Goal: Transaction & Acquisition: Purchase product/service

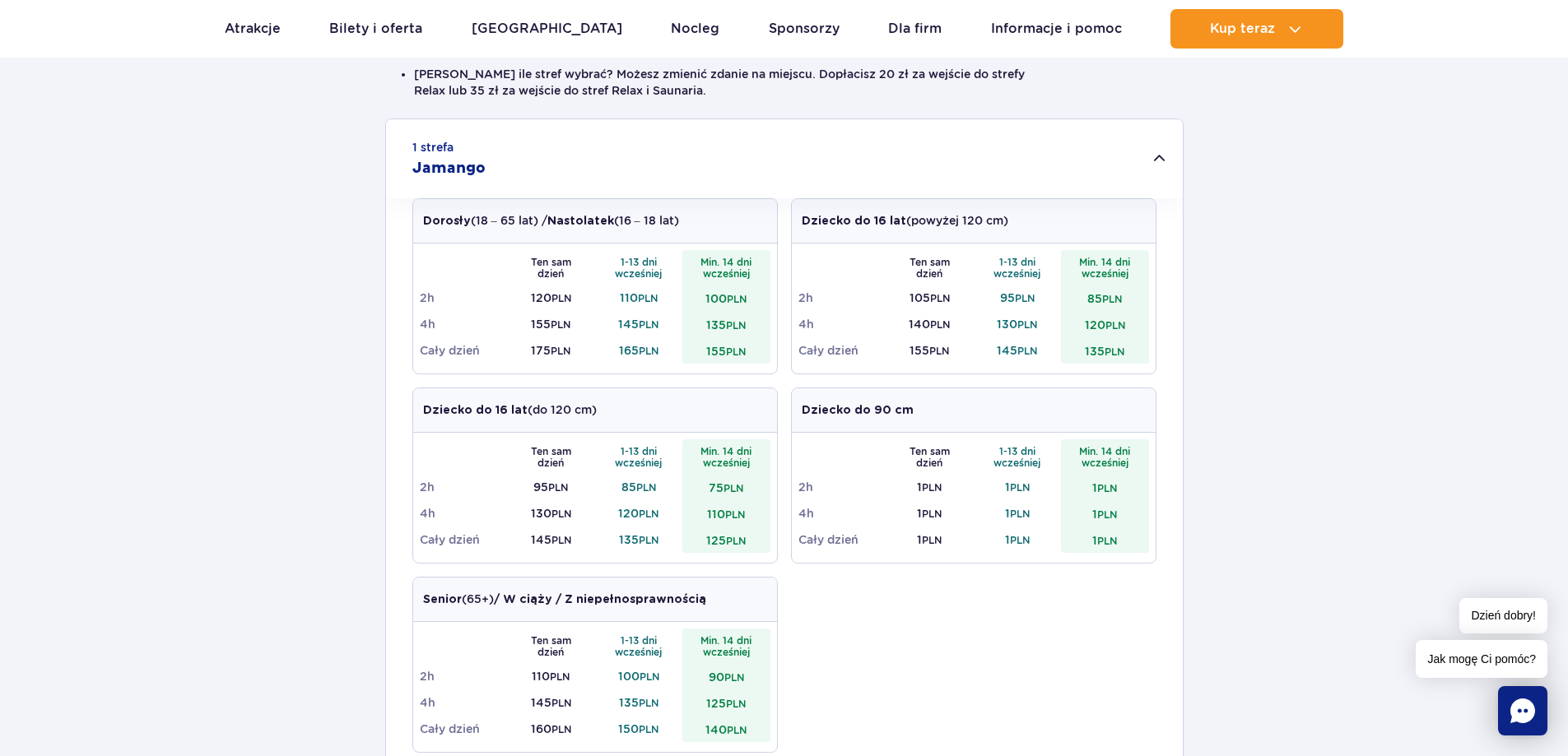
scroll to position [494, 0]
click at [1115, 345] on small "PLN" at bounding box center [1114, 348] width 20 height 12
click at [1115, 346] on small "PLN" at bounding box center [1114, 348] width 20 height 12
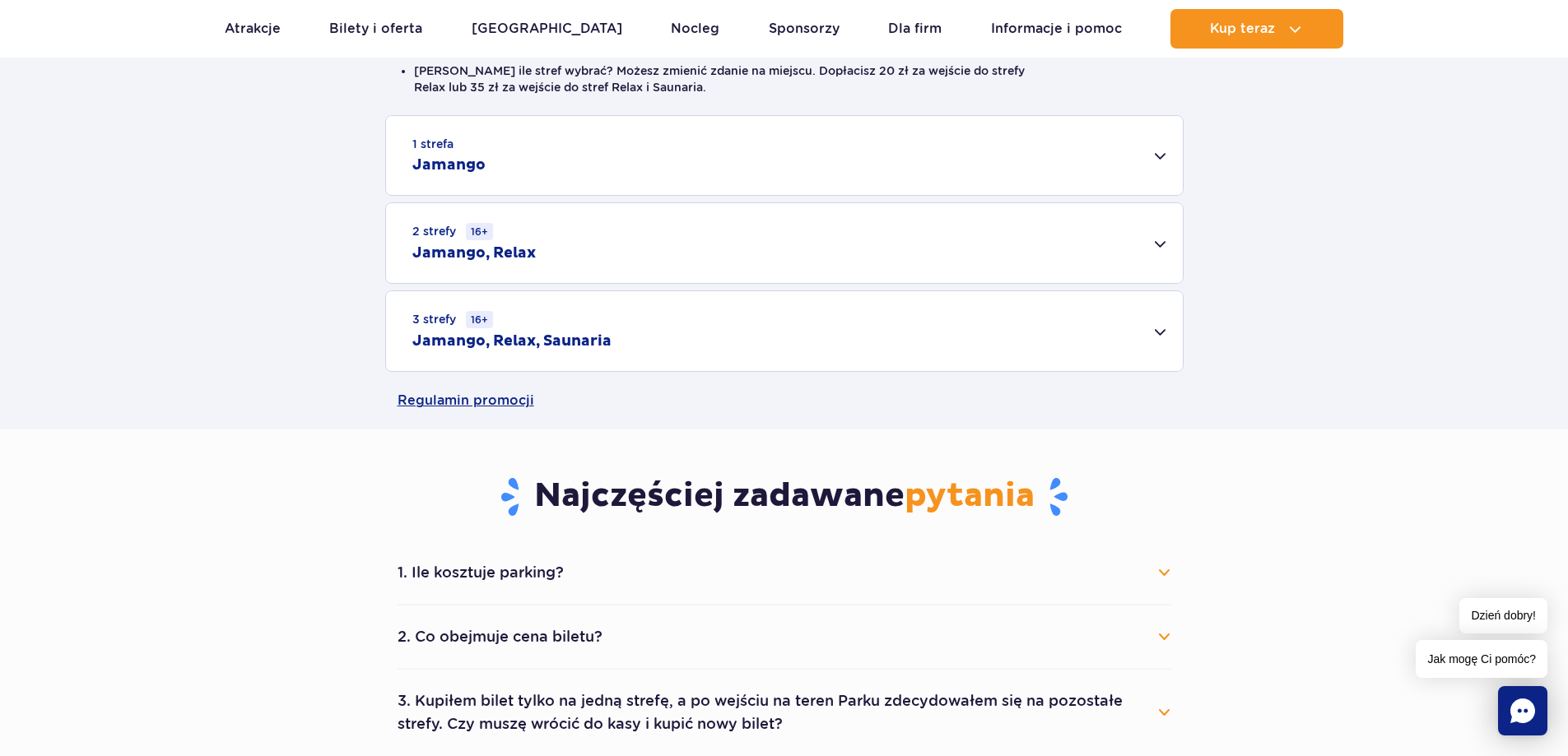
click at [1170, 164] on div "1 strefa Jamango" at bounding box center [785, 156] width 797 height 79
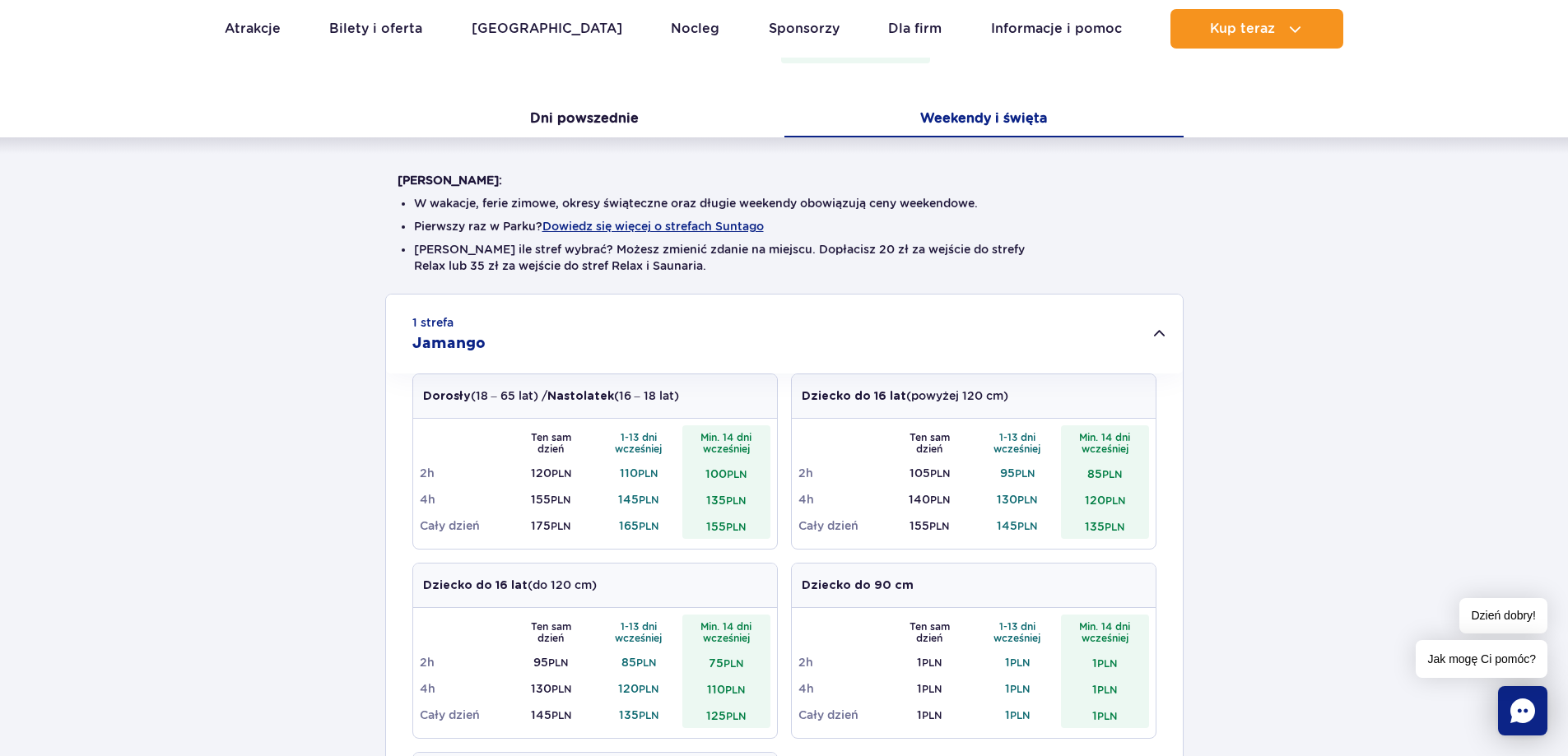
scroll to position [411, 0]
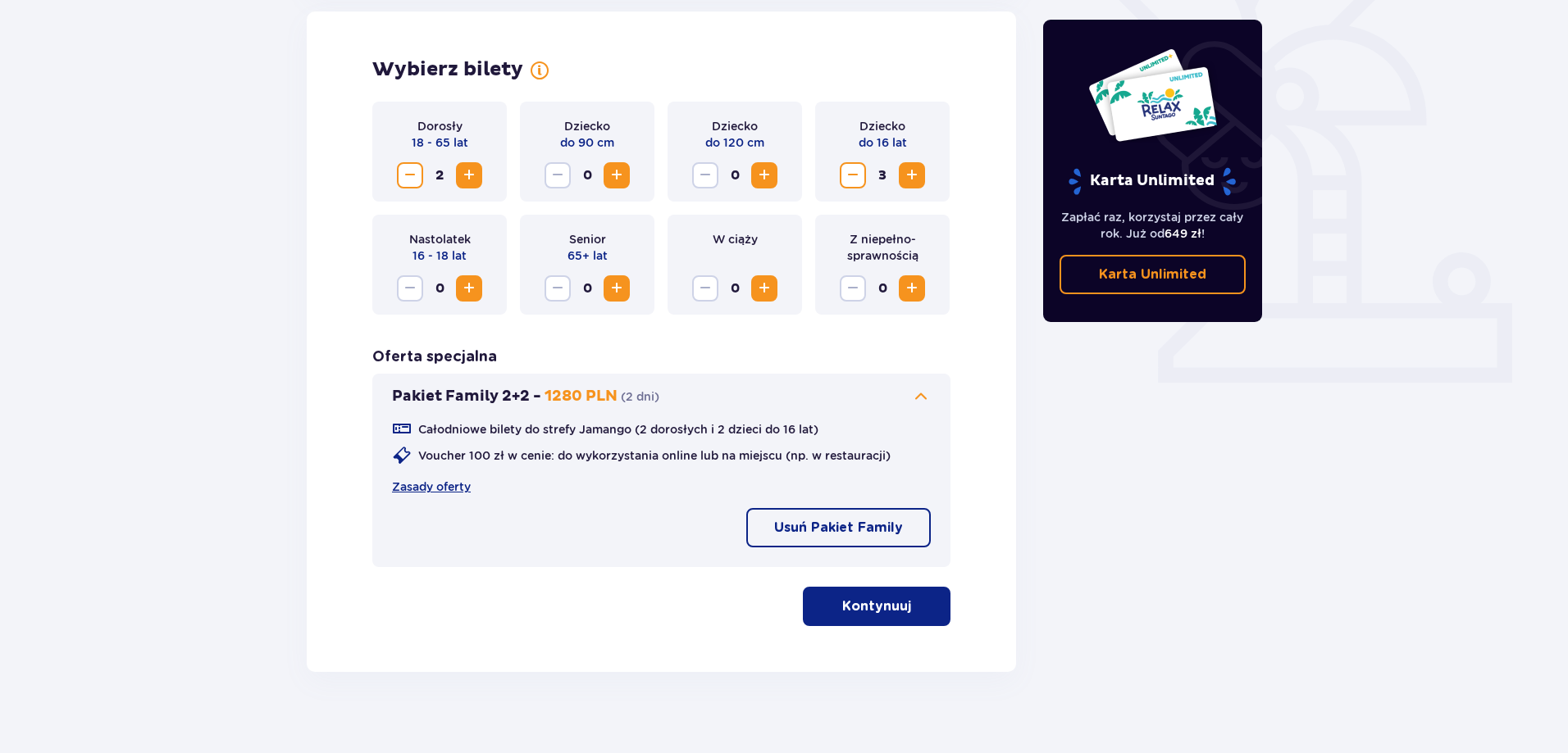
scroll to position [481, 0]
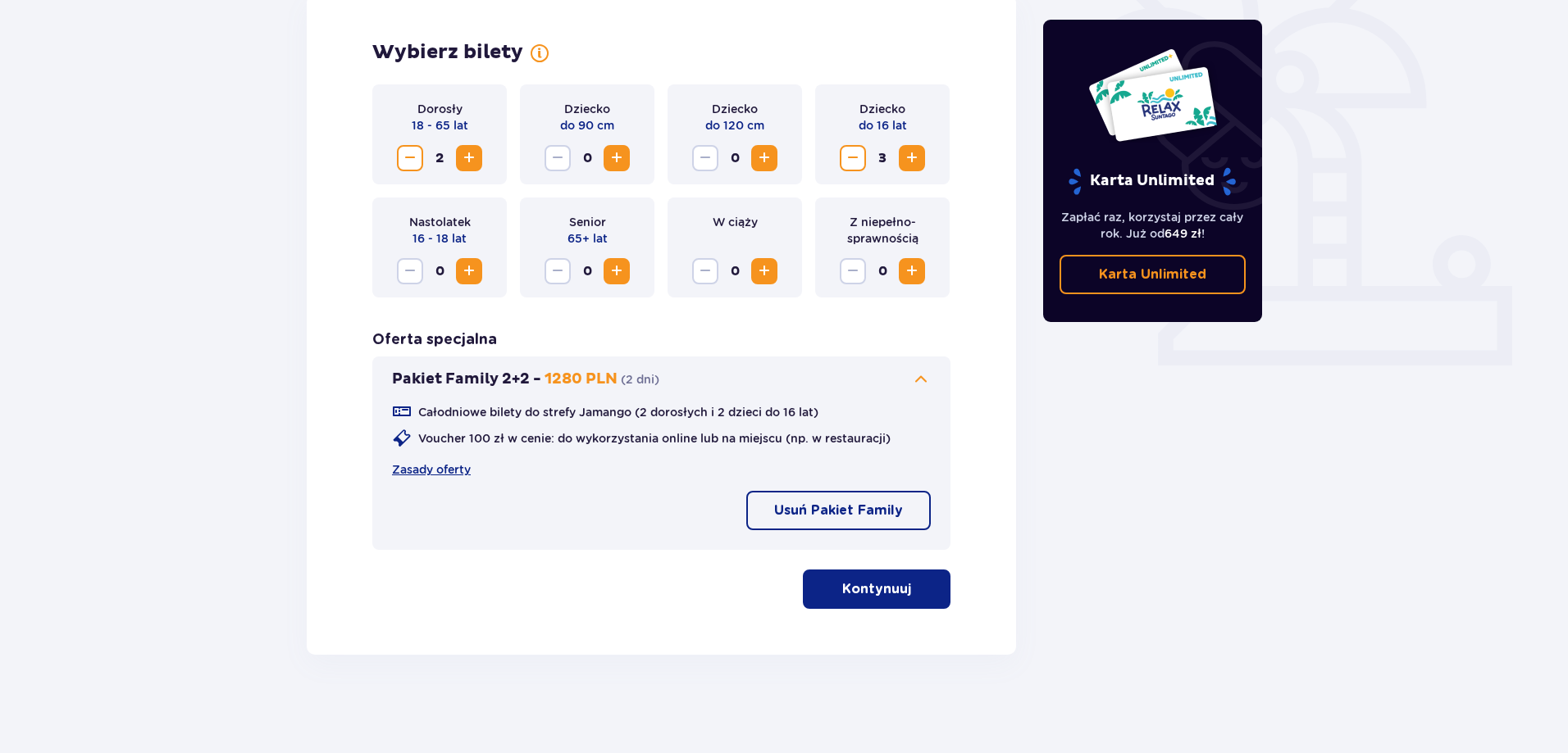
click at [882, 591] on p "Kontynuuj" at bounding box center [876, 589] width 69 height 18
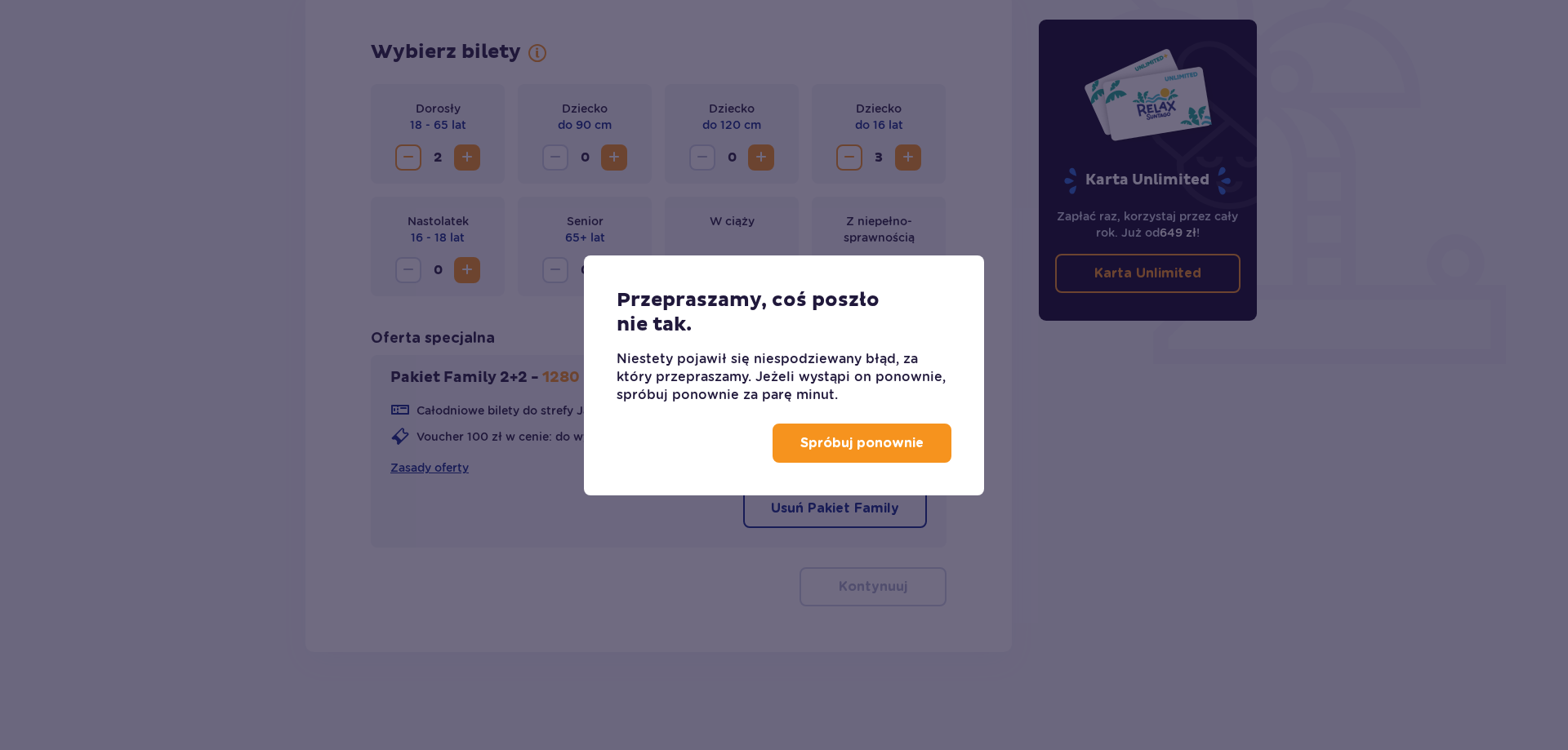
click at [891, 450] on p "Spróbuj ponownie" at bounding box center [861, 443] width 123 height 18
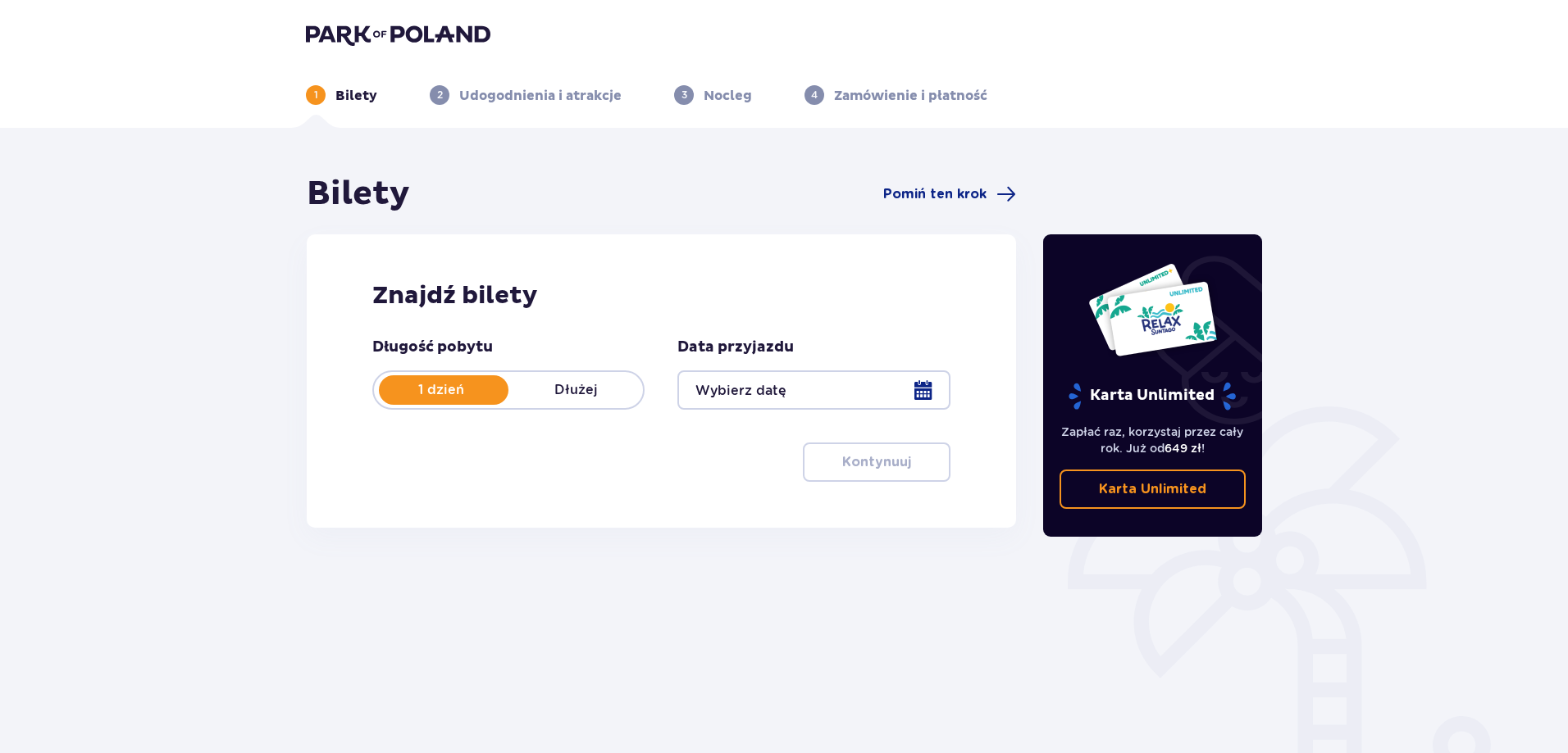
click at [563, 392] on p "Dłużej" at bounding box center [576, 390] width 135 height 18
click at [934, 389] on div at bounding box center [813, 390] width 272 height 39
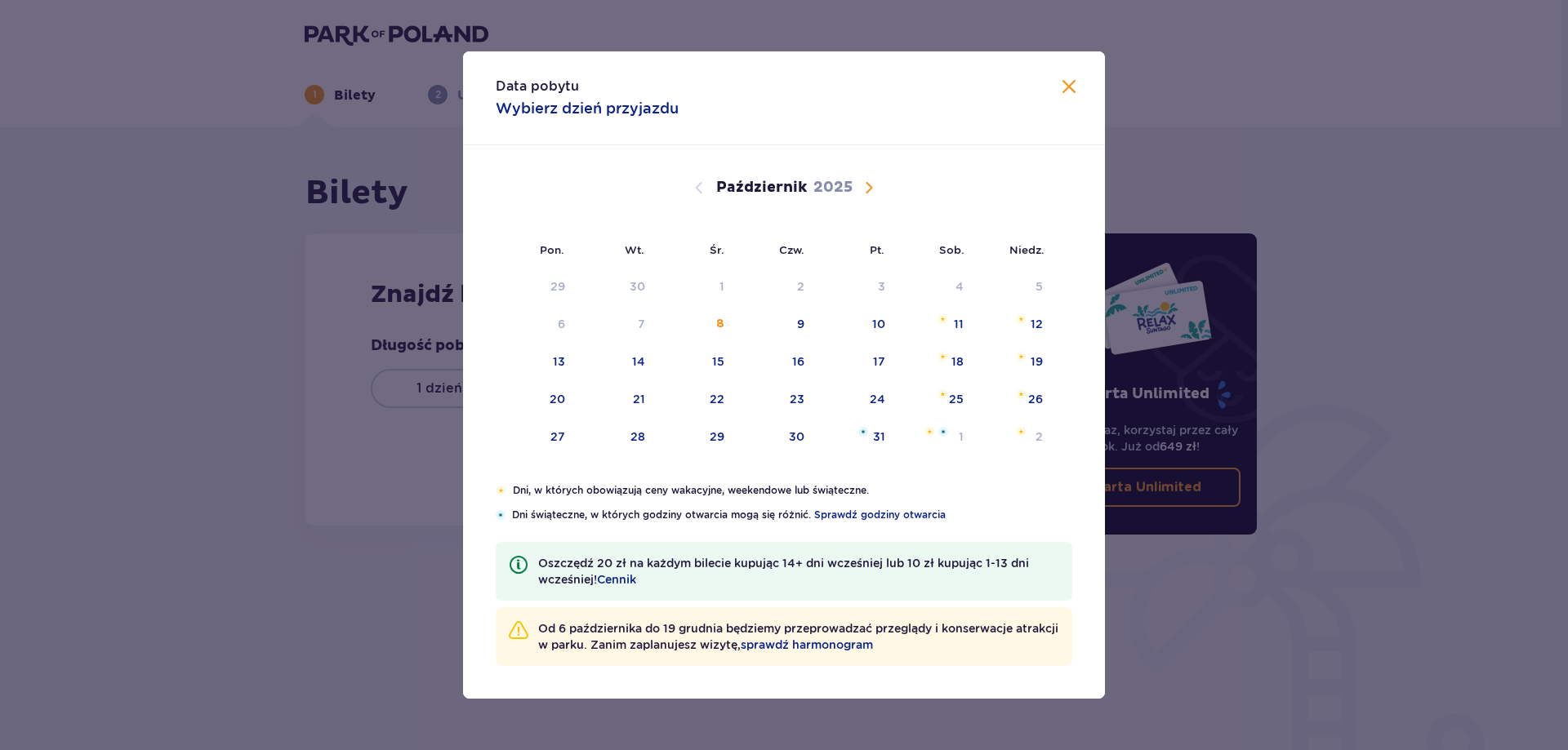
click at [867, 188] on span "Następny miesiąc" at bounding box center [868, 187] width 20 height 20
click at [956, 358] on div "15" at bounding box center [956, 361] width 12 height 16
click at [1037, 362] on div "16" at bounding box center [1037, 361] width 12 height 16
type input "[DATE] - [DATE]"
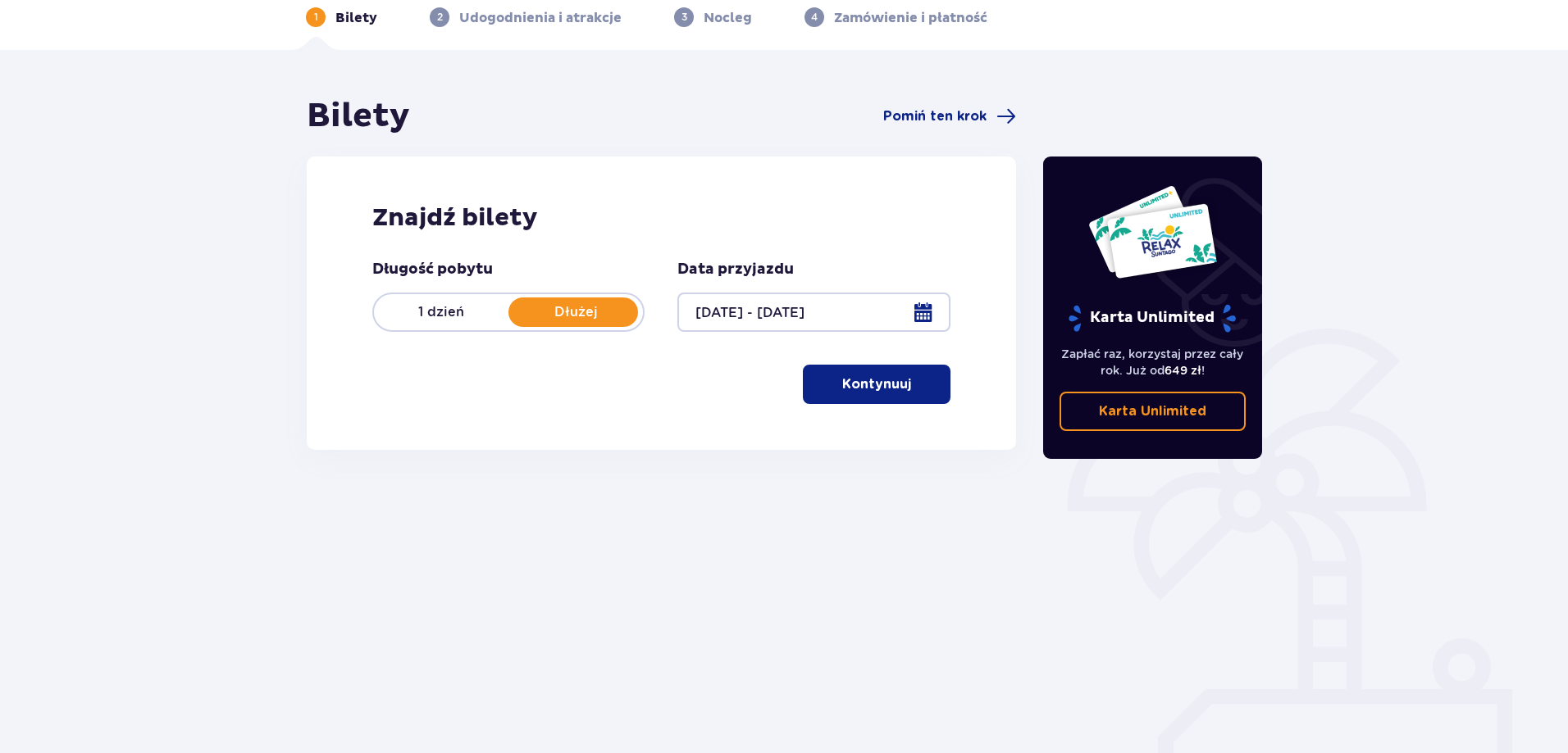
scroll to position [82, 0]
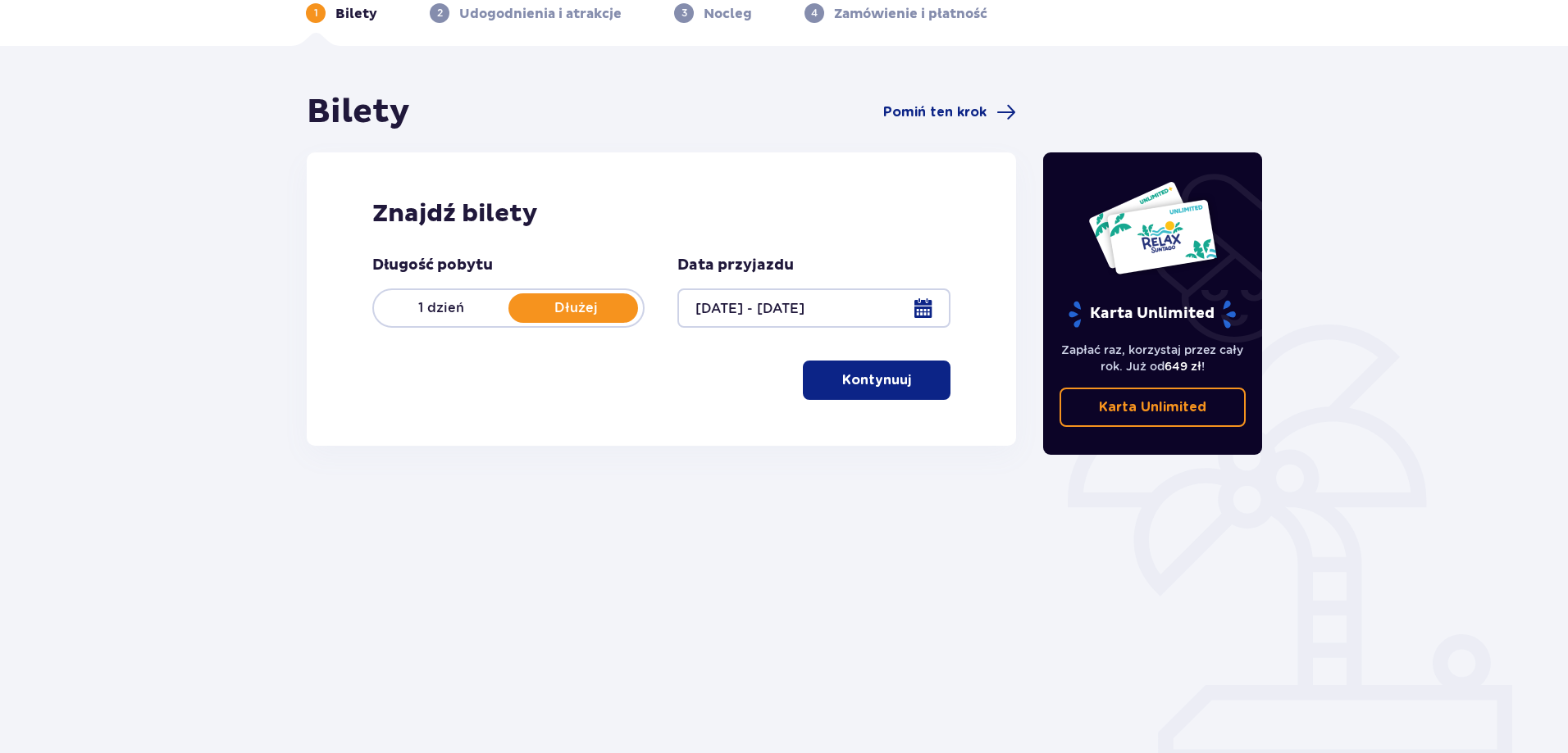
click at [855, 327] on div at bounding box center [813, 308] width 272 height 39
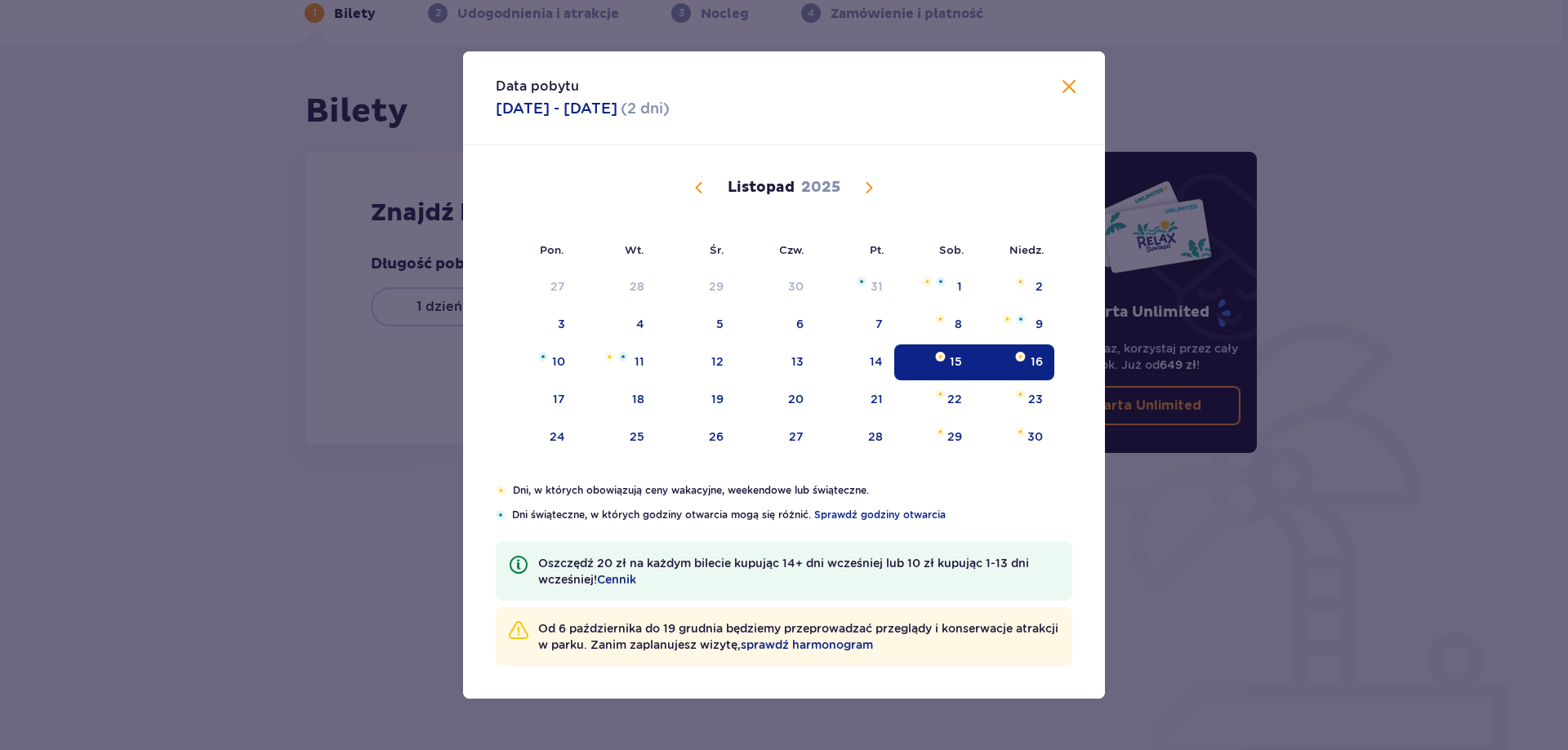
click at [1073, 91] on span "Zamknij" at bounding box center [1068, 87] width 20 height 20
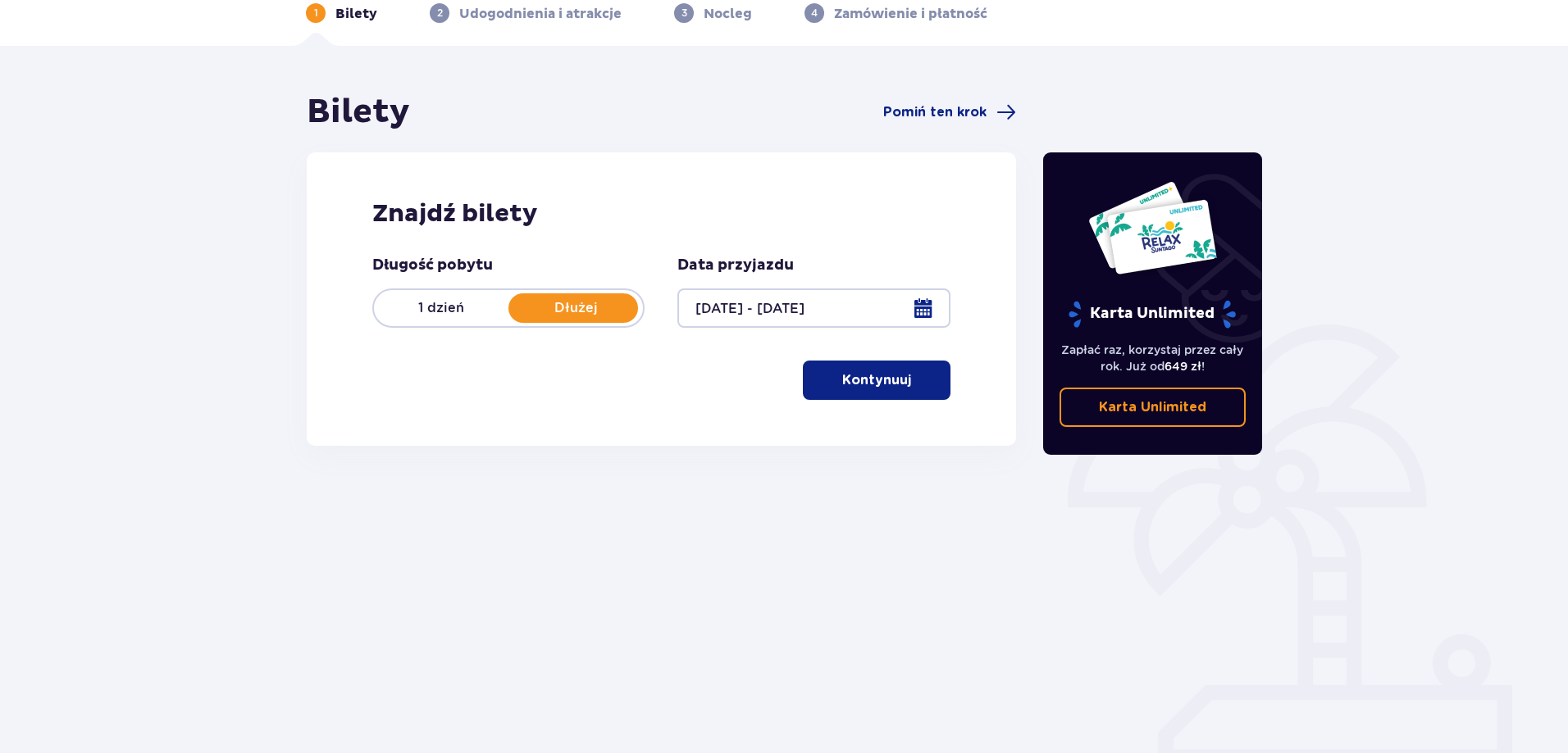
click at [884, 387] on p "Kontynuuj" at bounding box center [876, 380] width 69 height 18
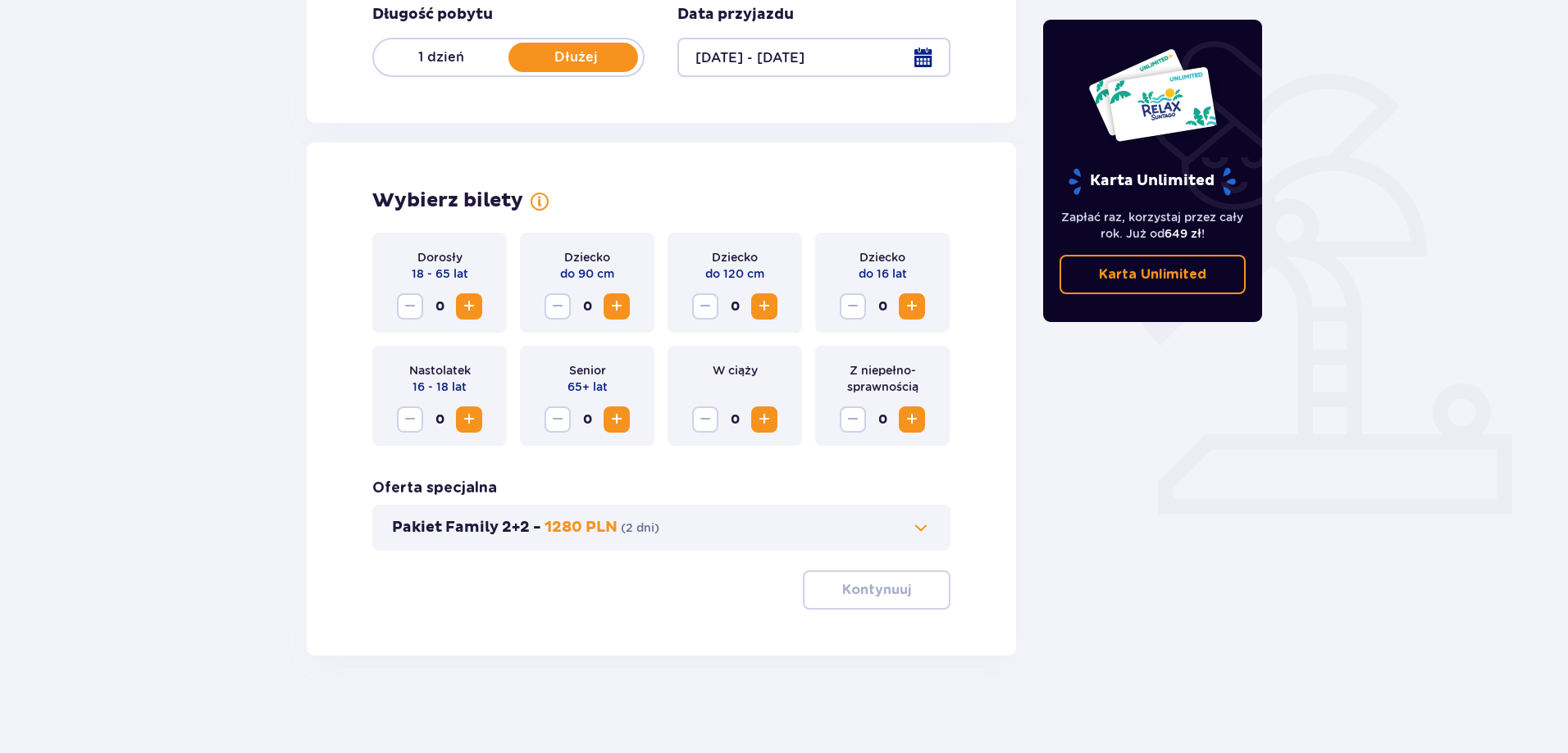
scroll to position [333, 0]
click at [463, 304] on span "Zwiększ" at bounding box center [469, 306] width 20 height 20
click at [921, 310] on span "Zwiększ" at bounding box center [912, 306] width 20 height 20
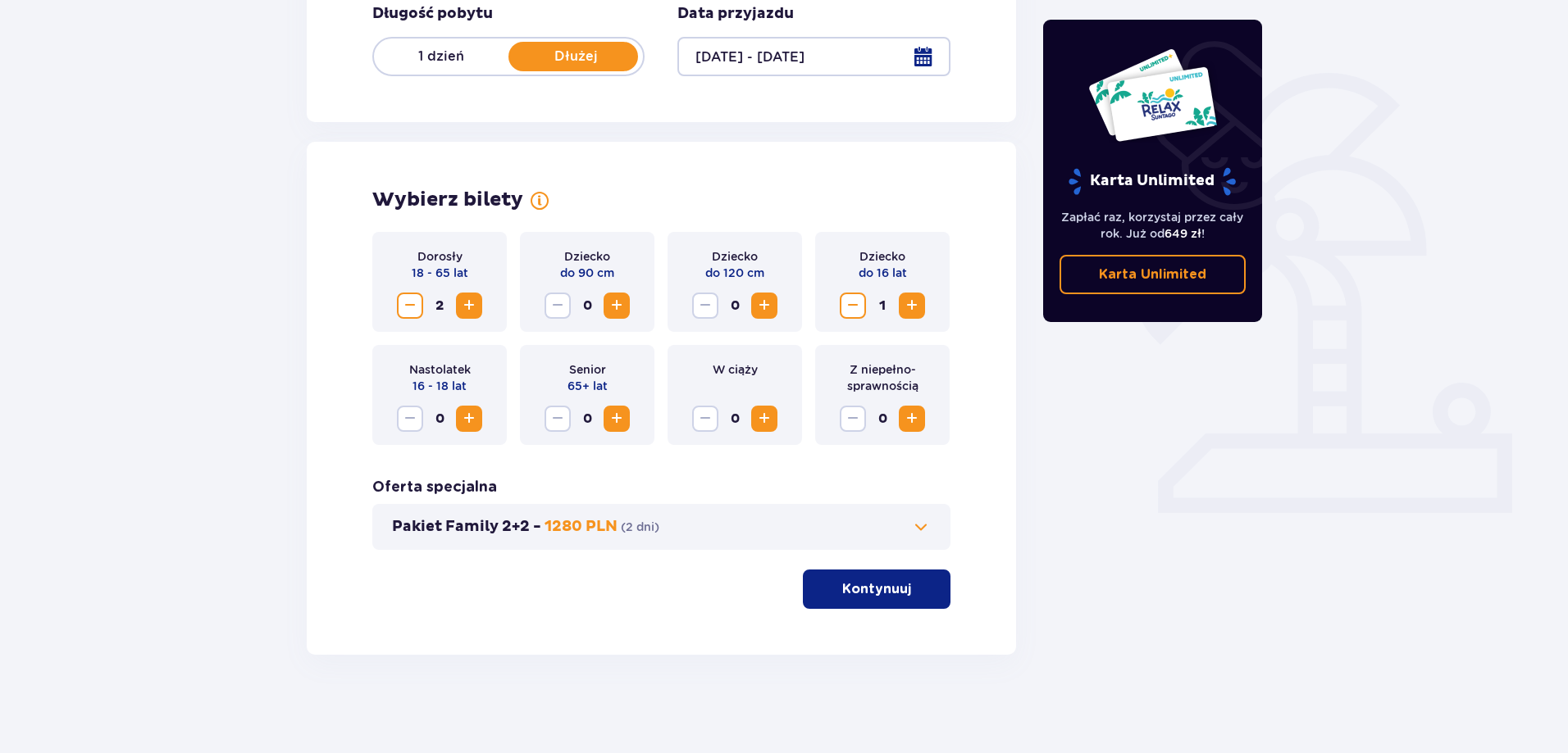
click at [921, 310] on span "Zwiększ" at bounding box center [912, 306] width 20 height 20
click at [892, 585] on p "Kontynuuj" at bounding box center [876, 589] width 69 height 18
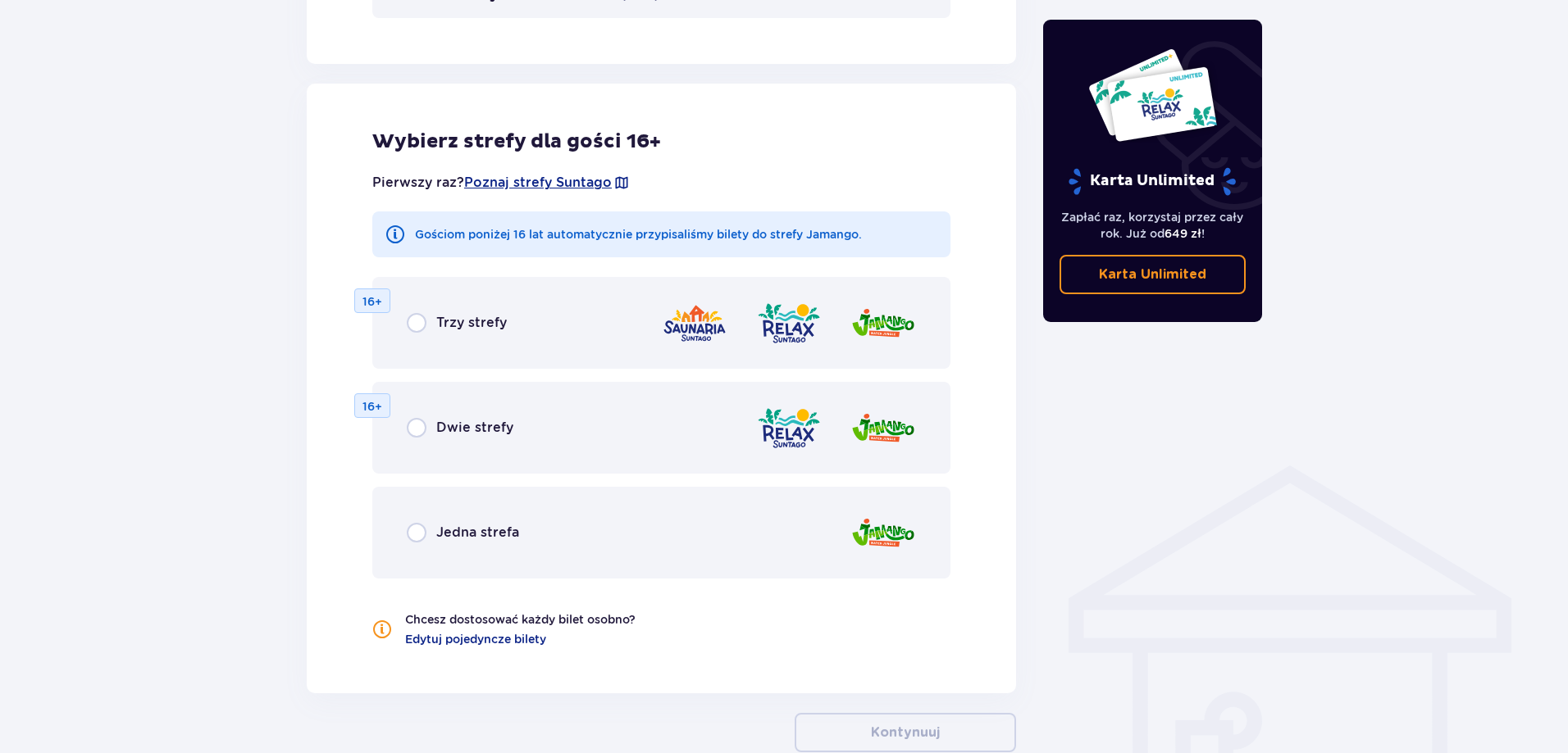
scroll to position [828, 0]
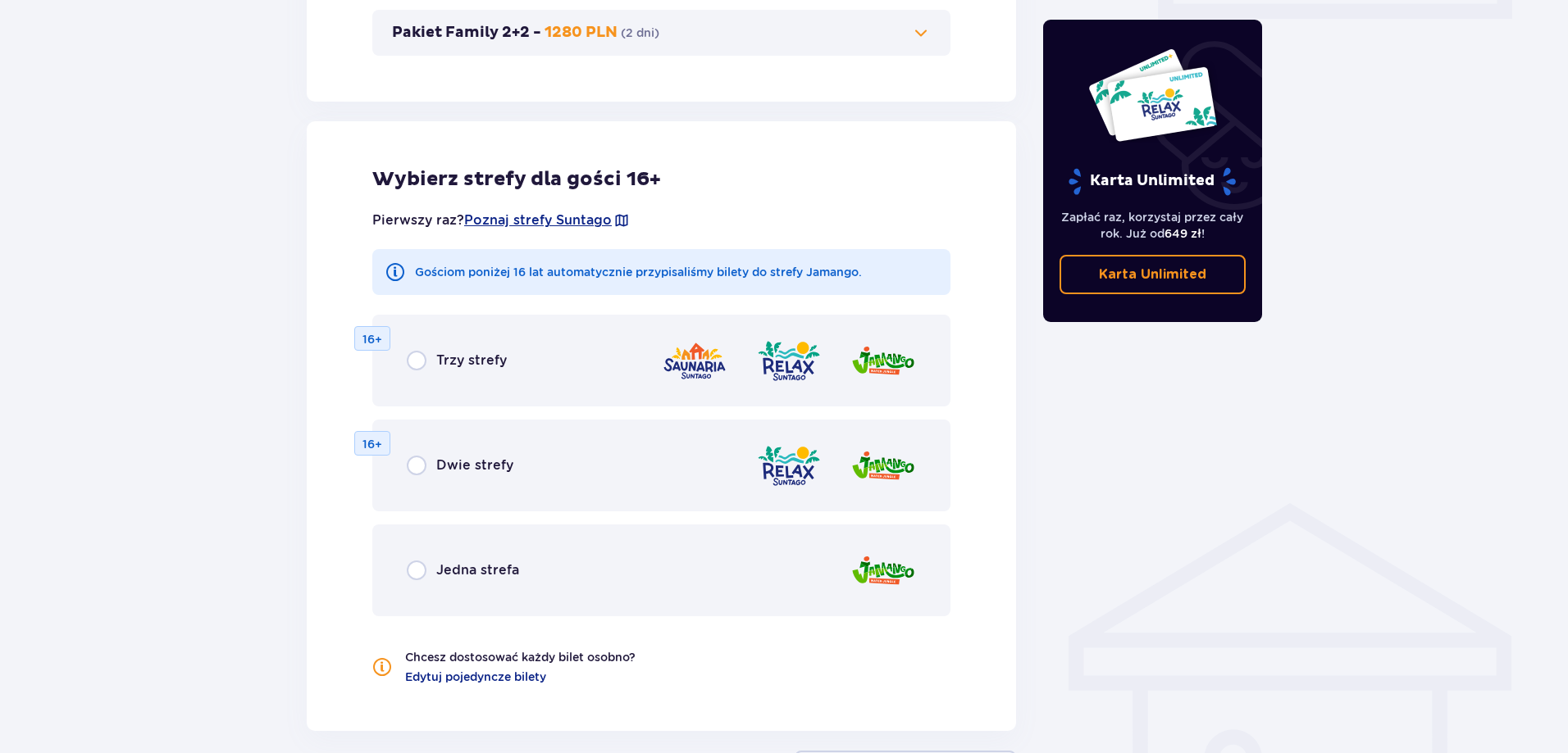
click at [417, 570] on input "radio" at bounding box center [416, 570] width 20 height 20
radio input "true"
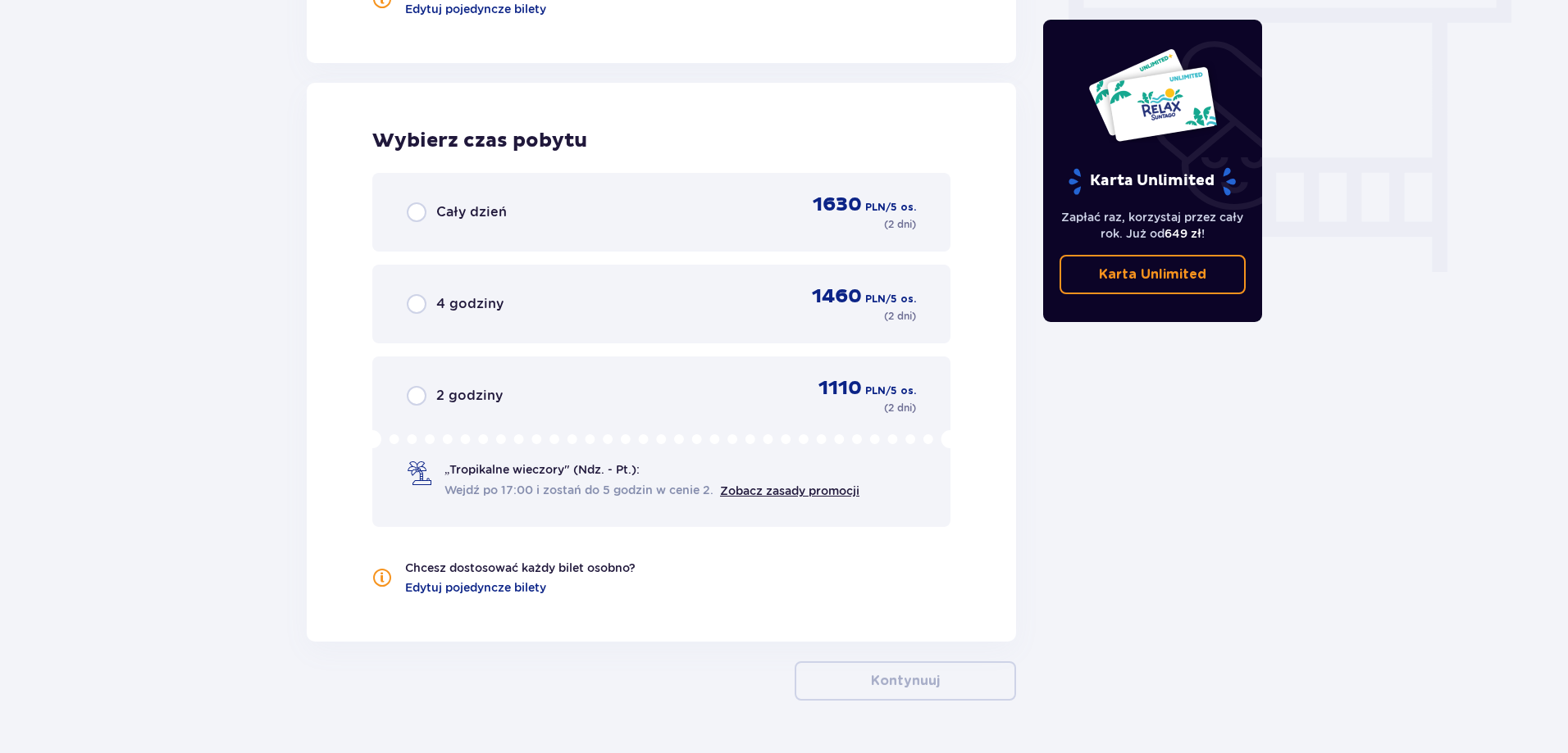
scroll to position [1457, 0]
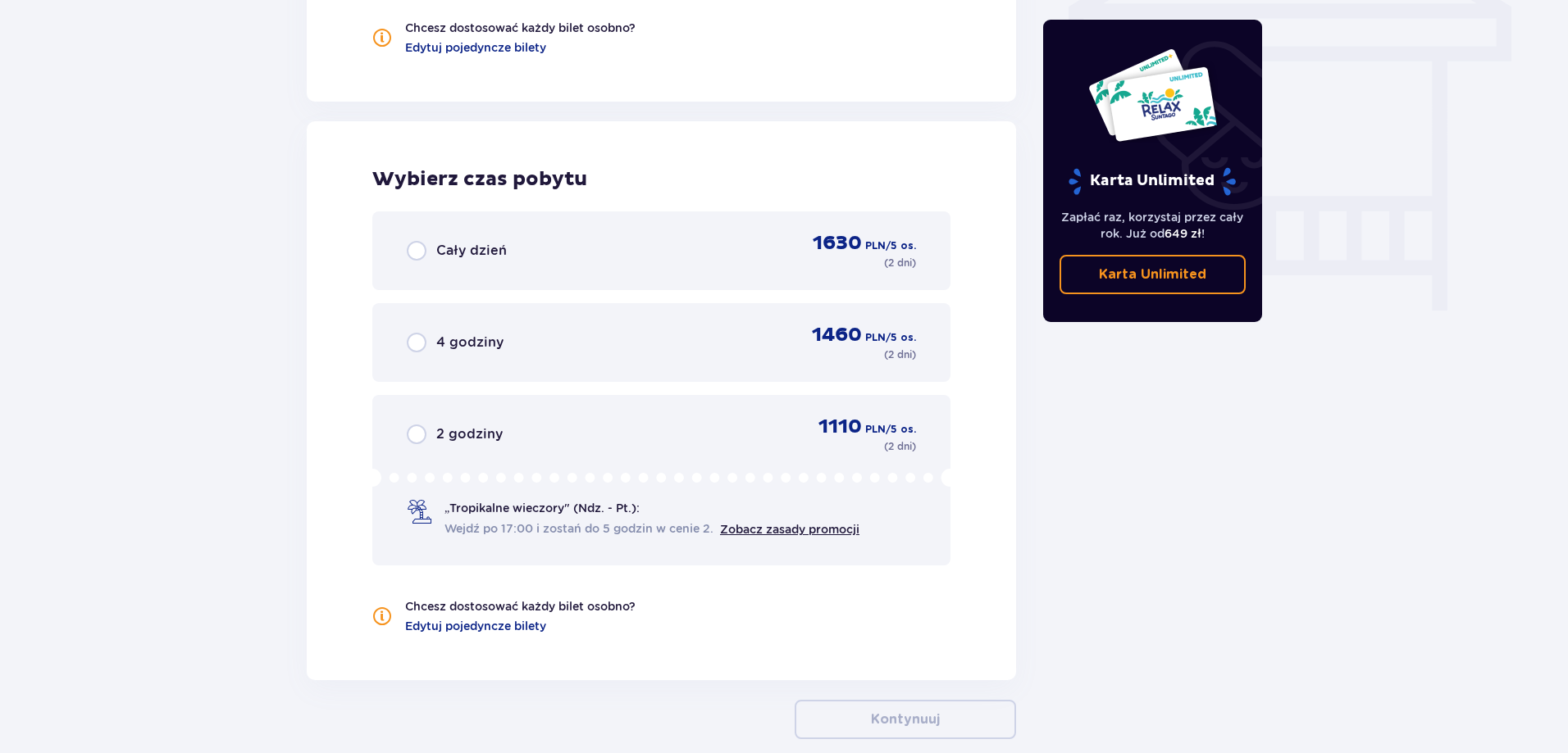
click at [404, 264] on div "Cały dzień 1630 PLN / 5 os. ( 2 dni )" at bounding box center [661, 251] width 578 height 79
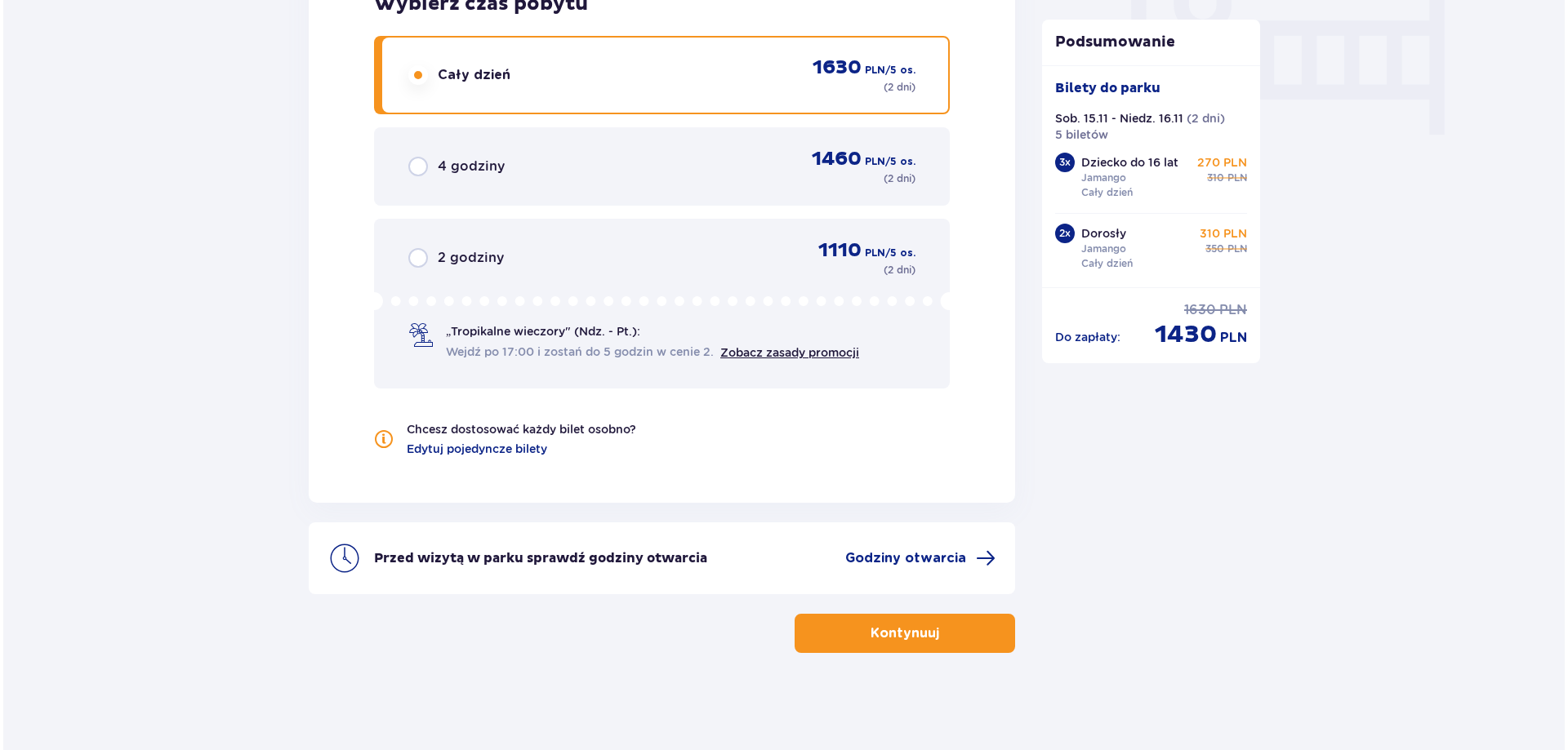
scroll to position [1627, 0]
click at [908, 555] on span "Godziny otwarcia" at bounding box center [902, 557] width 121 height 18
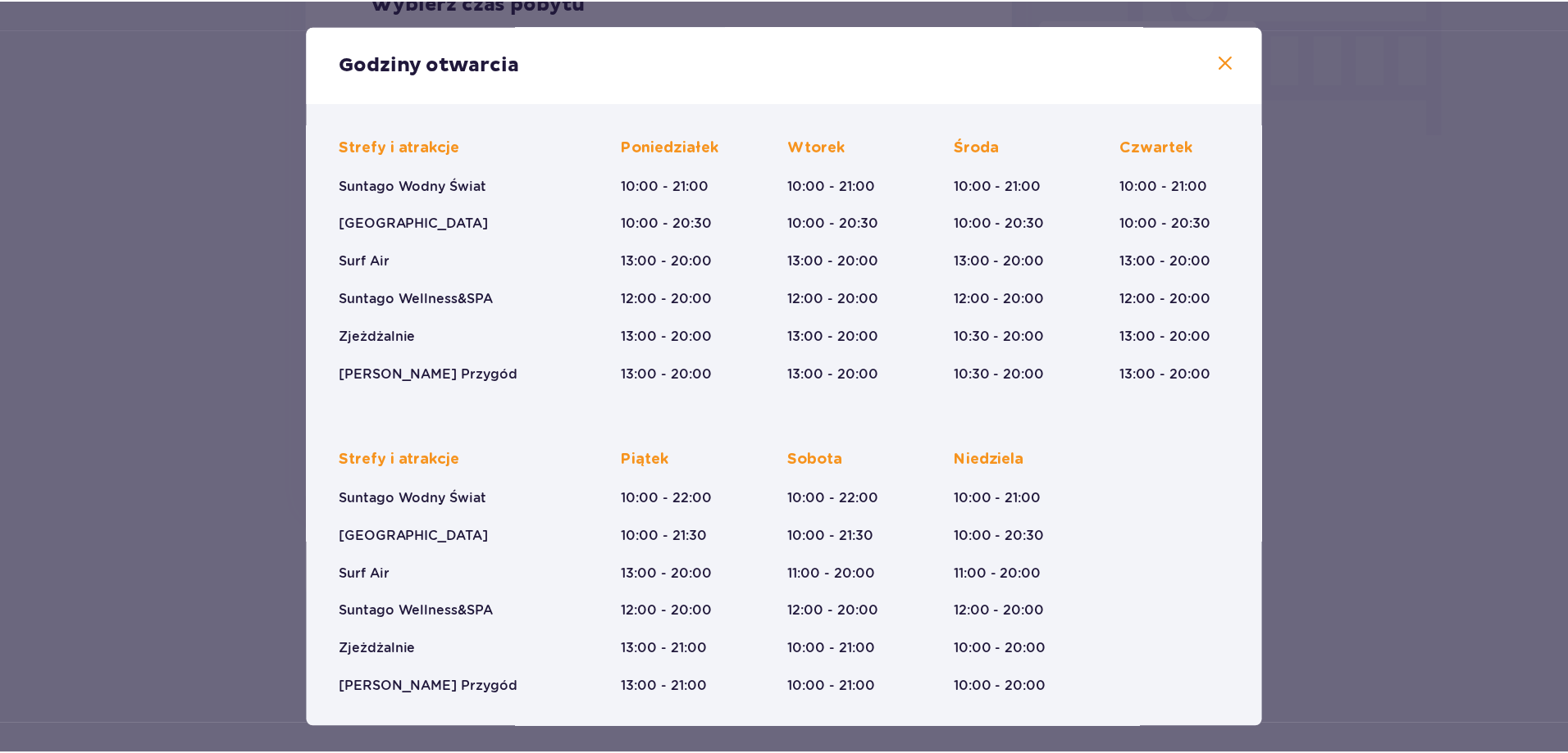
scroll to position [114, 0]
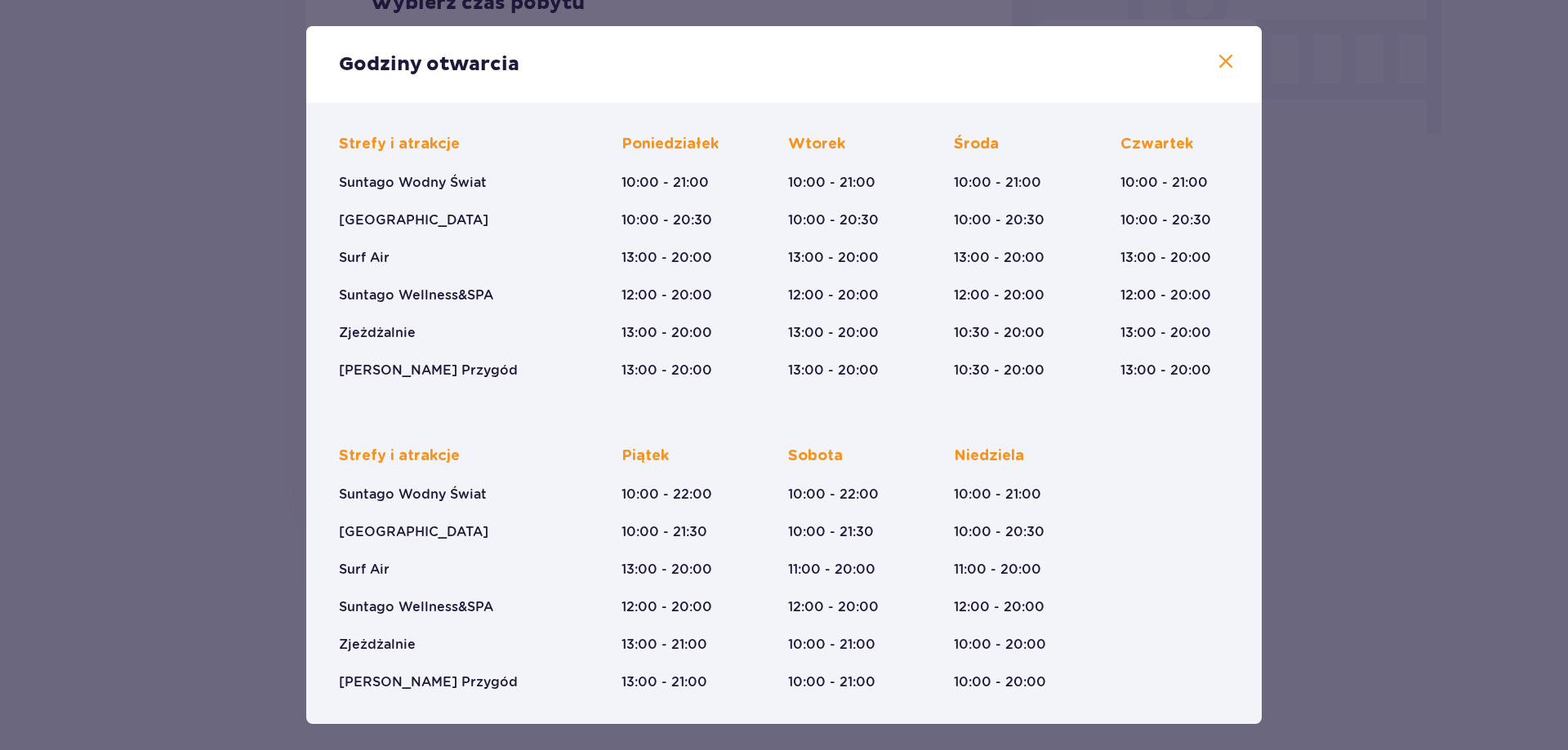
click at [1216, 68] on span at bounding box center [1225, 62] width 20 height 20
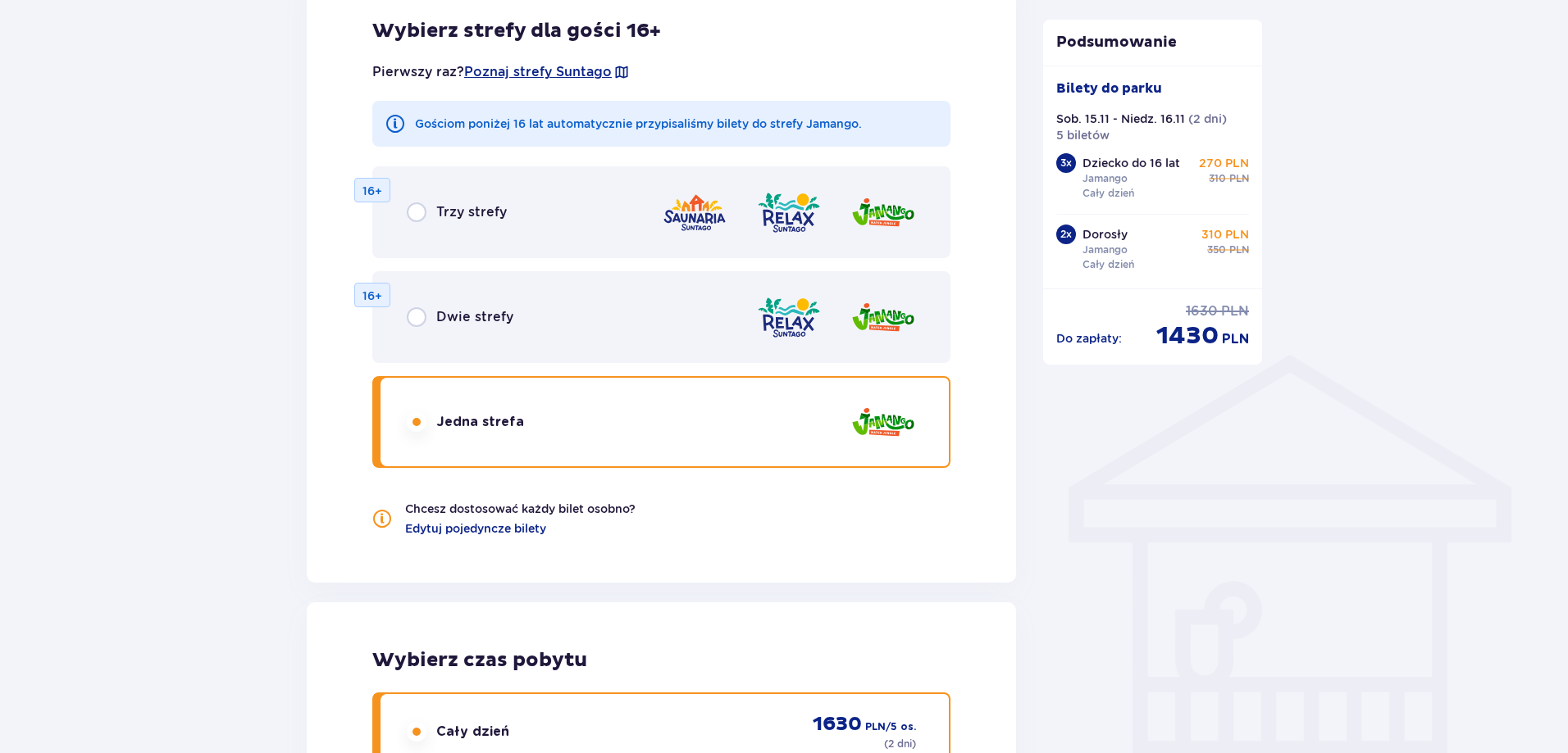
scroll to position [978, 0]
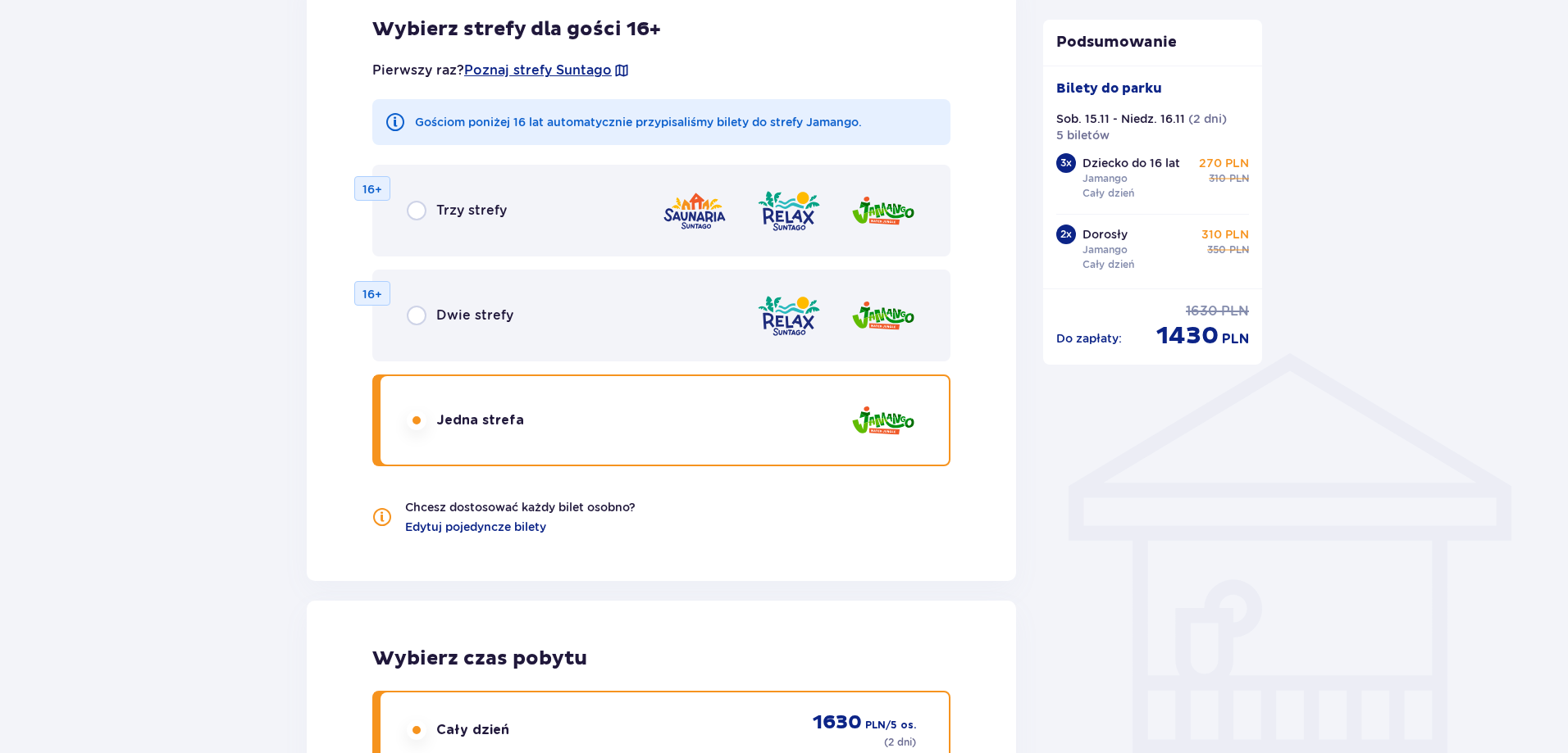
click at [1107, 452] on div "Podsumowanie Dodano bilety do zamówienia Bilety do parku Sob. 15.11 - Niedz. 16…" at bounding box center [1153, 253] width 246 height 2115
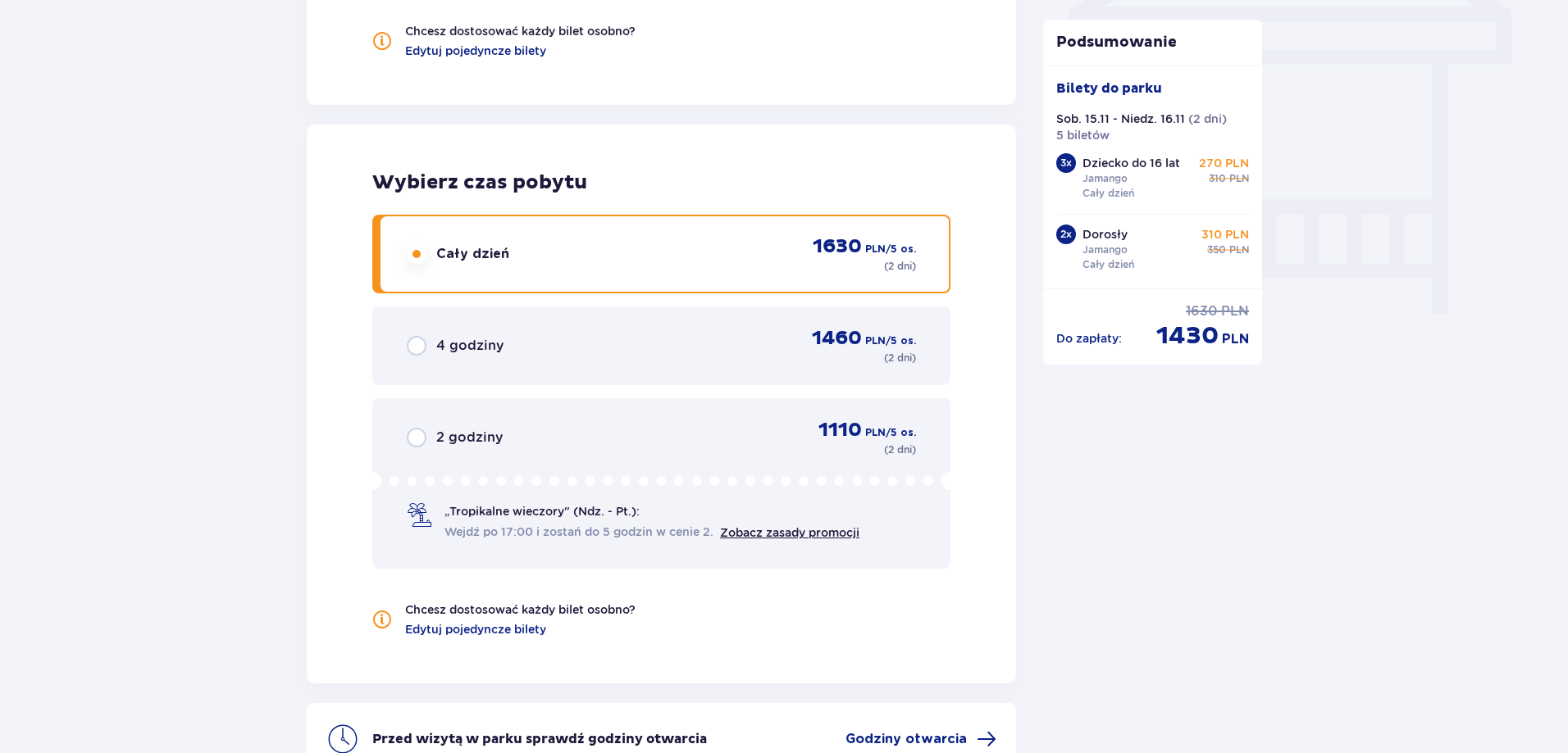
scroll to position [1633, 0]
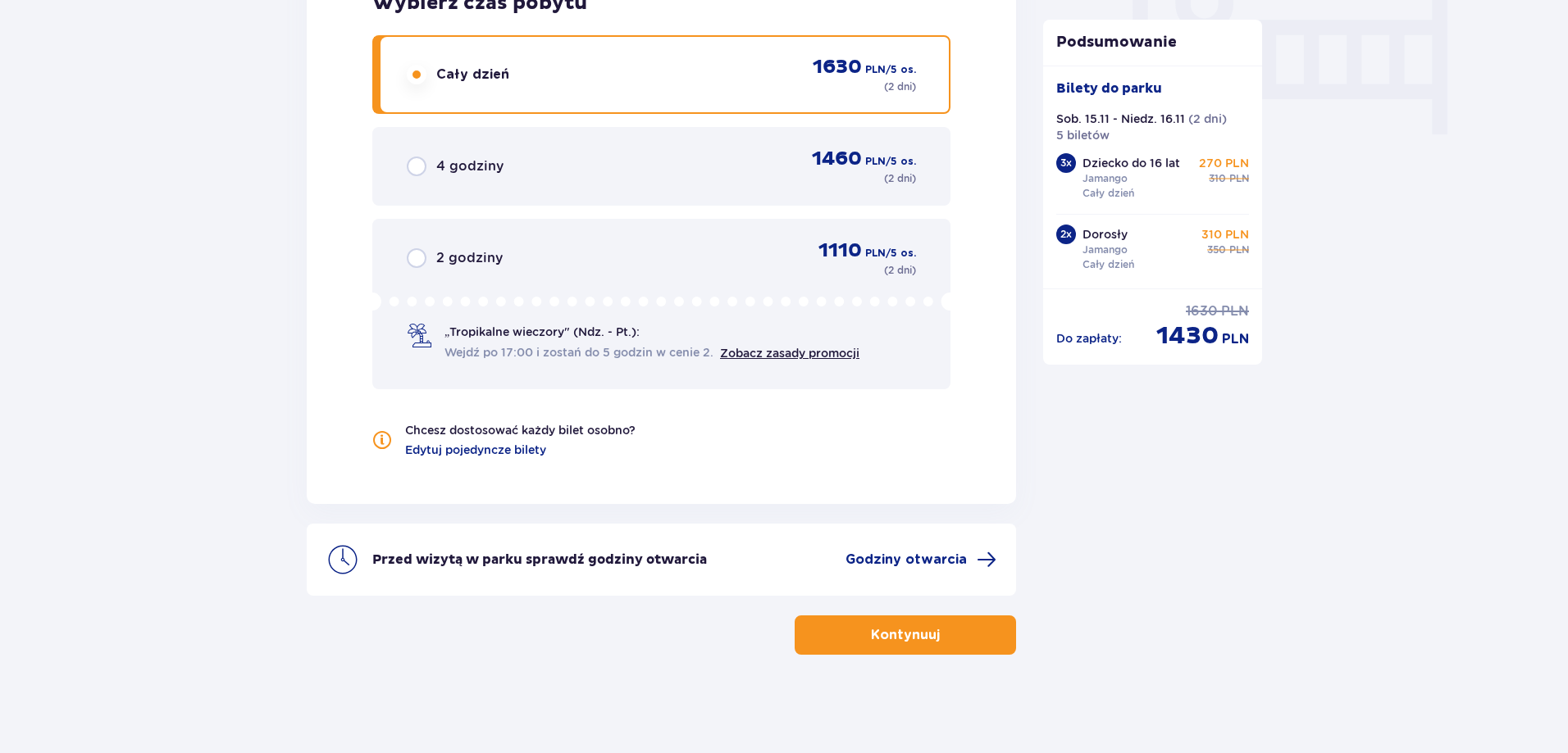
click at [917, 640] on p "Kontynuuj" at bounding box center [906, 635] width 69 height 18
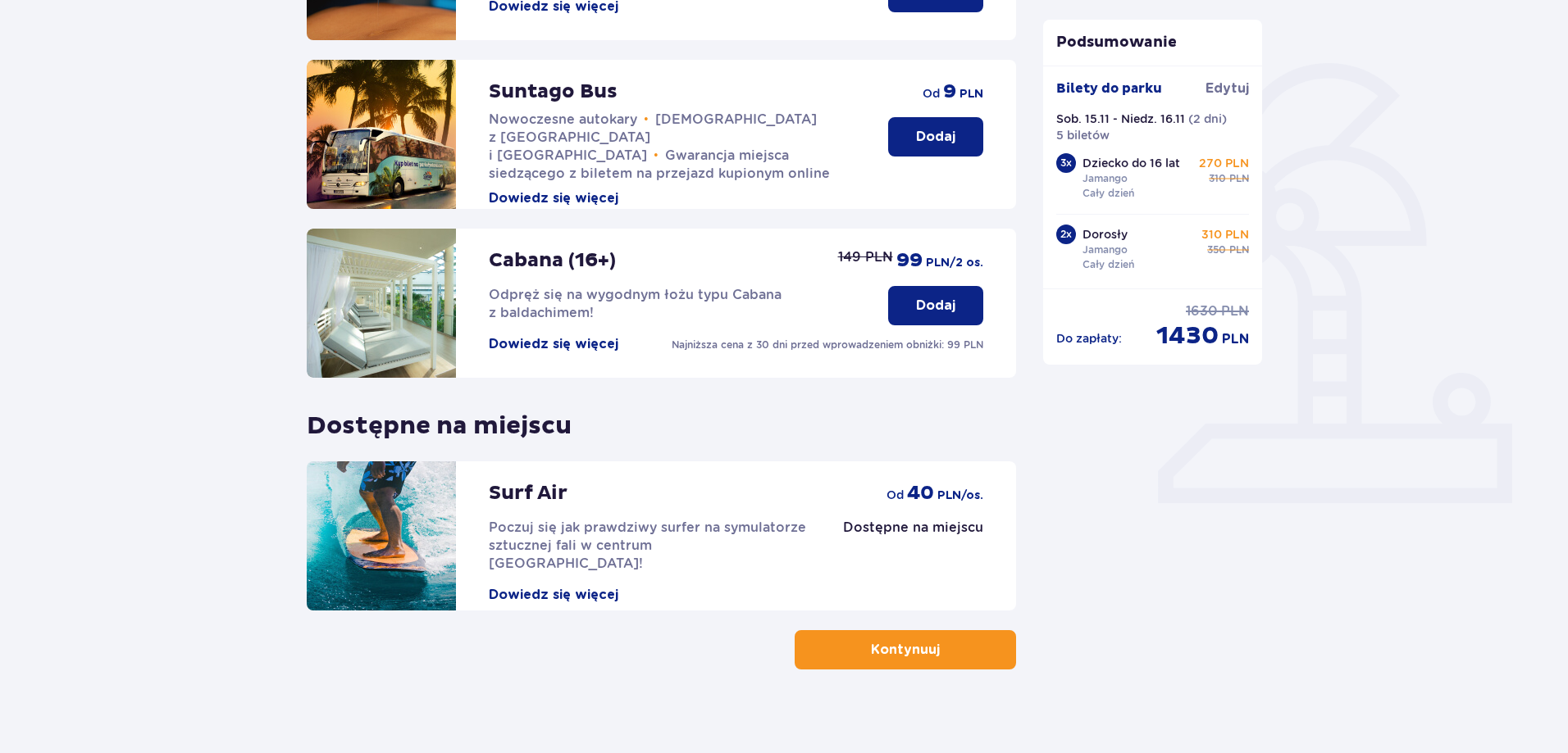
scroll to position [358, 0]
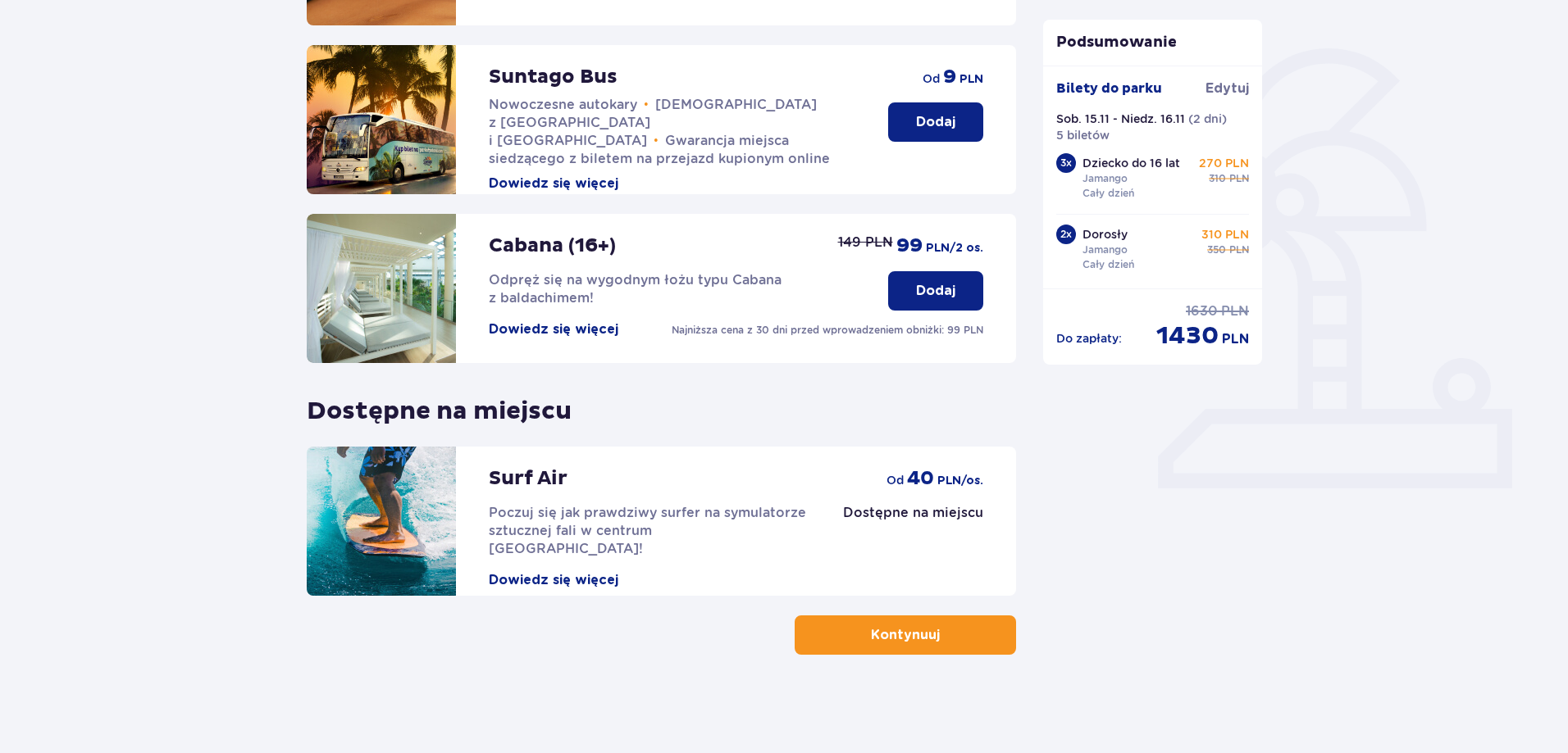
click at [923, 637] on p "Kontynuuj" at bounding box center [906, 635] width 69 height 18
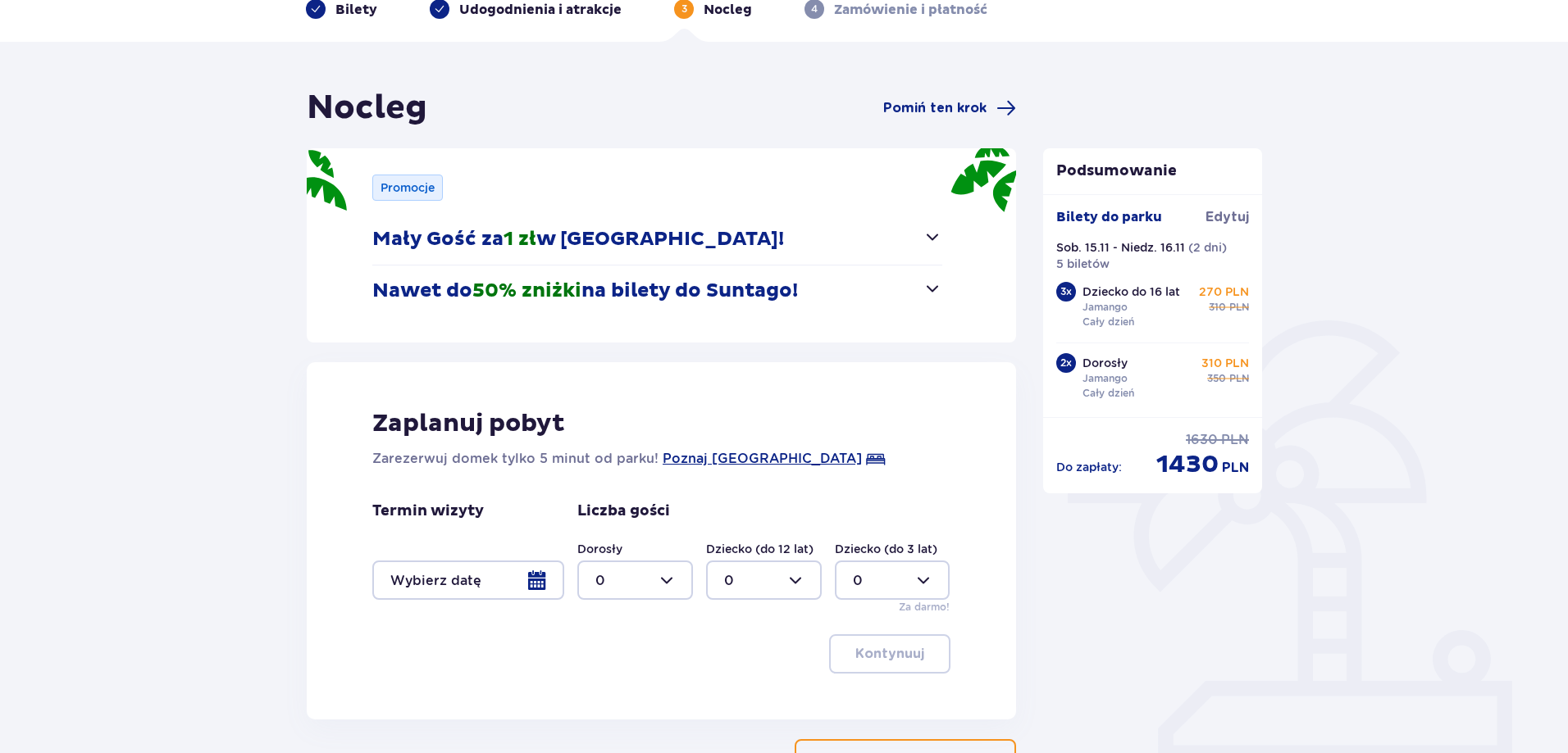
scroll to position [210, 0]
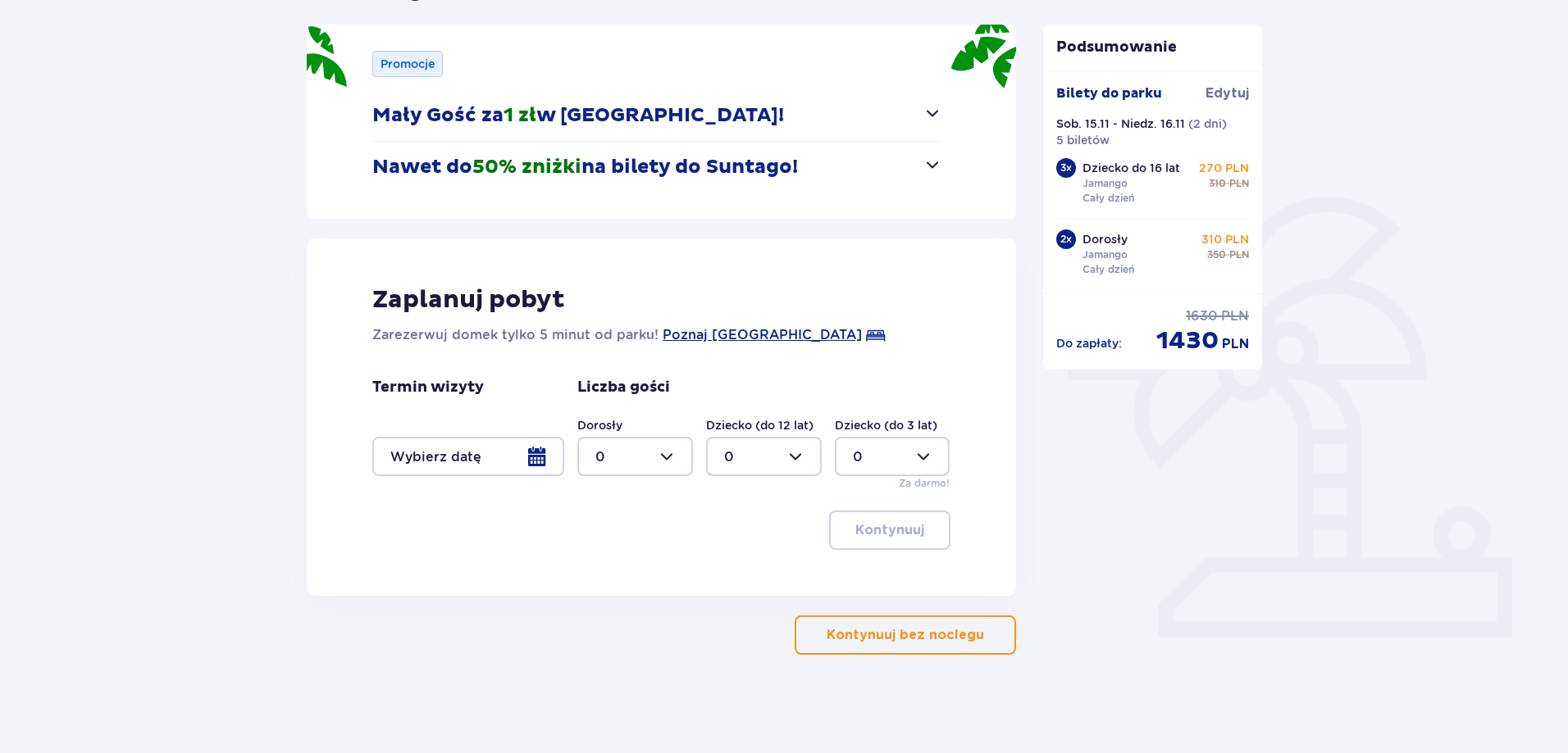
click at [940, 631] on p "Kontynuuj bez noclegu" at bounding box center [905, 635] width 157 height 18
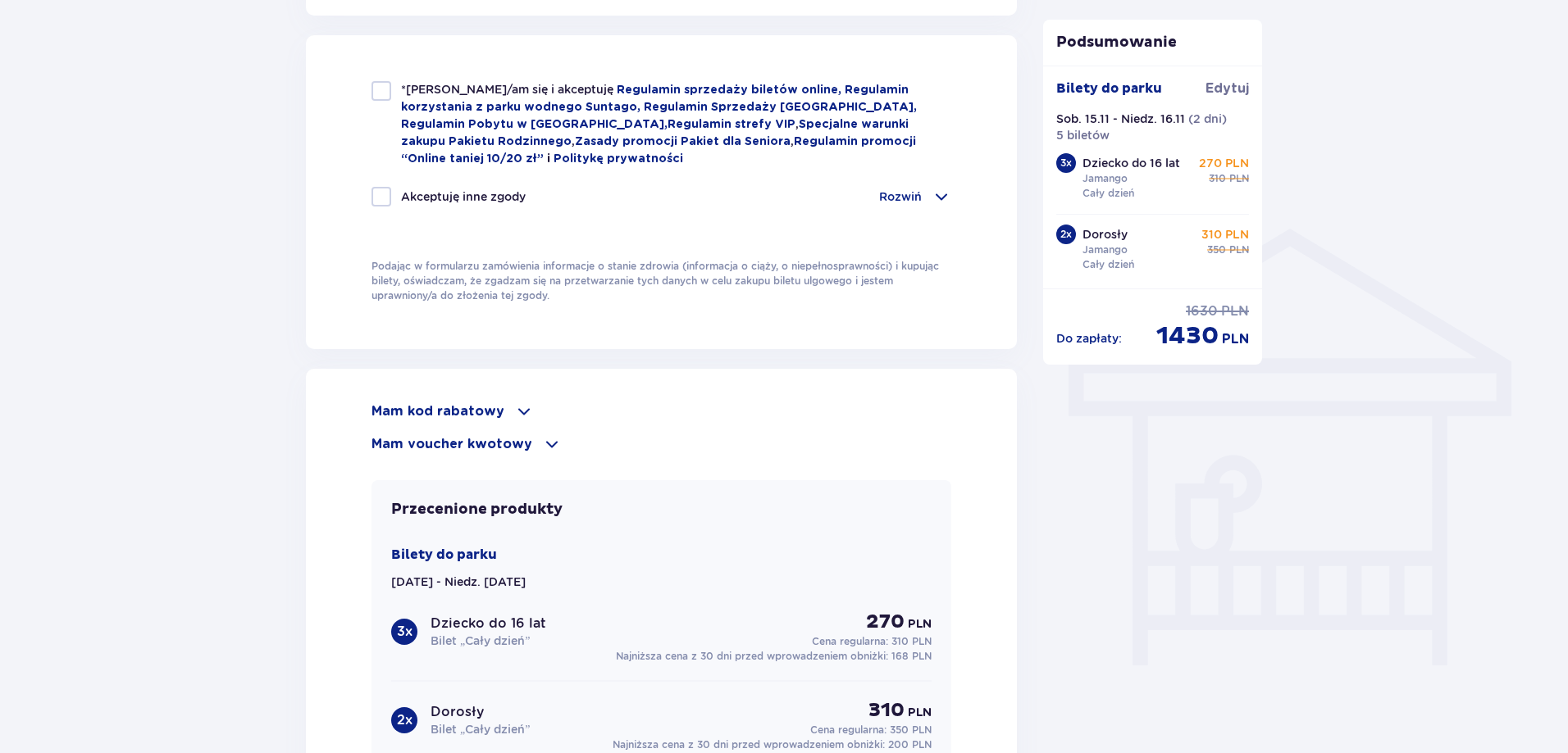
scroll to position [1230, 0]
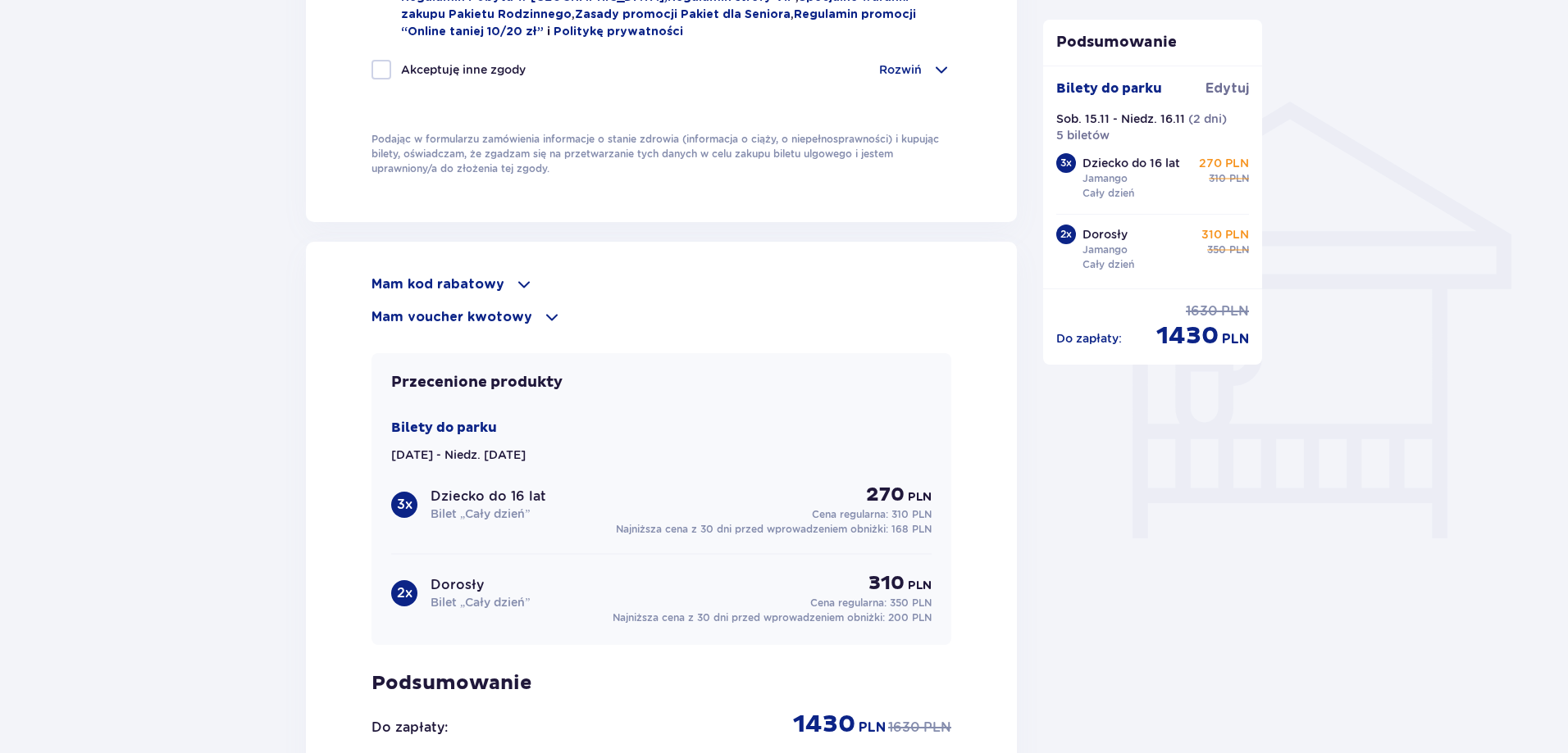
click at [502, 278] on div "Mam kod rabatowy" at bounding box center [661, 284] width 580 height 20
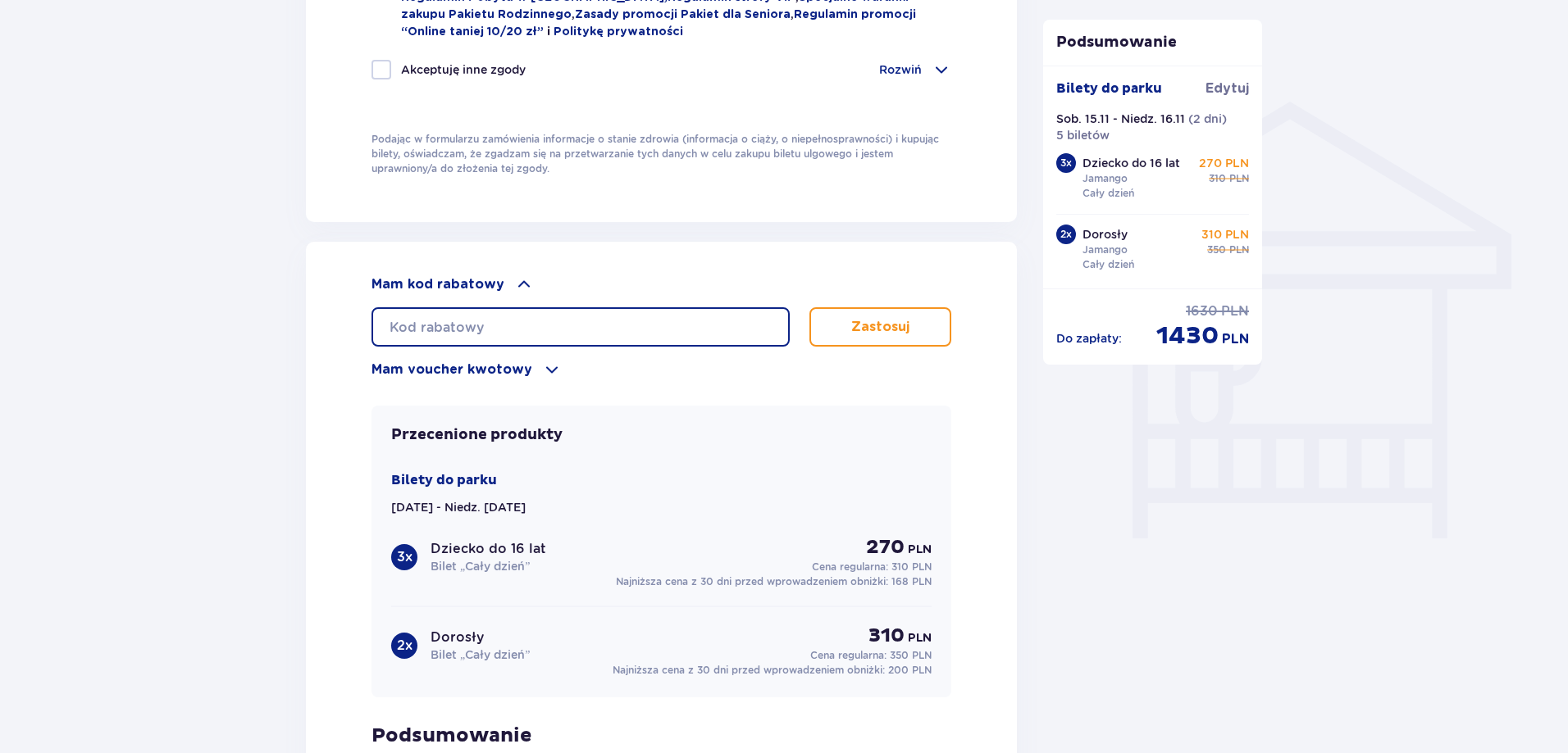
click at [521, 326] on input "text" at bounding box center [580, 327] width 418 height 39
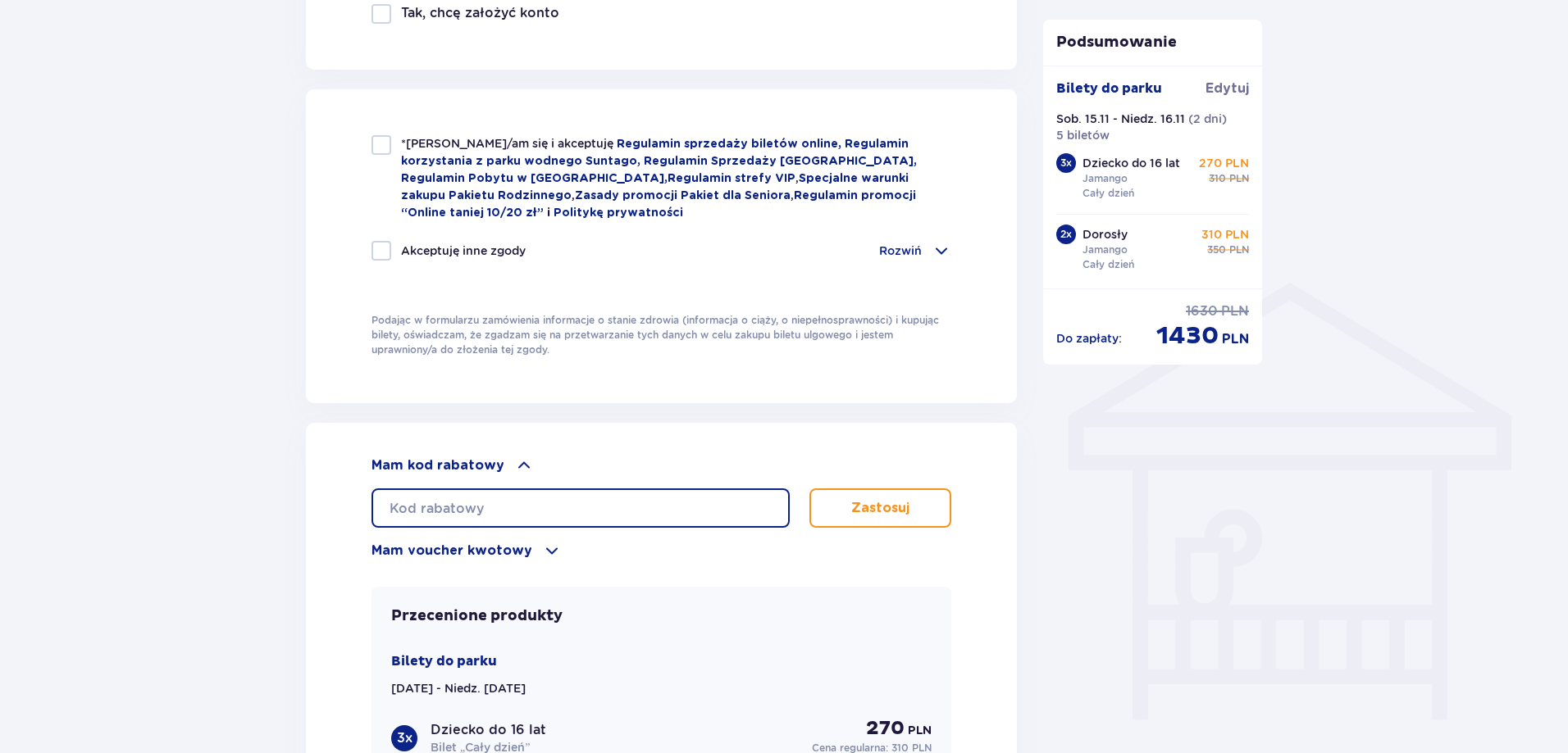
scroll to position [1147, 0]
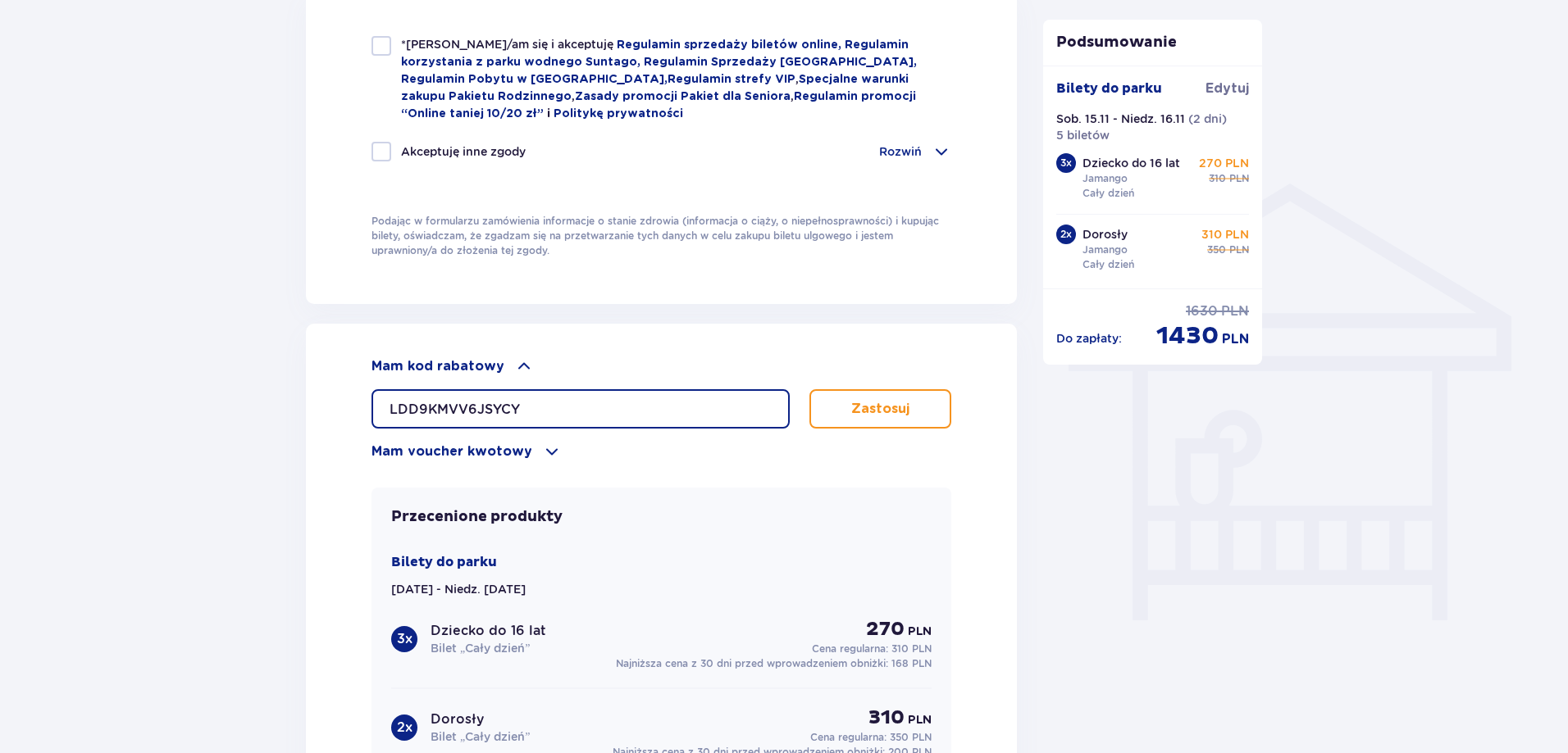
type input "LDD9KMVV6JSYCY"
click at [899, 402] on p "Zastosuj" at bounding box center [881, 409] width 58 height 18
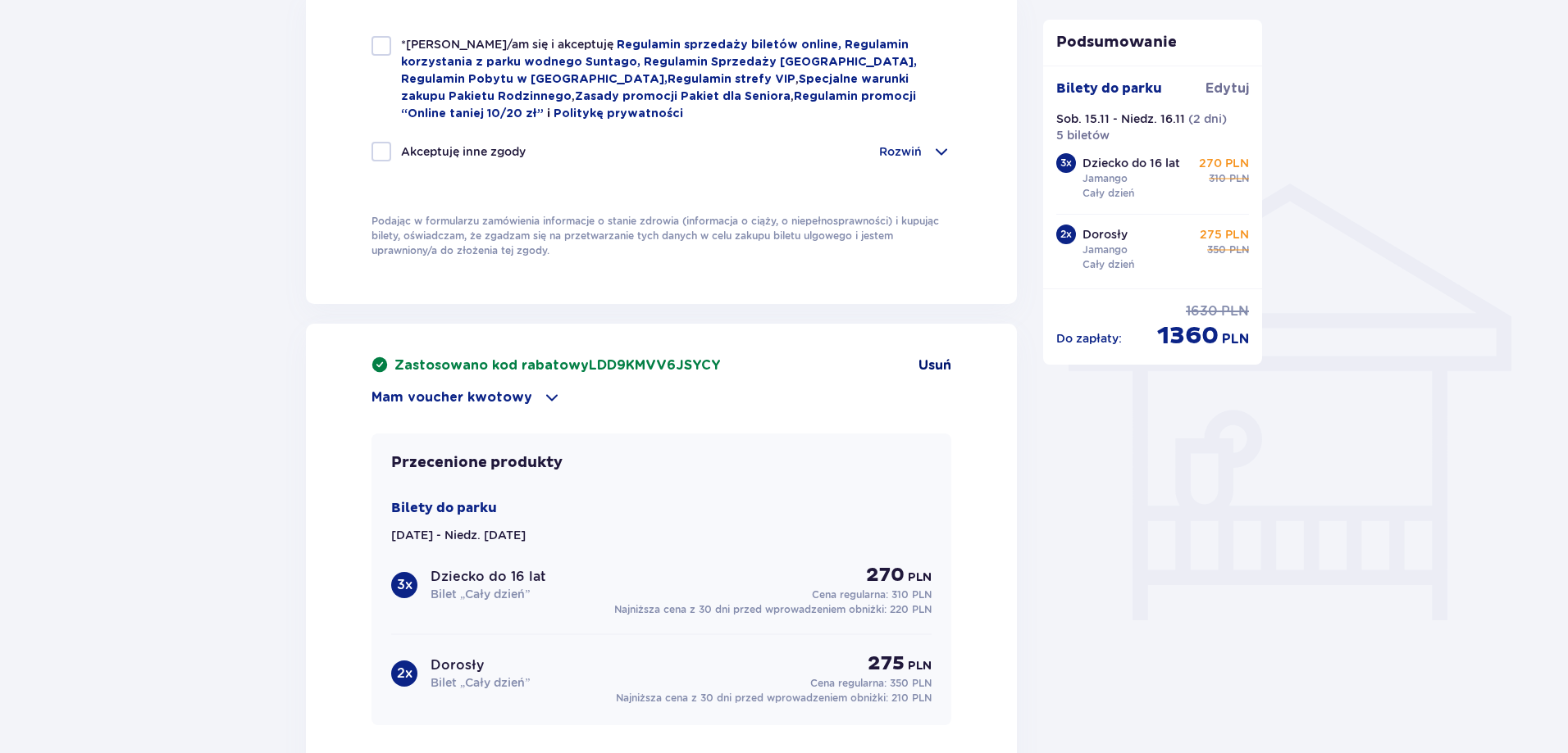
click at [937, 357] on span "Usuń" at bounding box center [935, 365] width 33 height 18
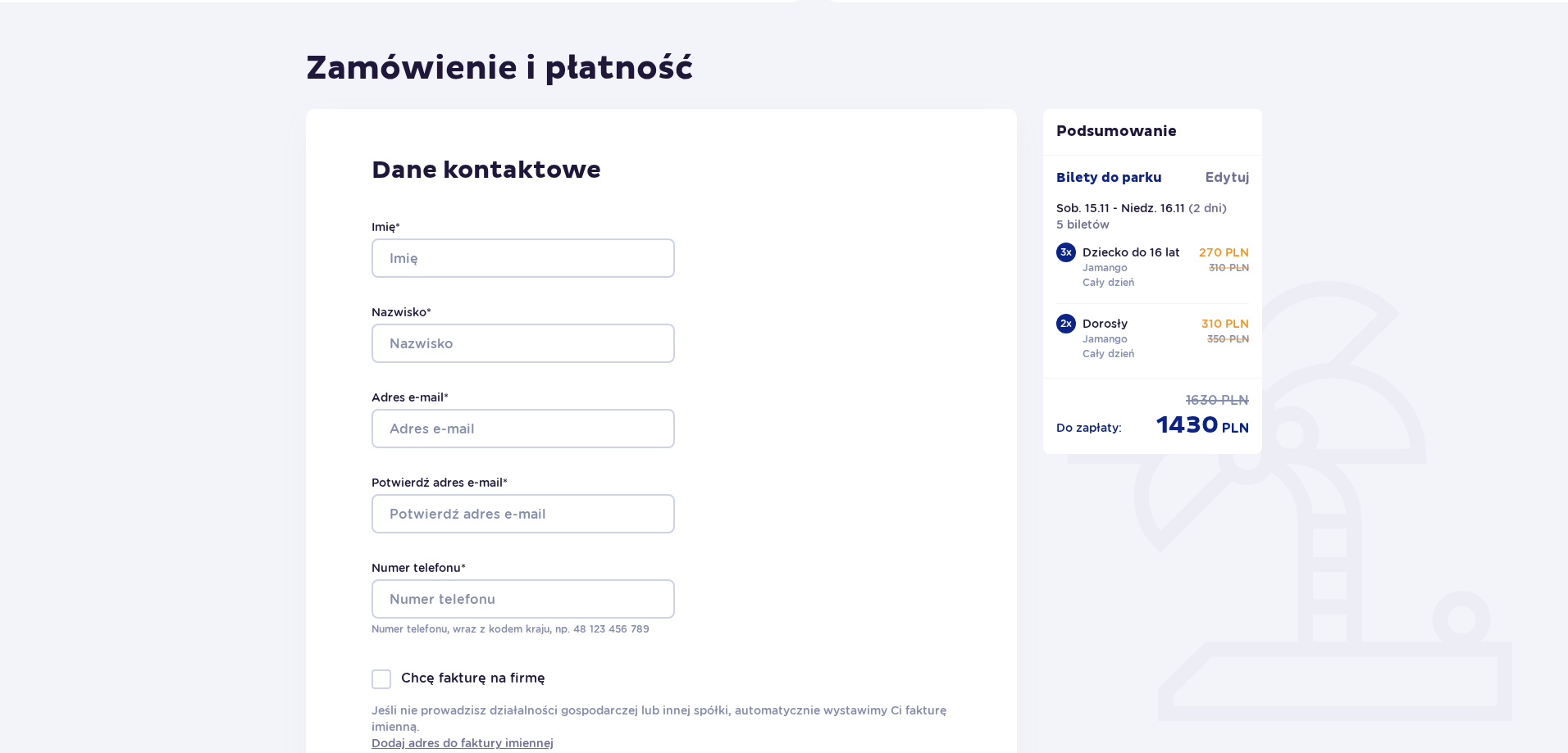
scroll to position [0, 0]
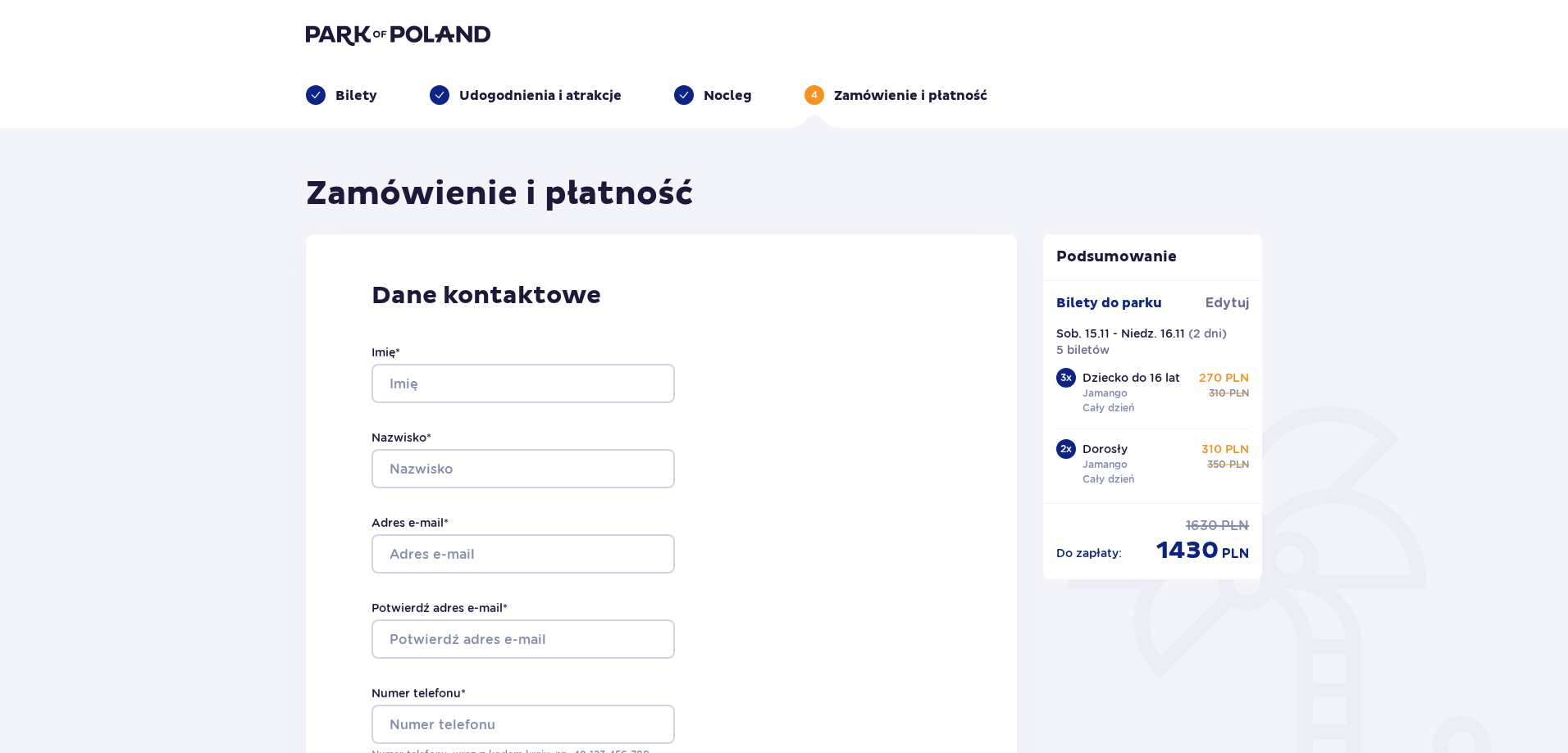
click at [1211, 290] on div "Bilety do parku Edytuj Sob. 15.11 - Niedz. 16.11 ( 2 dni ) 5 biletów 3 x Dzieck…" at bounding box center [1153, 392] width 220 height 223
click at [1223, 303] on span "Edytuj" at bounding box center [1227, 303] width 44 height 18
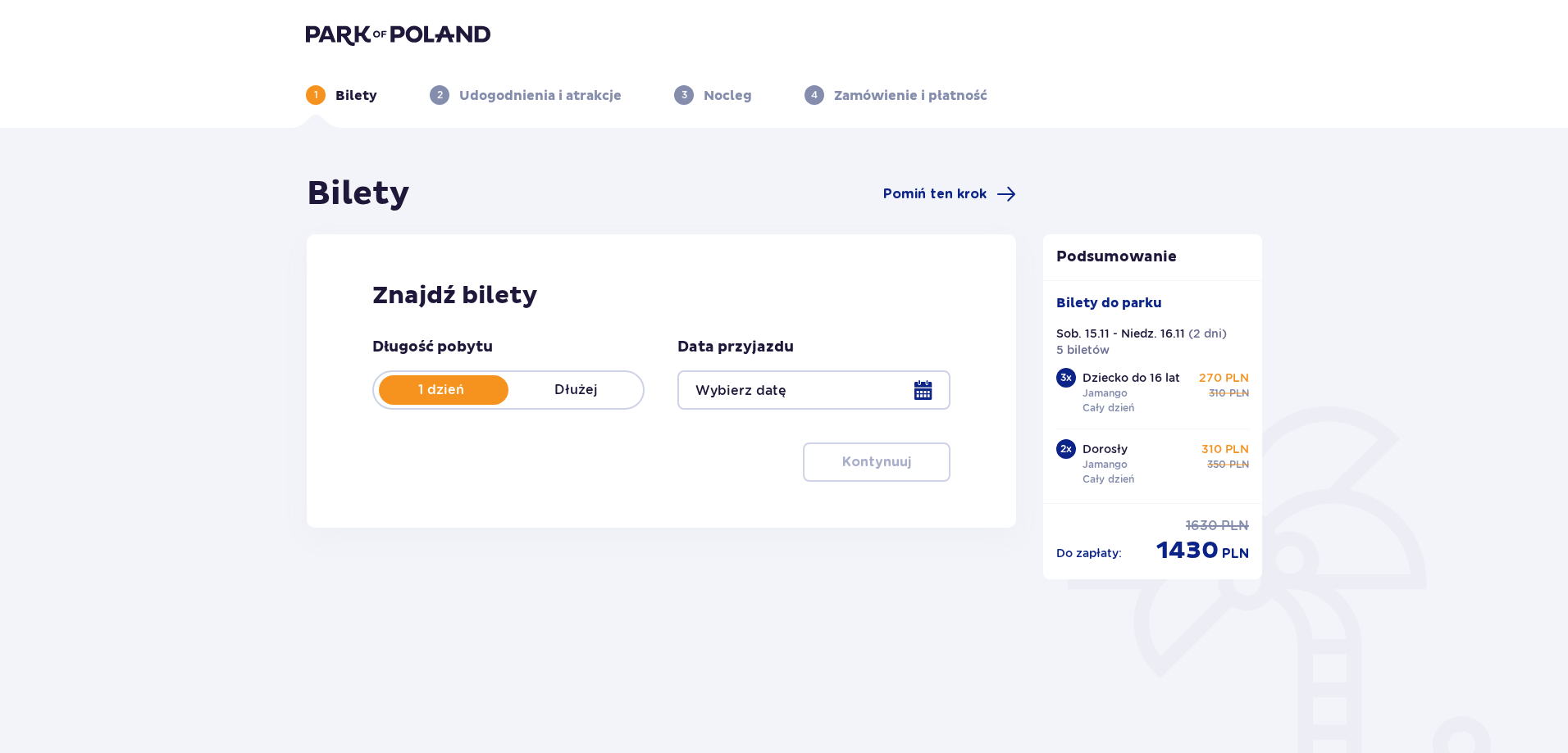
type input "[DATE] - [DATE]"
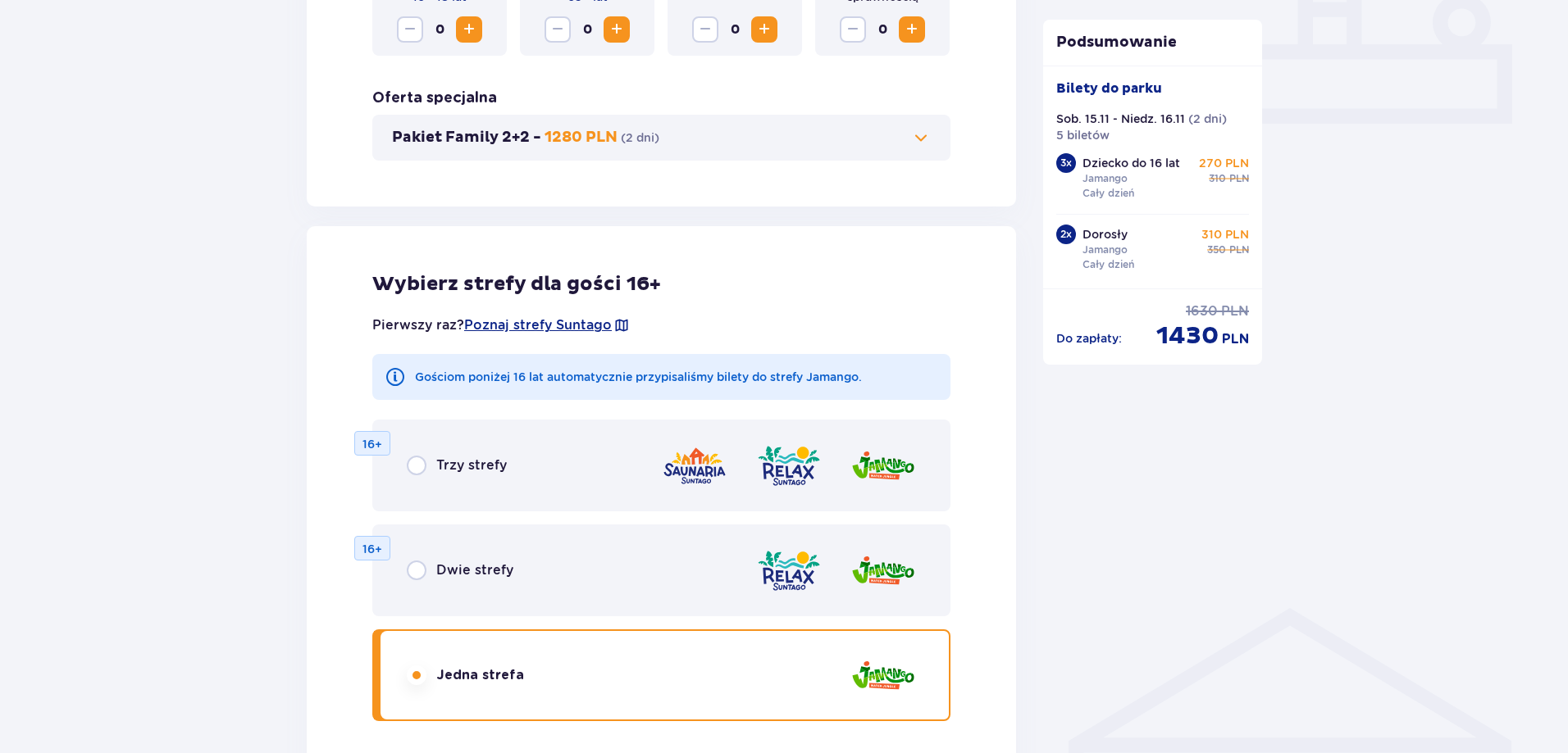
scroll to position [738, 0]
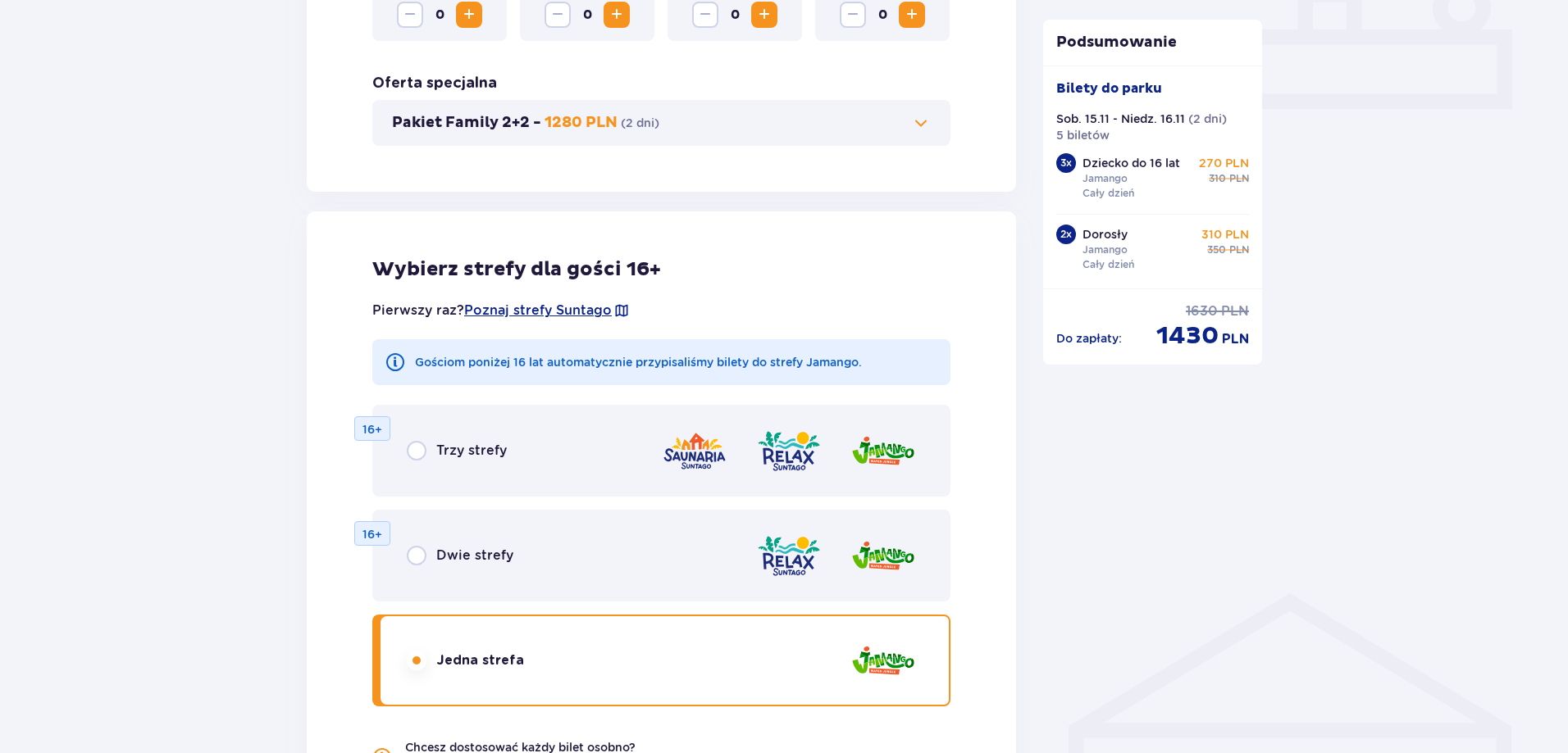
click at [929, 120] on span at bounding box center [920, 123] width 20 height 20
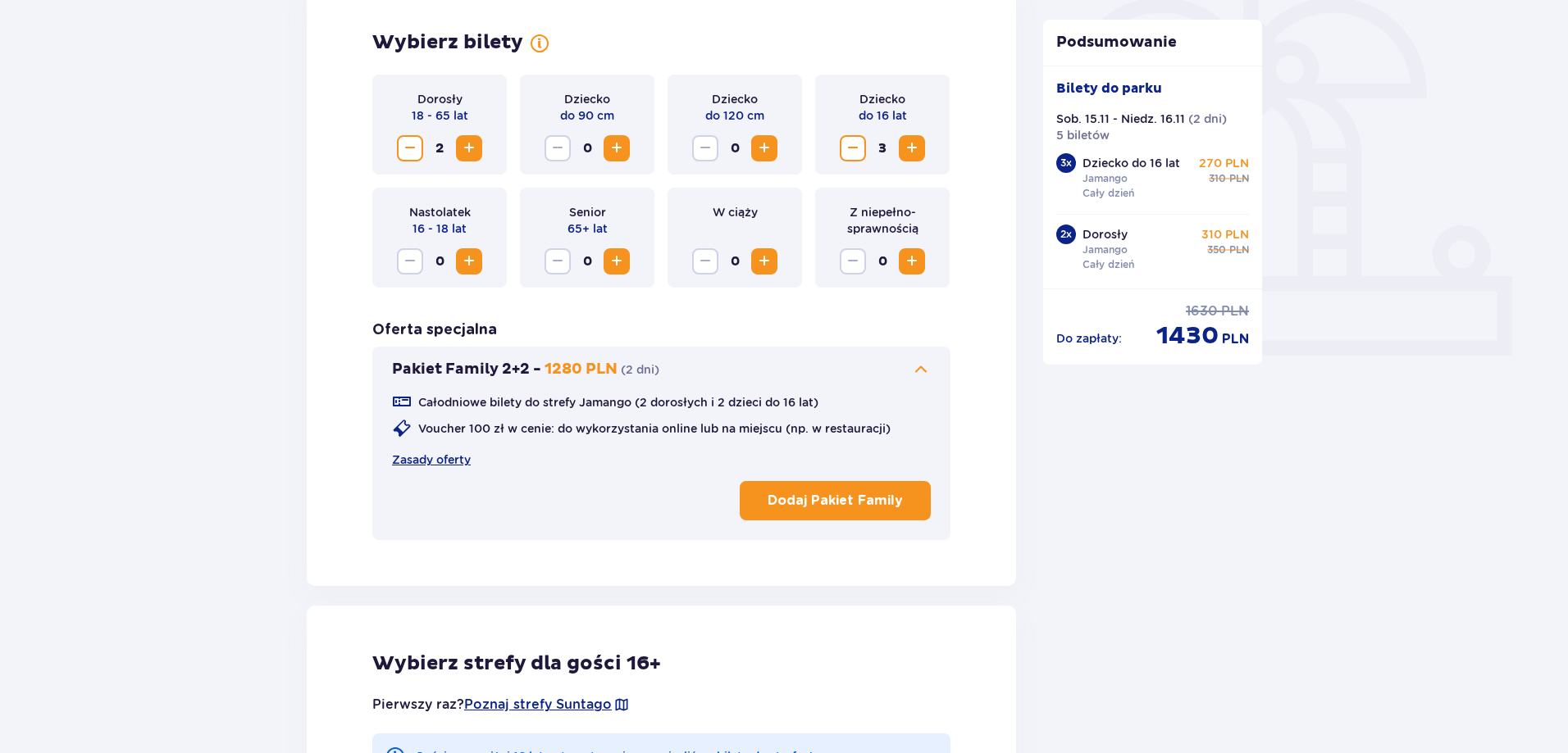
scroll to position [456, 0]
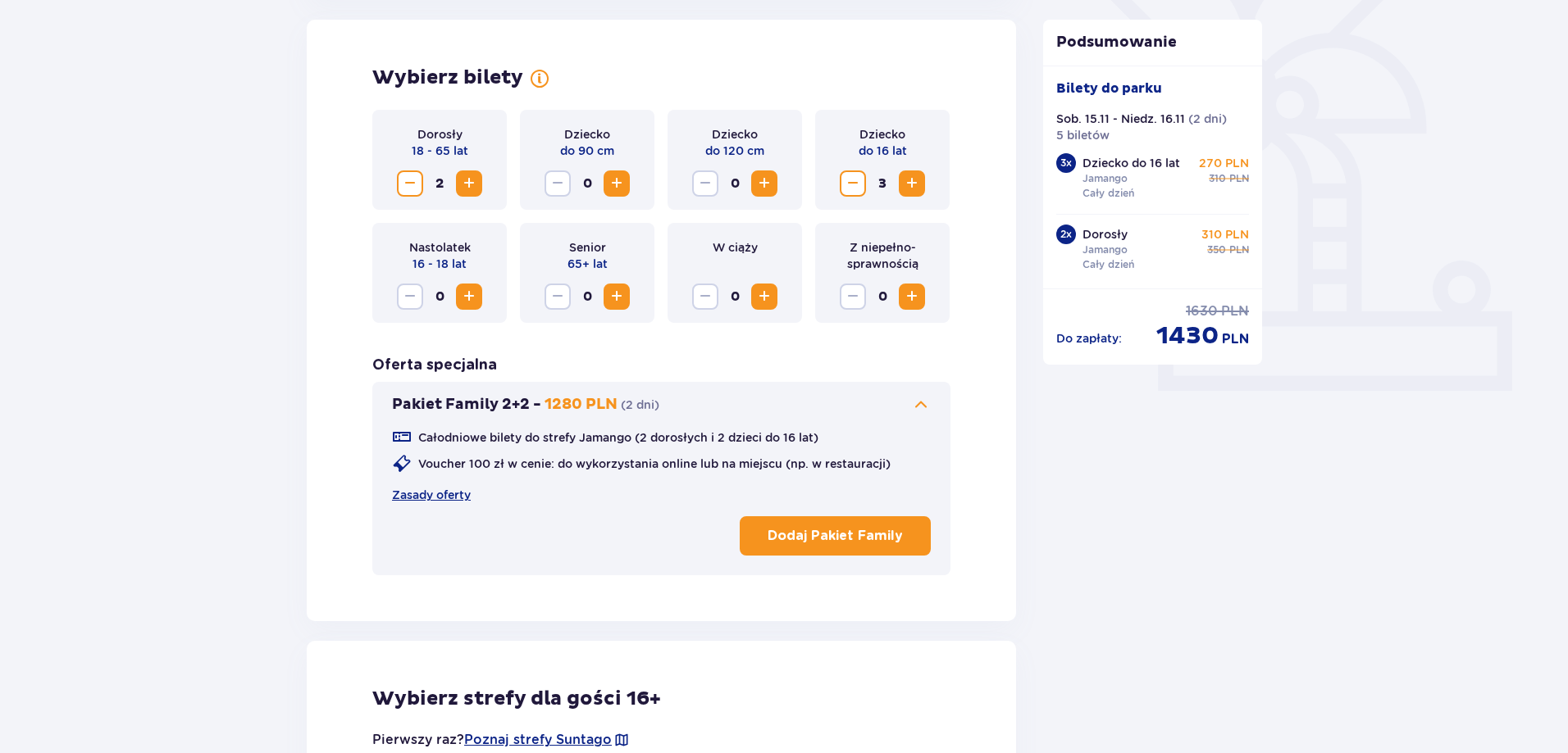
click at [643, 463] on p "Voucher 100 zł w cenie: do wykorzystania online lub na miejscu (np. w restaurac…" at bounding box center [655, 464] width 473 height 16
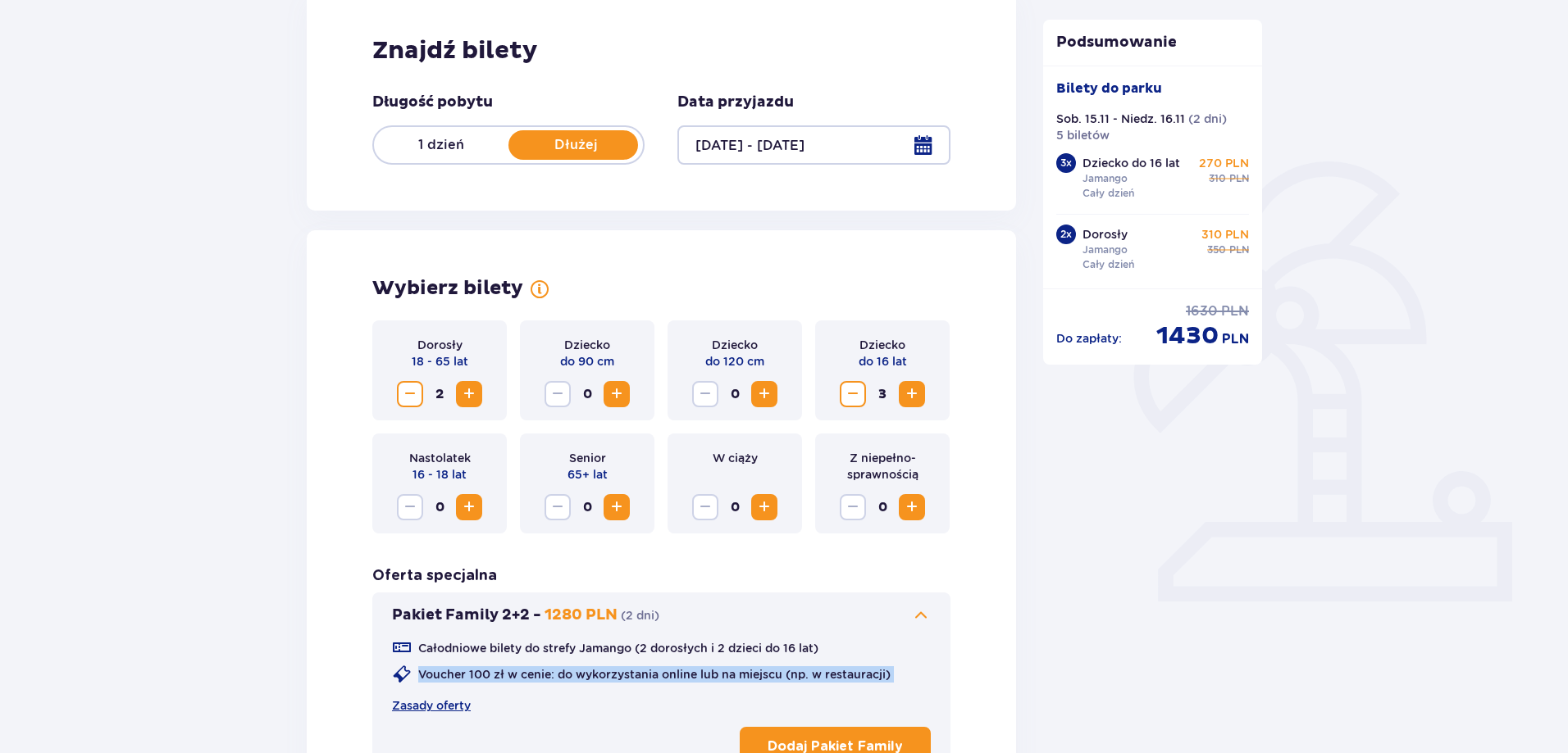
scroll to position [0, 0]
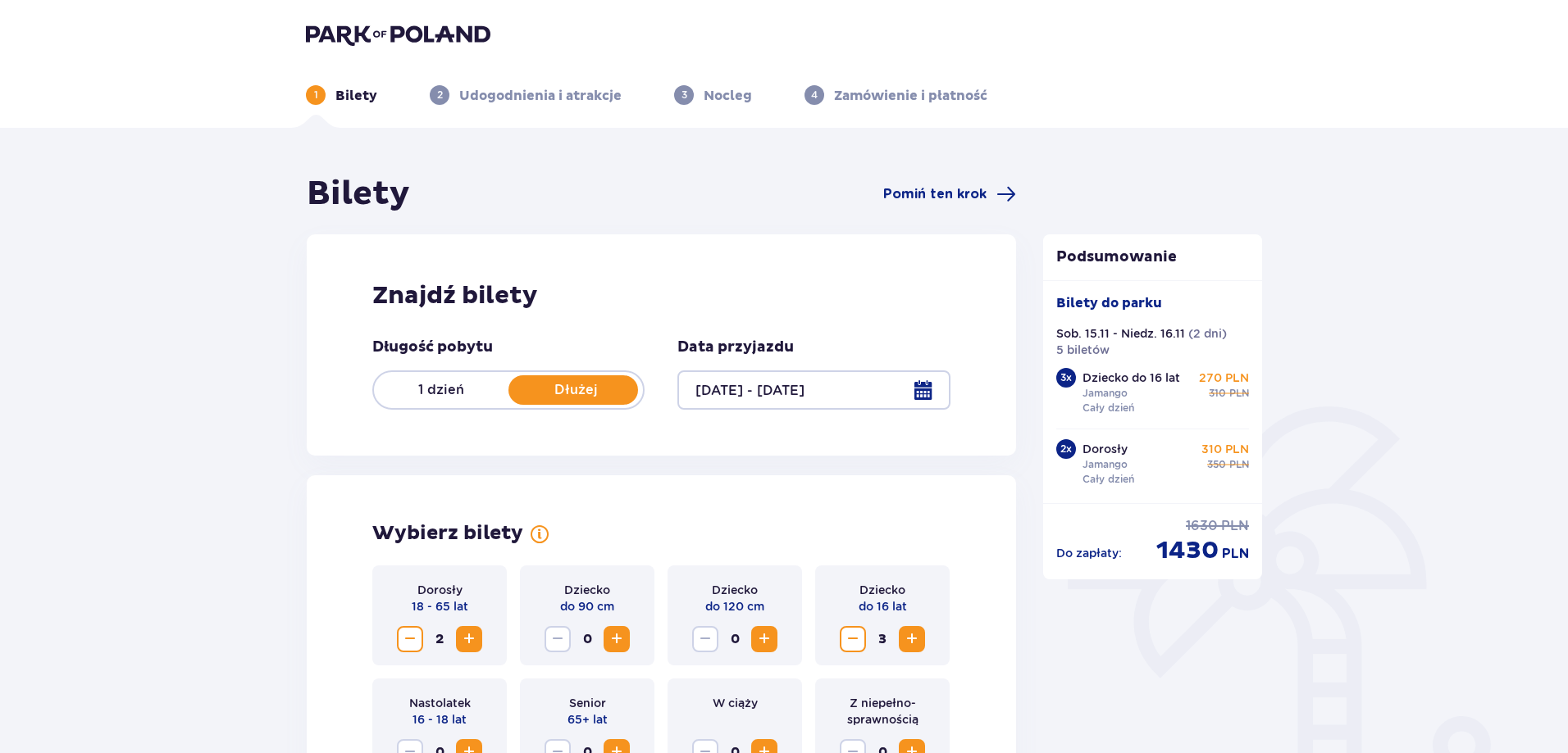
click at [358, 88] on p "Bilety" at bounding box center [356, 95] width 42 height 18
click at [369, 28] on img at bounding box center [398, 34] width 185 height 23
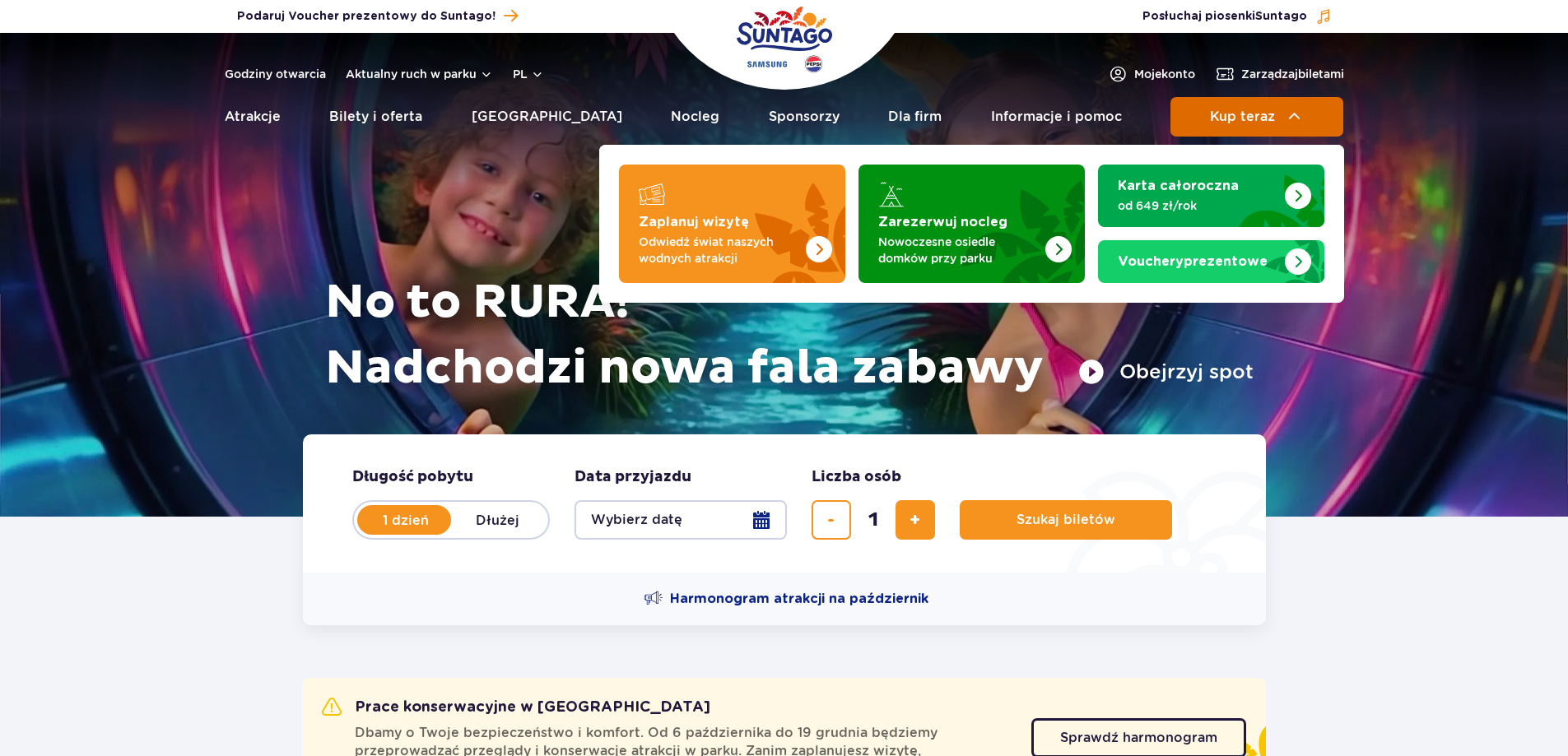
click at [1243, 122] on span "Kup teraz" at bounding box center [1242, 116] width 65 height 15
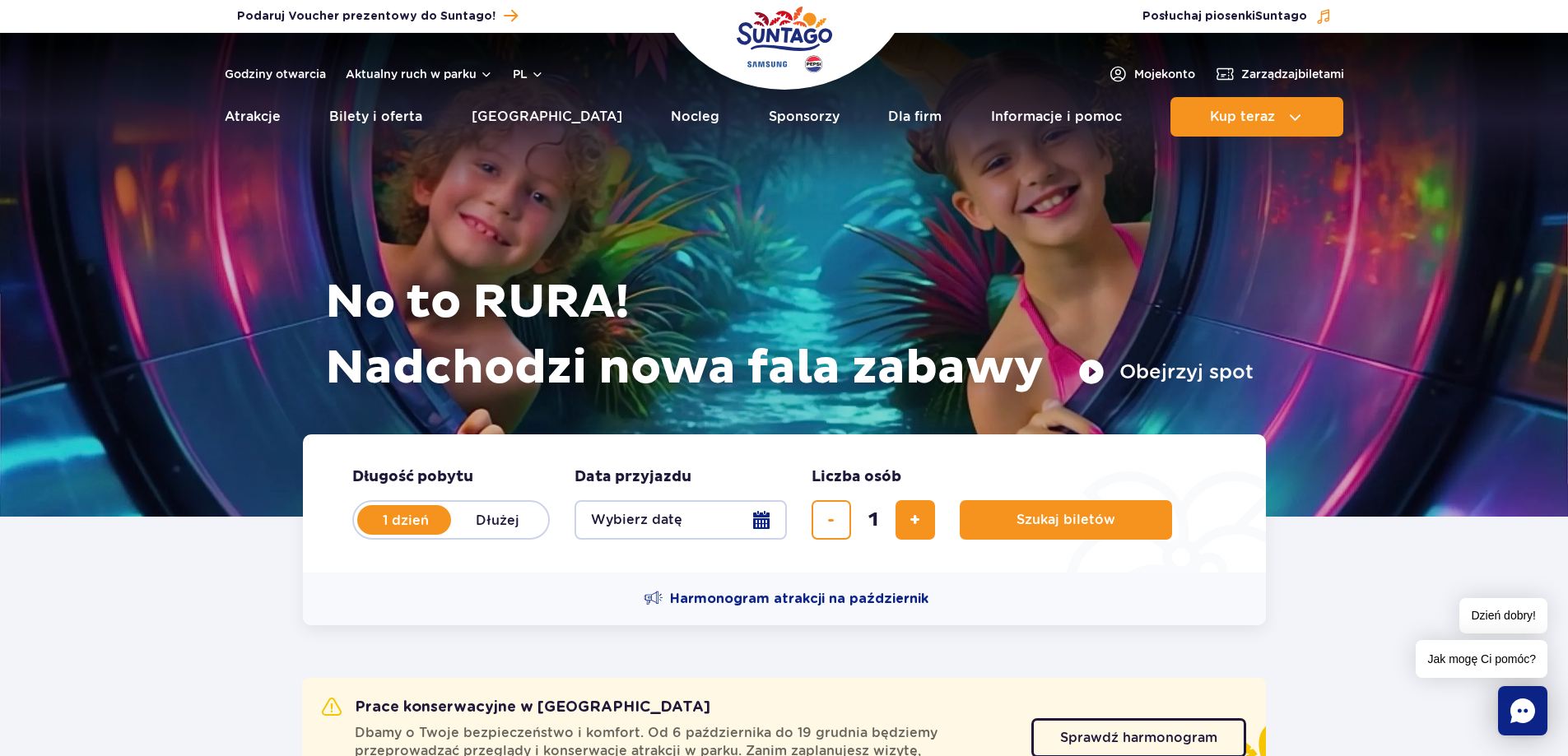
click at [499, 522] on label "Dłużej" at bounding box center [498, 520] width 94 height 34
click at [469, 534] on input "Dłużej" at bounding box center [460, 535] width 18 height 3
radio input "false"
radio input "true"
click at [643, 518] on button "Wybierz datę" at bounding box center [681, 520] width 212 height 40
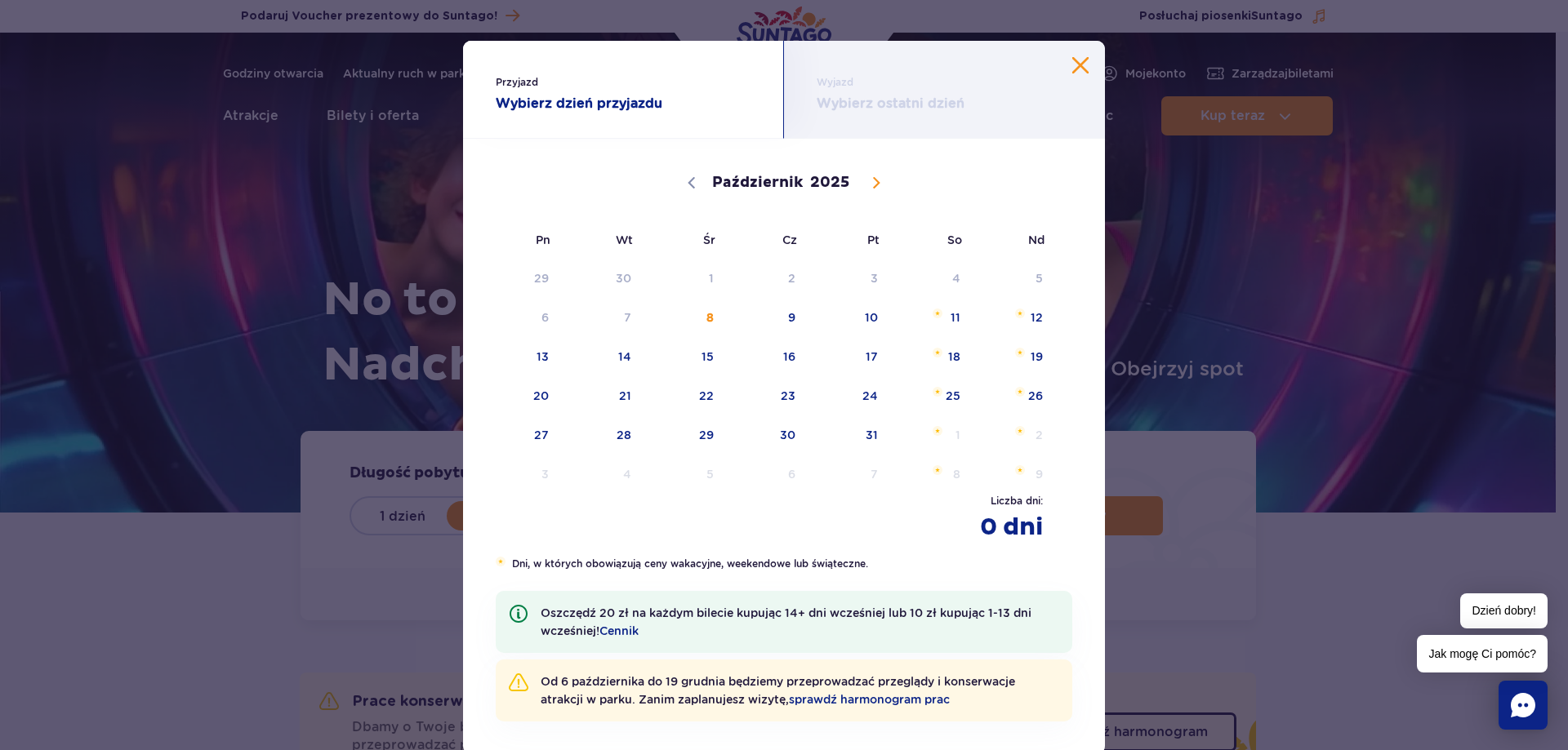
click at [871, 179] on icon at bounding box center [876, 182] width 11 height 11
select select "10"
click at [940, 359] on span "15" at bounding box center [932, 357] width 82 height 38
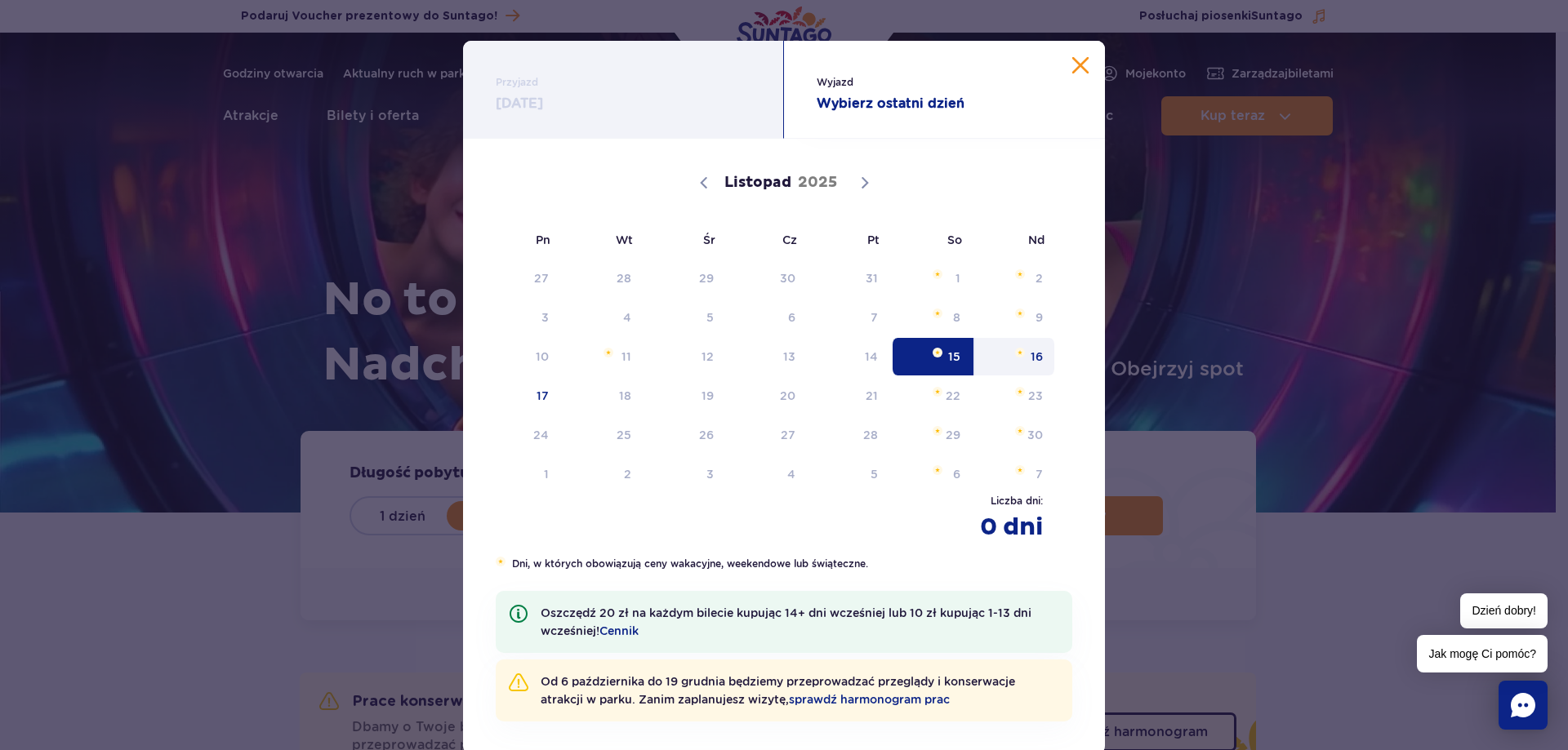
click at [1022, 358] on span "16" at bounding box center [1015, 357] width 82 height 38
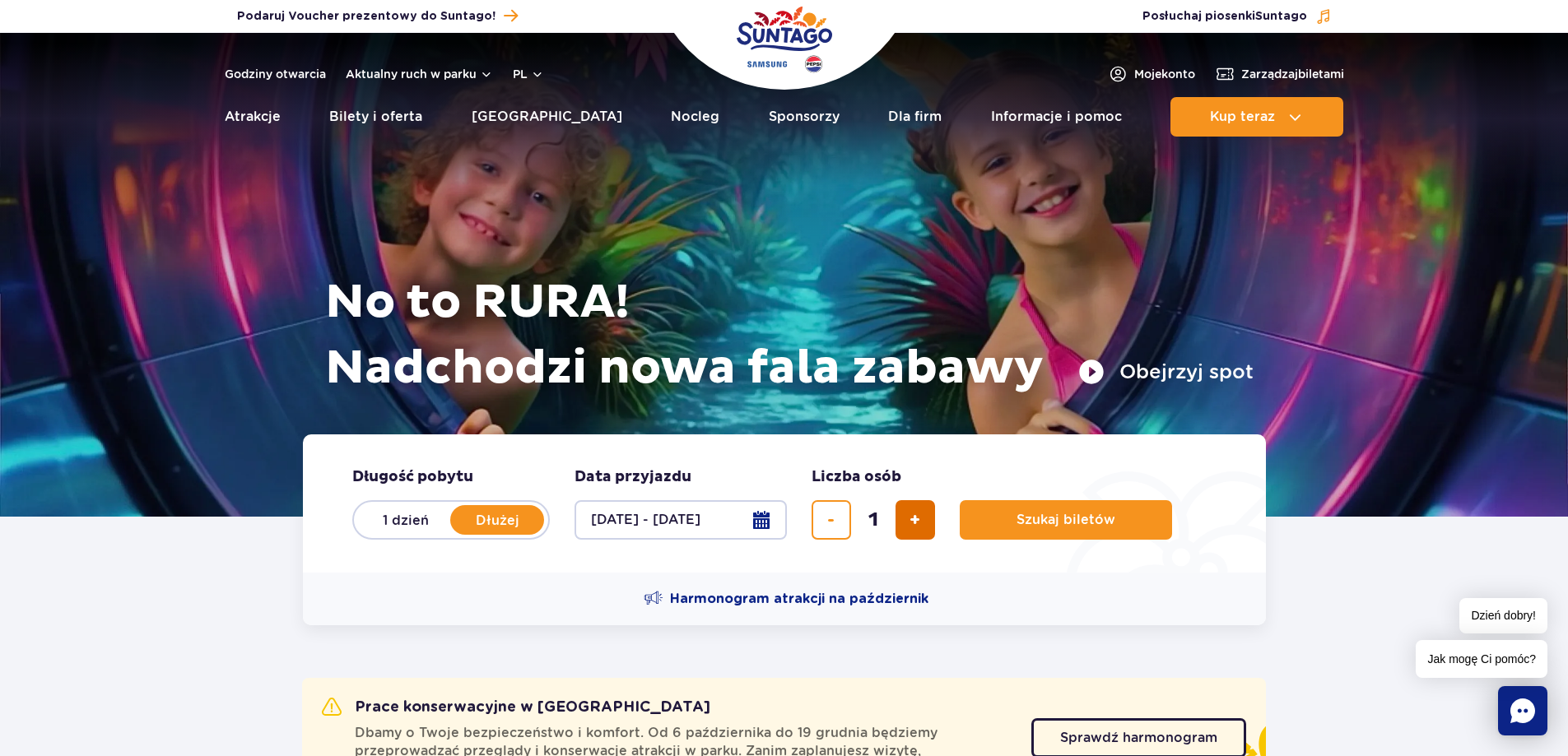
drag, startPoint x: 924, startPoint y: 522, endPoint x: 908, endPoint y: 522, distance: 16.0
click at [923, 522] on button "dodaj bilet" at bounding box center [916, 520] width 40 height 40
click at [908, 522] on button "dodaj bilet" at bounding box center [916, 520] width 40 height 40
type input "3"
click at [1049, 522] on span "Szukaj biletów" at bounding box center [1059, 520] width 99 height 15
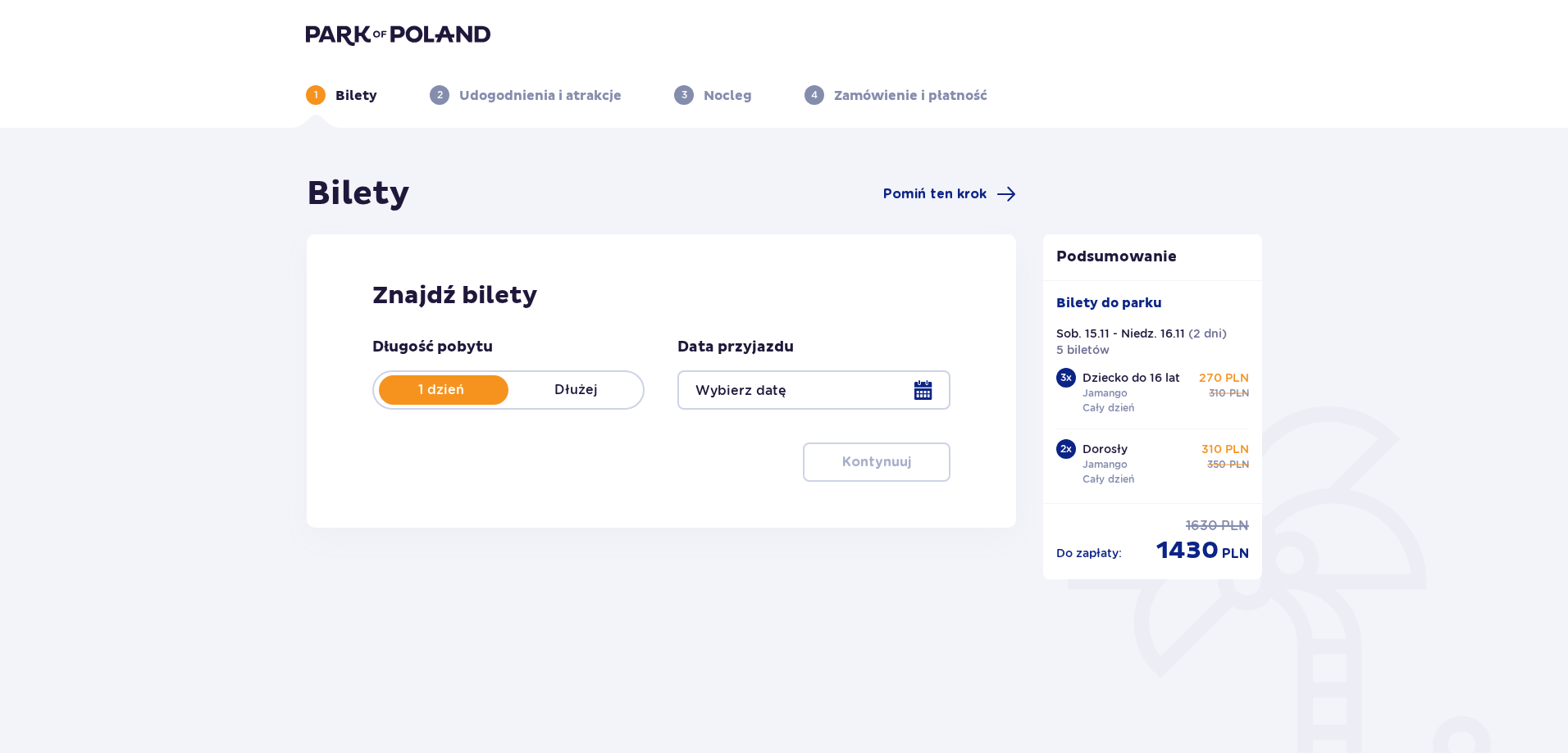
type input "[DATE] - [DATE]"
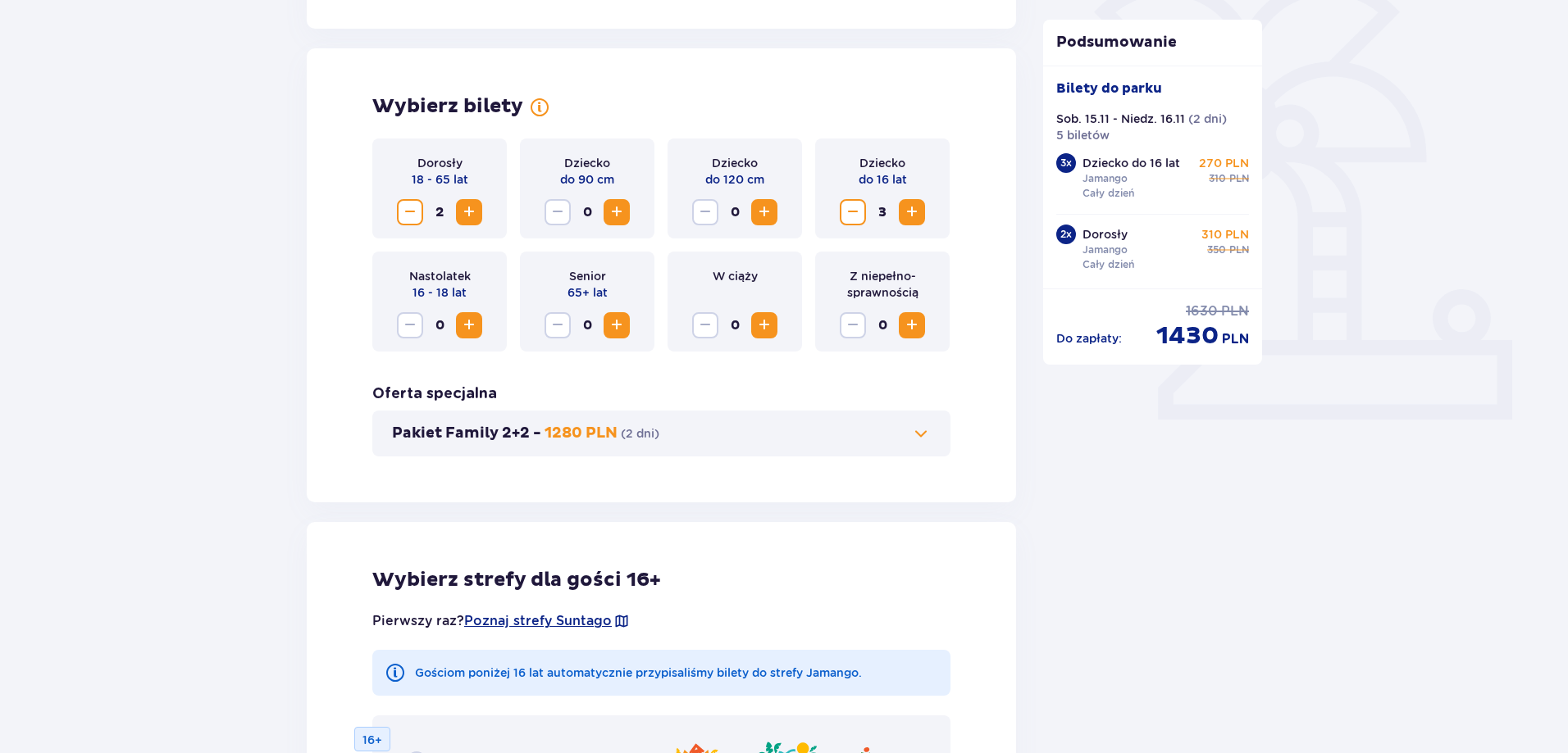
scroll to position [492, 0]
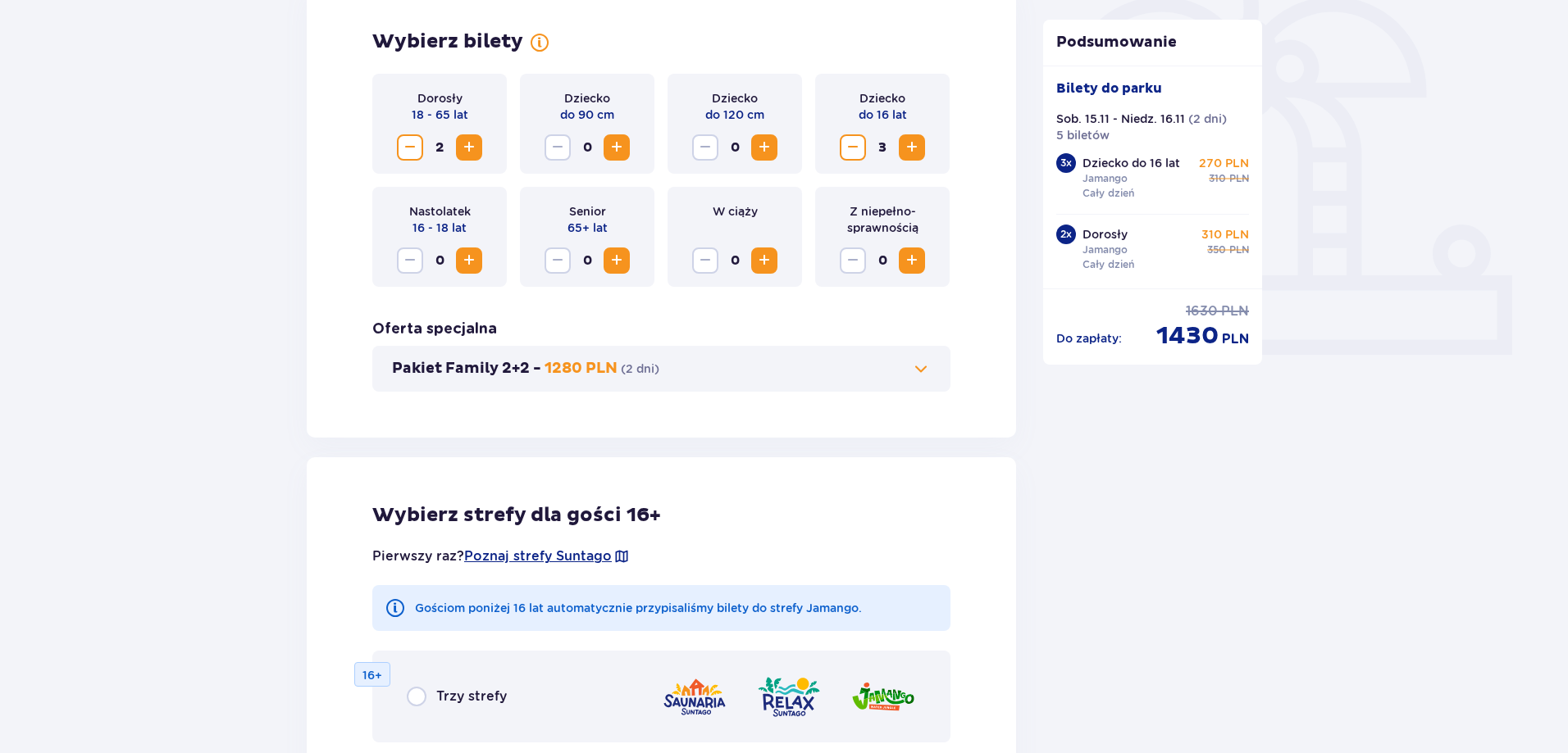
click at [849, 143] on span "Zmniejsz" at bounding box center [852, 147] width 20 height 20
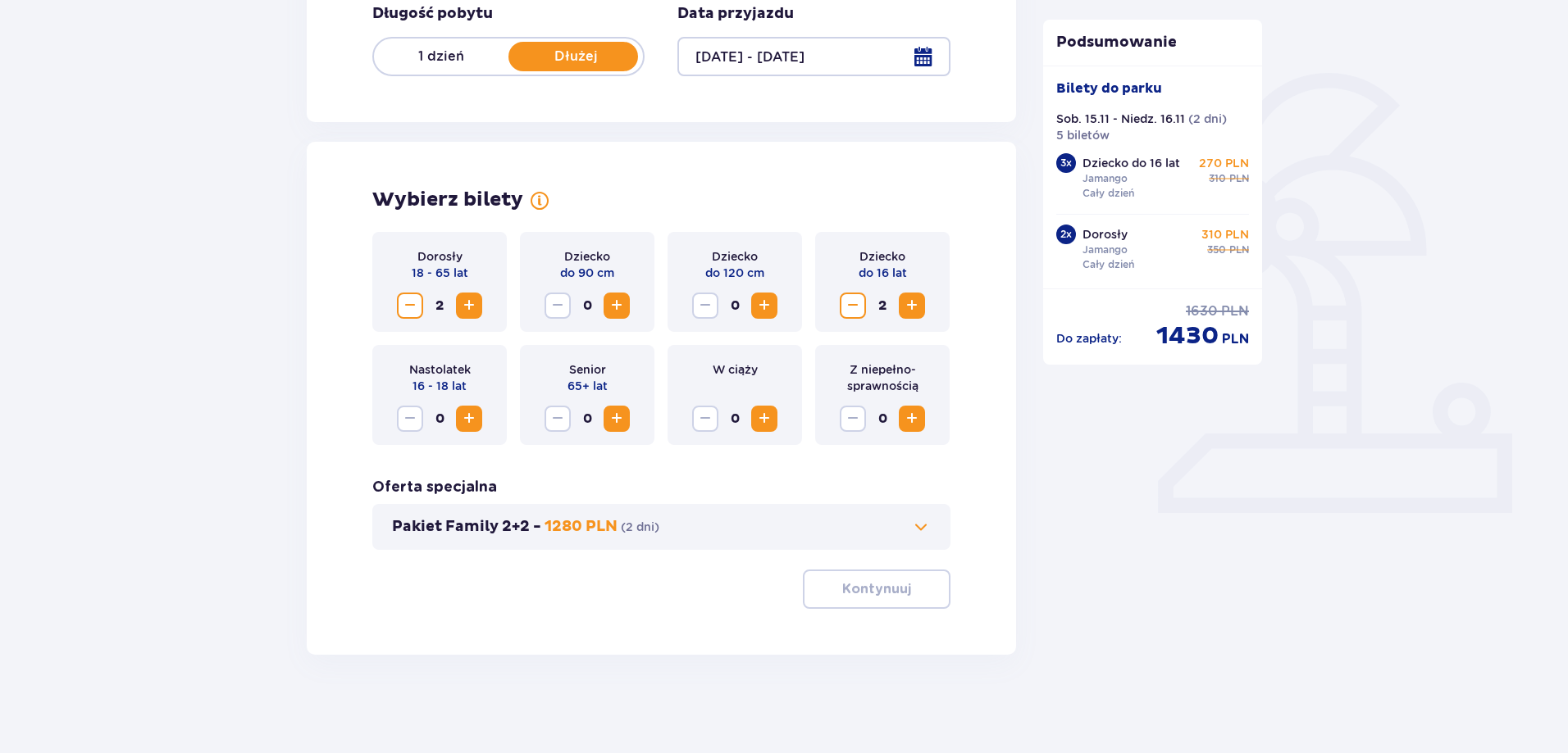
scroll to position [333, 0]
click at [849, 144] on div "Wybierz bilety Dorosły 18 - 65 lat 2 Dziecko do 90 cm 0 Dziecko do 120 cm 0 Dzi…" at bounding box center [662, 398] width 710 height 513
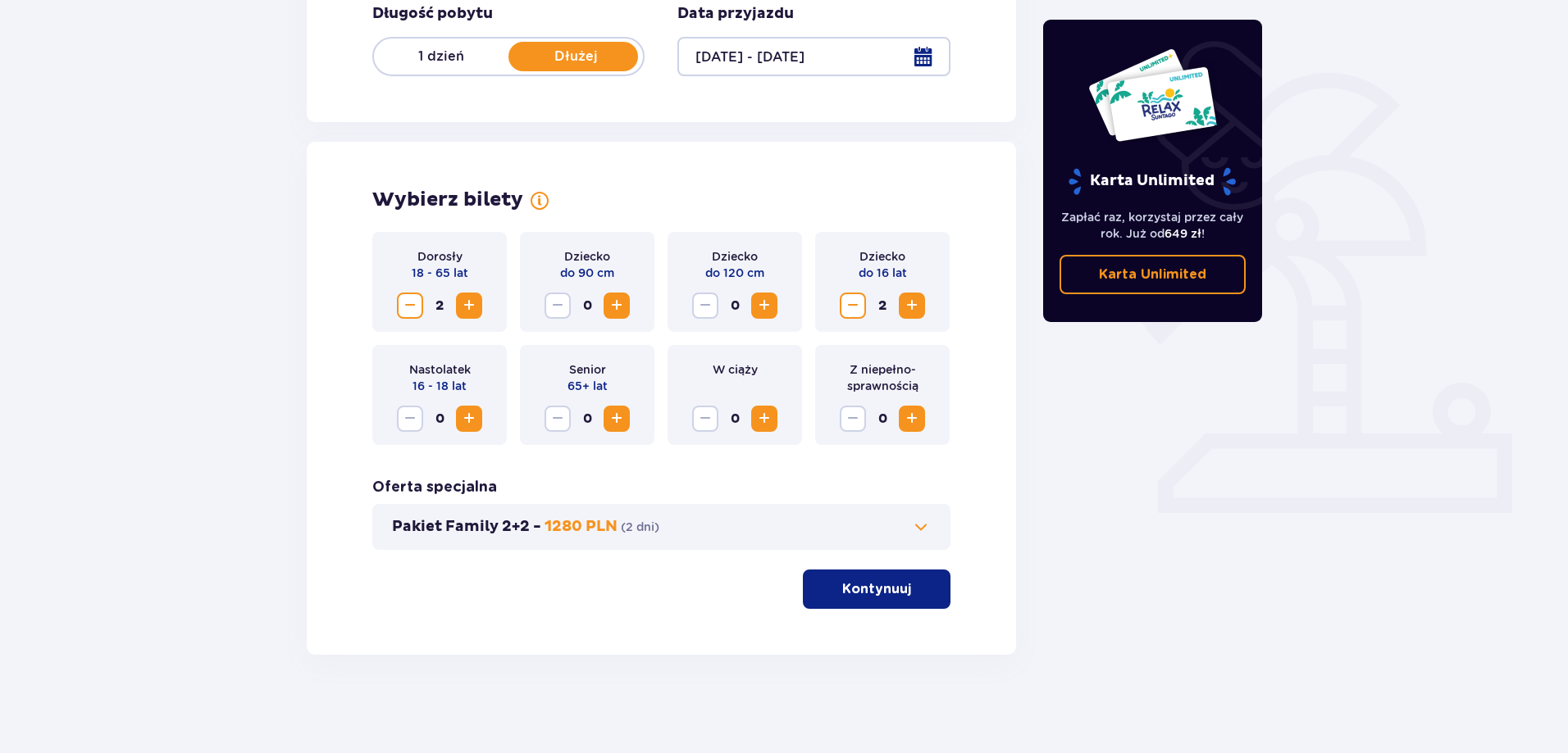
click at [414, 310] on span "Zmniejsz" at bounding box center [410, 306] width 20 height 20
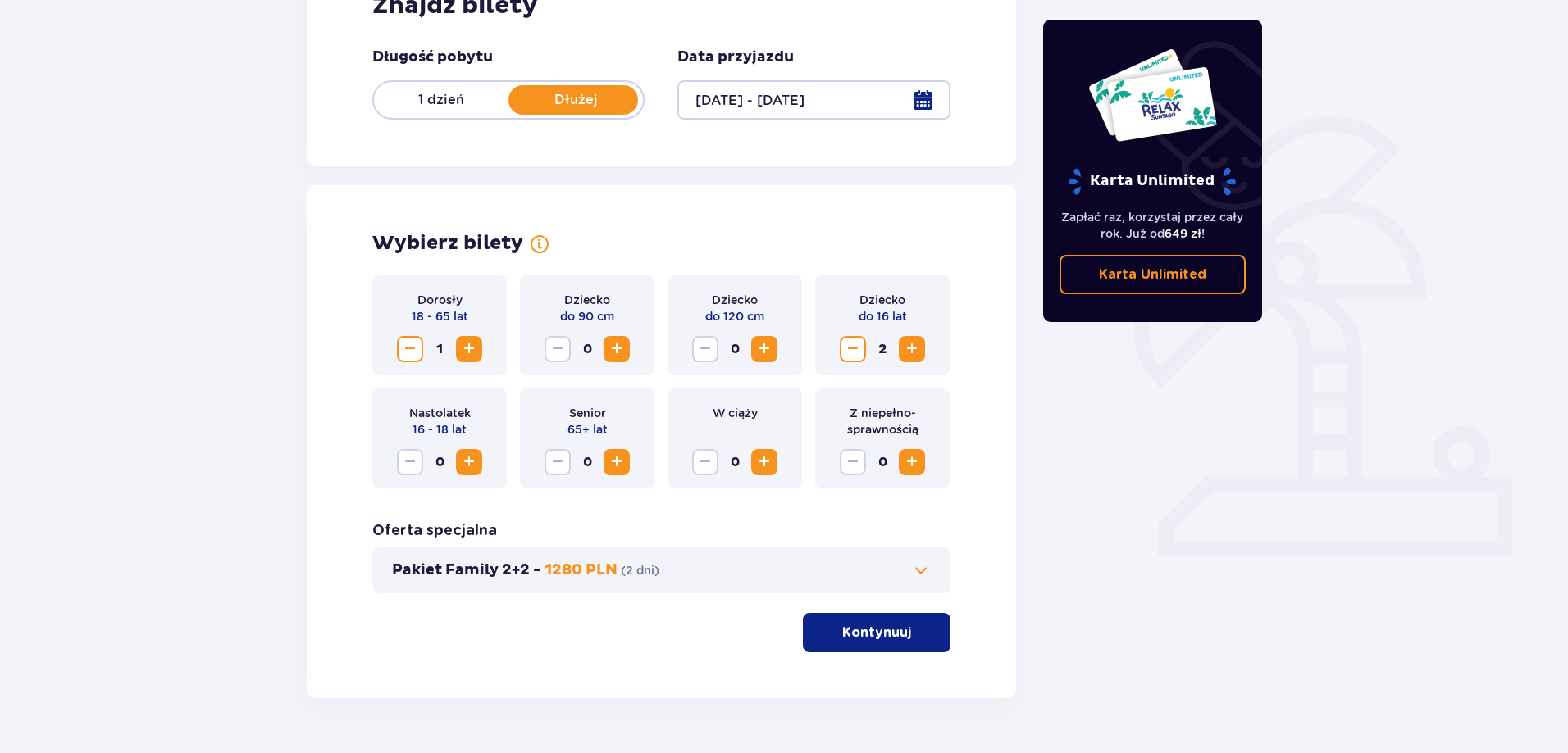
scroll to position [252, 0]
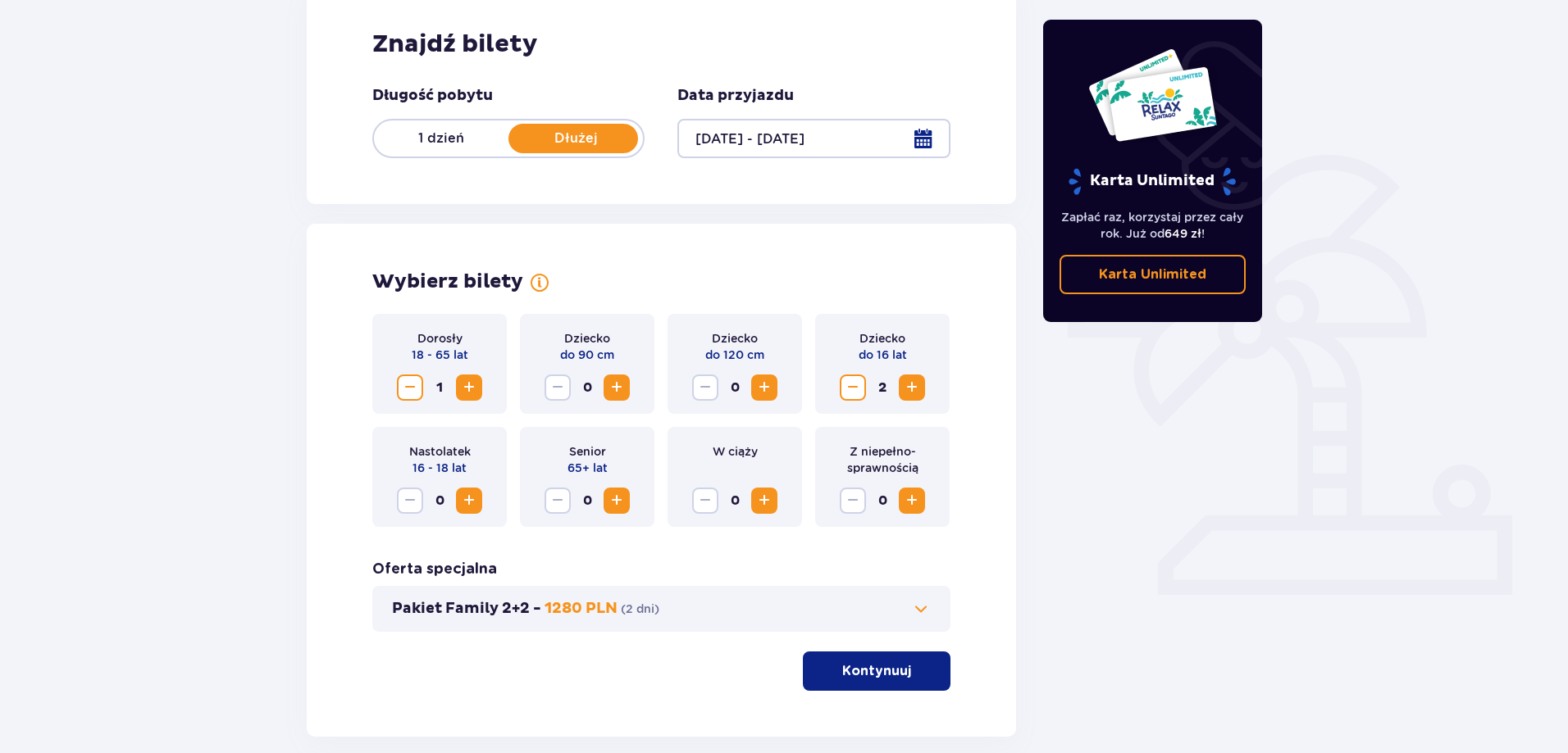
click at [878, 671] on p "Kontynuuj" at bounding box center [876, 671] width 69 height 18
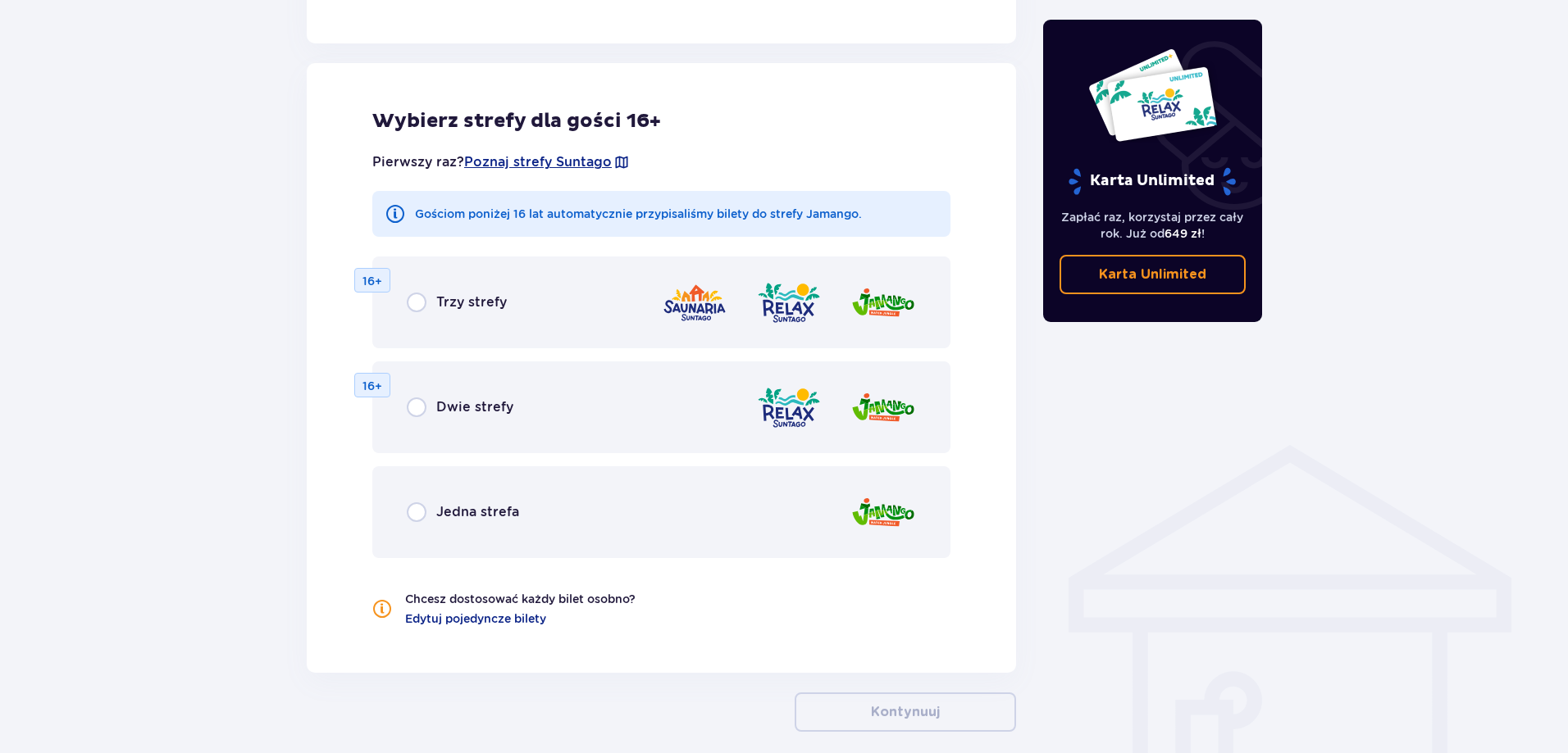
scroll to position [910, 0]
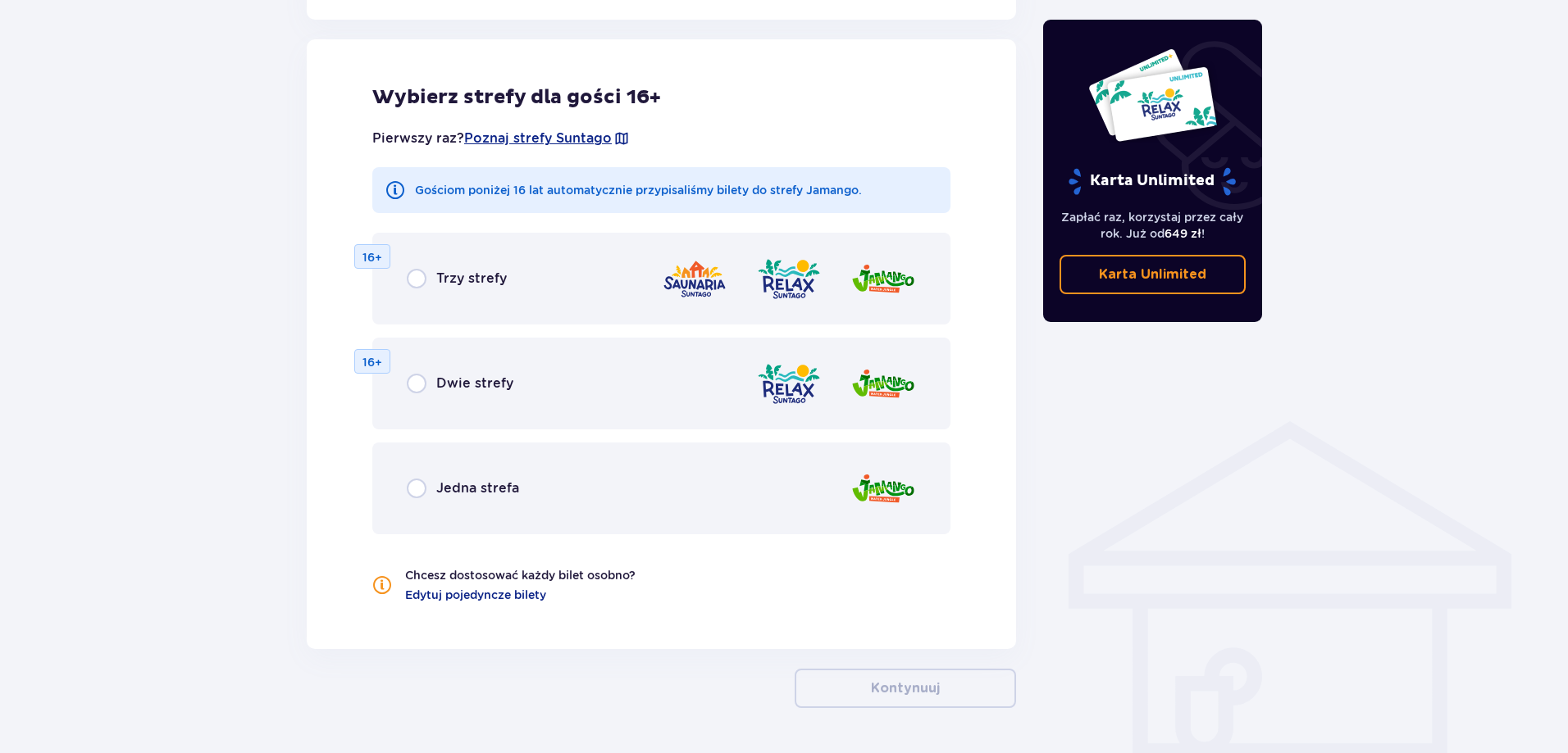
click at [406, 475] on div "Jedna strefa" at bounding box center [661, 488] width 578 height 92
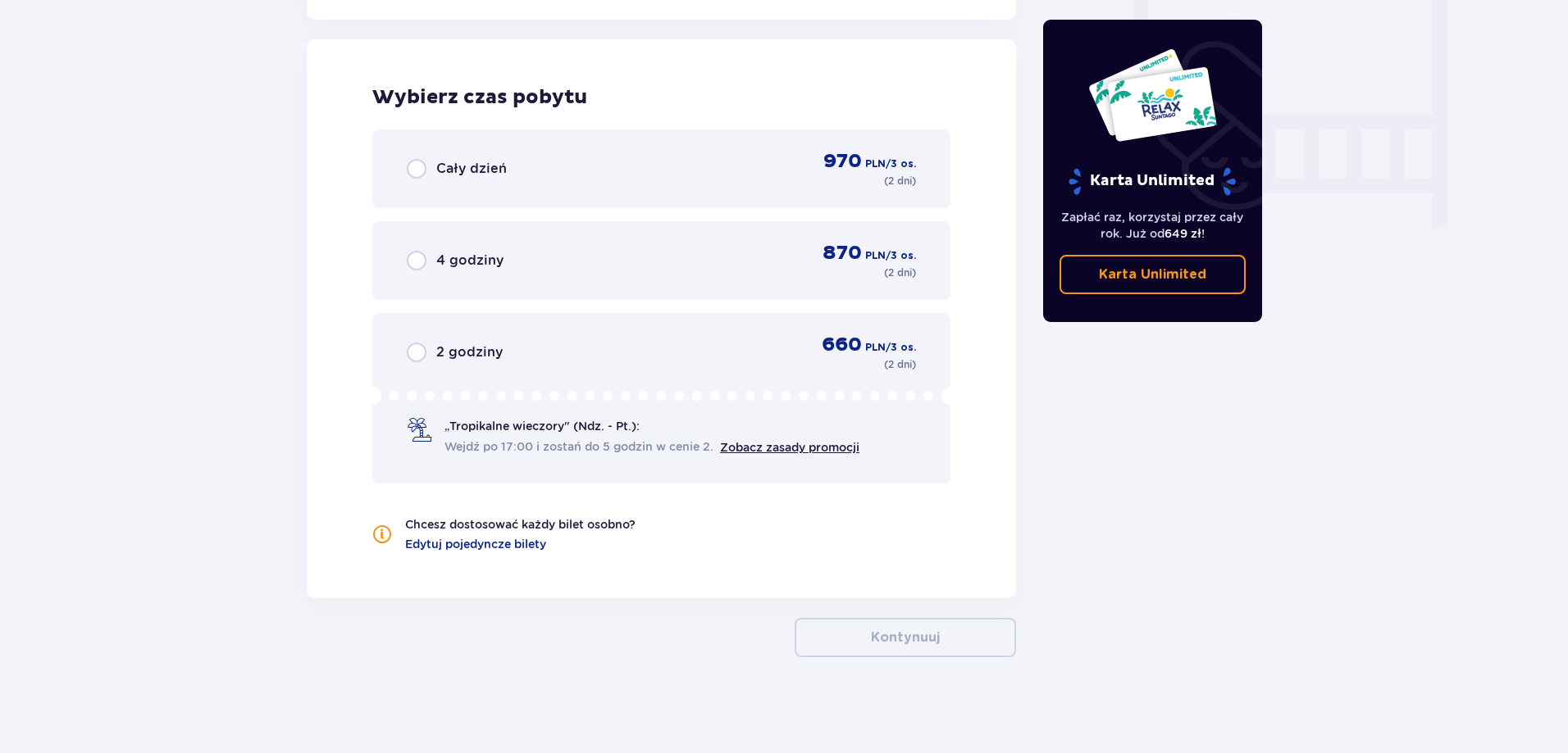
scroll to position [1541, 0]
click at [464, 160] on span "Cały dzień" at bounding box center [472, 166] width 70 height 18
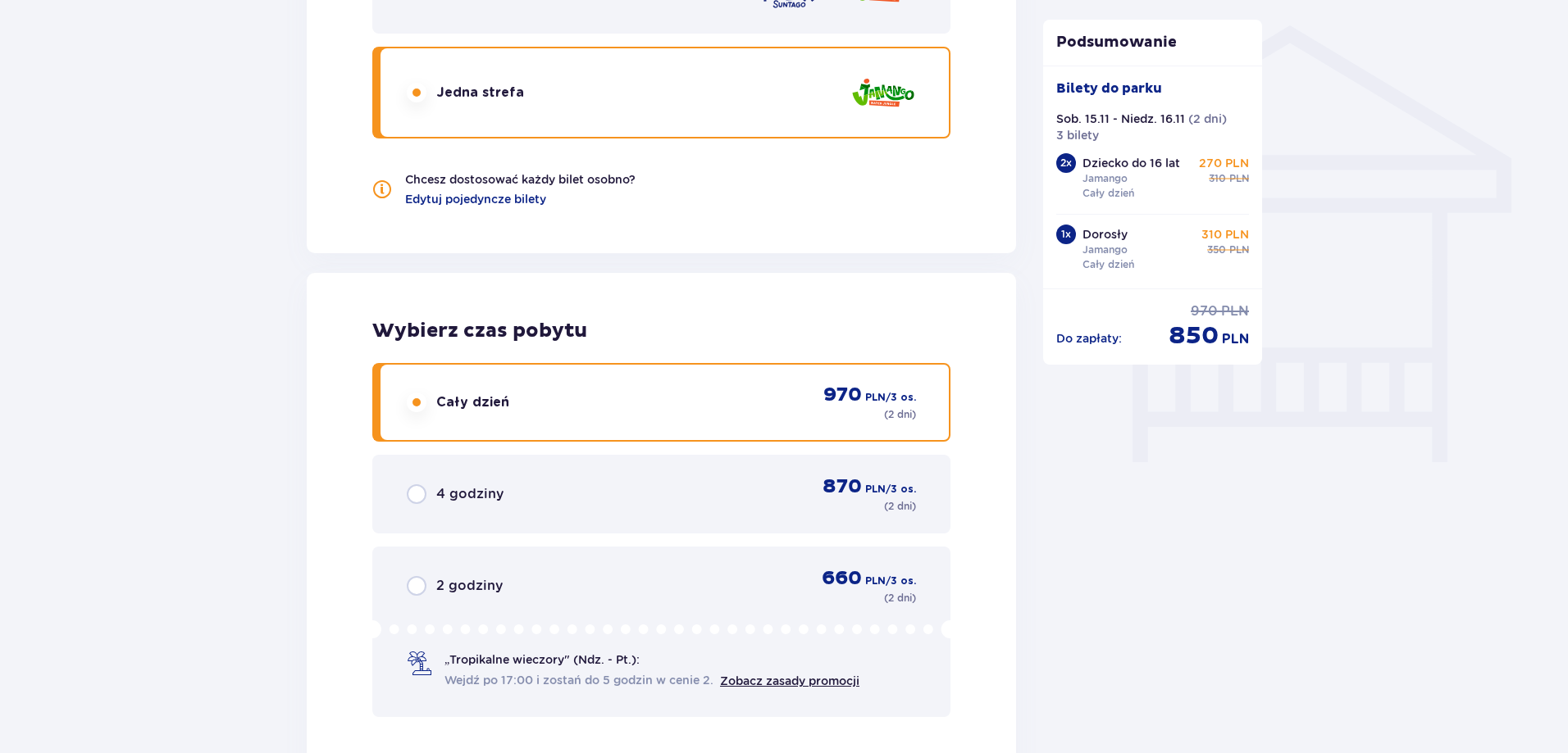
scroll to position [1633, 0]
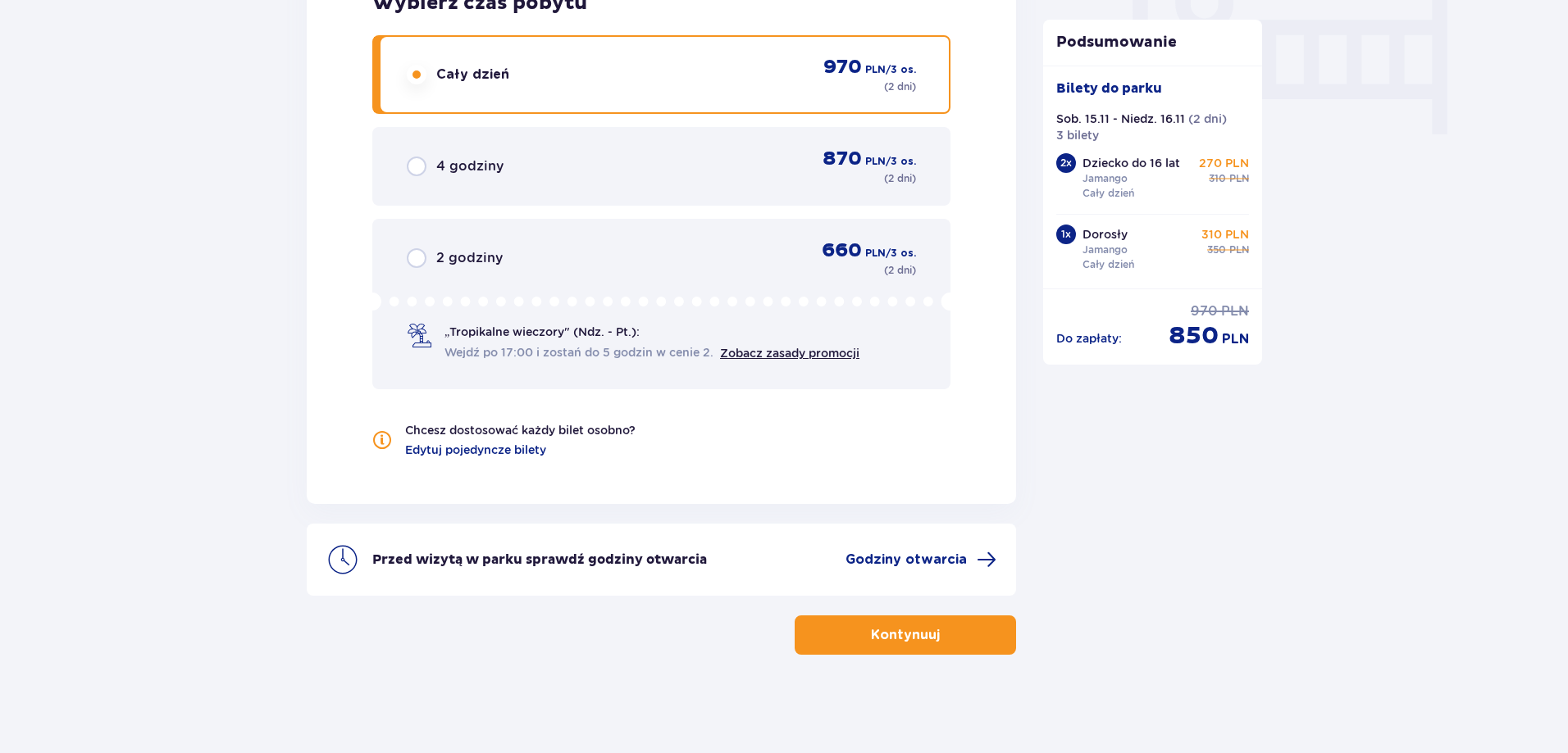
click at [920, 640] on p "Kontynuuj" at bounding box center [906, 635] width 69 height 18
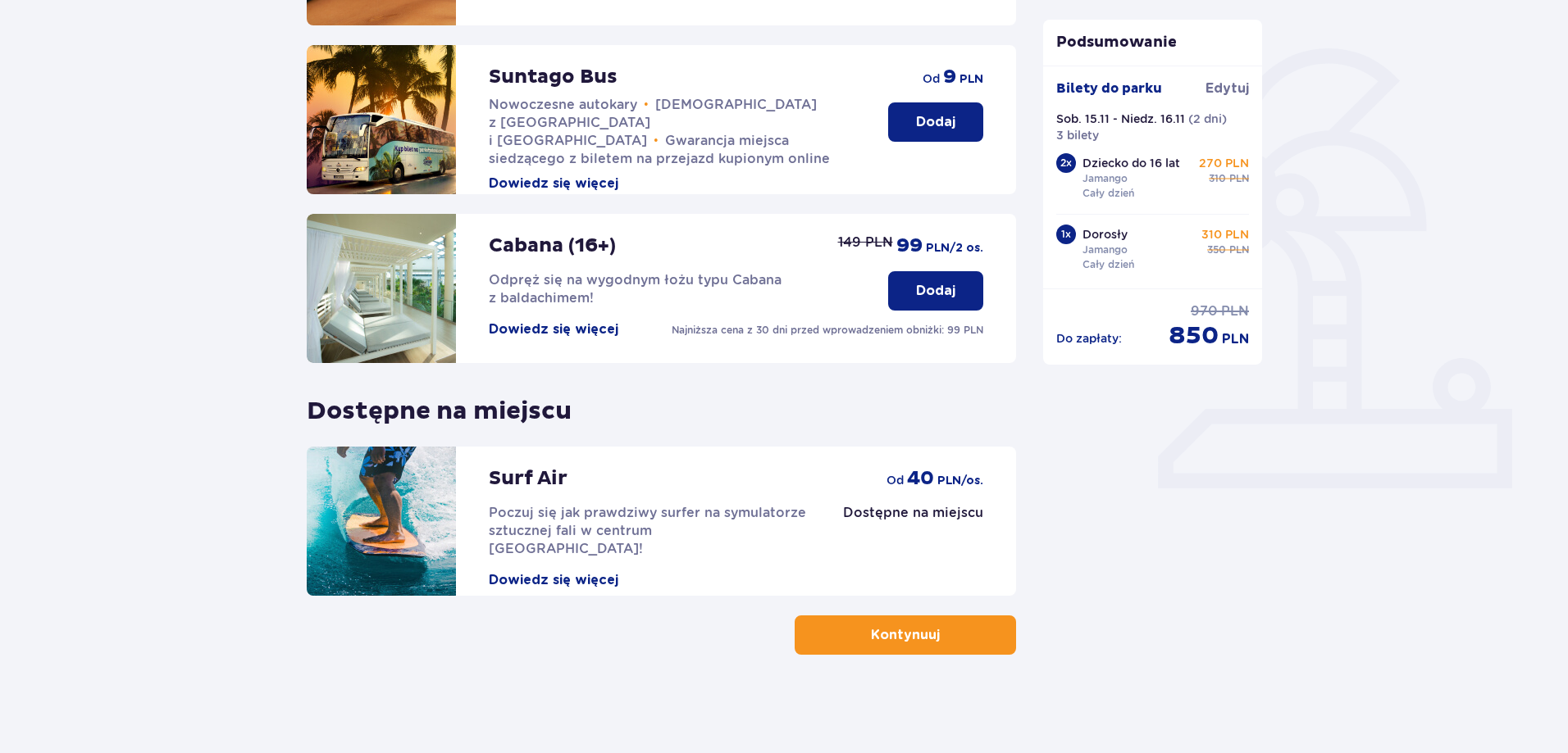
click at [930, 635] on button "Kontynuuj" at bounding box center [906, 635] width 222 height 39
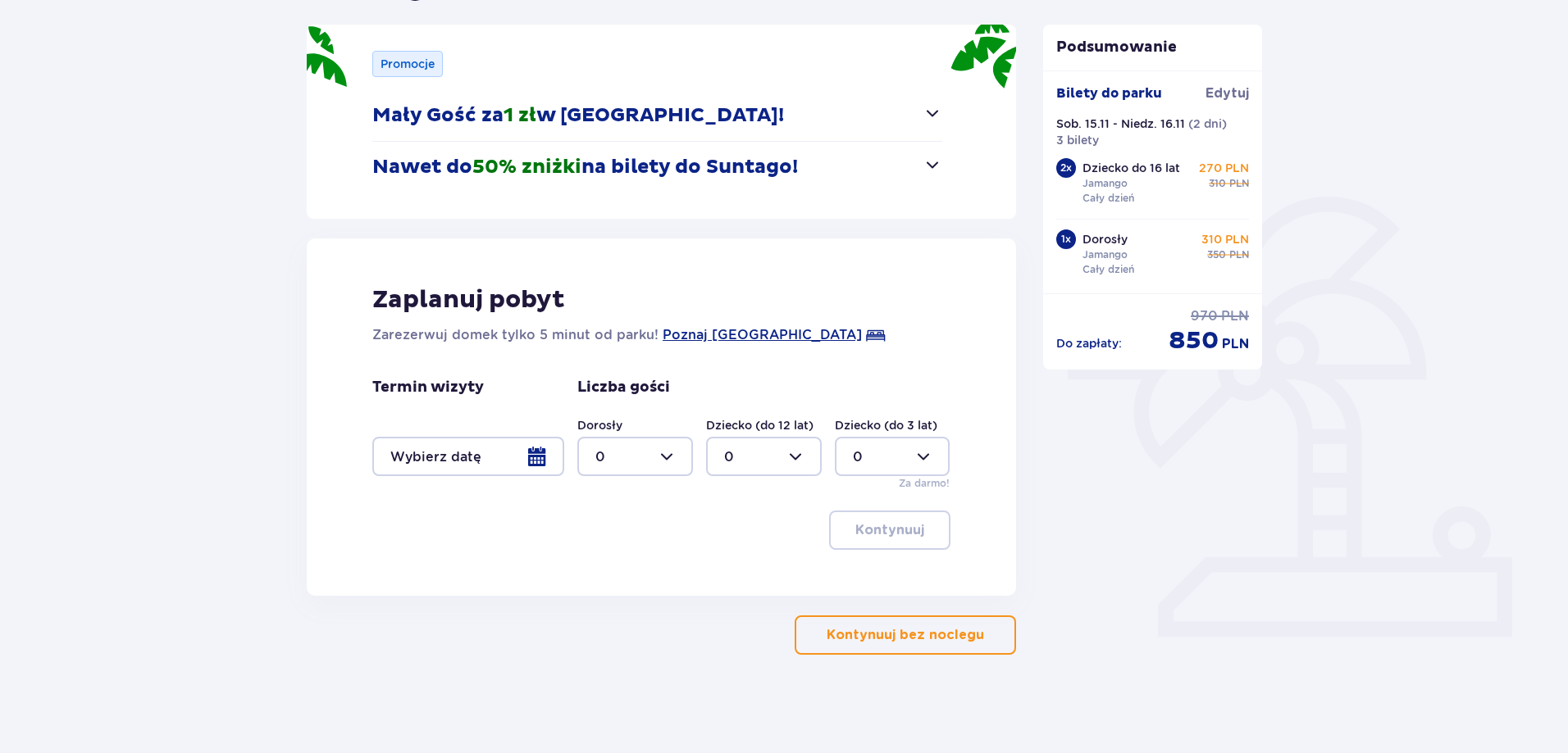
click at [925, 637] on p "Kontynuuj bez noclegu" at bounding box center [905, 635] width 157 height 18
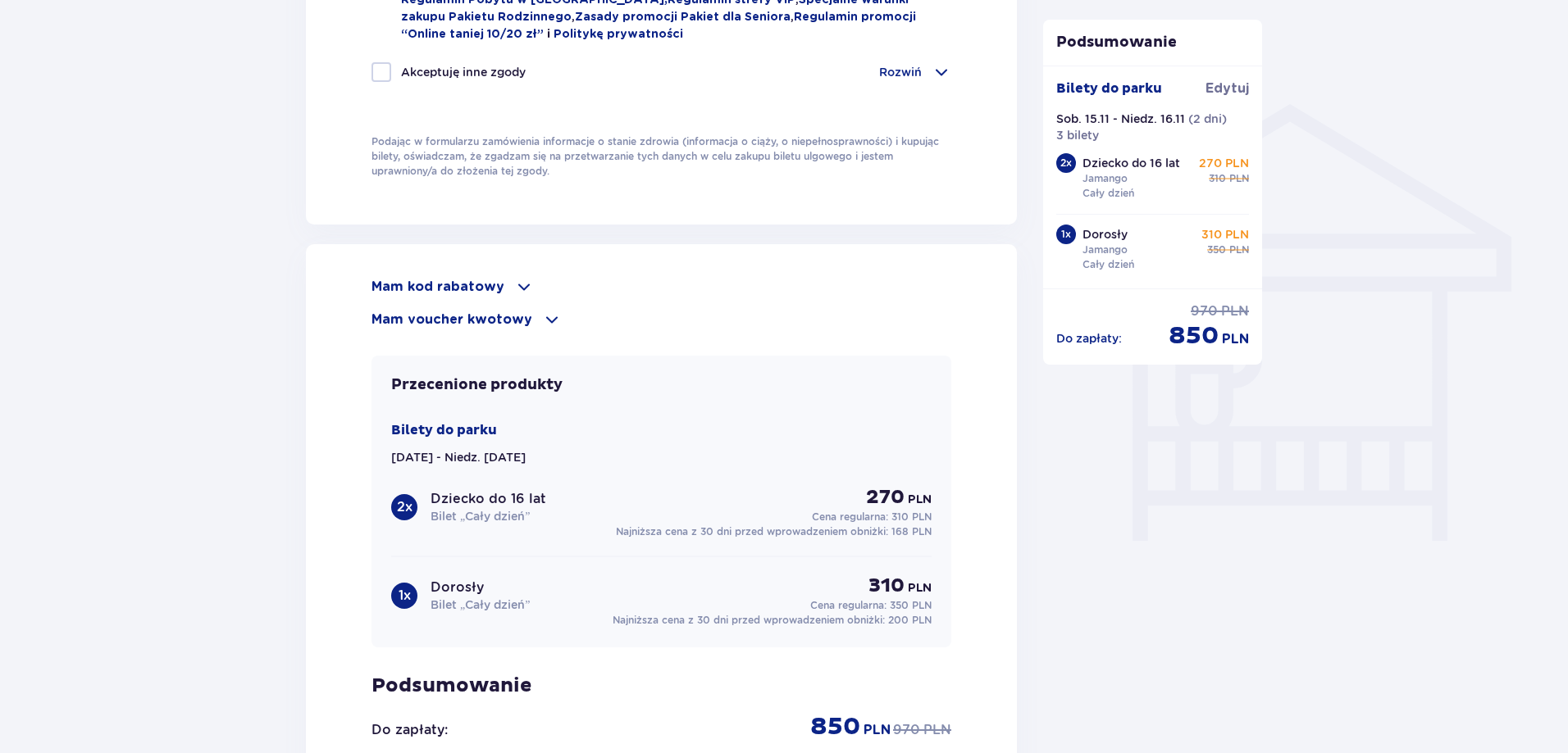
scroll to position [1230, 0]
click at [516, 276] on span at bounding box center [523, 284] width 20 height 20
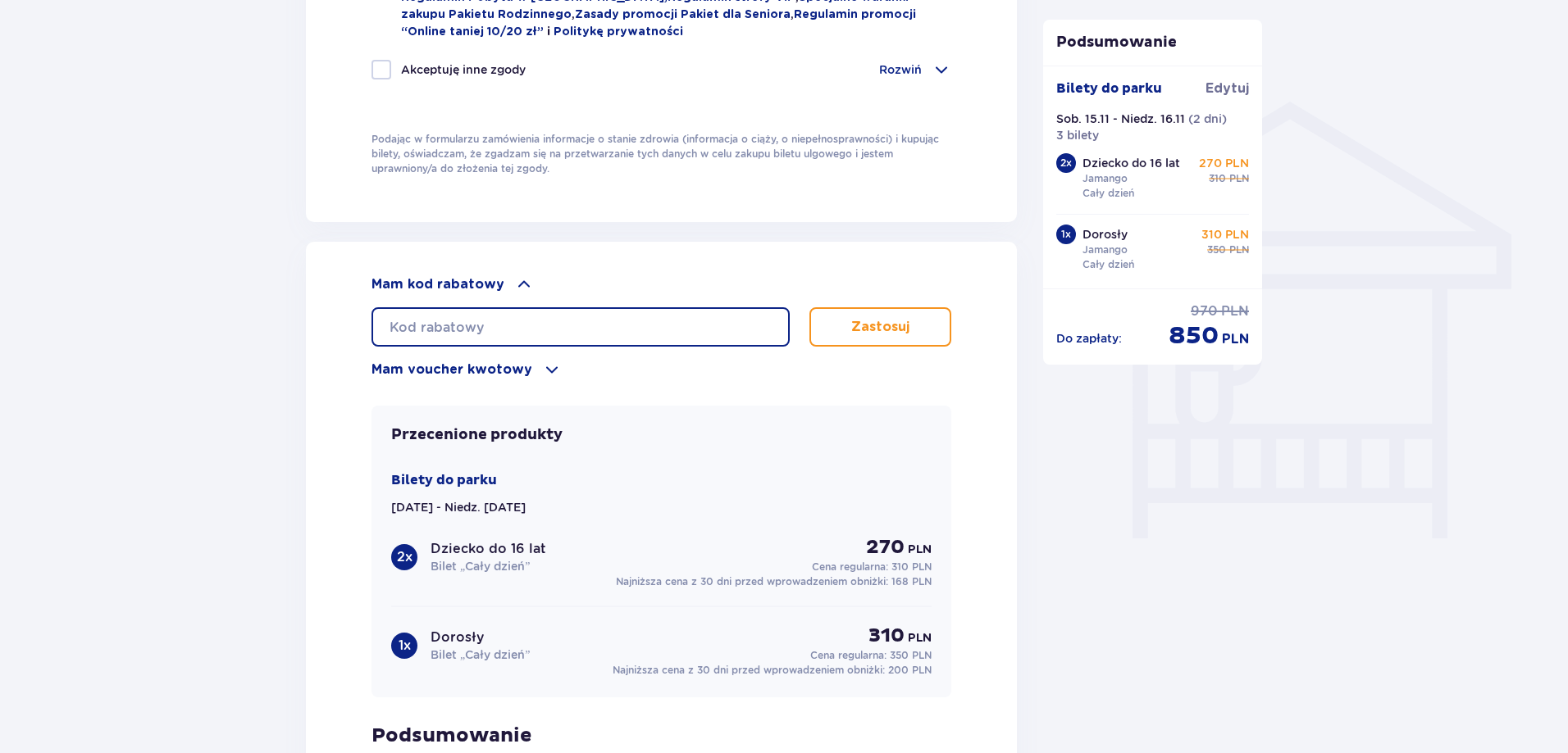
click at [473, 320] on input "text" at bounding box center [580, 327] width 418 height 39
type input "LDD9KMVV6JSYCY"
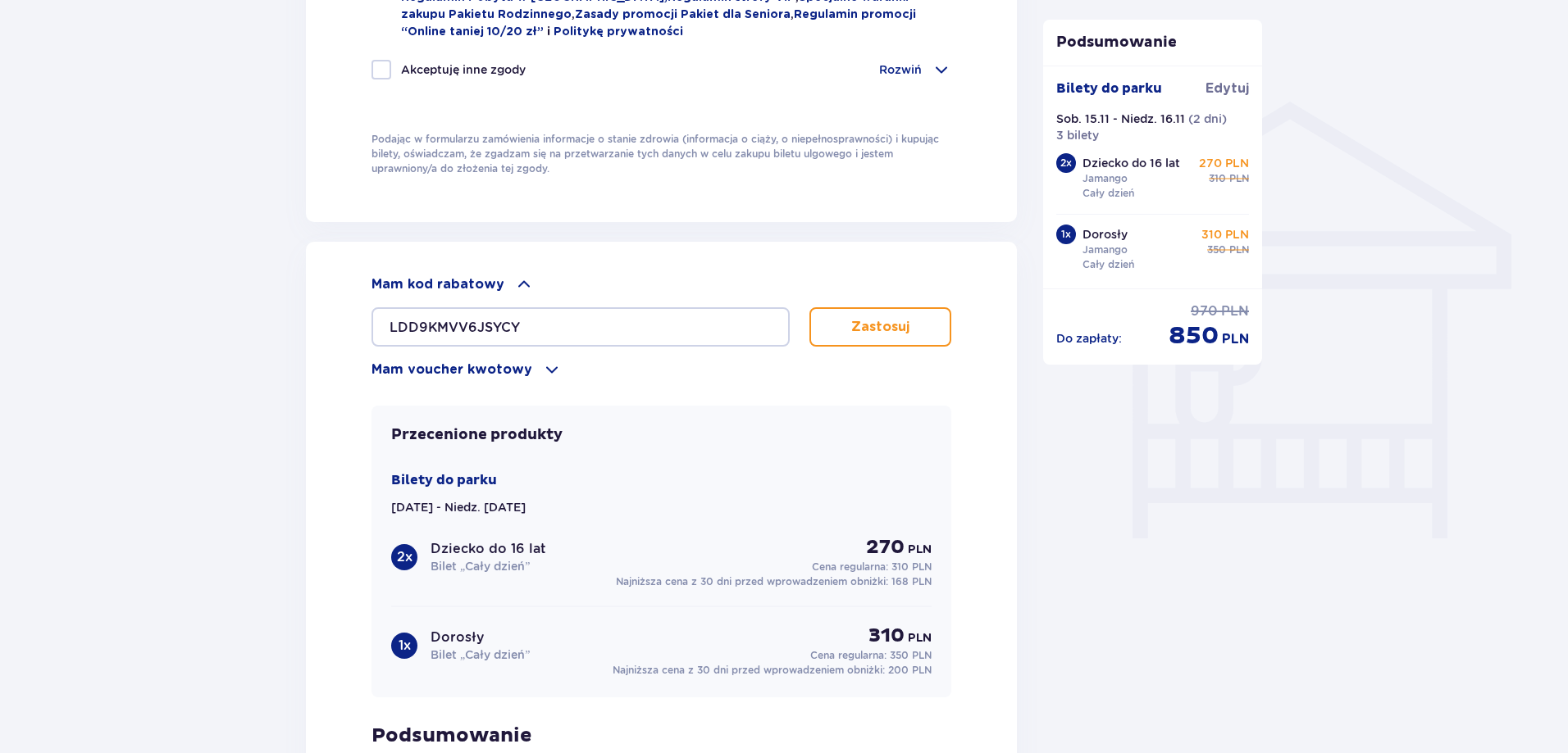
click at [880, 330] on p "Zastosuj" at bounding box center [881, 326] width 58 height 18
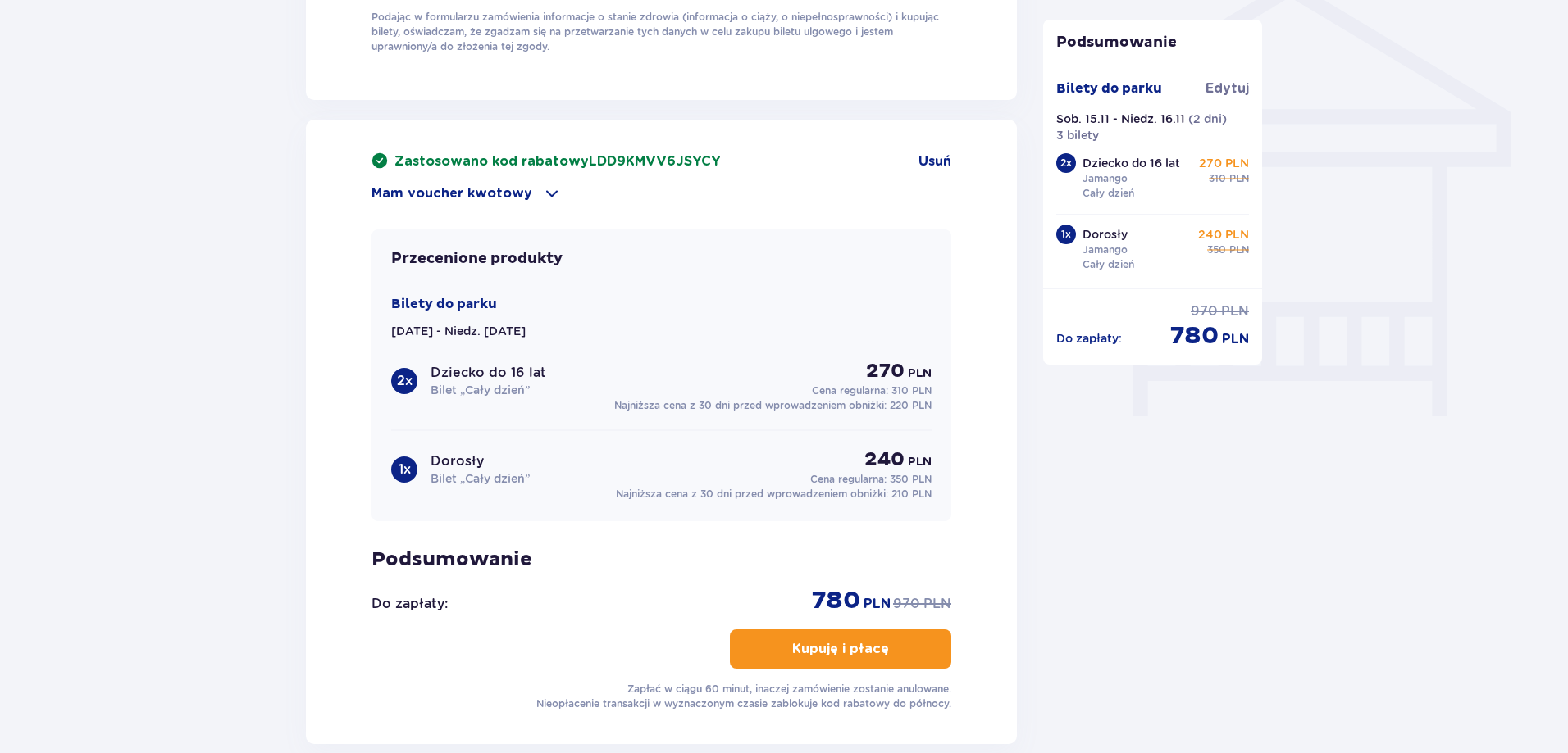
scroll to position [1394, 0]
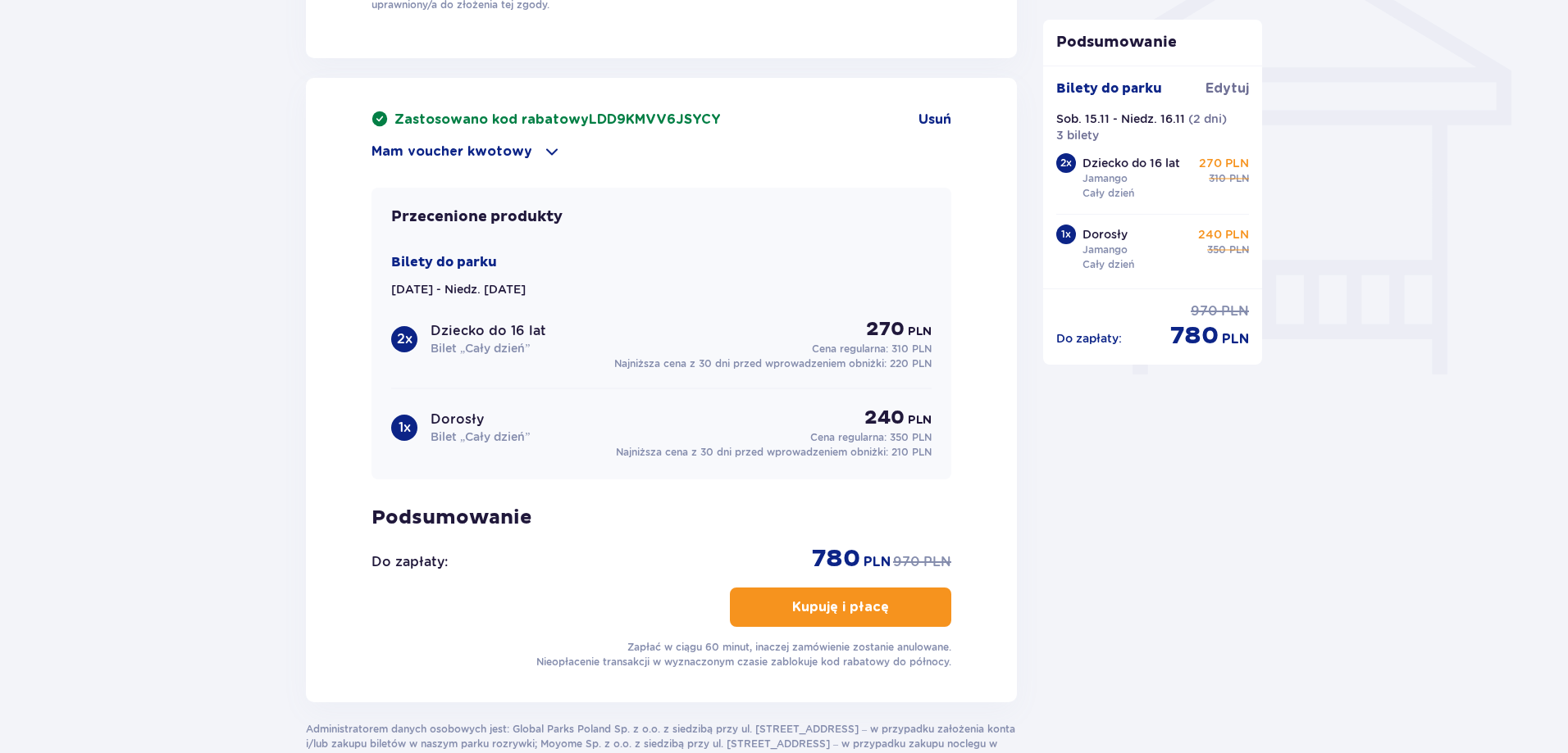
click at [774, 349] on div "2 x Dziecko do 16 lat Bilet „Cały dzień” 270 PLN Cena regularna: 310 PLN" at bounding box center [661, 337] width 540 height 39
click at [764, 361] on p "Najniższa cena z 30 dni przed wprowadzeniem obniżki: 220 PLN" at bounding box center [772, 363] width 317 height 15
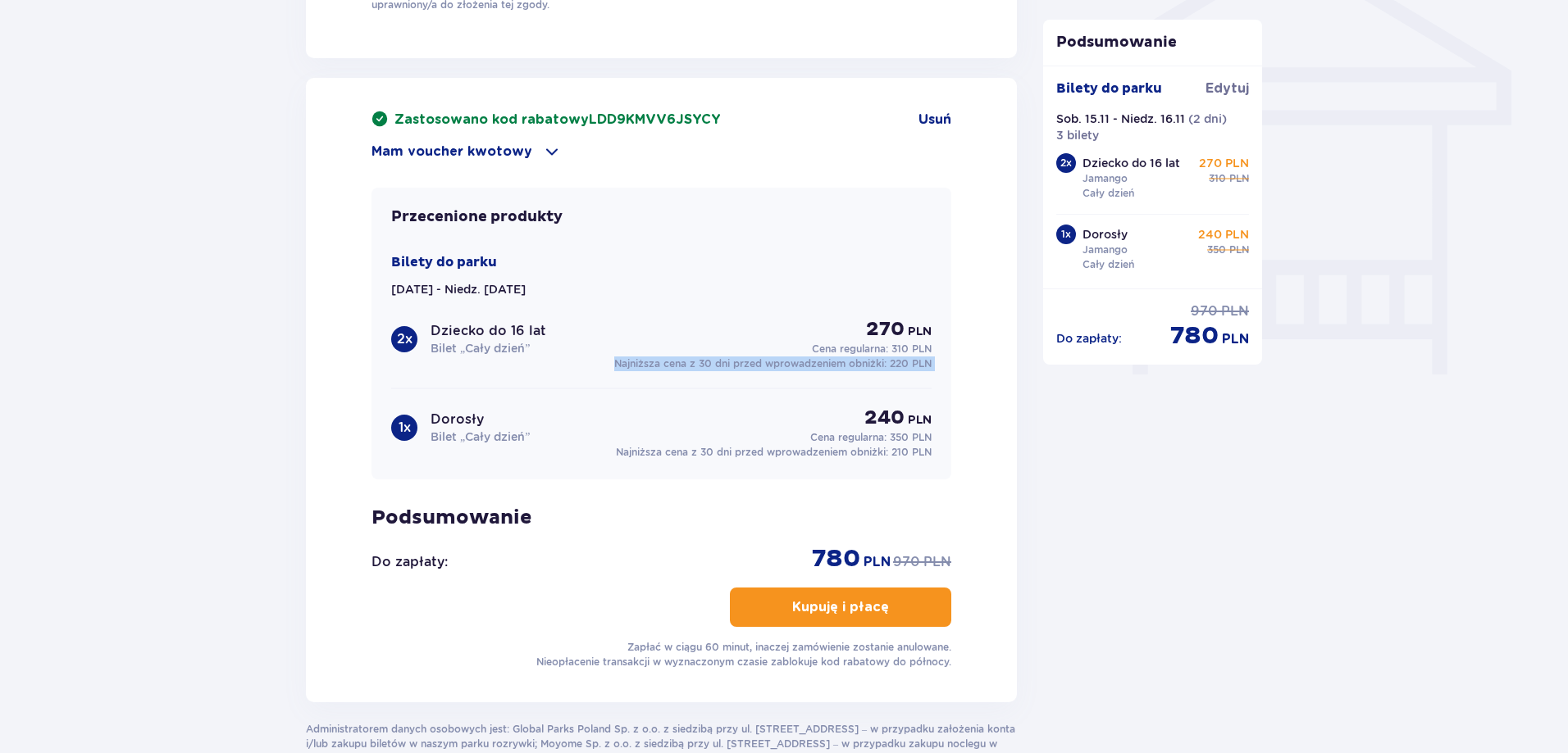
click at [755, 361] on p "Najniższa cena z 30 dni przed wprowadzeniem obniżki: 220 PLN" at bounding box center [772, 363] width 317 height 15
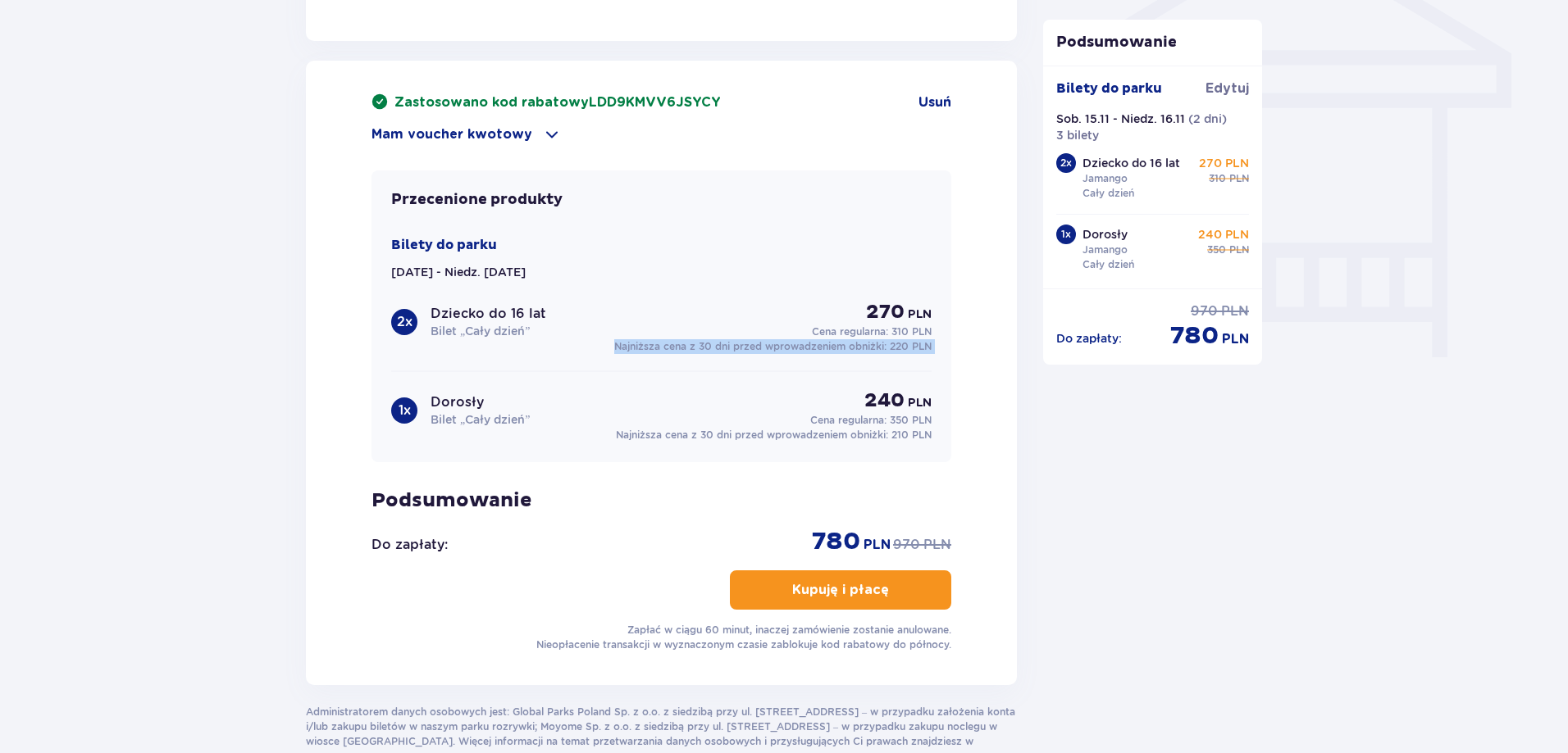
scroll to position [1519, 0]
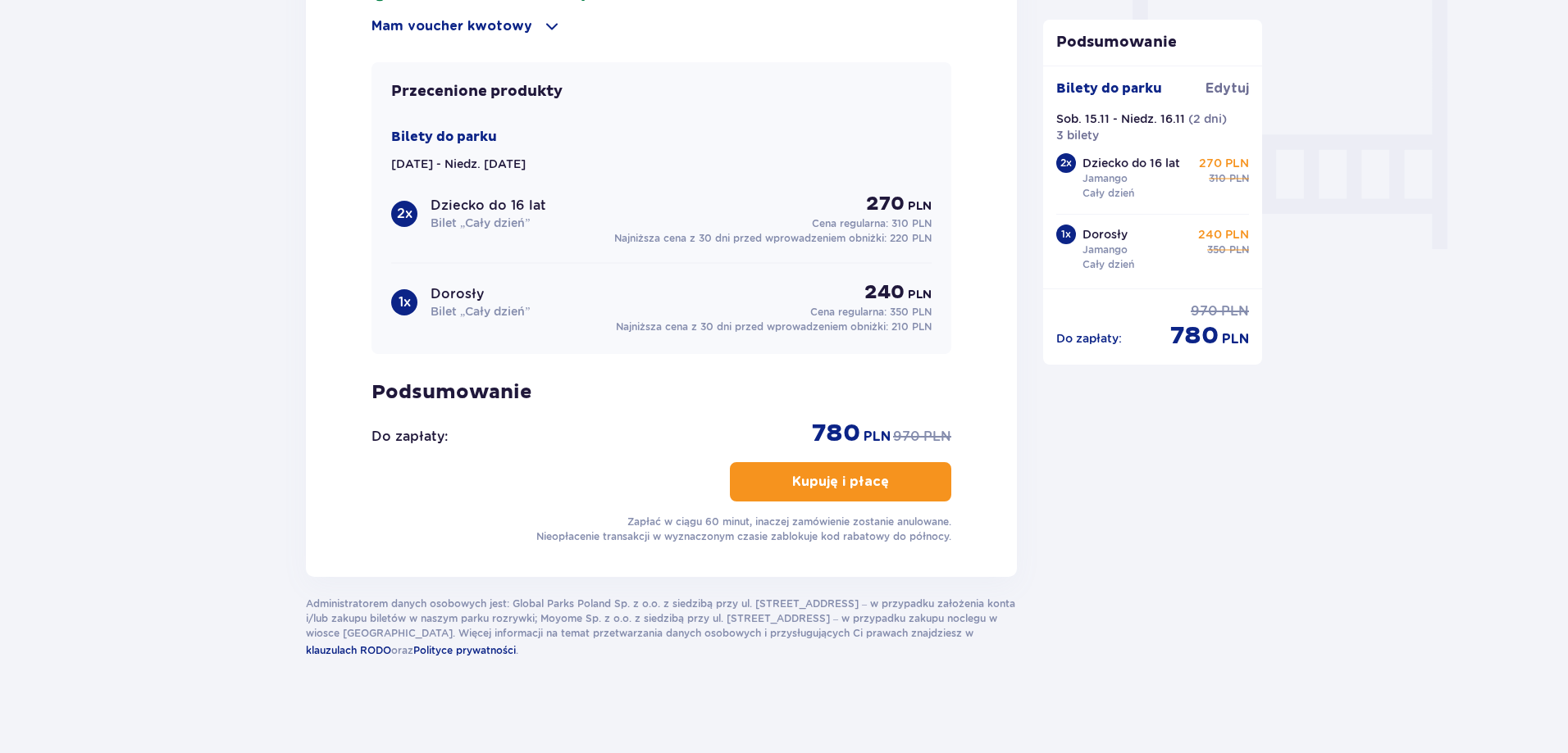
drag, startPoint x: 1179, startPoint y: 492, endPoint x: 1133, endPoint y: 501, distance: 46.9
drag, startPoint x: 1133, startPoint y: 501, endPoint x: 1118, endPoint y: 504, distance: 15.3
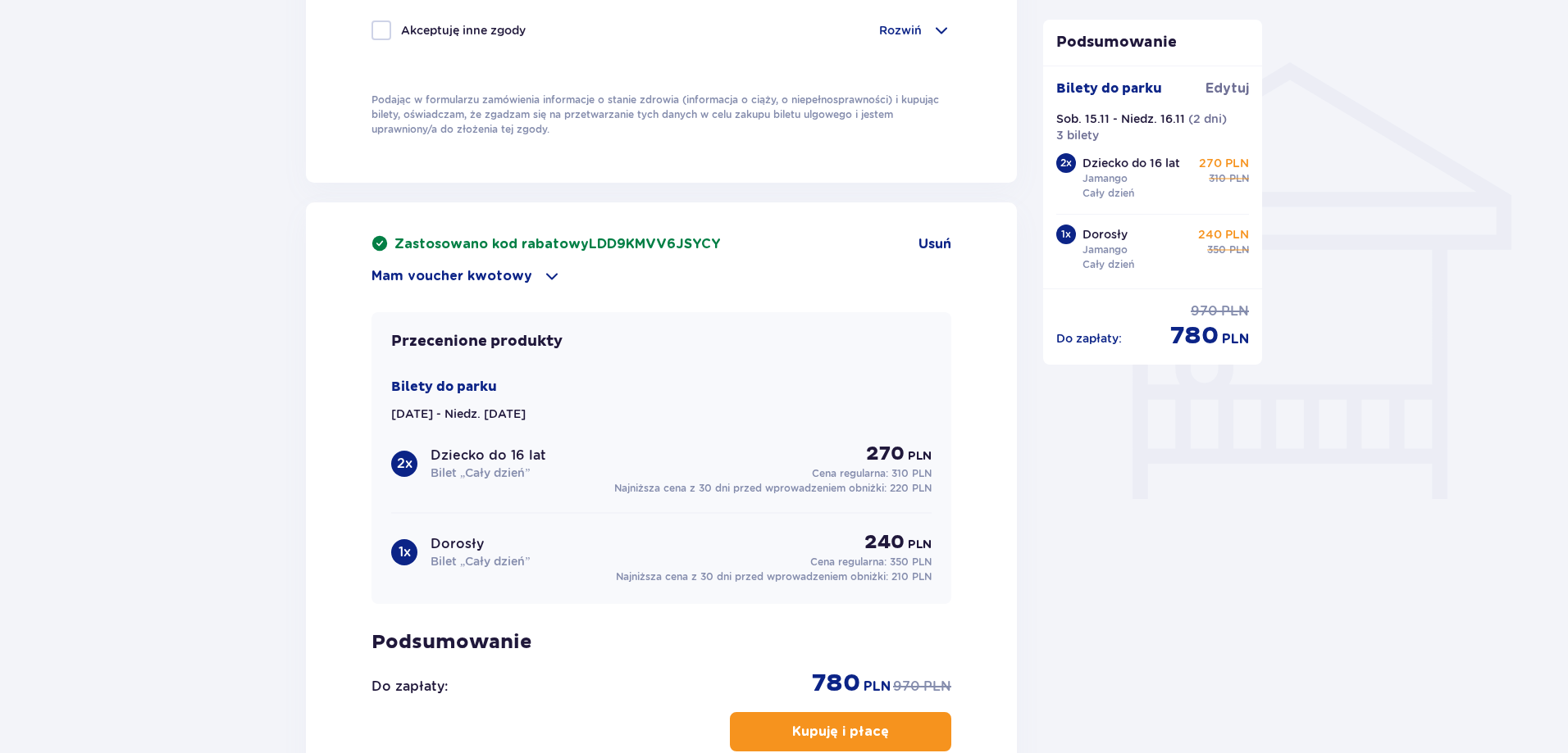
scroll to position [1394, 0]
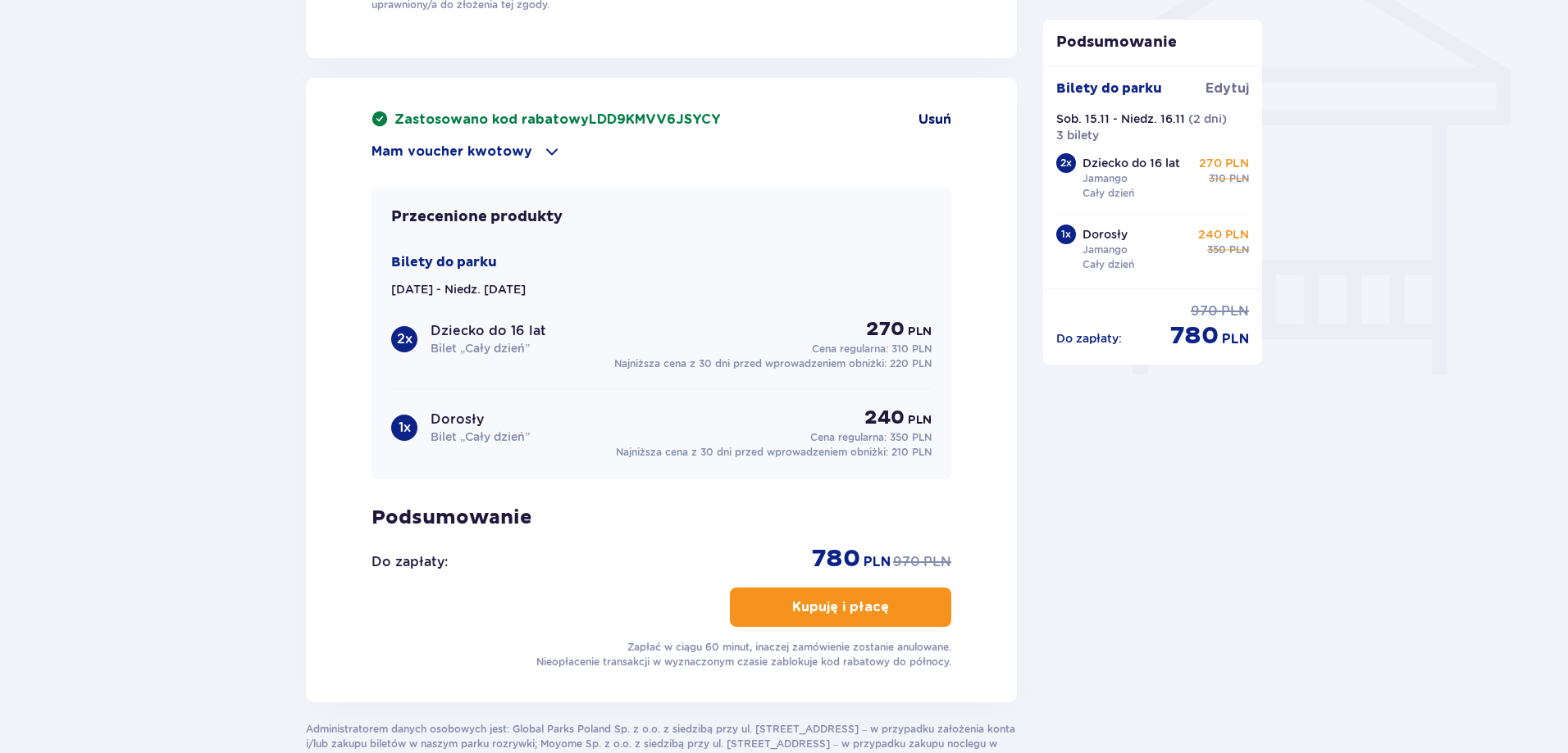
click at [938, 113] on span "Usuń" at bounding box center [935, 119] width 33 height 18
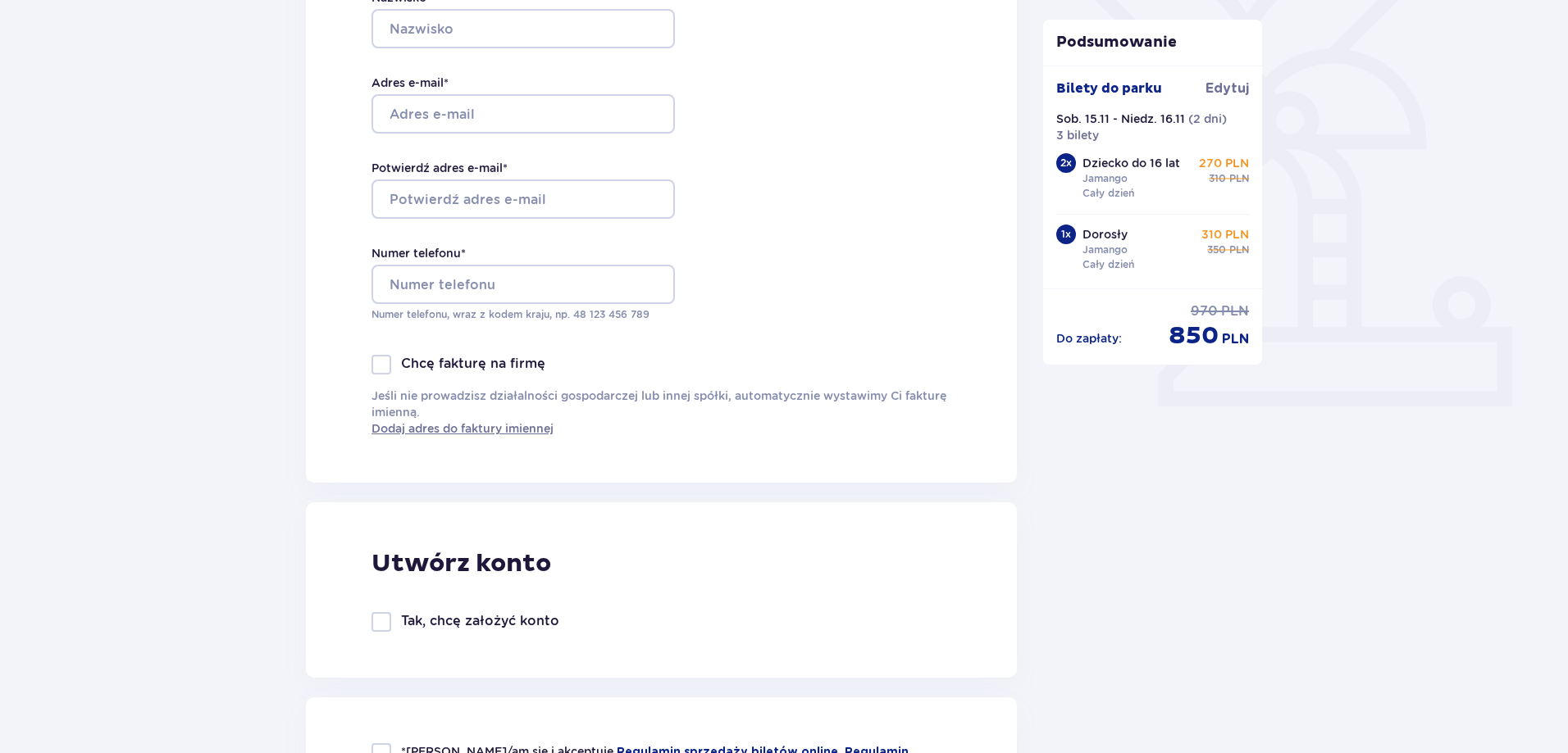
scroll to position [0, 0]
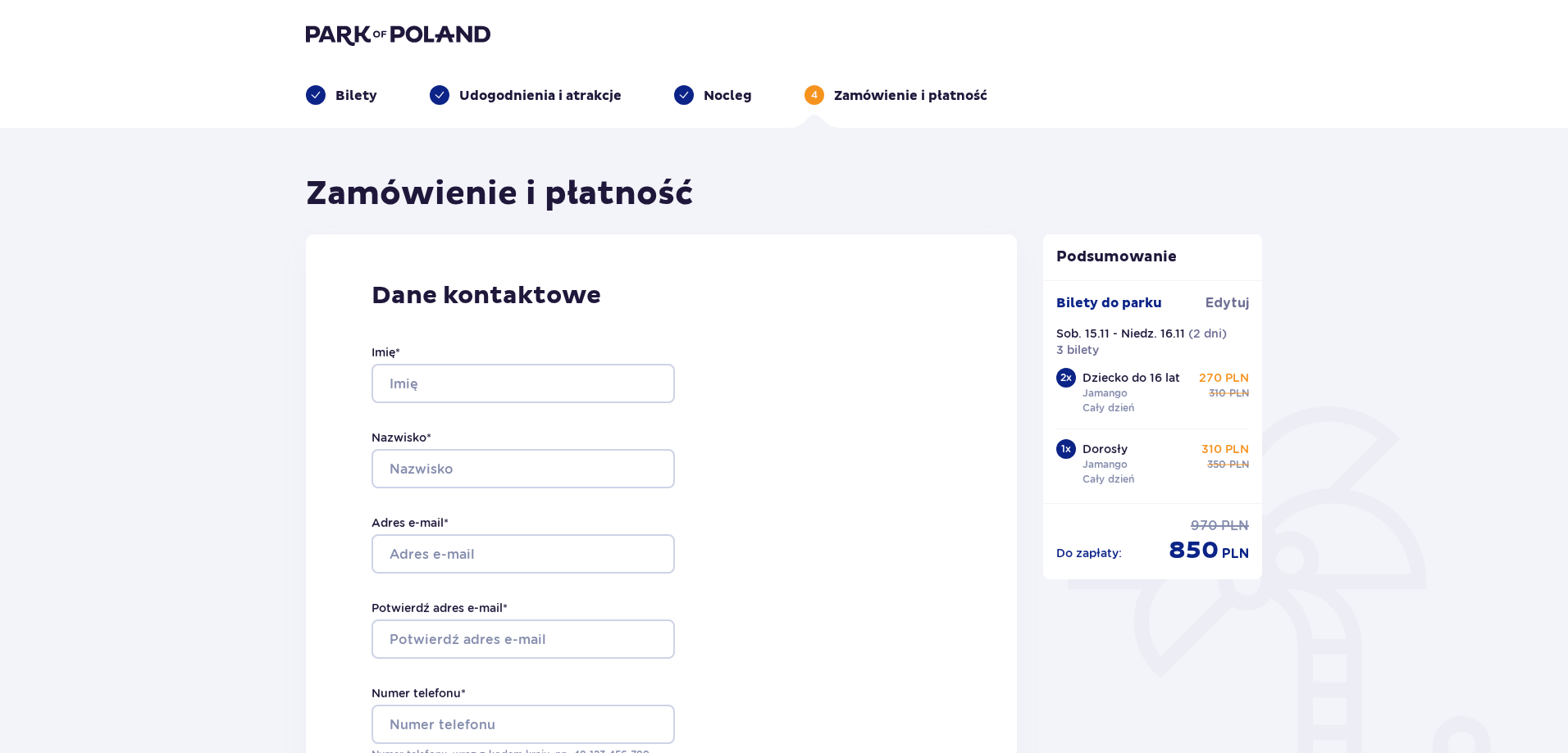
drag, startPoint x: 514, startPoint y: 107, endPoint x: 520, endPoint y: 99, distance: 10.0
click at [516, 103] on header "Bilety Udogodnienia i atrakcje [PERSON_NAME] 4 Zamówienie i płatność" at bounding box center [784, 64] width 1568 height 128
click at [521, 98] on p "Udogodnienia i atrakcje" at bounding box center [540, 95] width 162 height 18
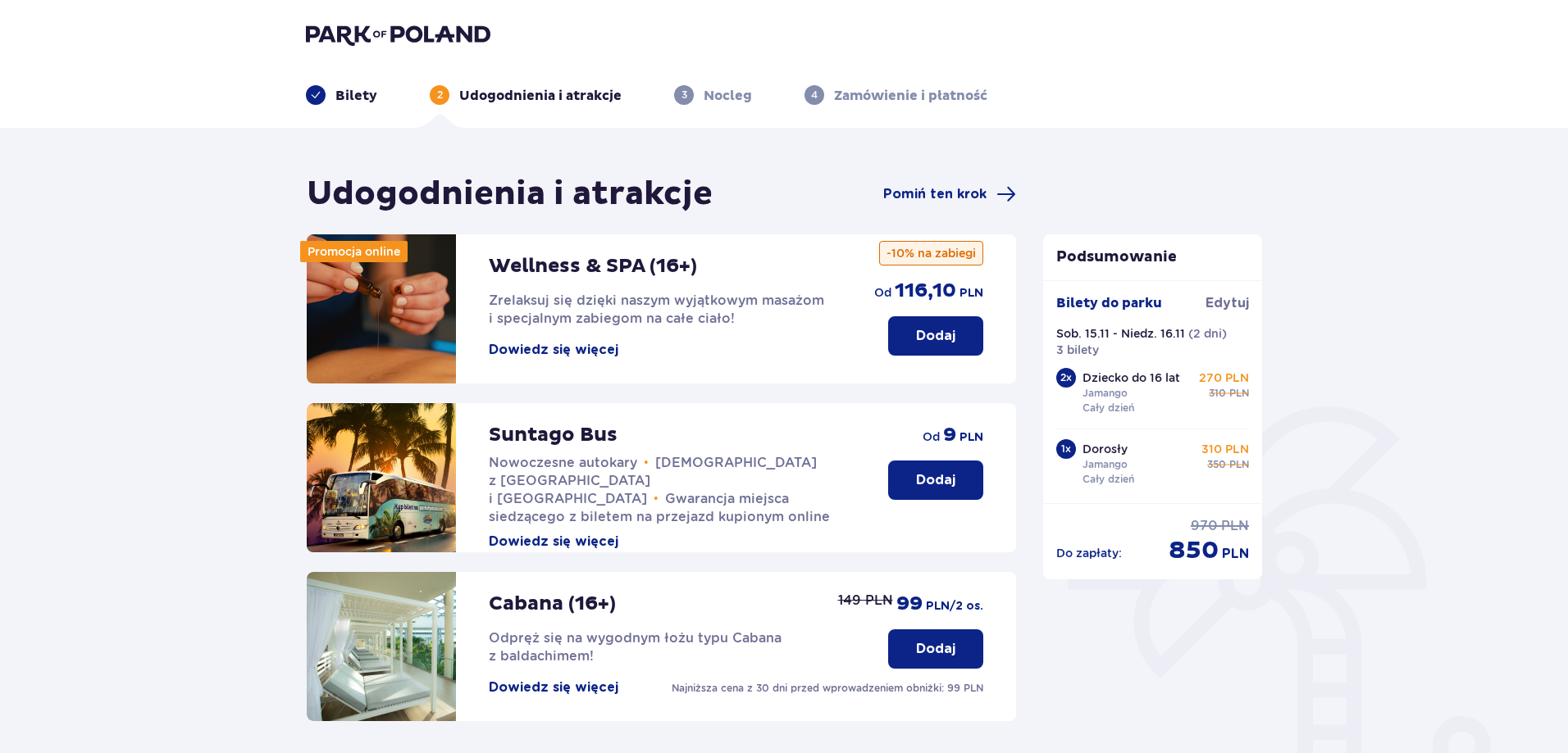
click at [363, 95] on p "Bilety" at bounding box center [356, 95] width 42 height 18
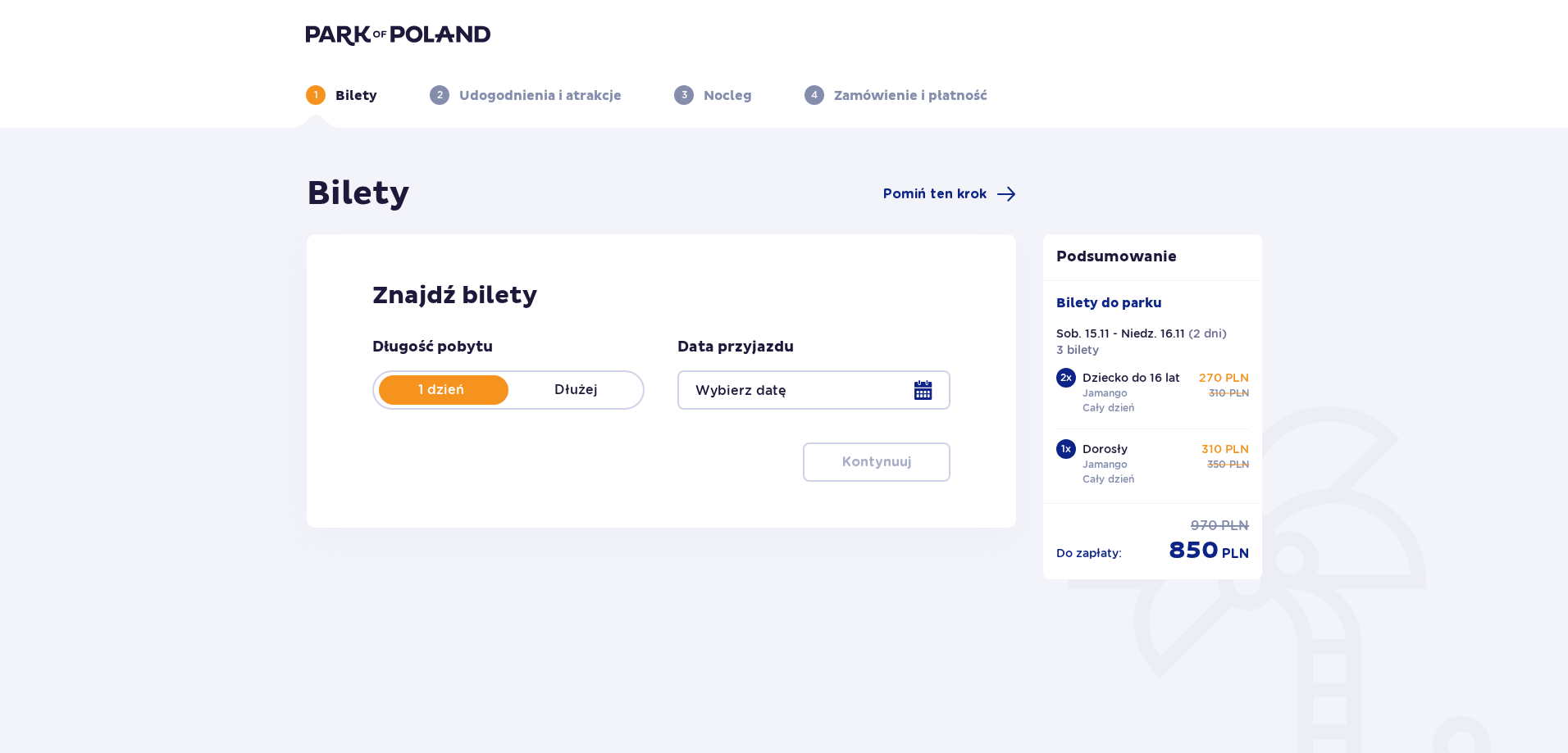
type input "[DATE] - [DATE]"
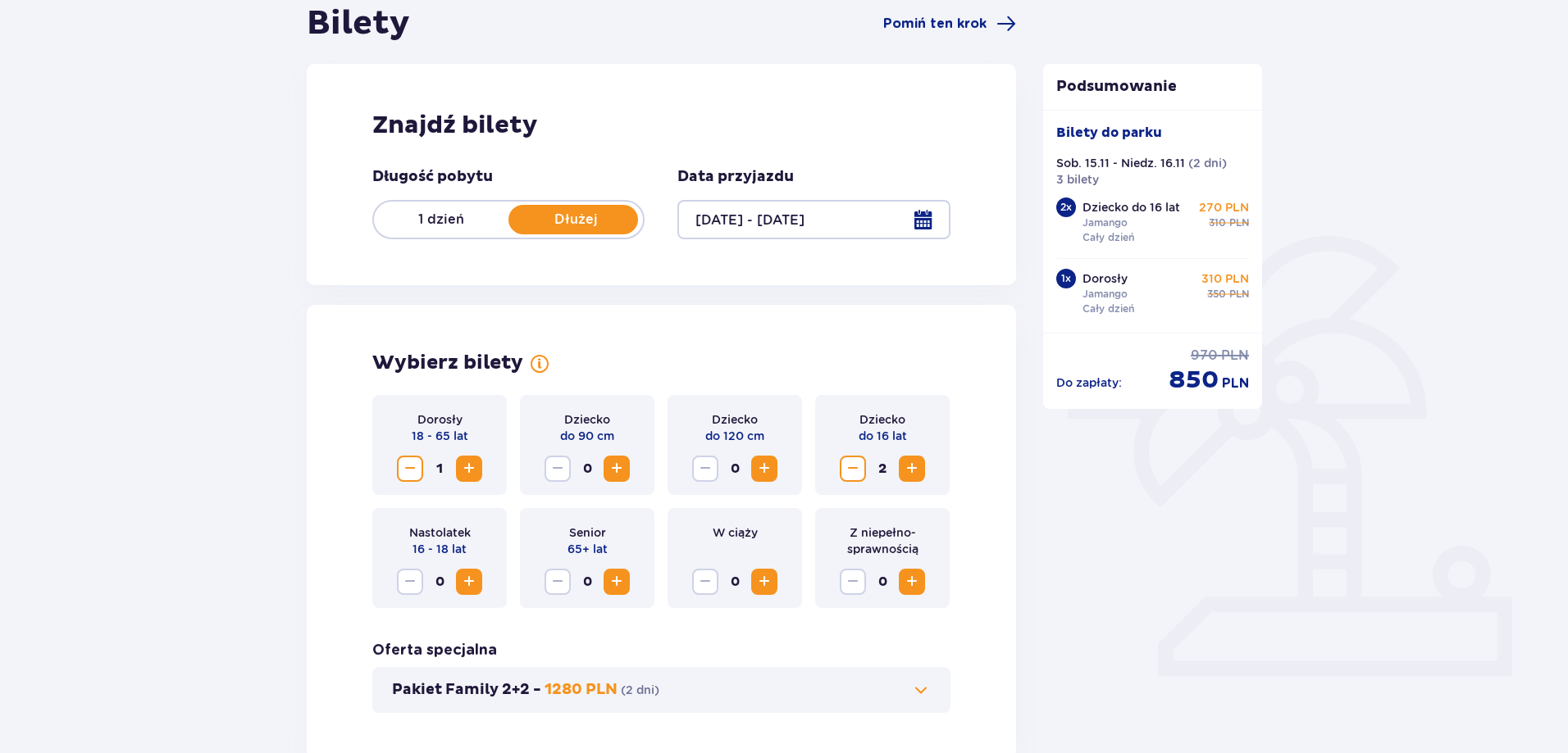
scroll to position [410, 0]
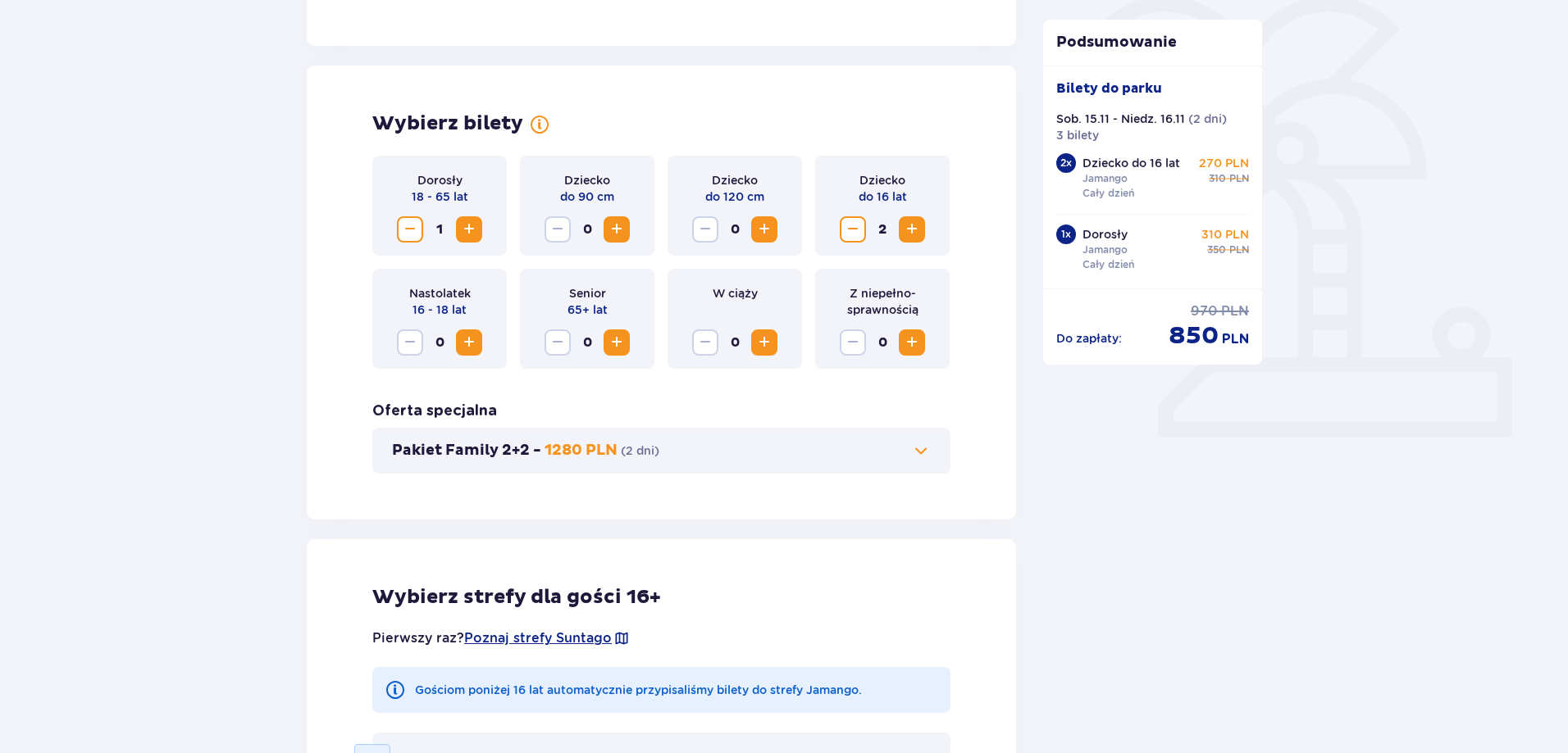
click at [860, 231] on span "Zmniejsz" at bounding box center [852, 229] width 20 height 20
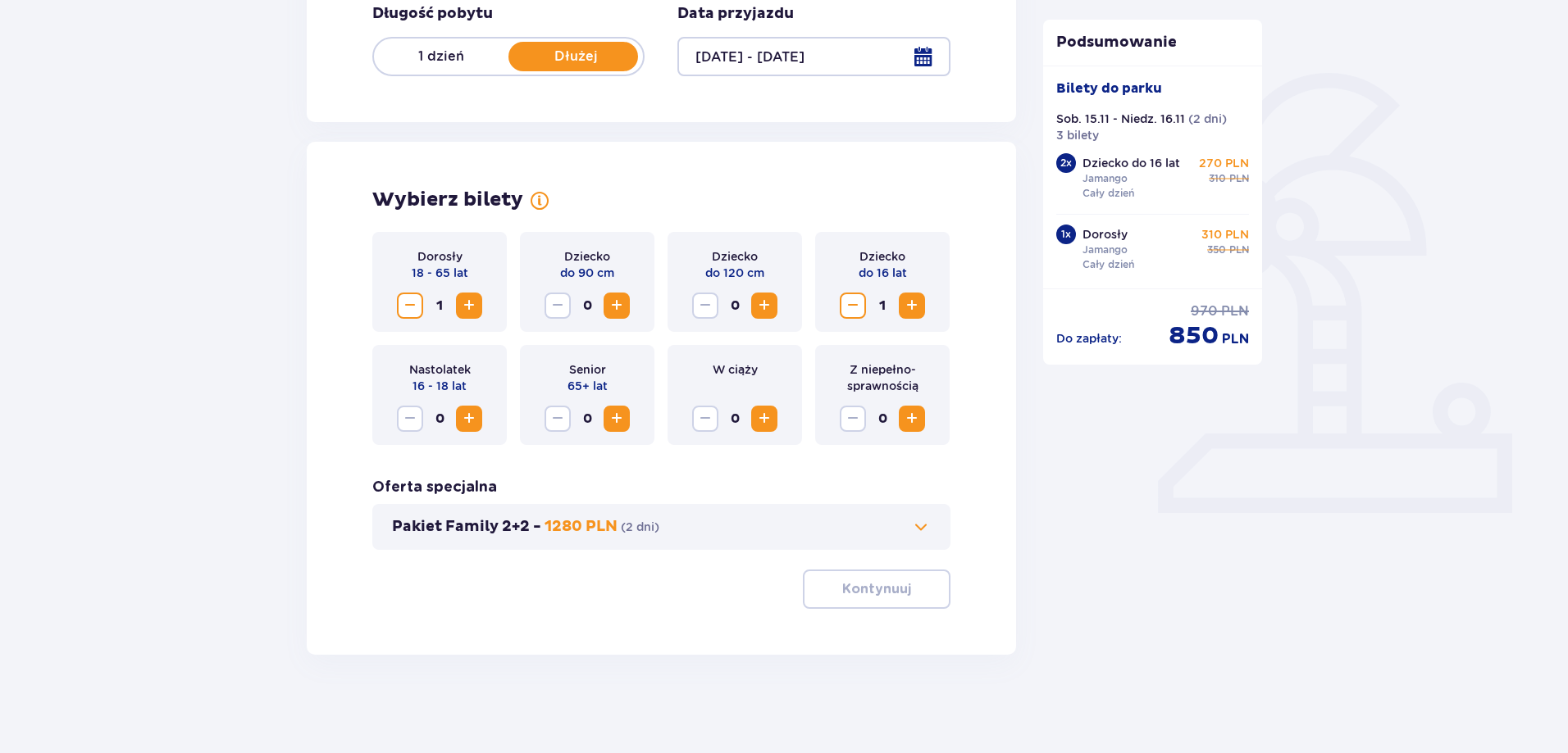
scroll to position [333, 0]
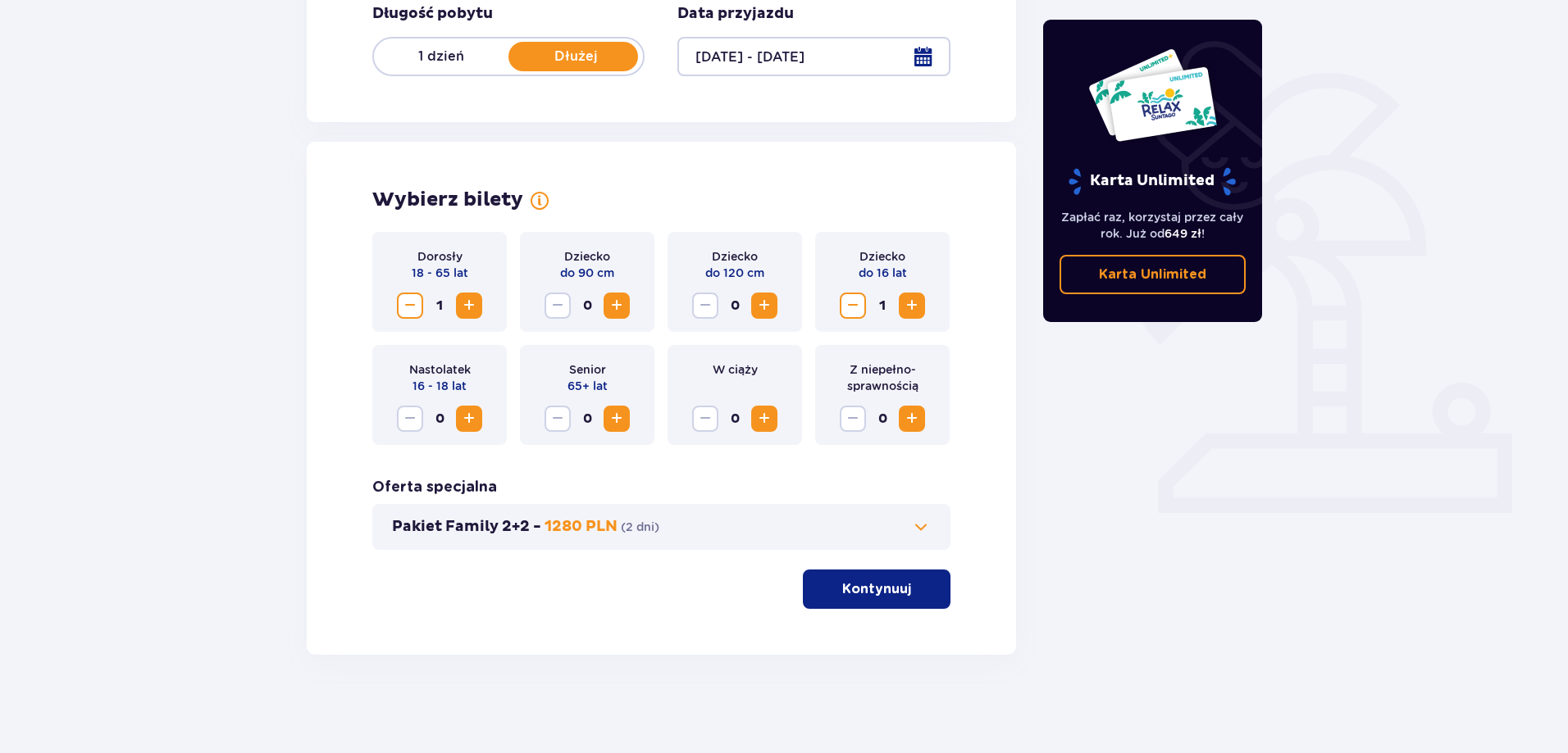
click at [884, 586] on p "Kontynuuj" at bounding box center [876, 589] width 69 height 18
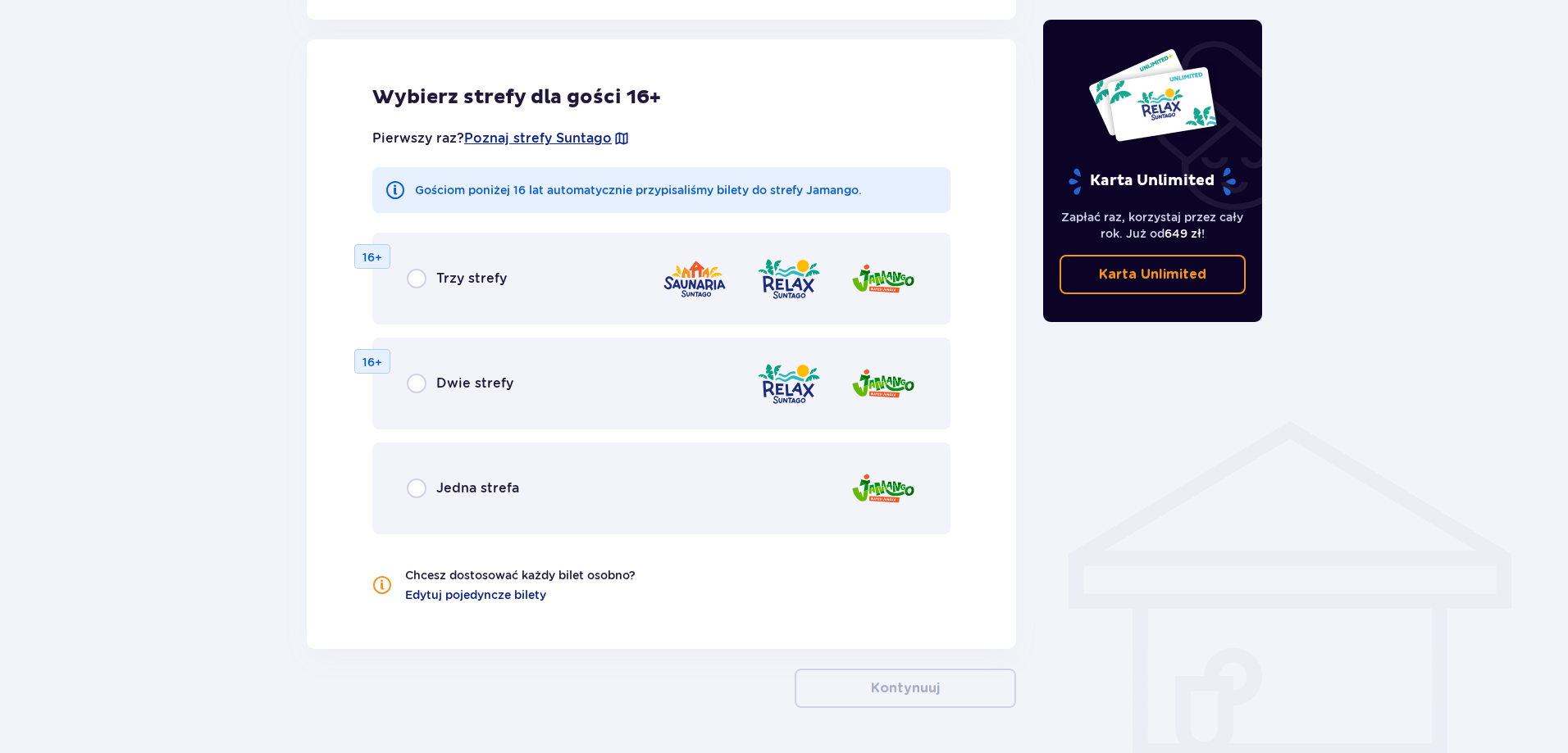
drag, startPoint x: 418, startPoint y: 465, endPoint x: 442, endPoint y: 489, distance: 33.9
click at [421, 467] on div "Jedna strefa" at bounding box center [661, 488] width 578 height 92
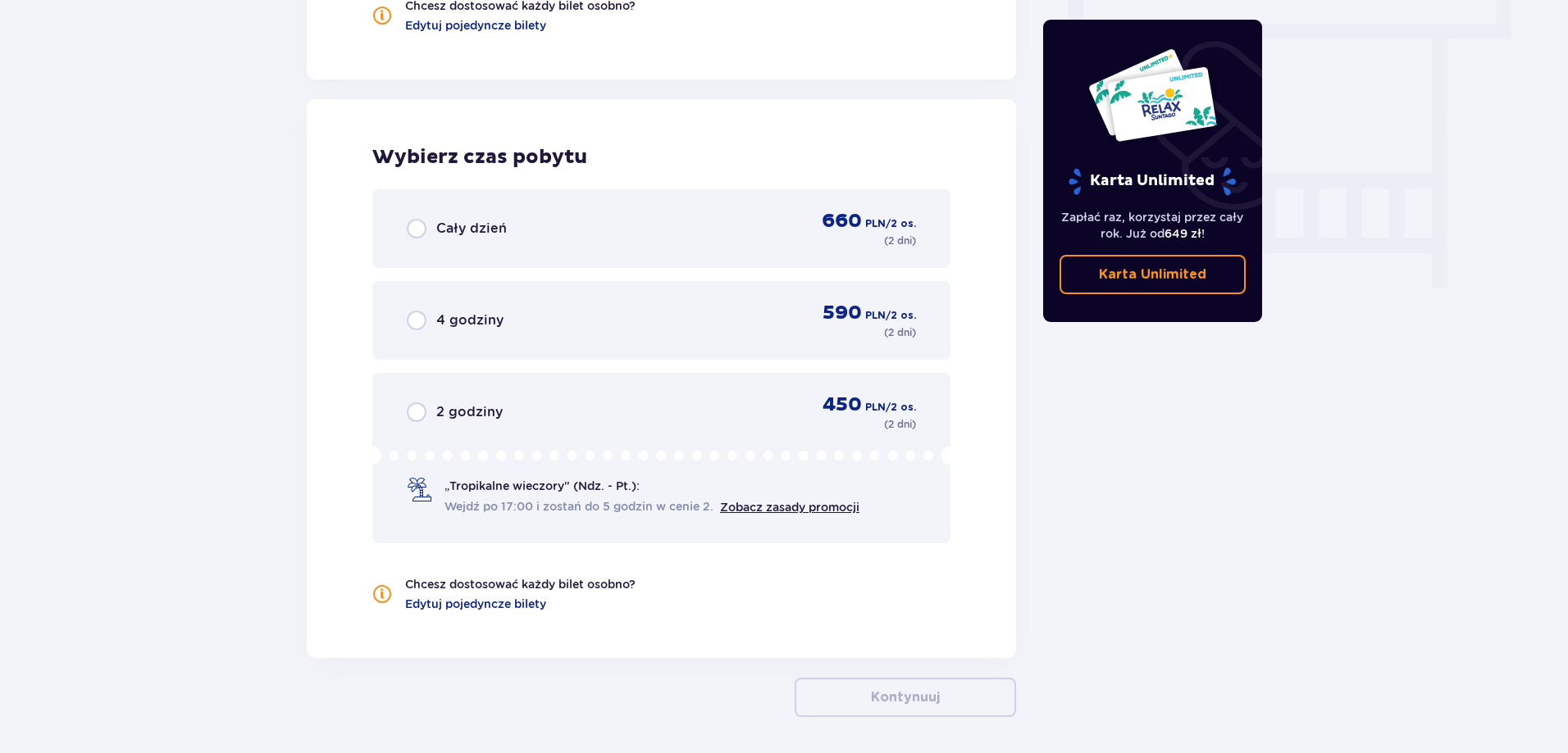
scroll to position [1376, 0]
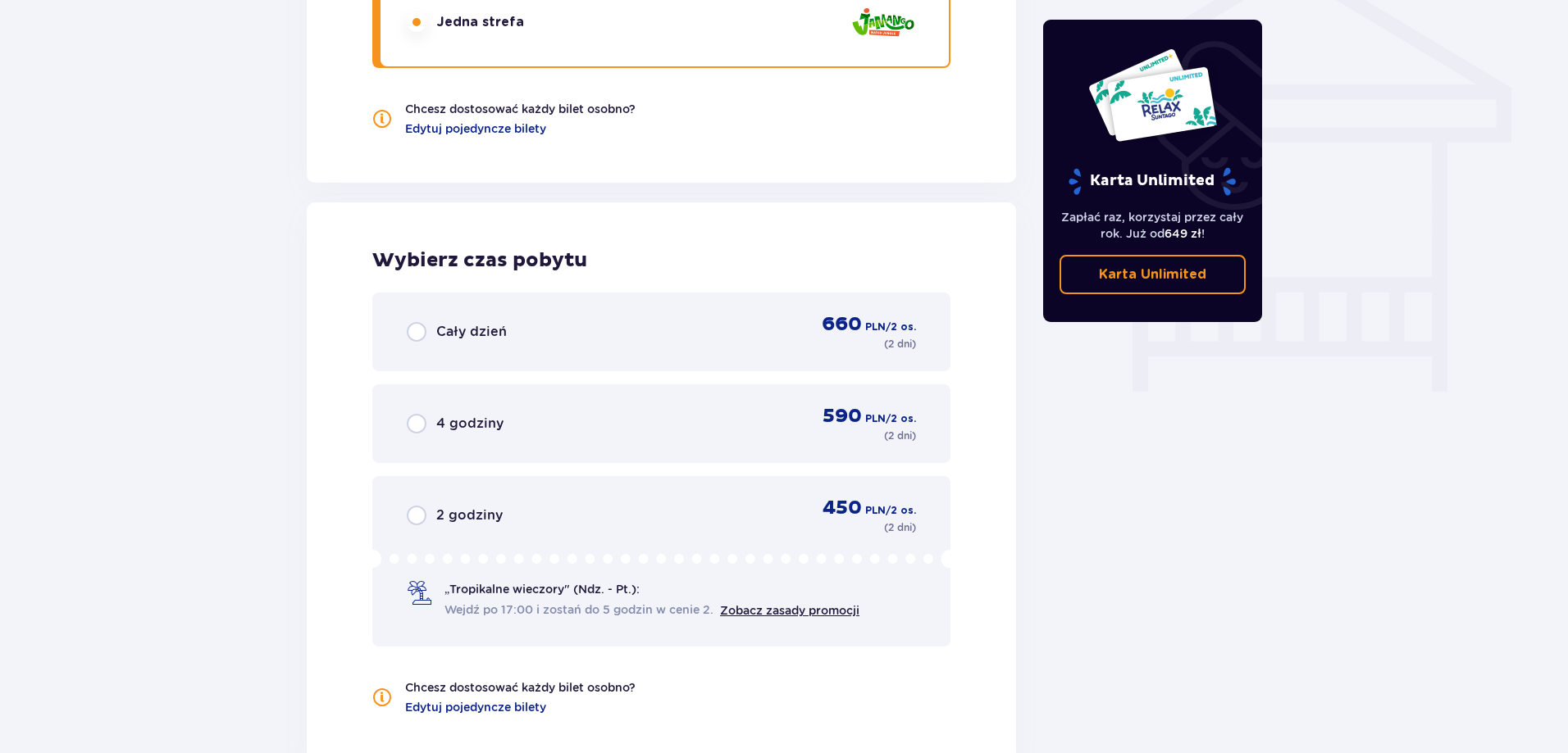
click at [485, 325] on span "Cały dzień" at bounding box center [472, 331] width 70 height 18
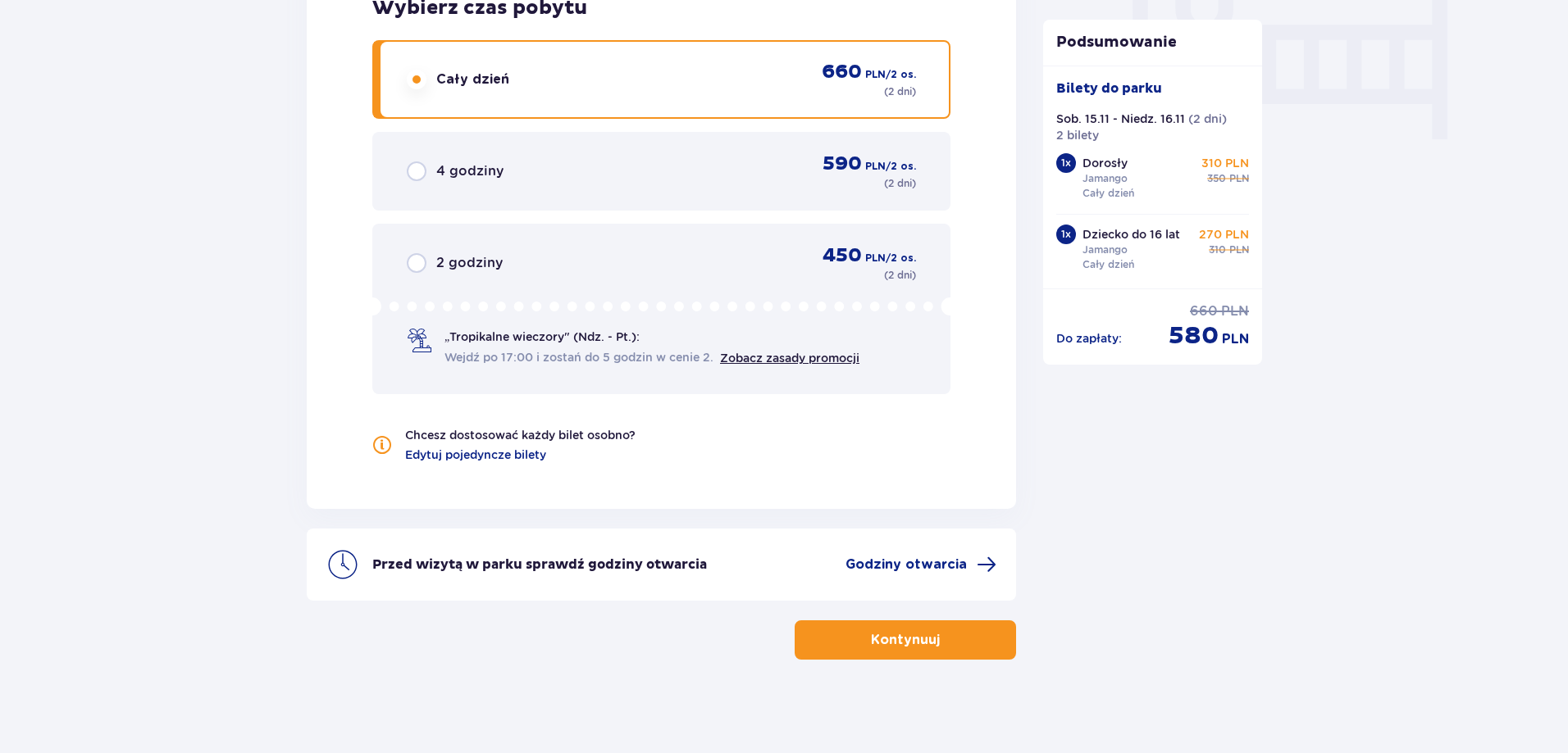
scroll to position [1633, 0]
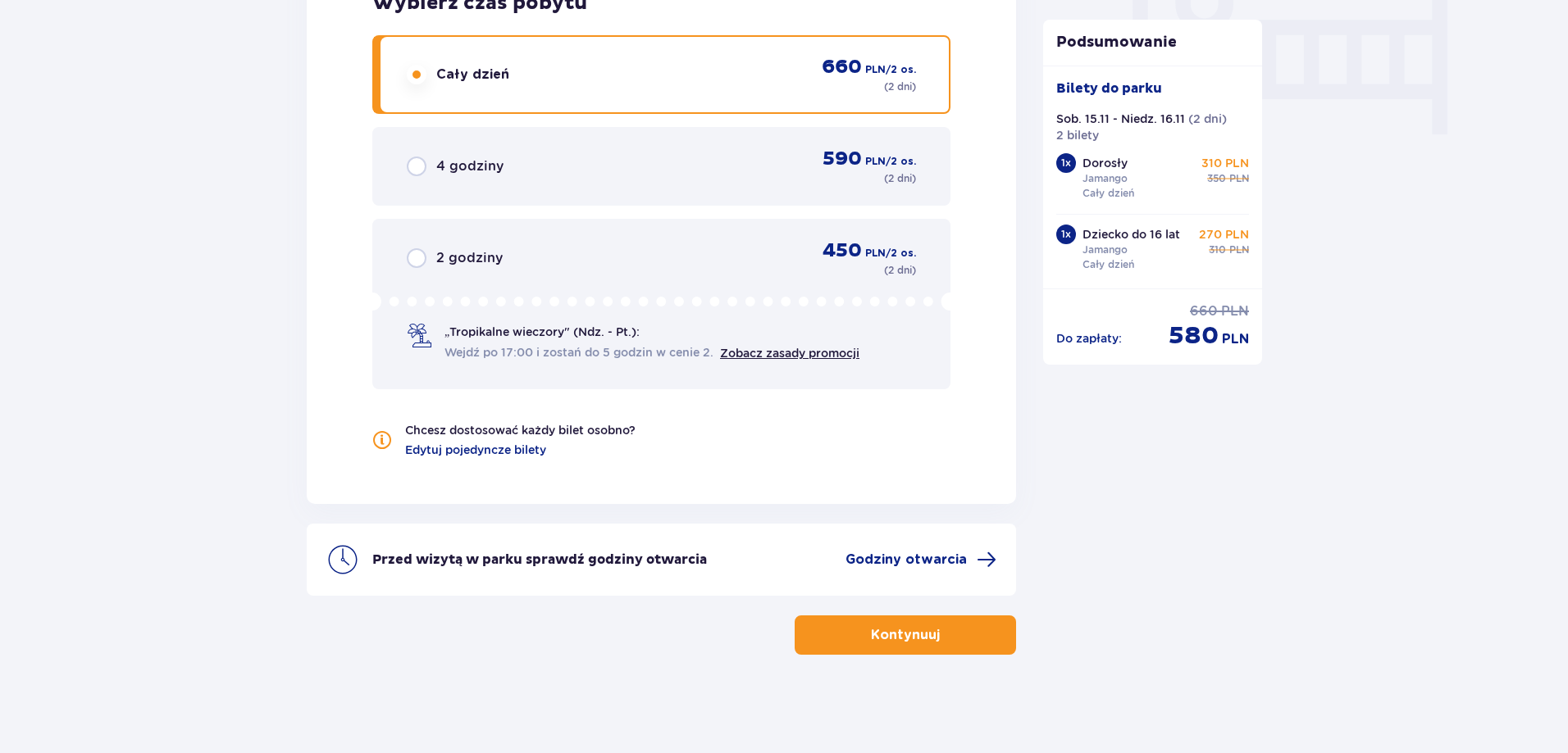
click at [933, 638] on span "button" at bounding box center [943, 635] width 20 height 20
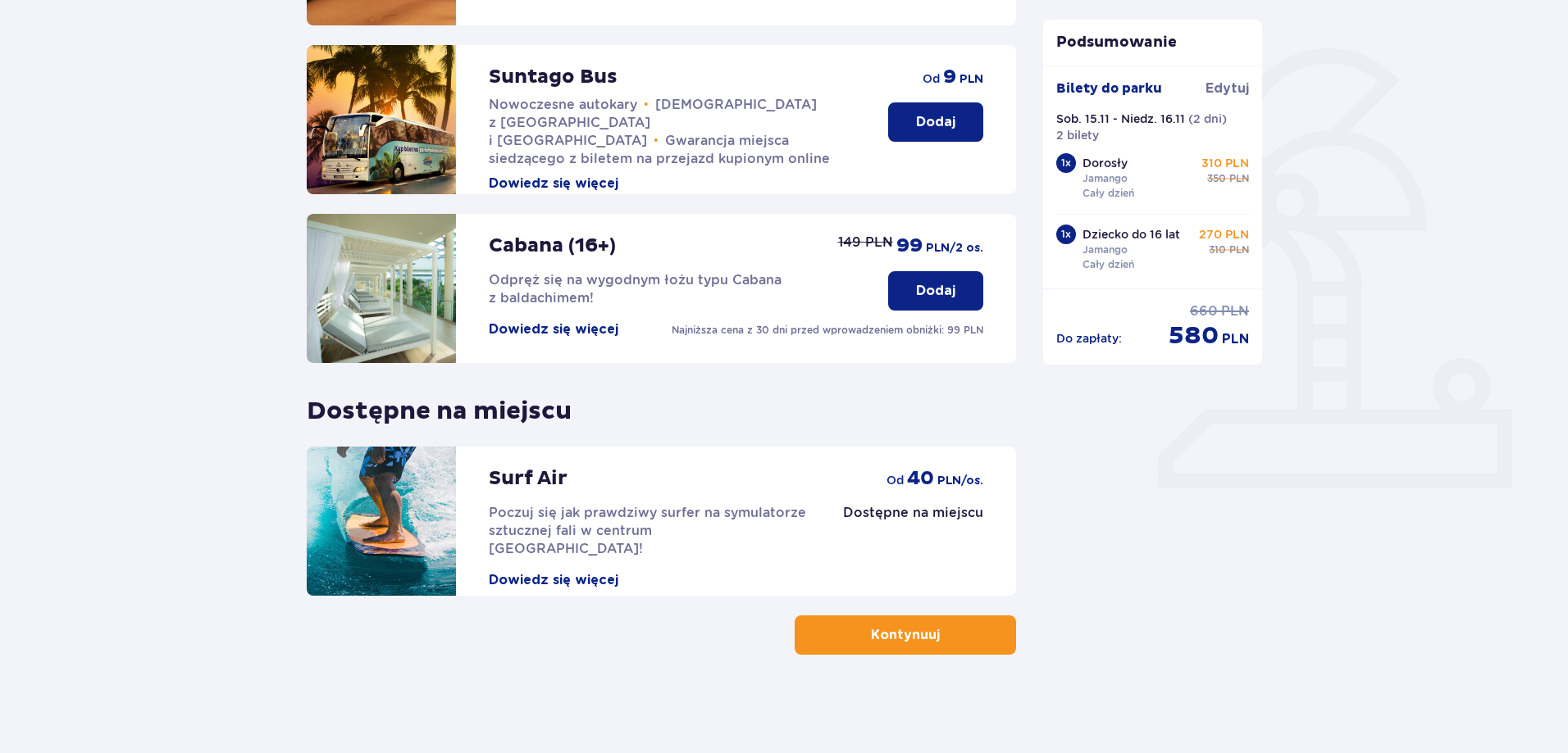
click at [930, 641] on button "Kontynuuj" at bounding box center [906, 635] width 222 height 39
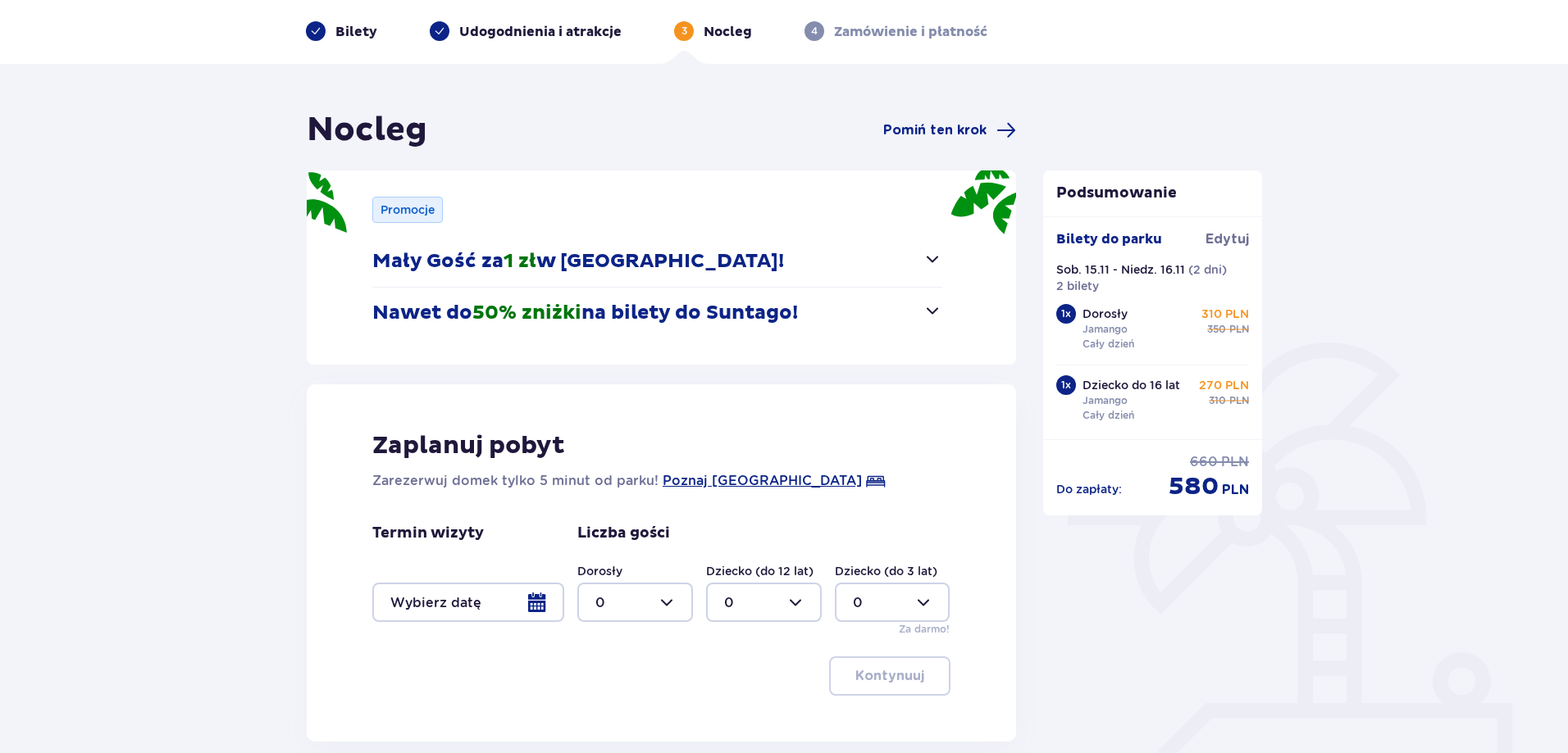
scroll to position [210, 0]
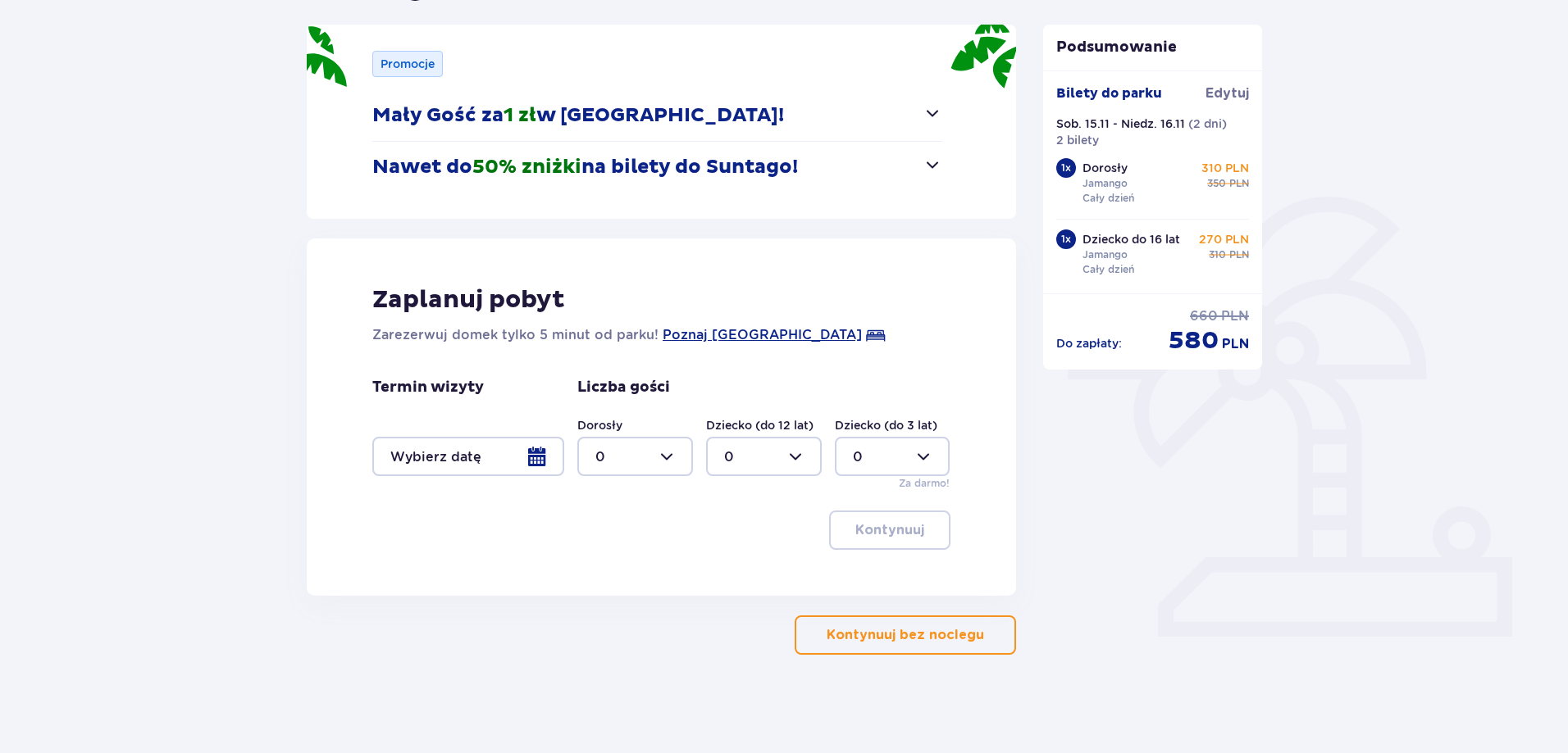
click at [929, 640] on p "Kontynuuj bez noclegu" at bounding box center [905, 635] width 157 height 18
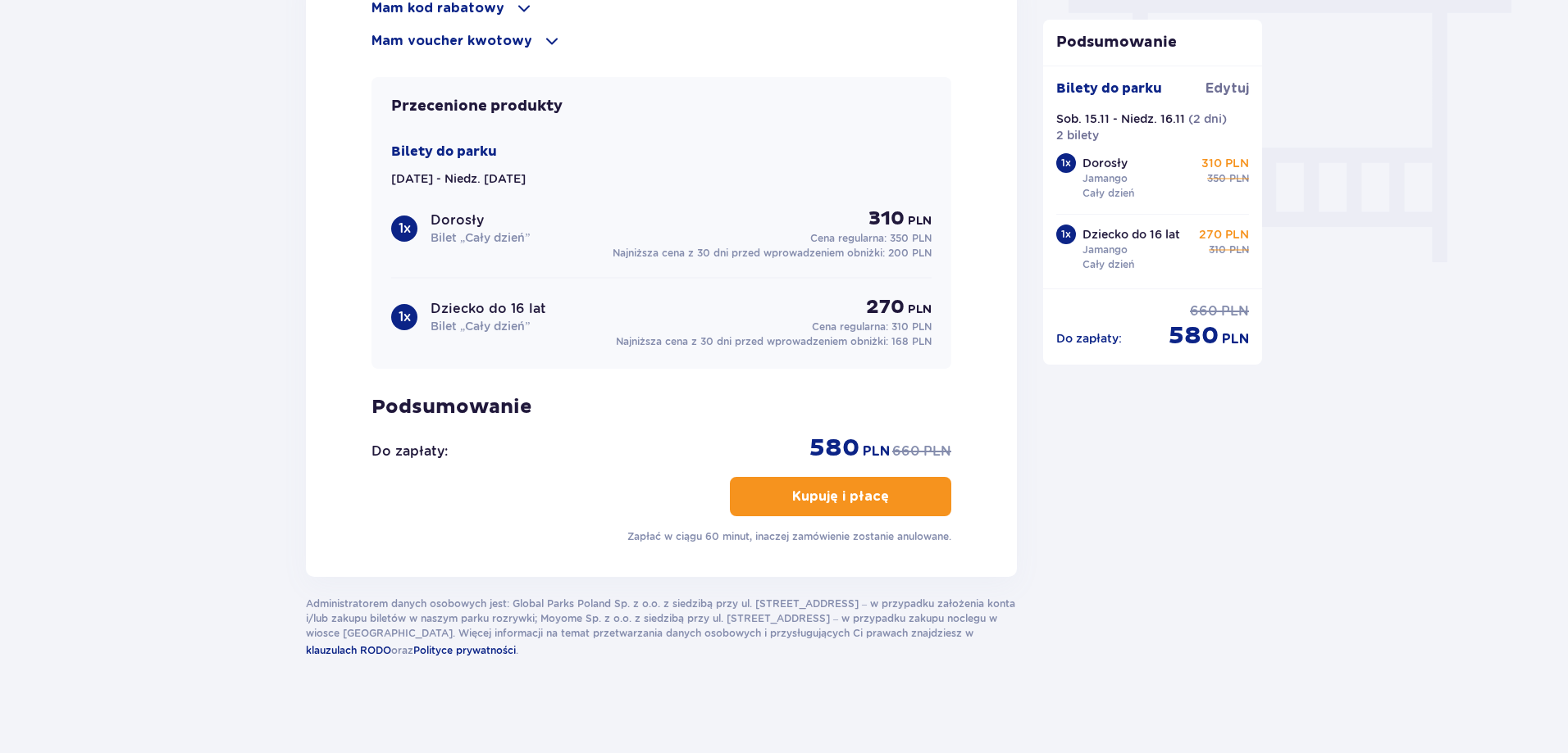
scroll to position [1096, 0]
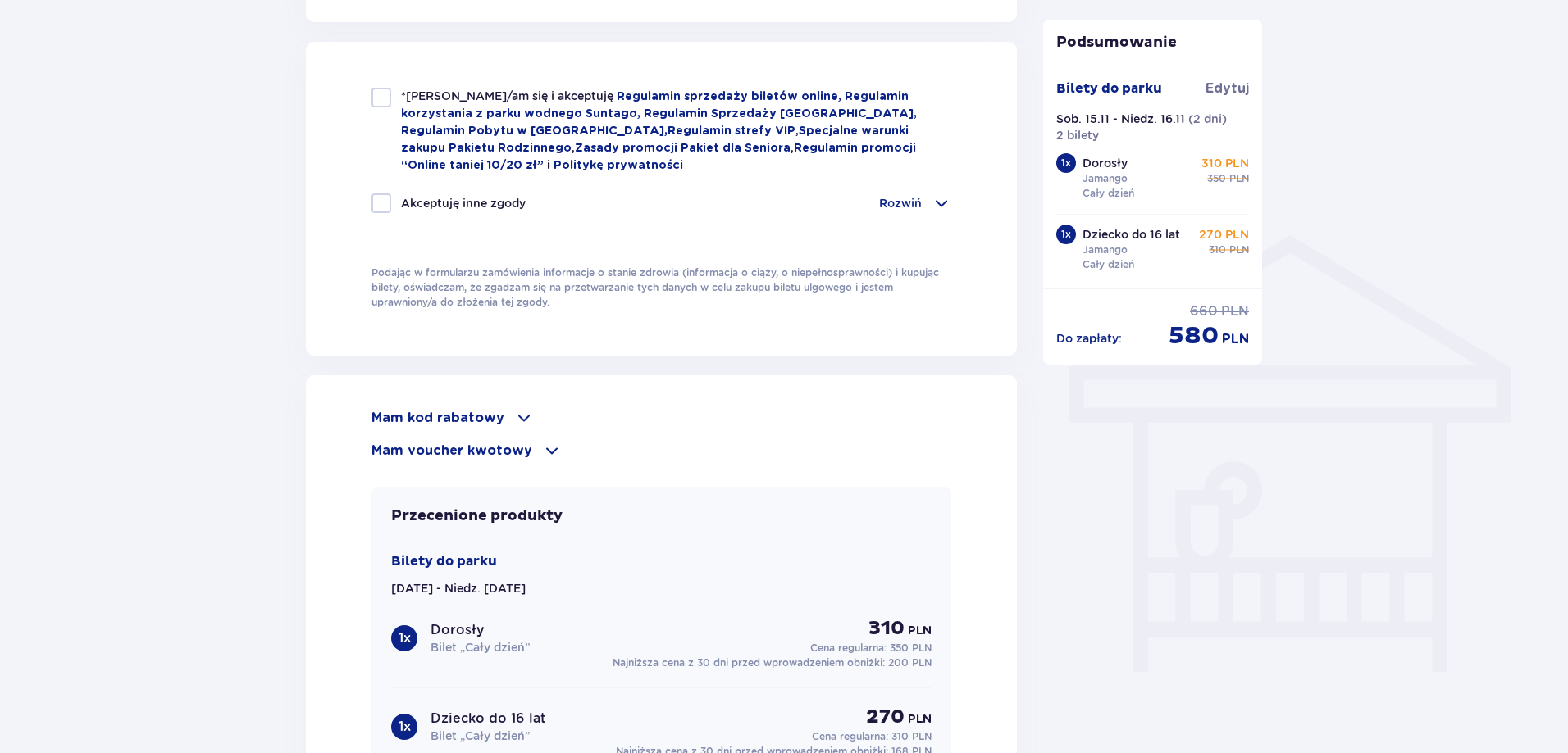
click at [457, 409] on p "Mam kod rabatowy" at bounding box center [437, 417] width 133 height 18
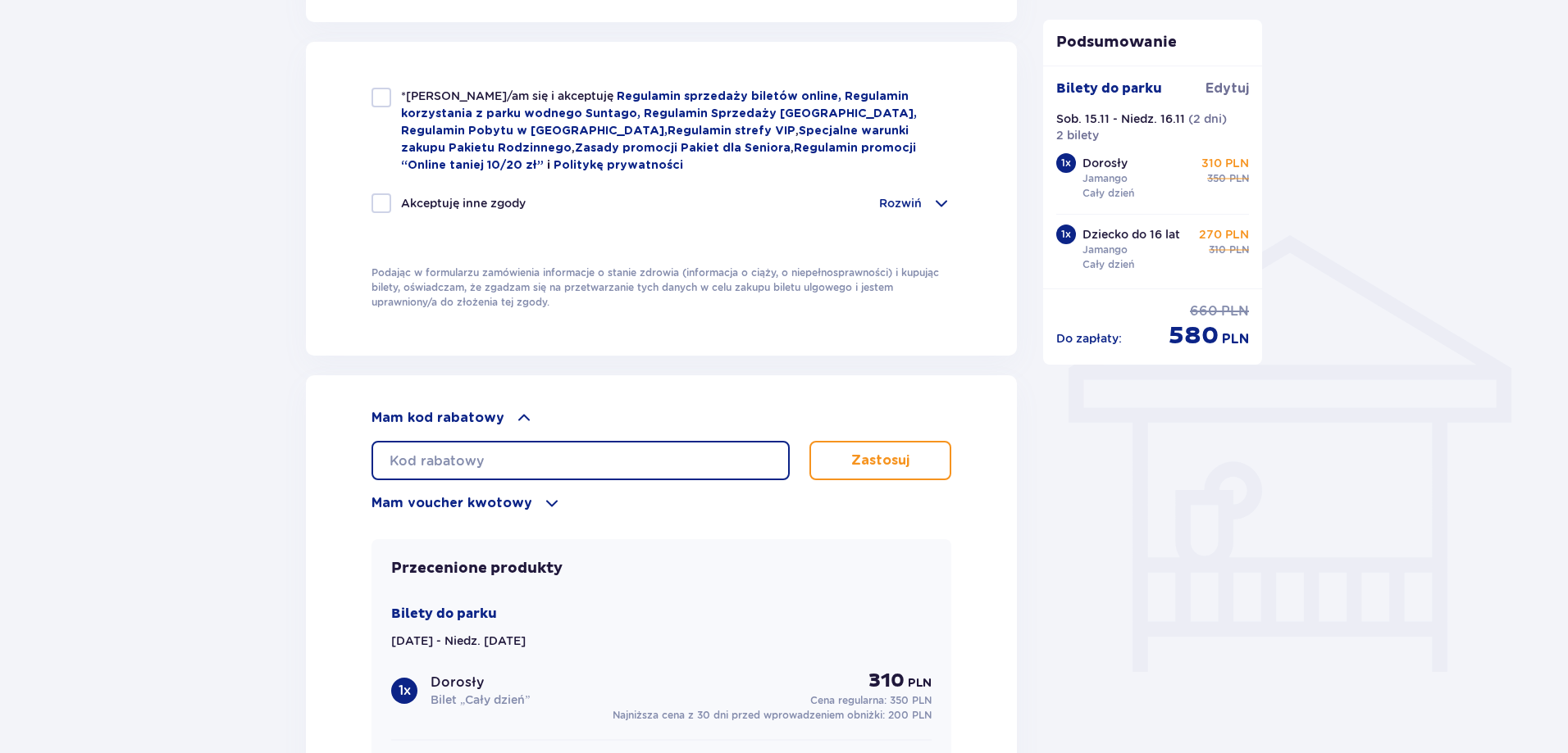
click at [473, 452] on input "text" at bounding box center [580, 461] width 418 height 39
type input "LDD9KMVV6JSYCY"
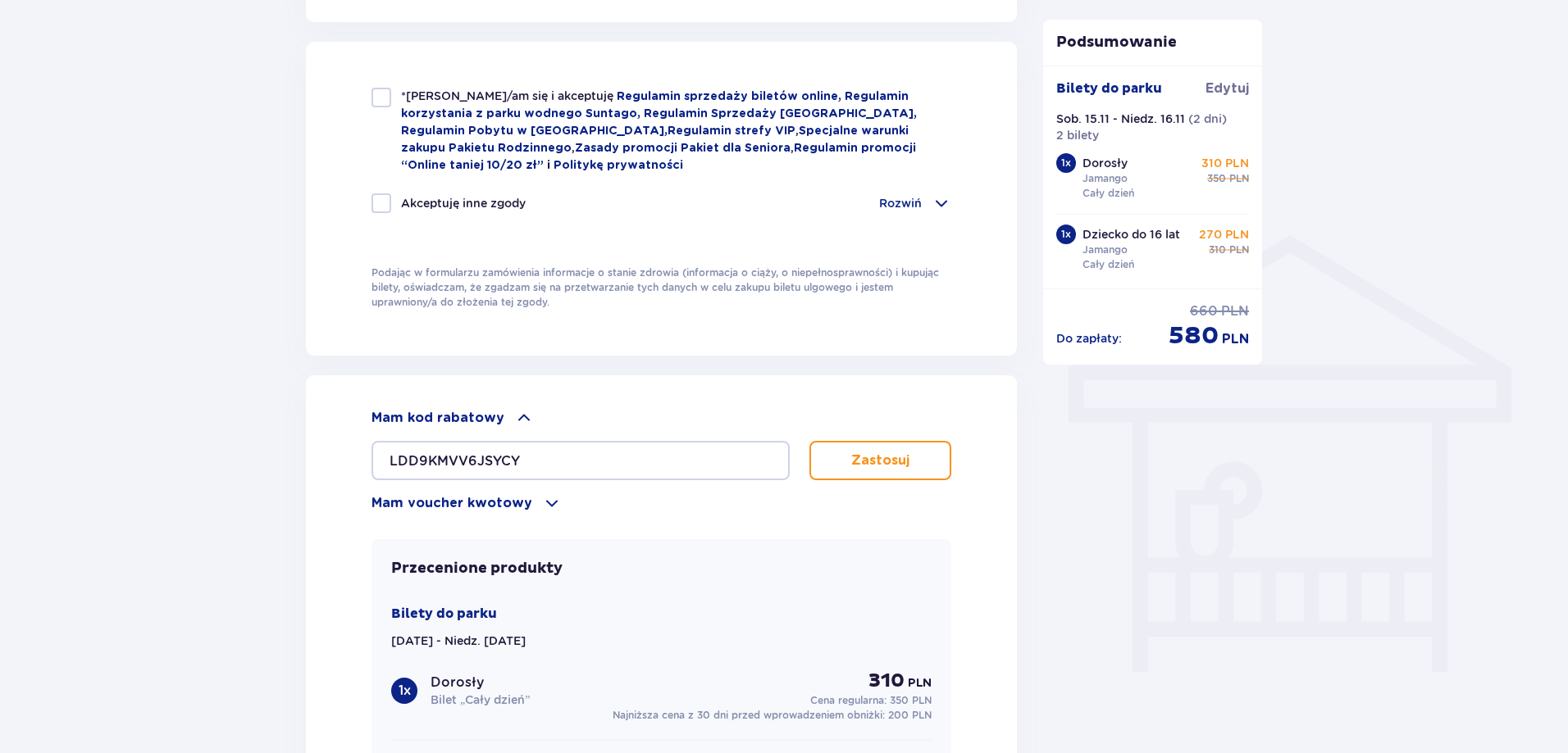
click at [872, 454] on p "Zastosuj" at bounding box center [881, 460] width 58 height 18
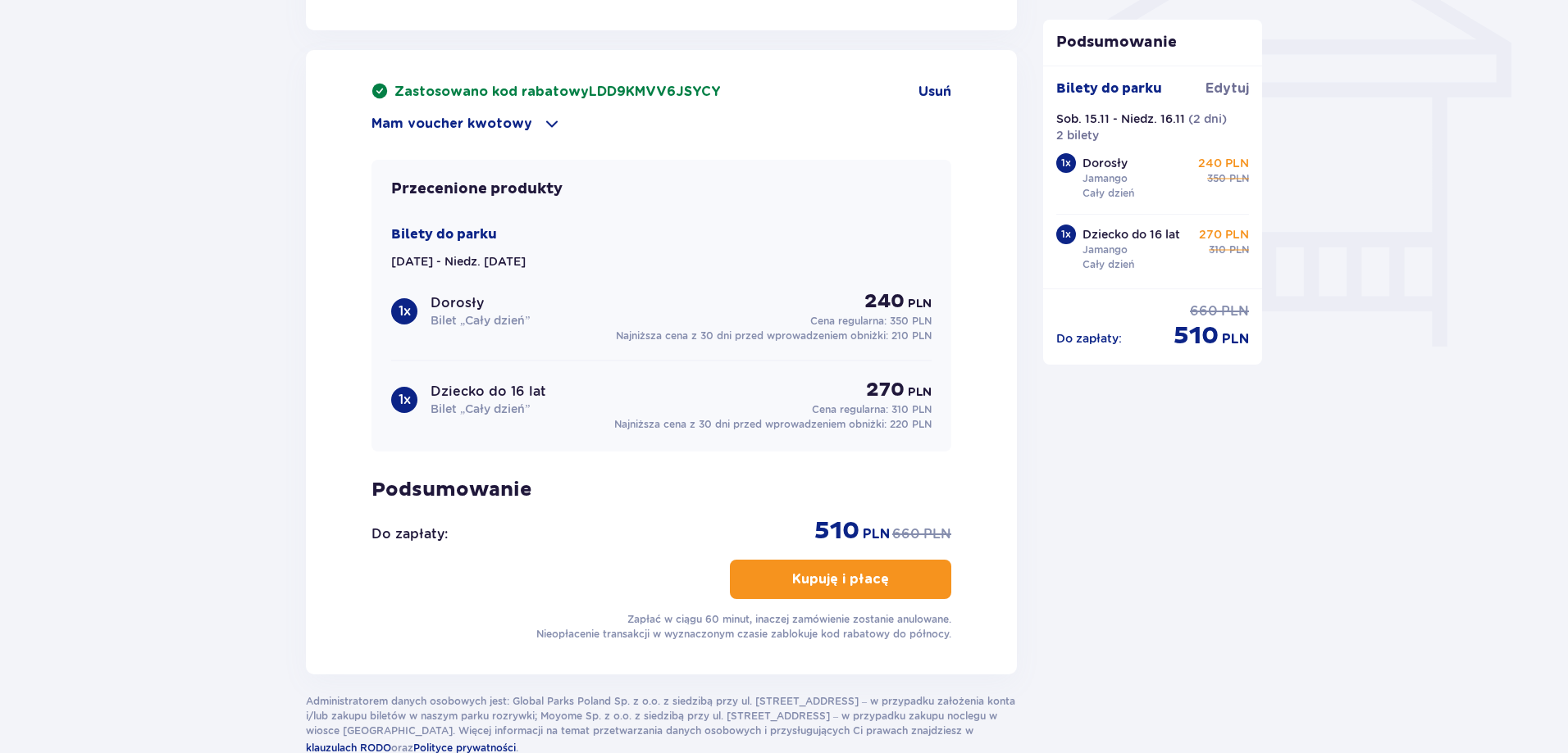
scroll to position [1272, 0]
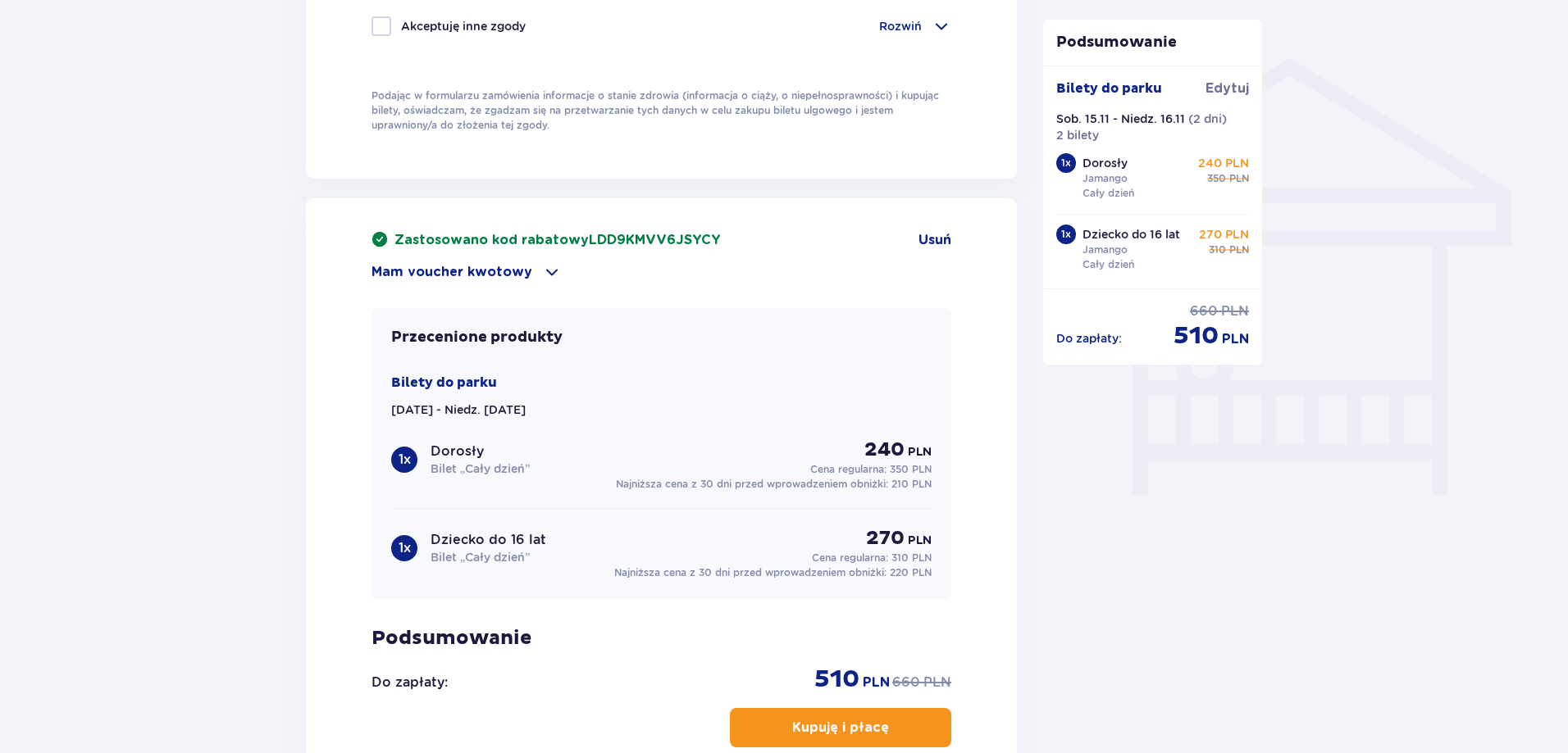
click at [629, 240] on span "LDD9KMVV6JSYCY" at bounding box center [655, 240] width 132 height 13
click at [629, 240] on span "LDD9KMVV6JSYCY" at bounding box center [655, 240] width 132 height 13
copy span "LDD9KMVV6JSYCY"
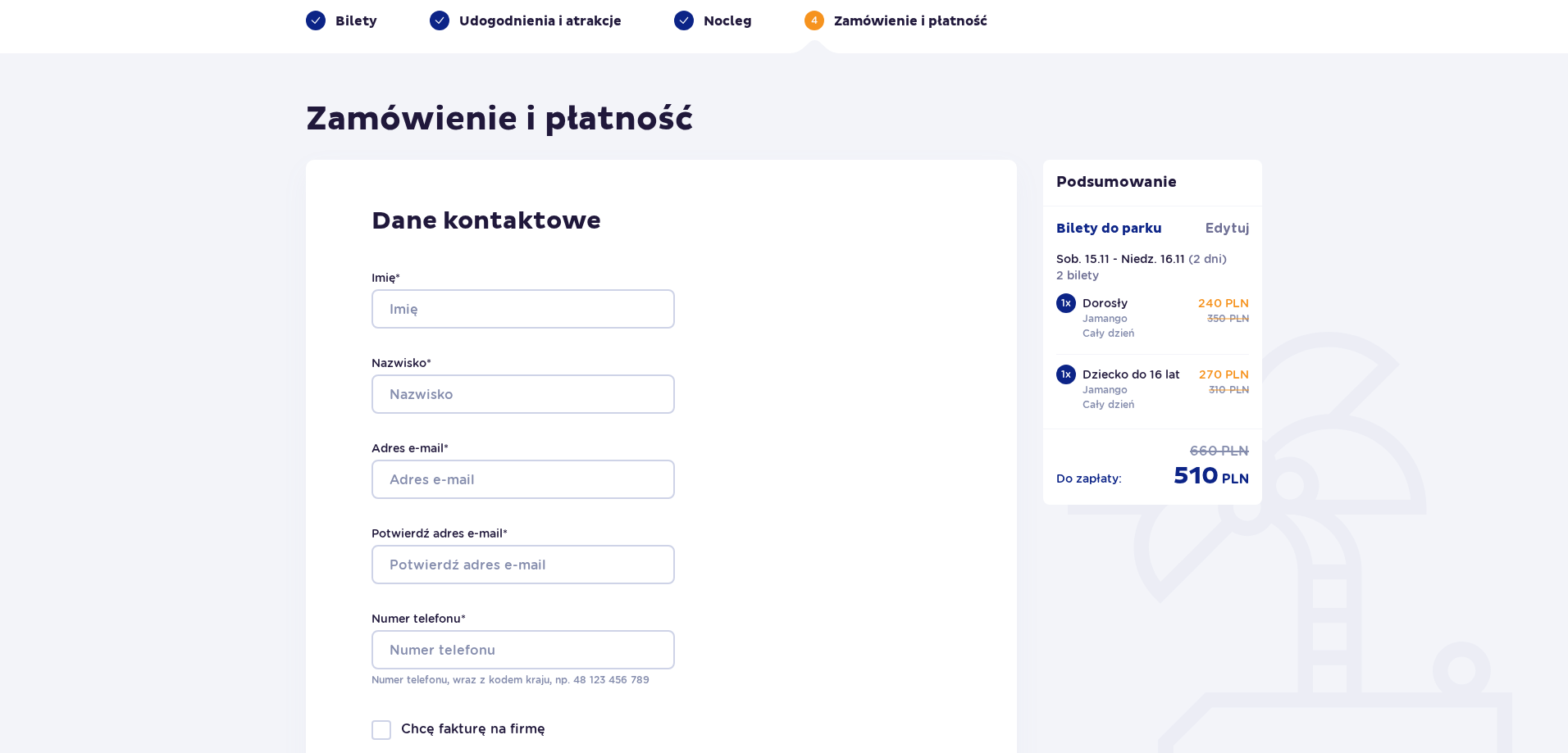
scroll to position [0, 0]
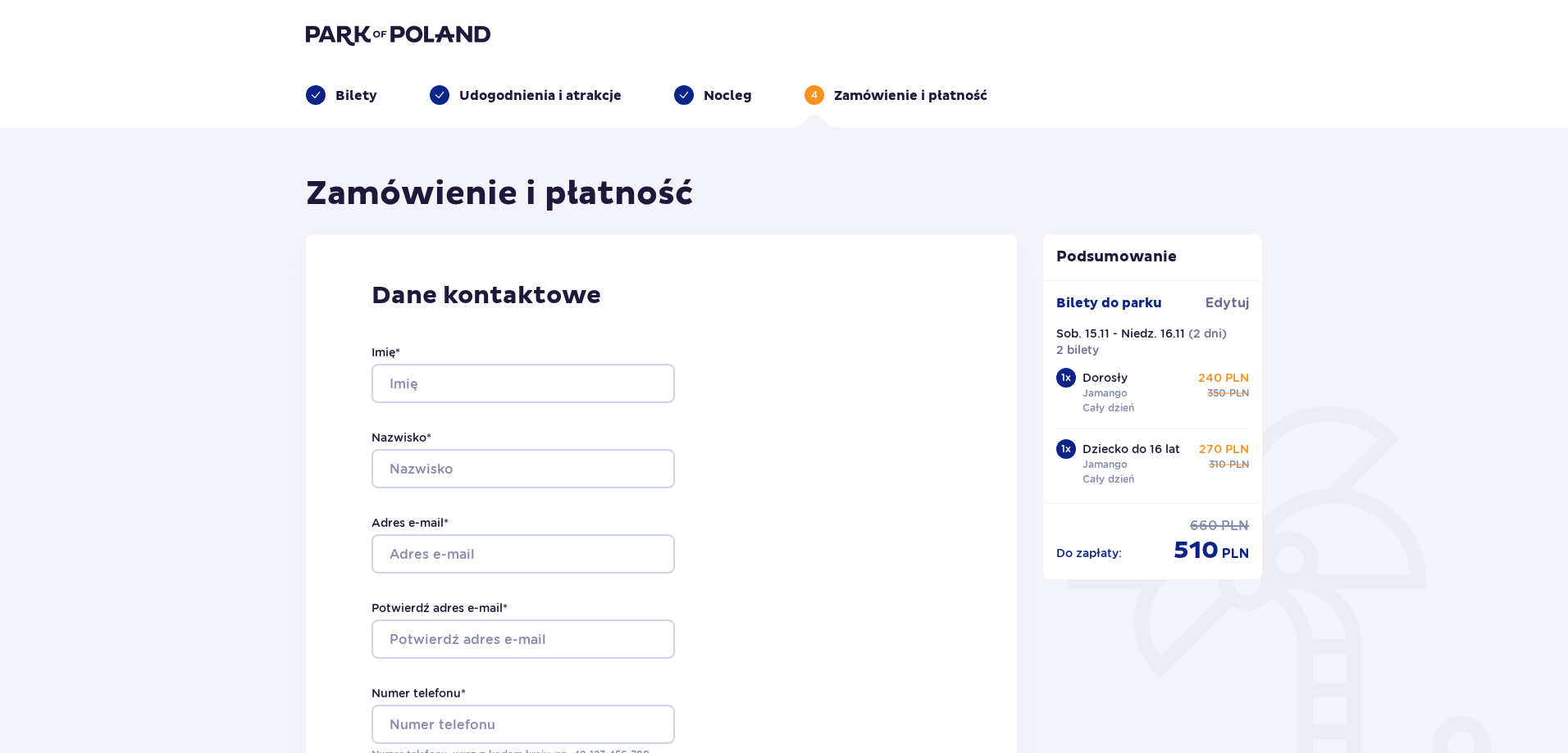
click at [342, 101] on p "Bilety" at bounding box center [356, 95] width 42 height 18
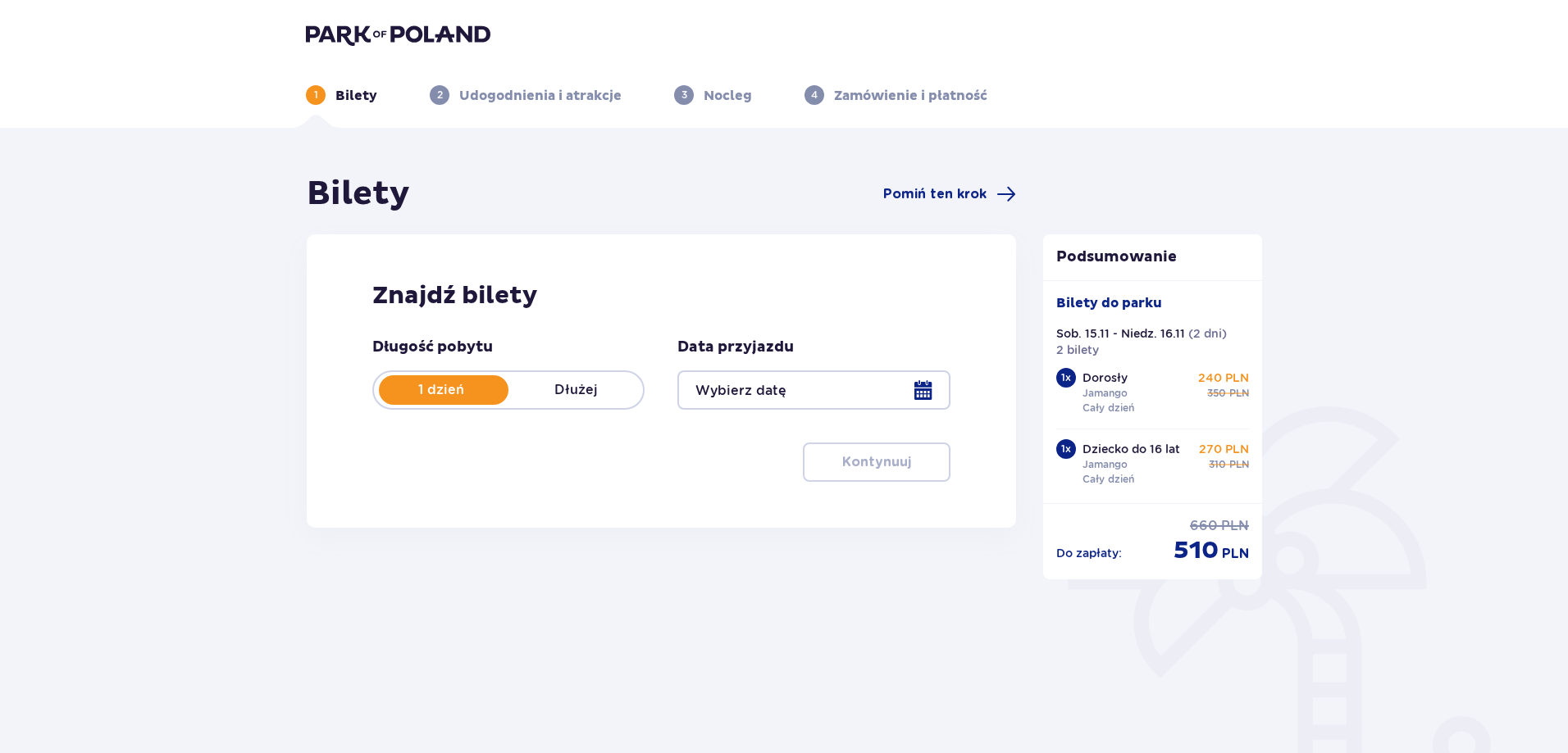
type input "[DATE] - [DATE]"
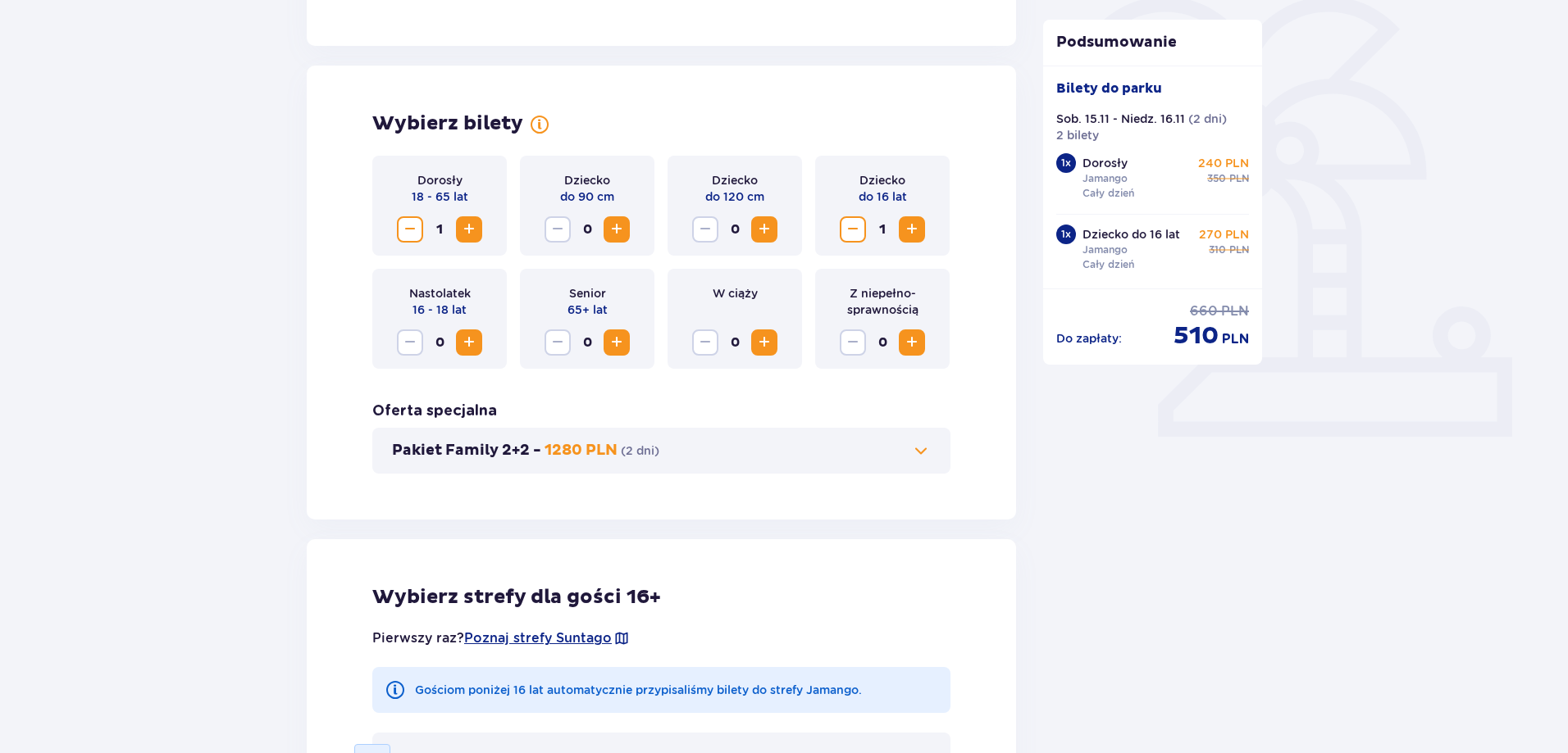
click at [466, 228] on span "Zwiększ" at bounding box center [469, 229] width 20 height 20
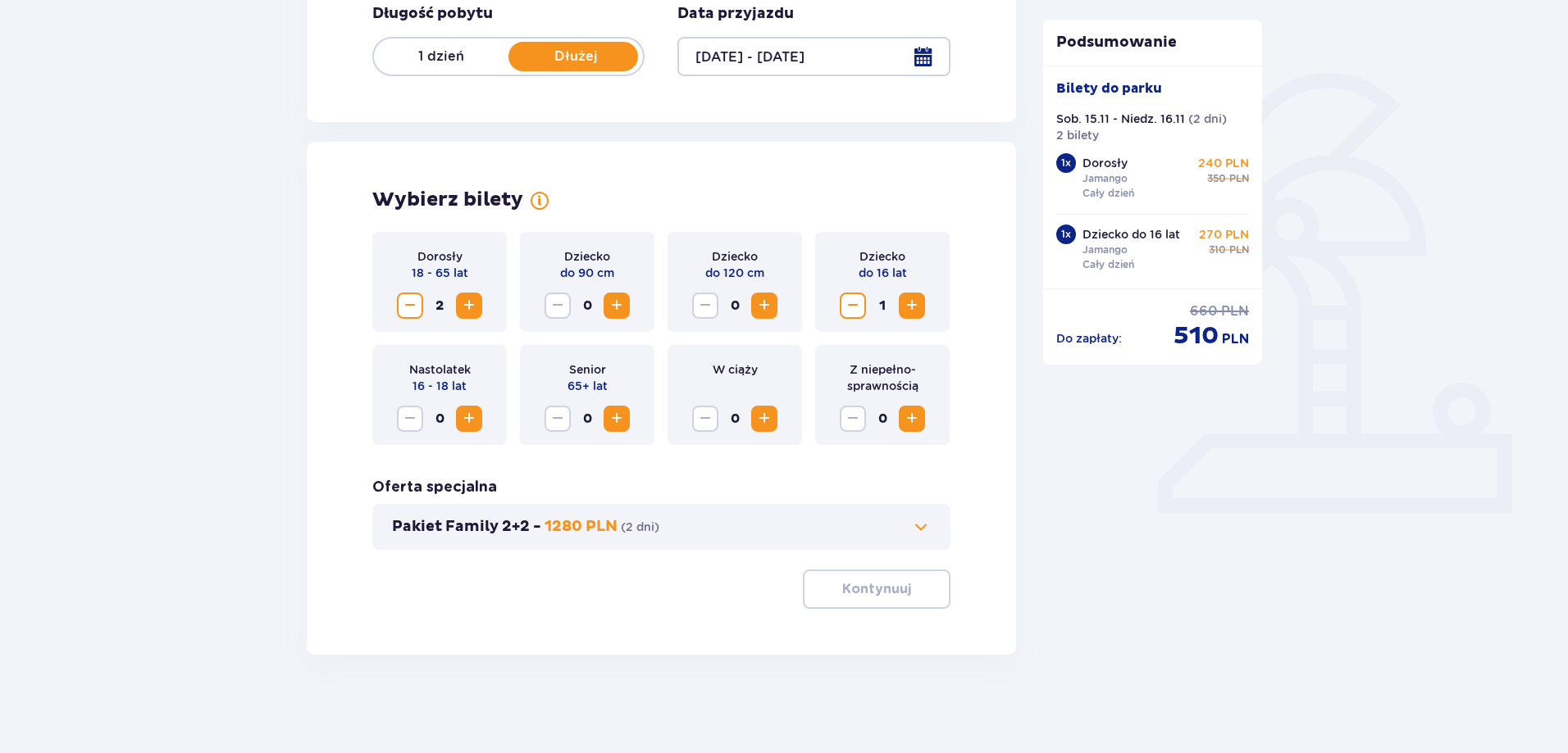
scroll to position [333, 0]
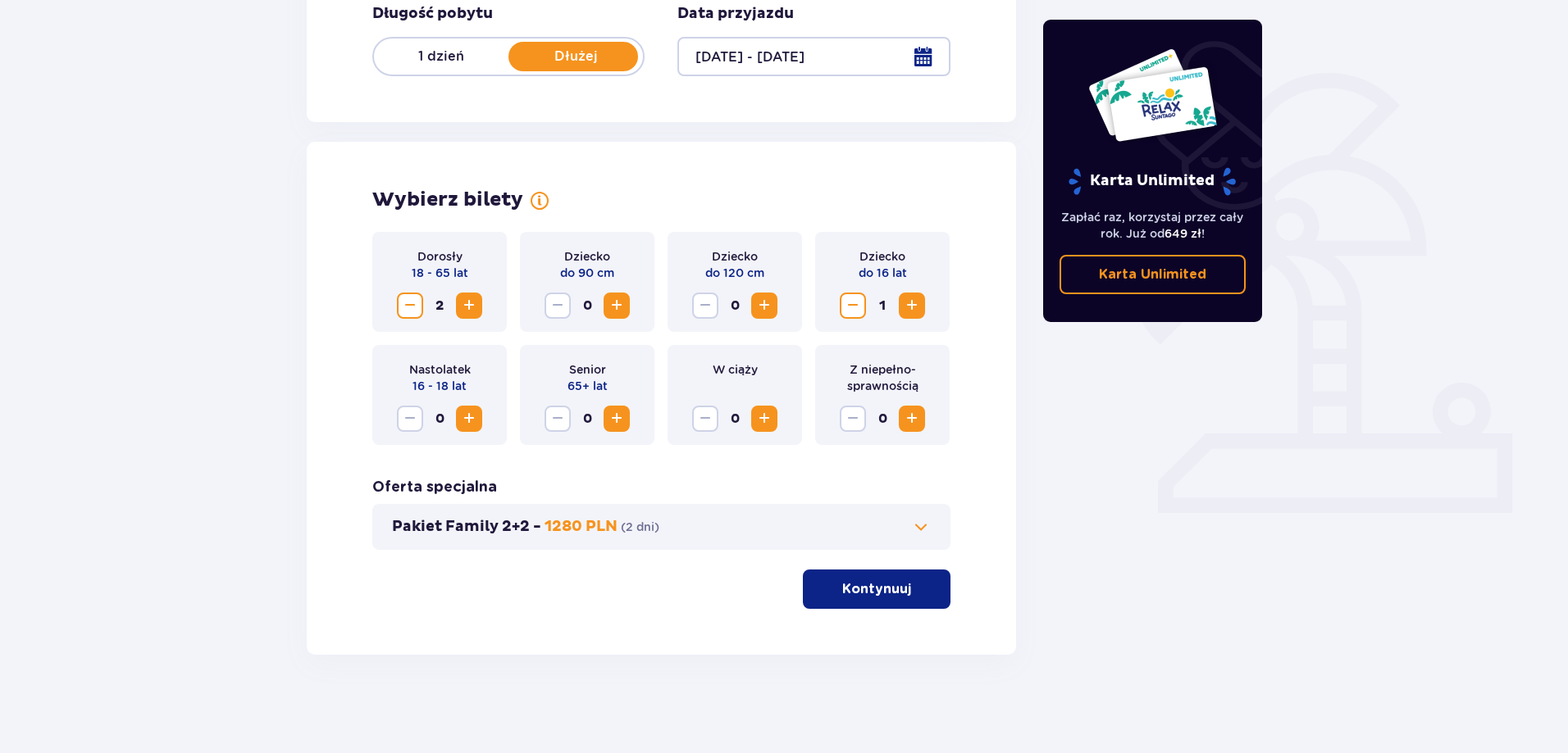
click at [913, 305] on span "Zwiększ" at bounding box center [912, 306] width 20 height 20
click at [695, 525] on button "Pakiet Family 2+2 - 1280 PLN ( 2 dni )" at bounding box center [661, 526] width 539 height 20
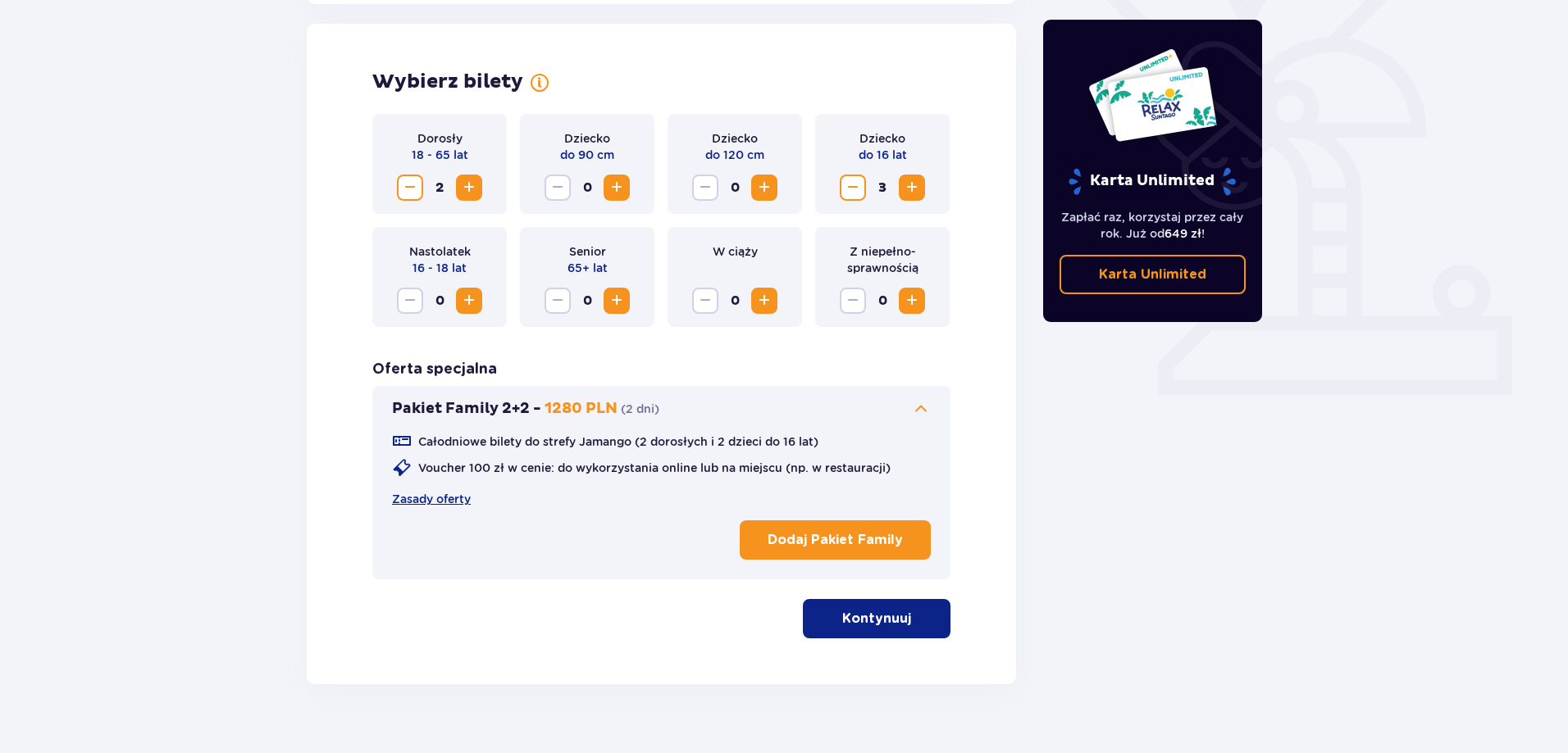
scroll to position [459, 0]
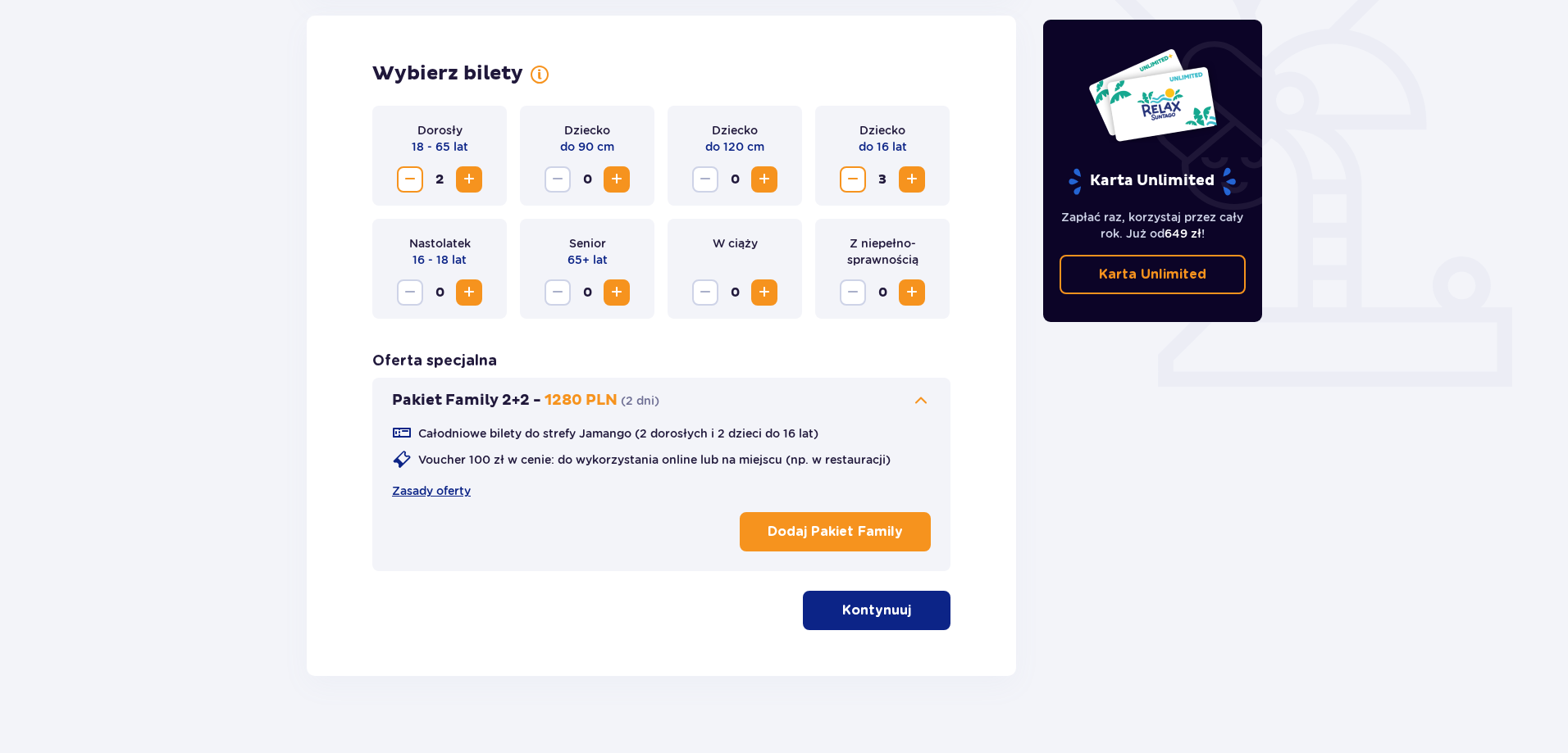
click at [790, 526] on p "Dodaj Pakiet Family" at bounding box center [834, 531] width 135 height 18
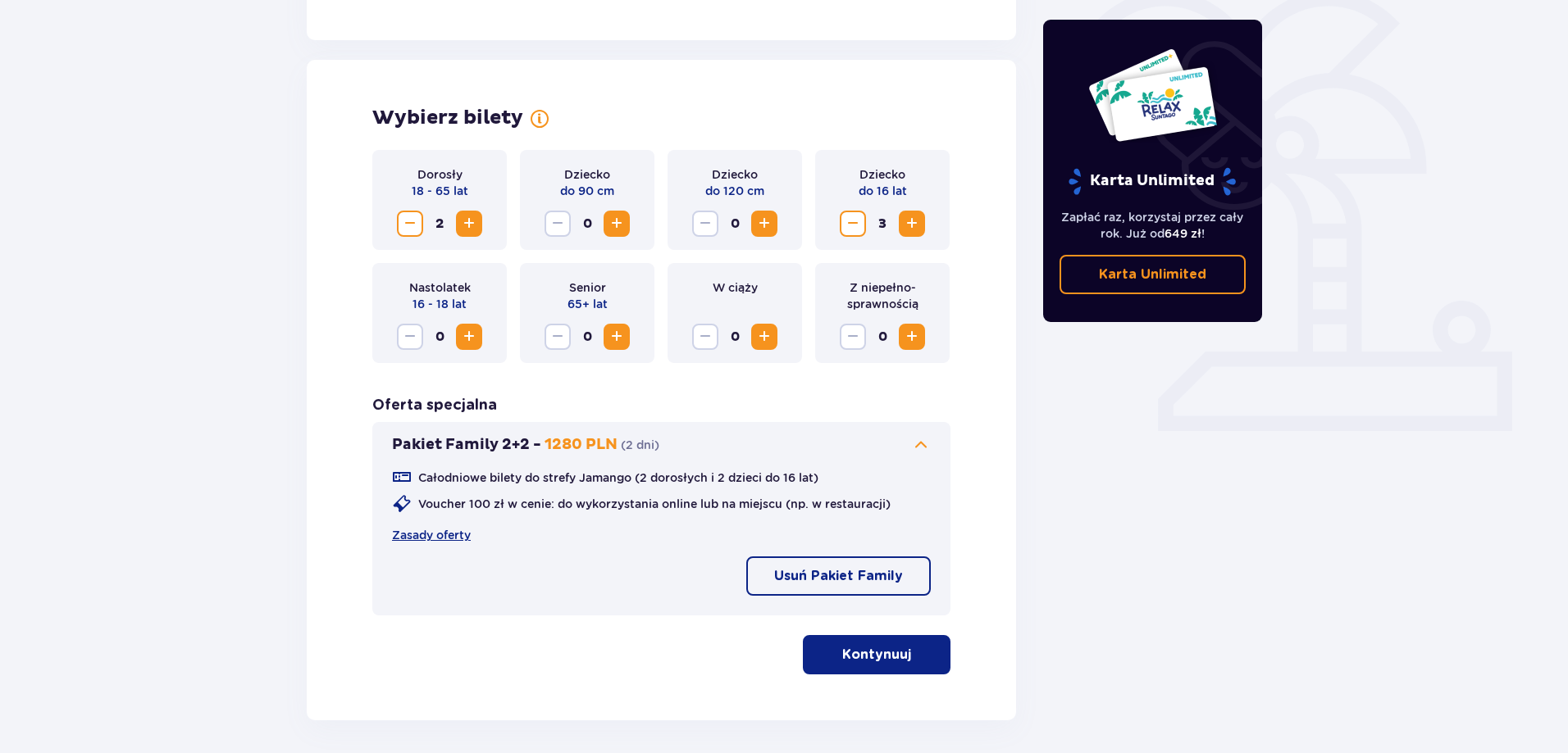
scroll to position [378, 0]
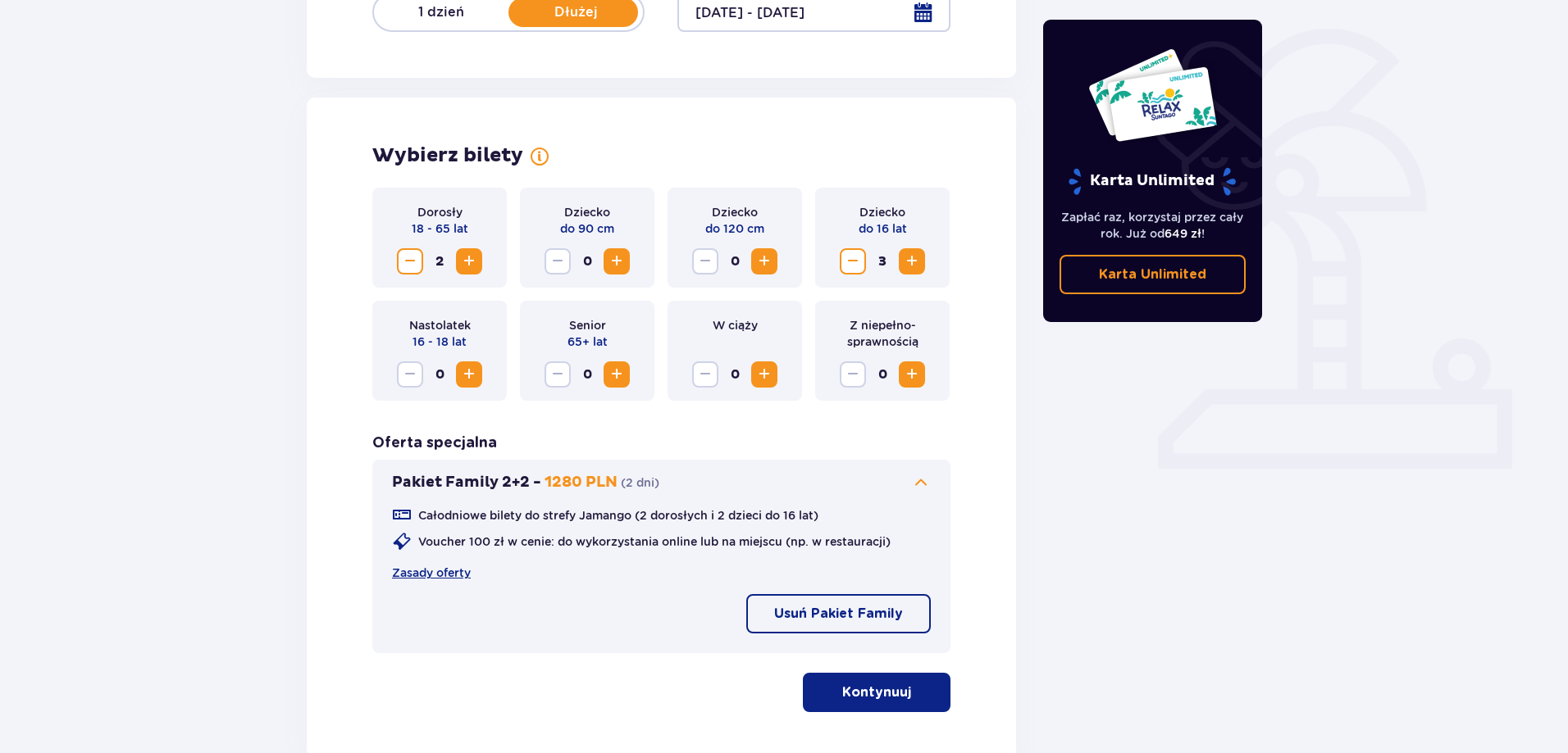
click at [408, 269] on span "Zmniejsz" at bounding box center [410, 261] width 20 height 20
click at [852, 261] on span "Zmniejsz" at bounding box center [852, 261] width 20 height 20
click at [898, 697] on button "Kontynuuj" at bounding box center [876, 693] width 148 height 39
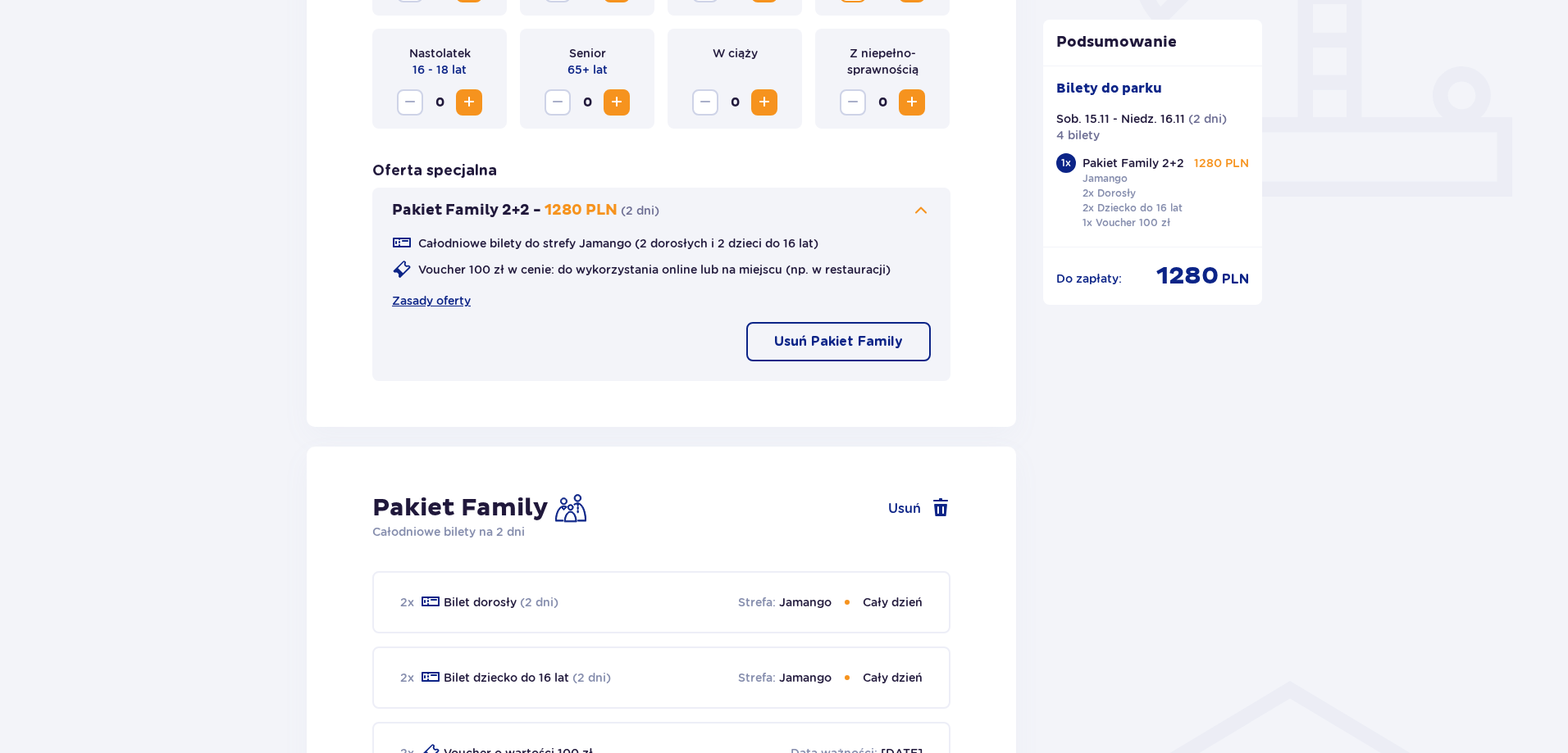
scroll to position [410, 0]
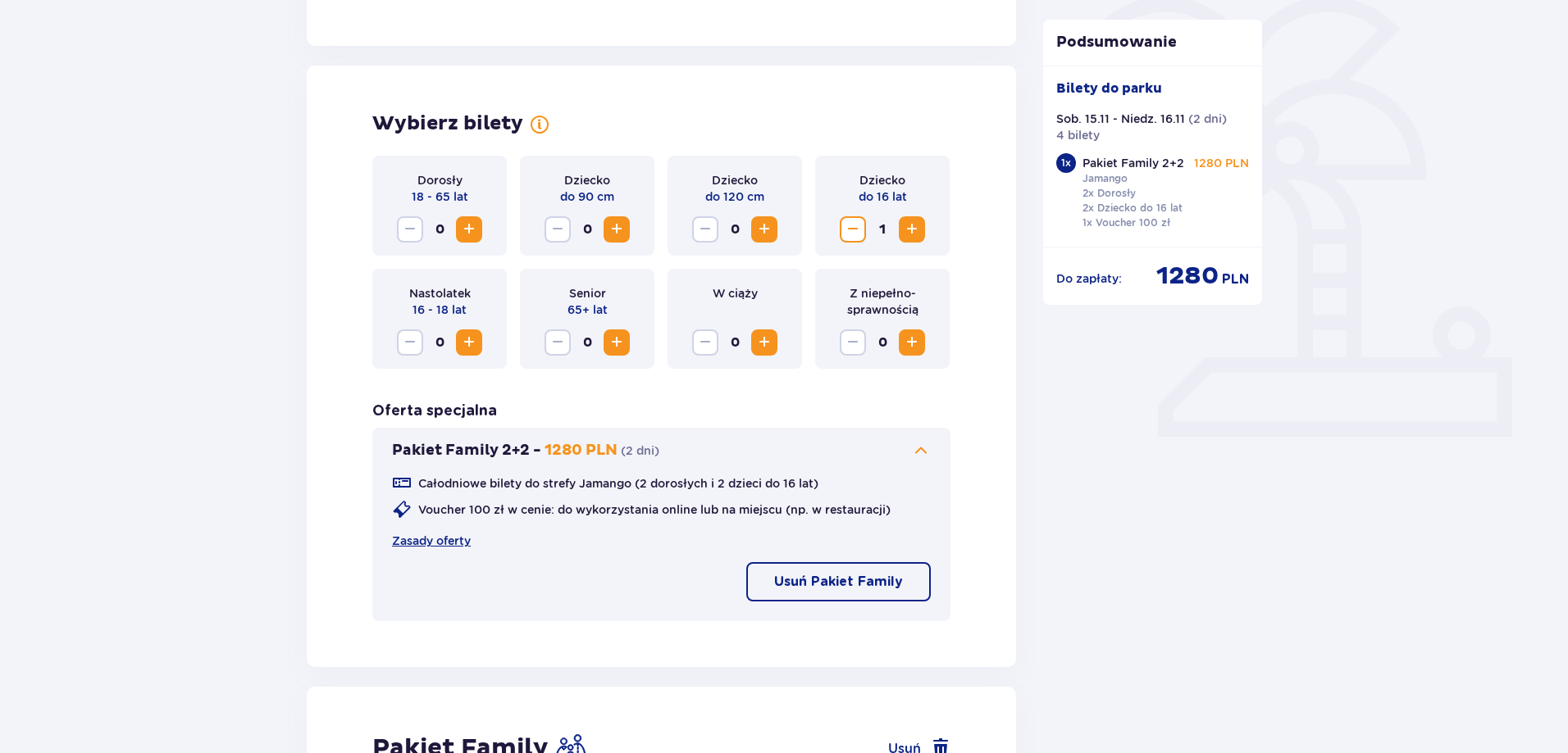
click at [904, 232] on span "Zwiększ" at bounding box center [912, 229] width 20 height 20
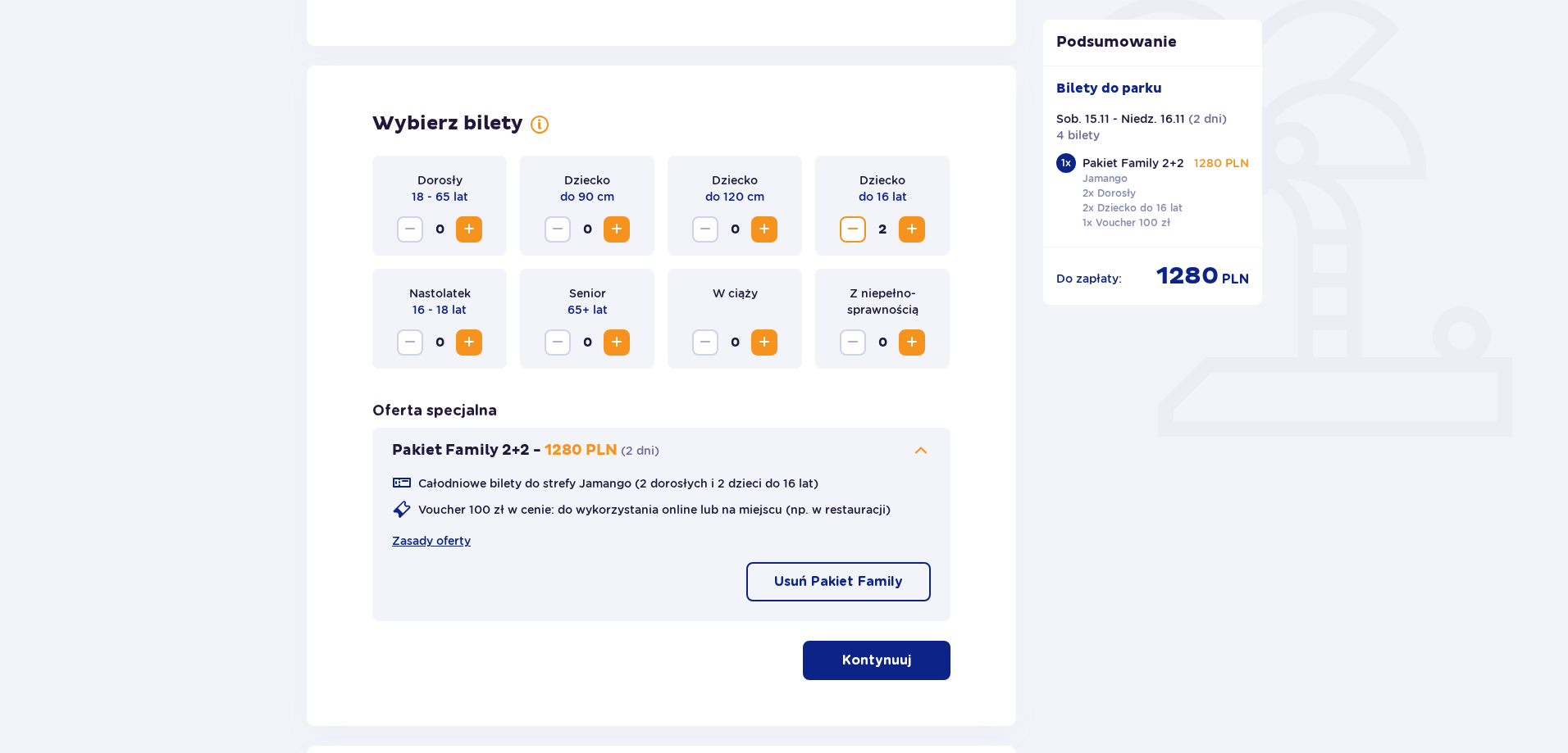
click at [855, 230] on span "Zmniejsz" at bounding box center [852, 229] width 20 height 20
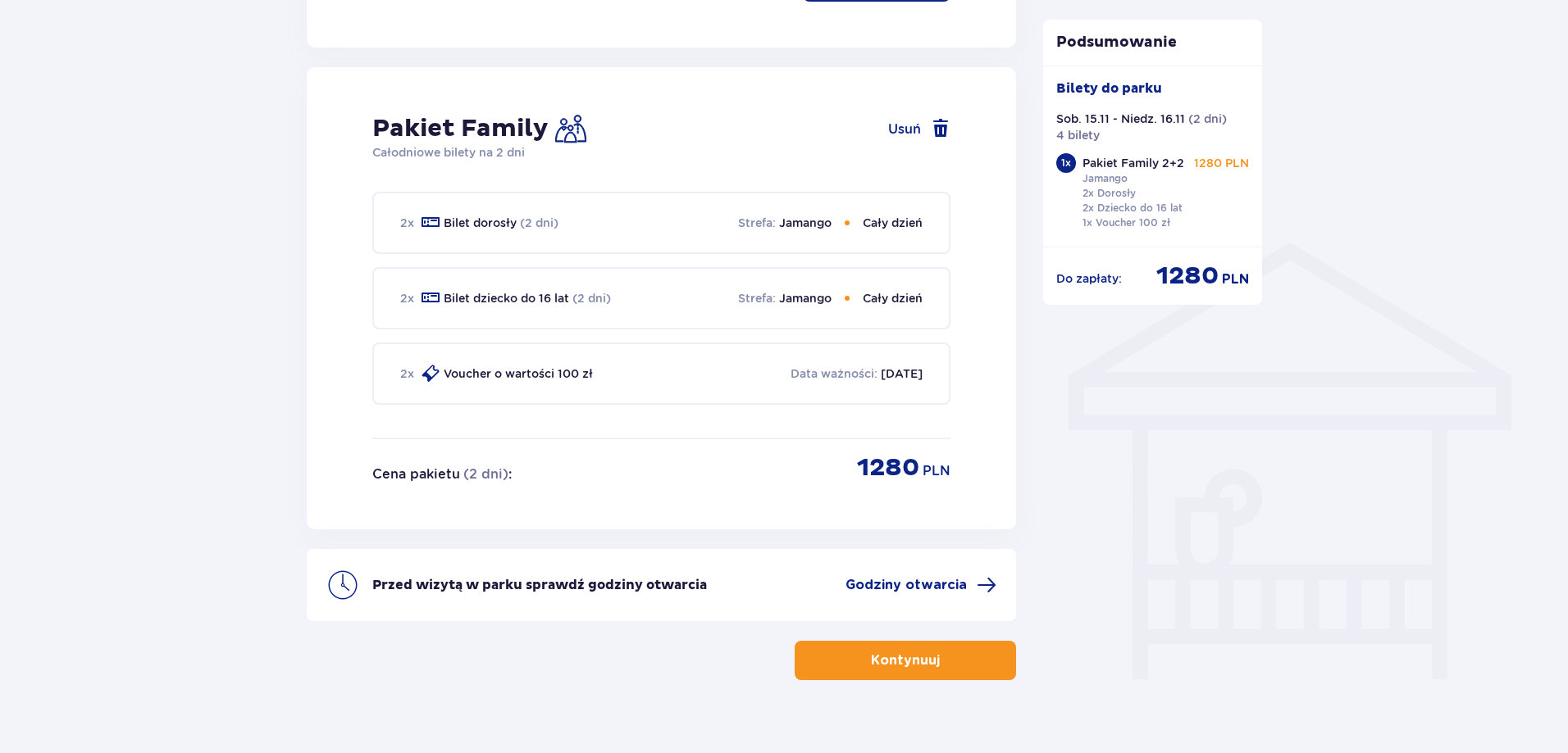
scroll to position [1114, 0]
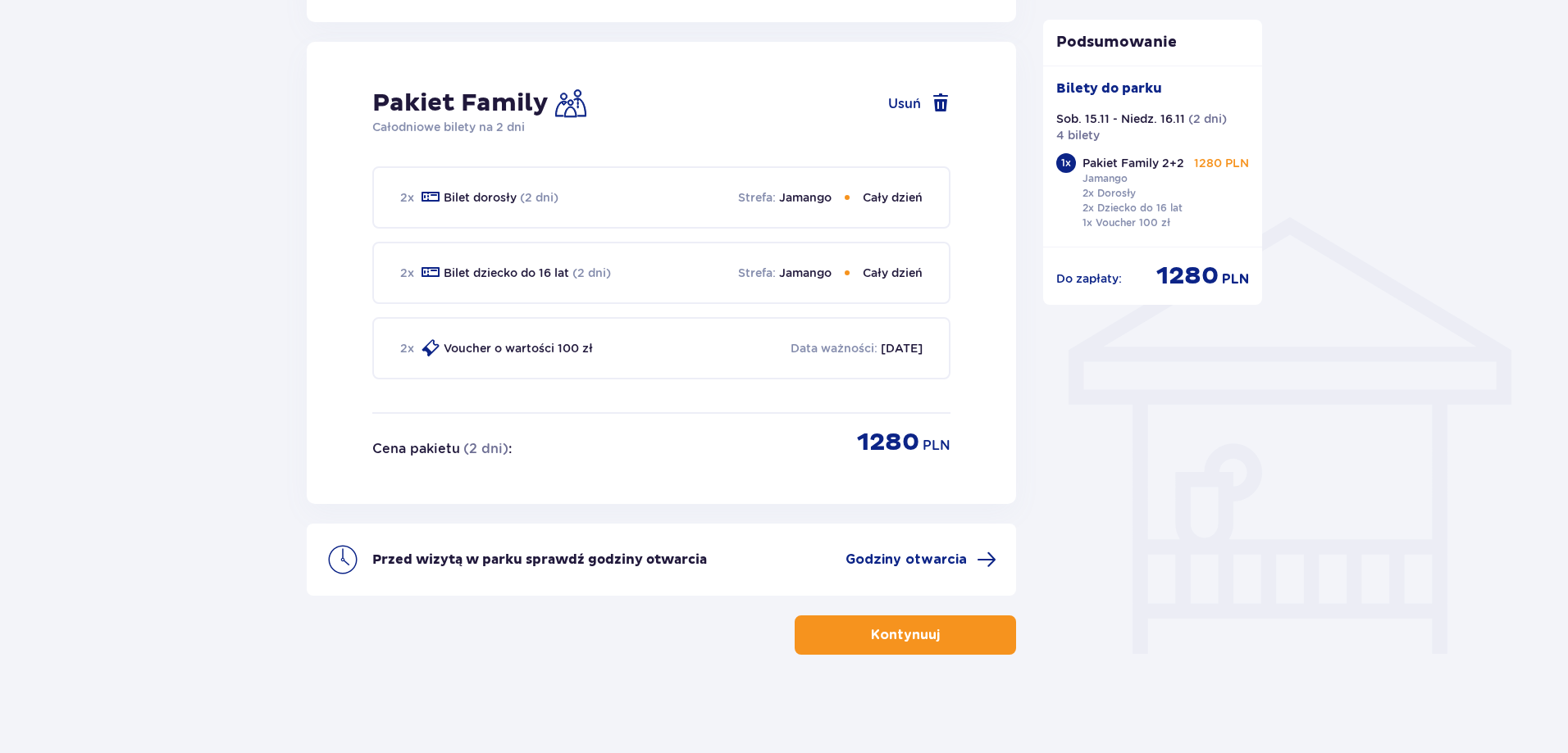
click at [871, 640] on p "Kontynuuj" at bounding box center [906, 635] width 69 height 18
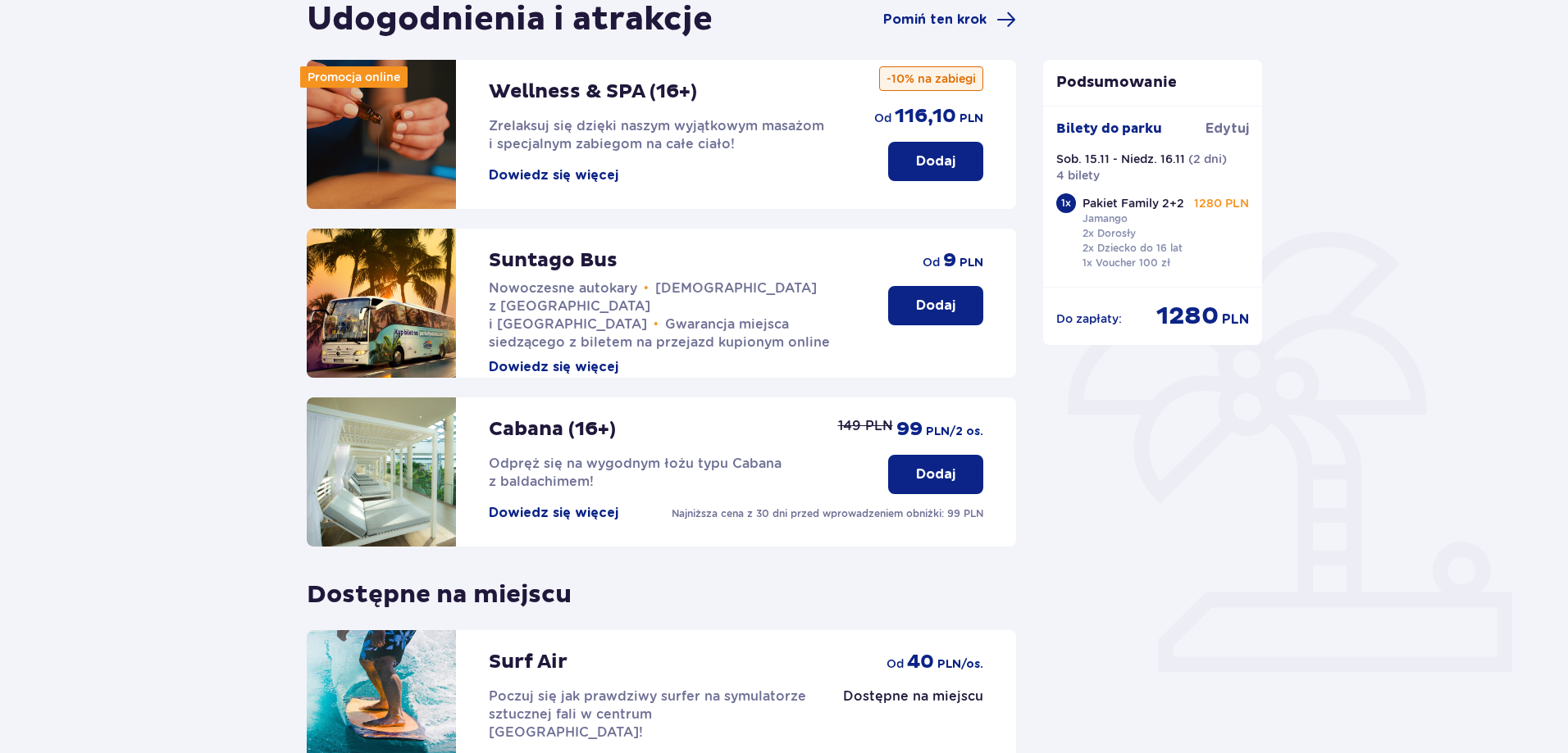
scroll to position [358, 0]
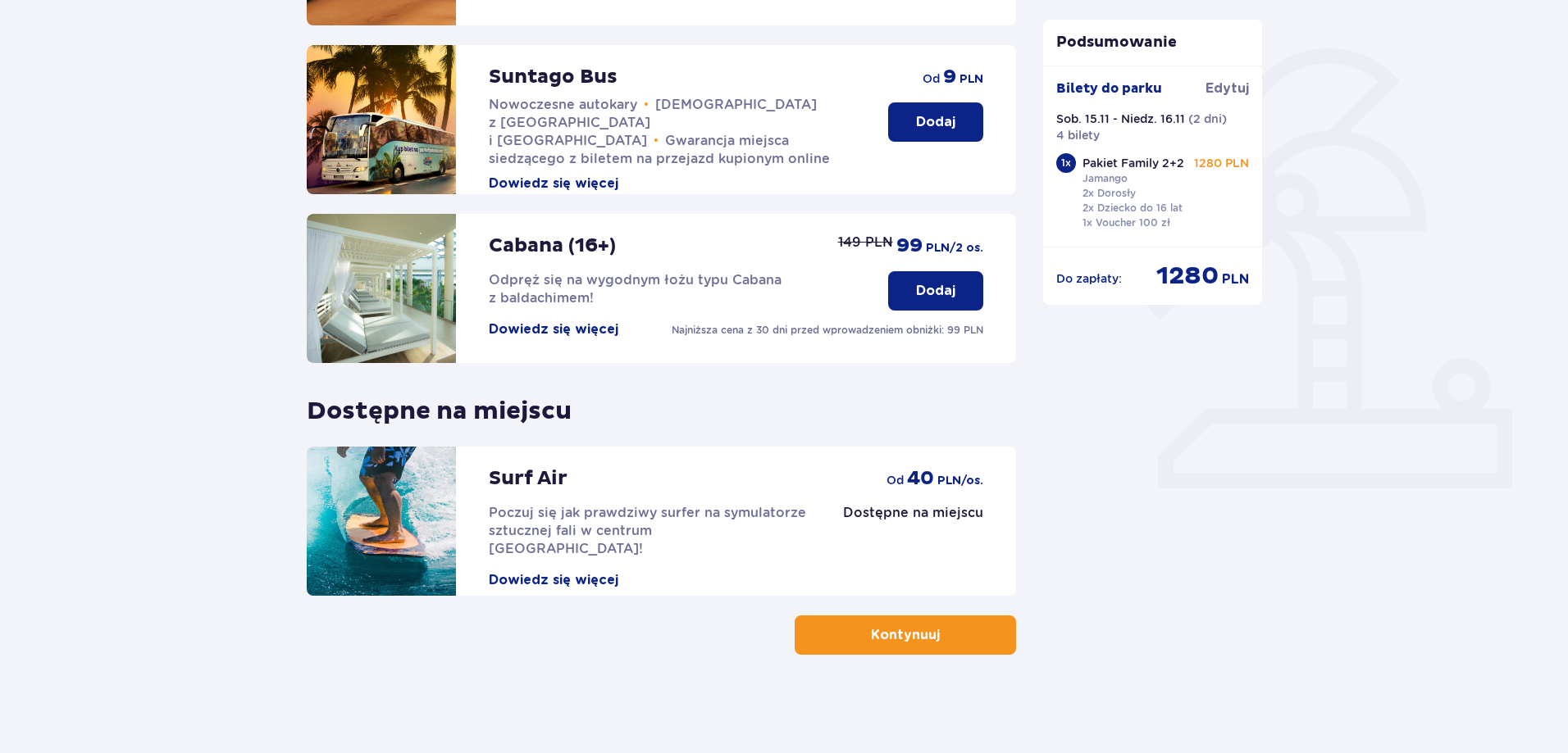
click at [910, 624] on button "Kontynuuj" at bounding box center [906, 635] width 222 height 39
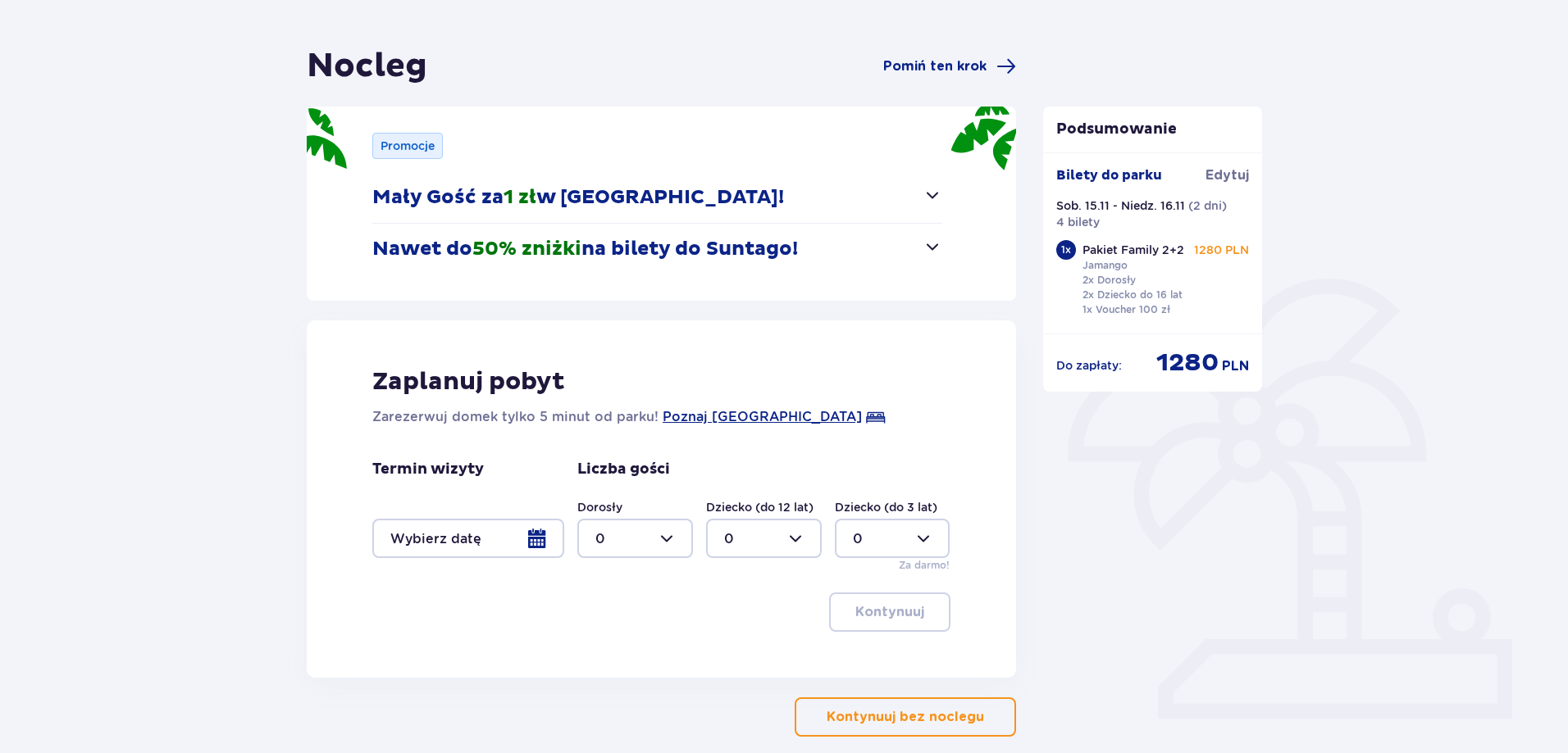
scroll to position [163, 0]
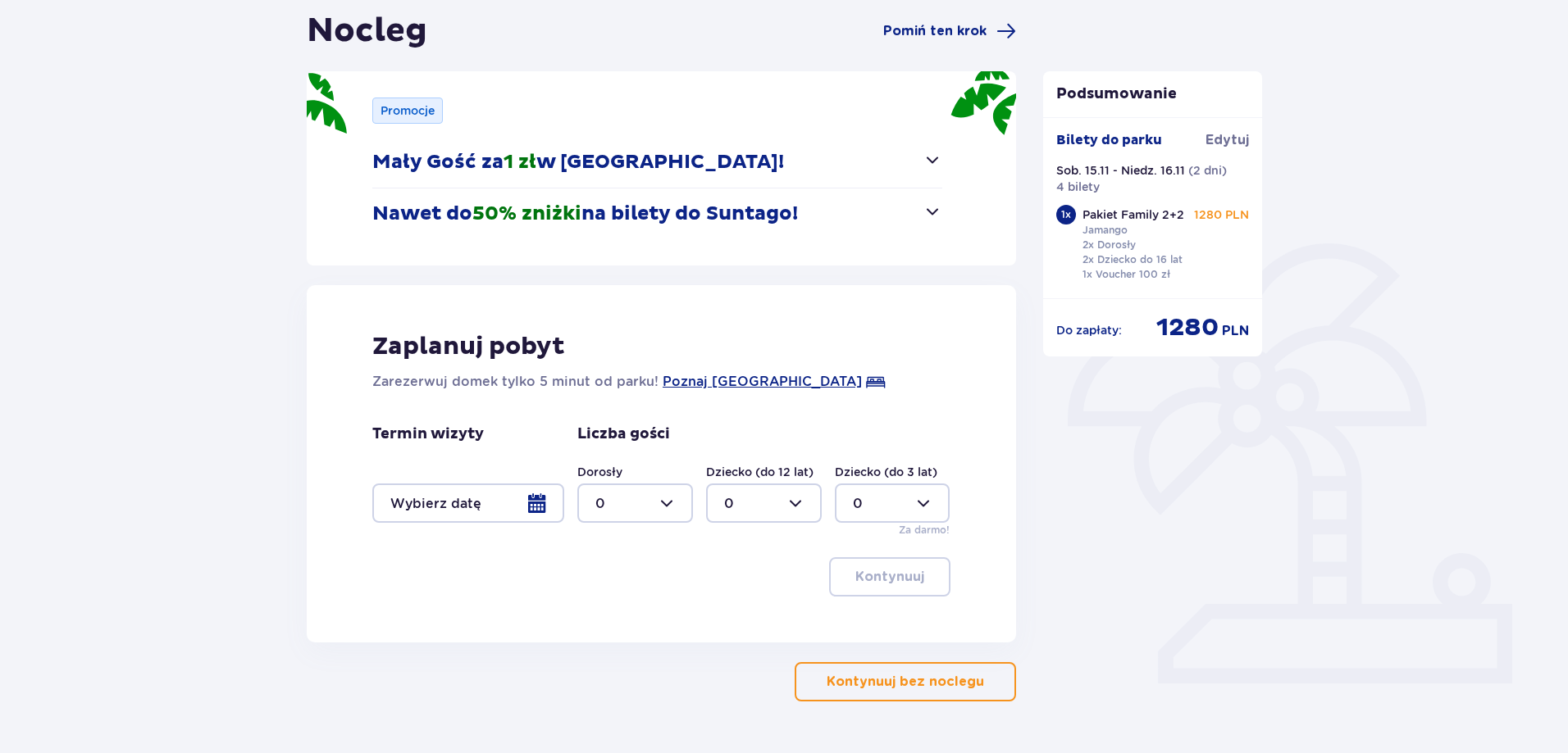
click at [904, 672] on button "Kontynuuj bez noclegu" at bounding box center [906, 682] width 222 height 39
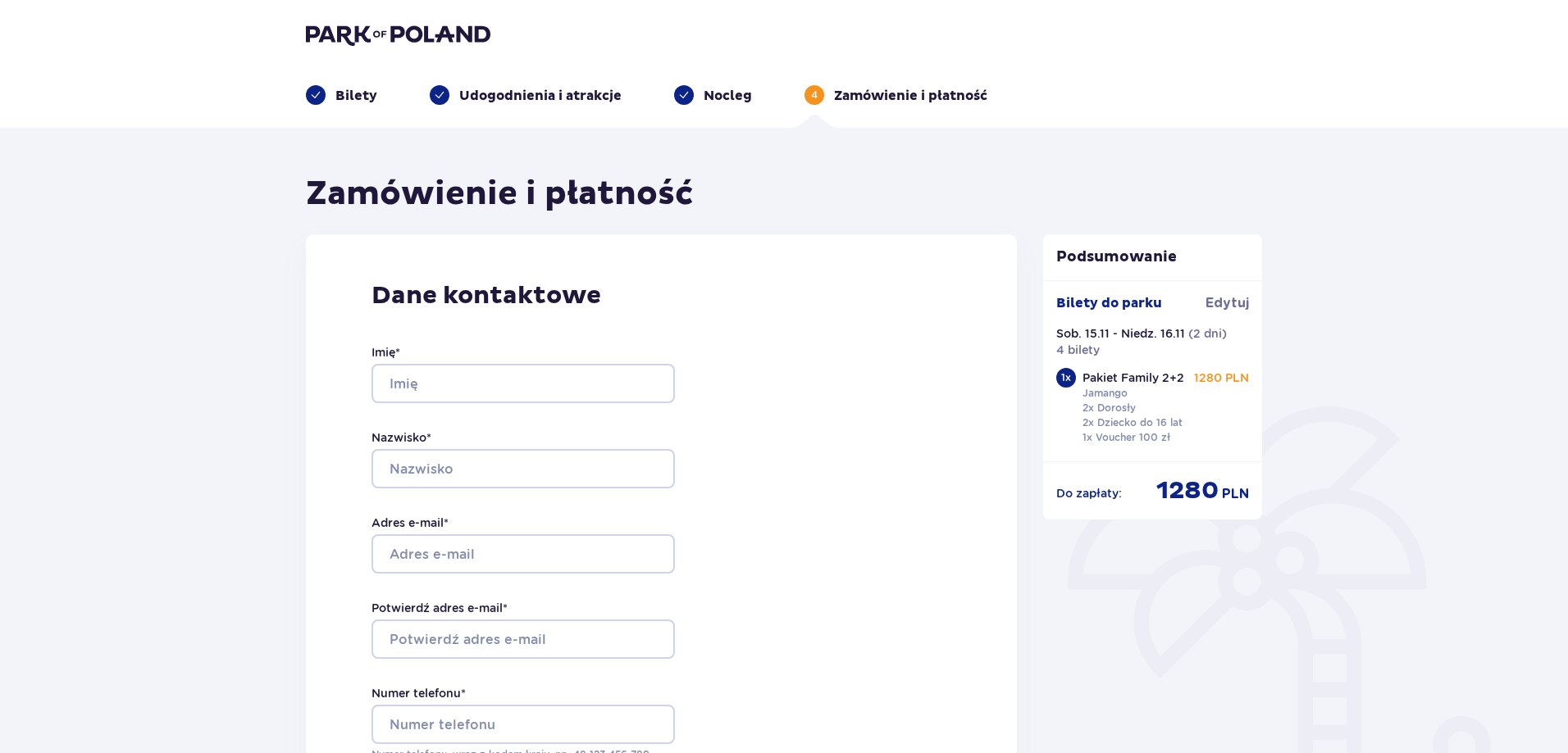
click at [351, 105] on p "Bilety" at bounding box center [356, 95] width 42 height 18
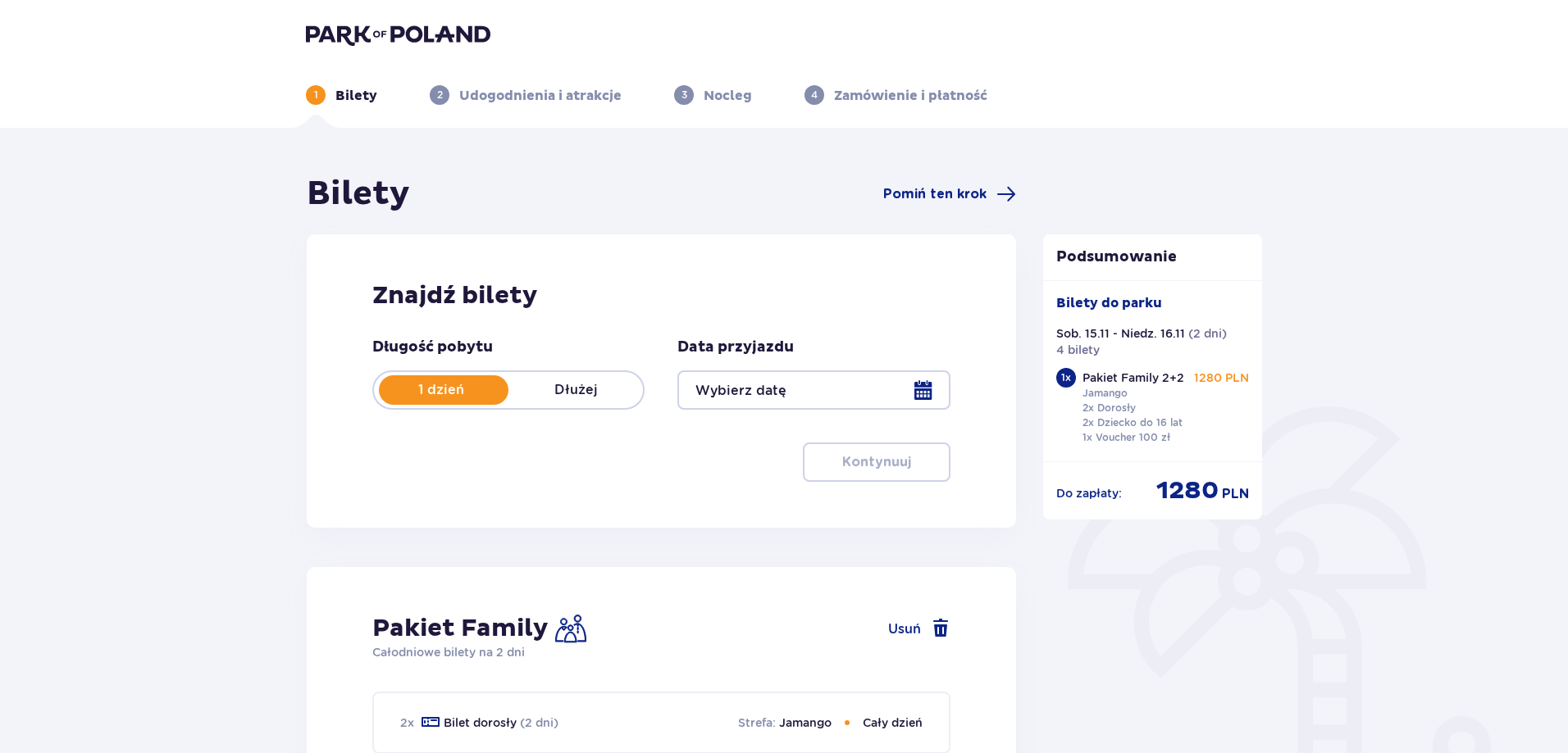
type input "[DATE] - [DATE]"
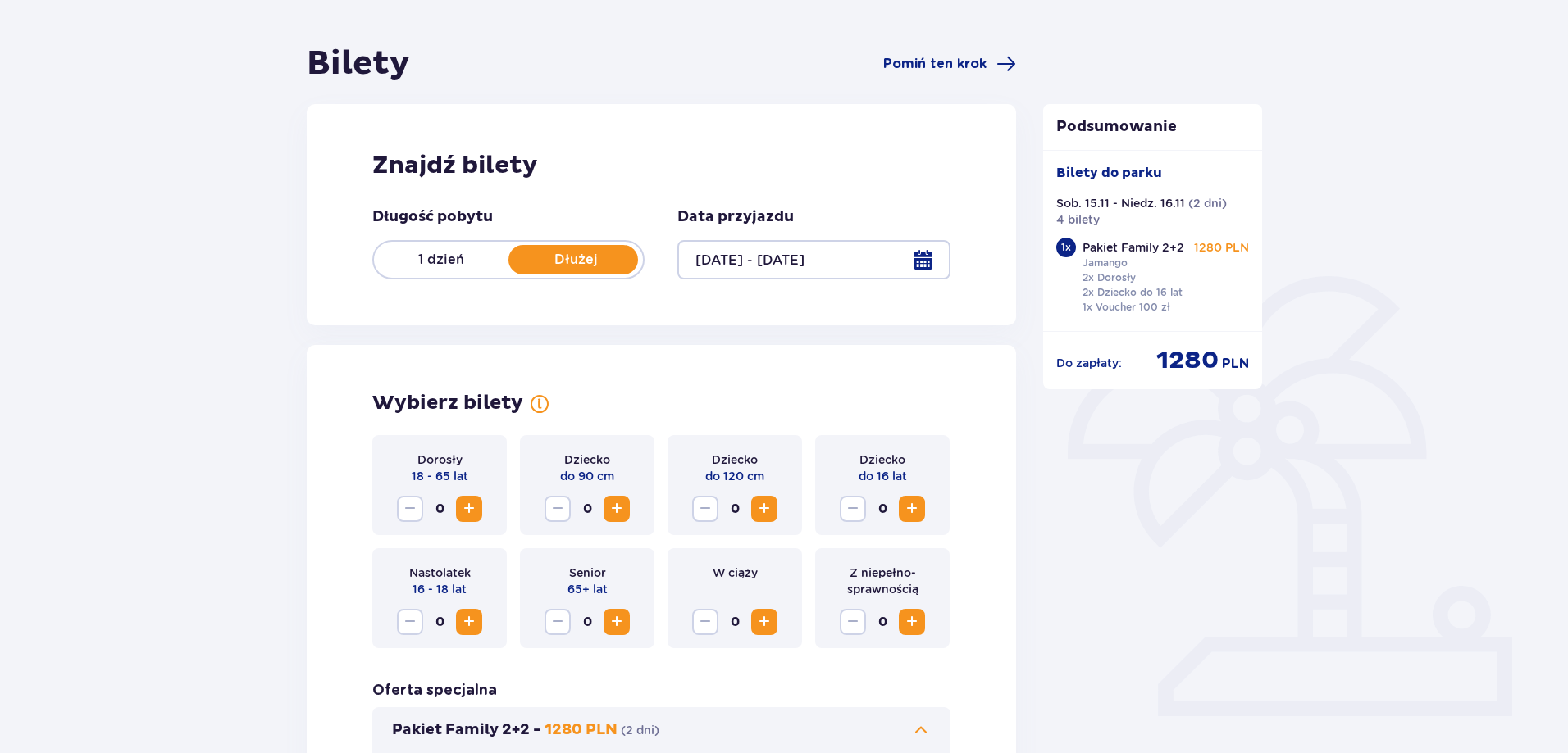
scroll to position [410, 0]
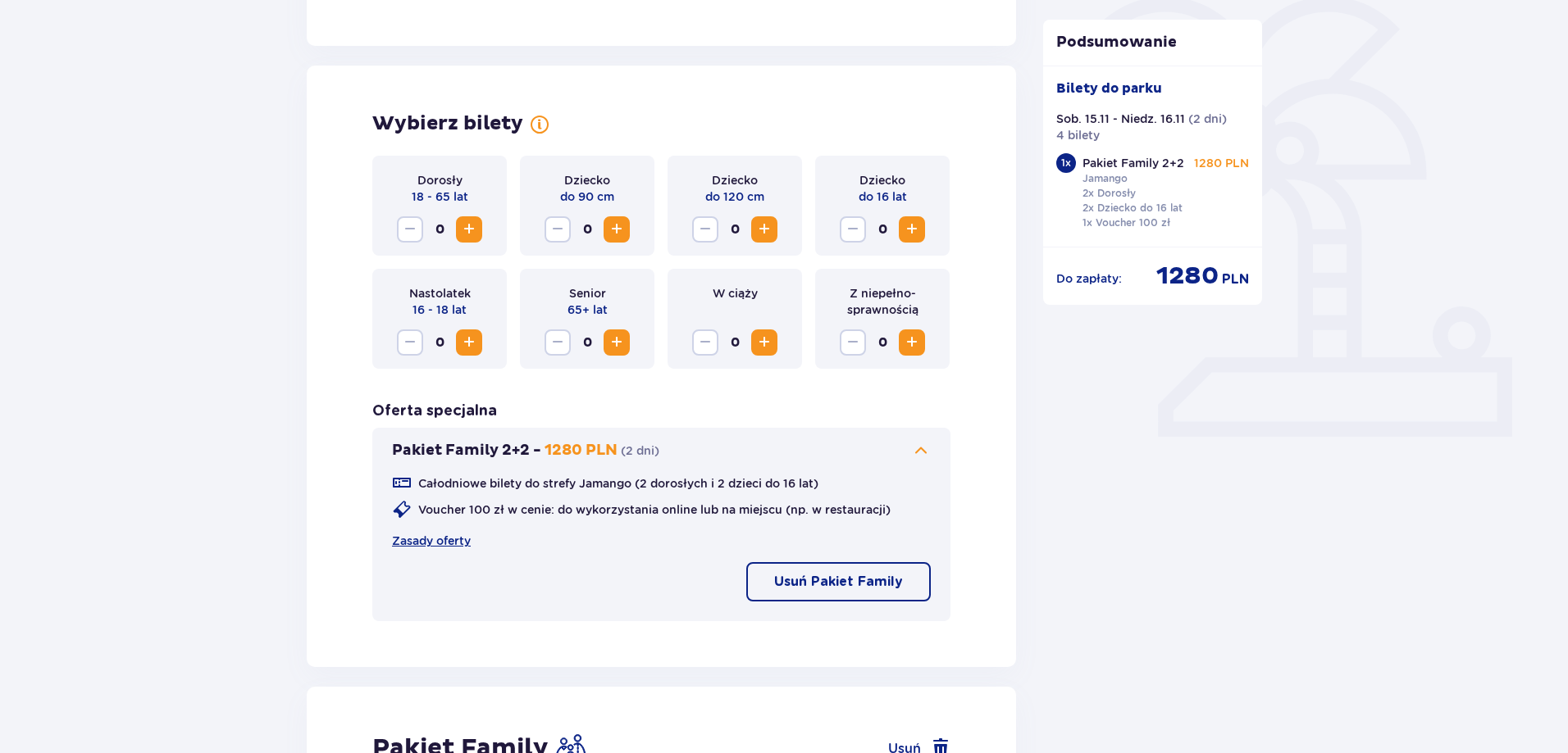
click at [473, 235] on span "Zwiększ" at bounding box center [469, 229] width 20 height 20
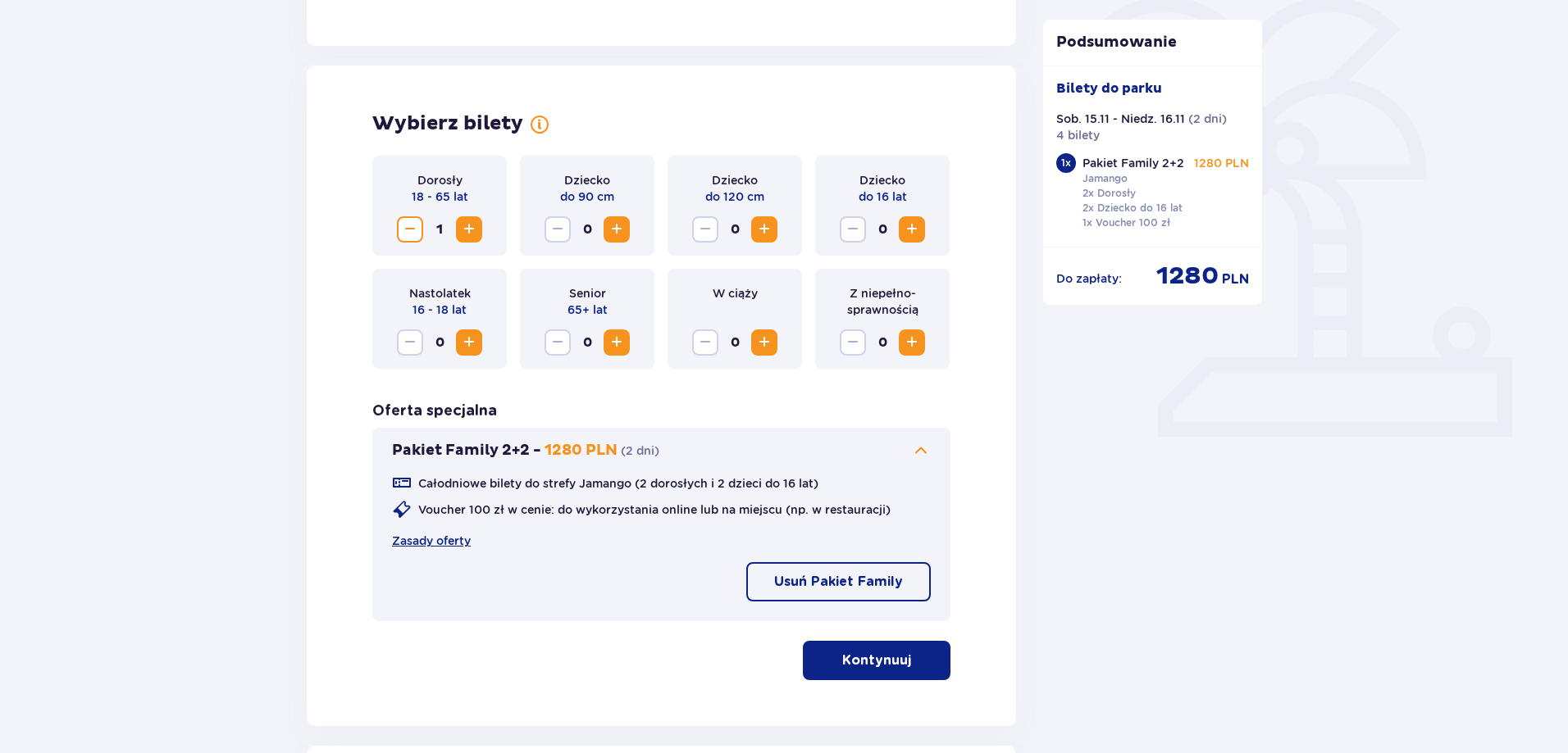
click at [473, 236] on span "Zwiększ" at bounding box center [469, 229] width 20 height 20
click at [473, 234] on span "Zwiększ" at bounding box center [469, 229] width 20 height 20
click at [911, 228] on span "Zwiększ" at bounding box center [912, 229] width 20 height 20
click at [911, 228] on span "Zwiększ" at bounding box center [912, 229] width 20 height 20
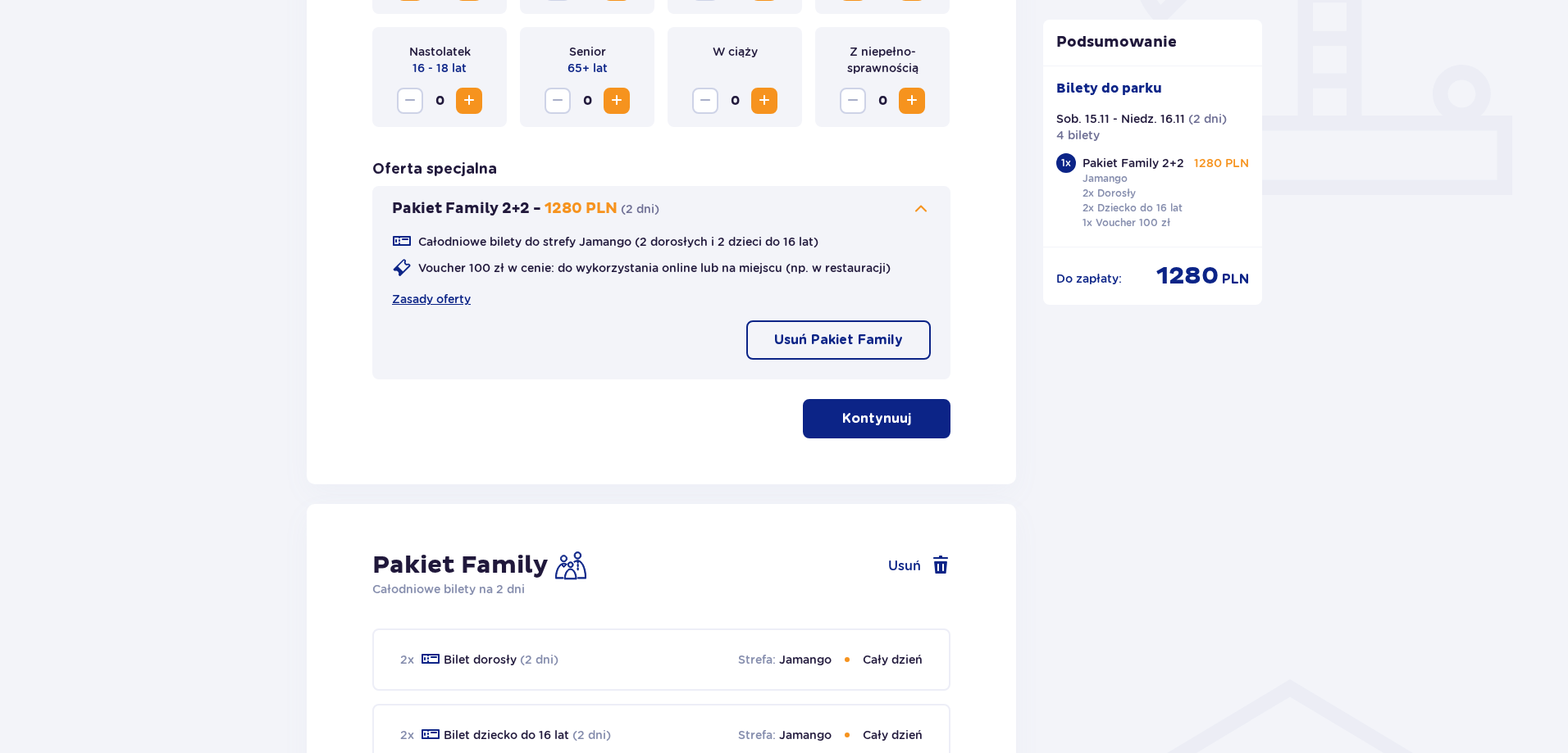
scroll to position [656, 0]
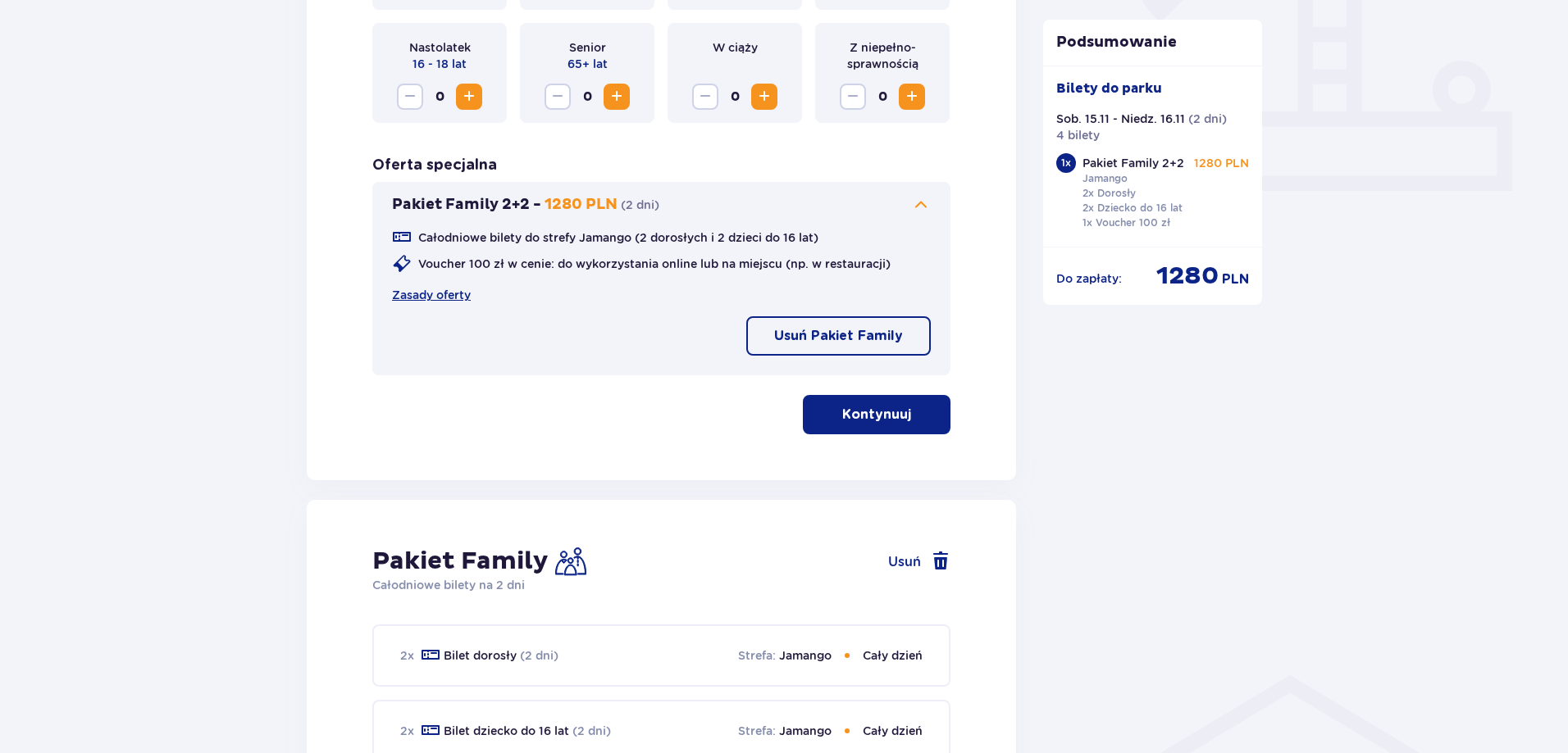
click at [863, 416] on p "Kontynuuj" at bounding box center [876, 414] width 69 height 18
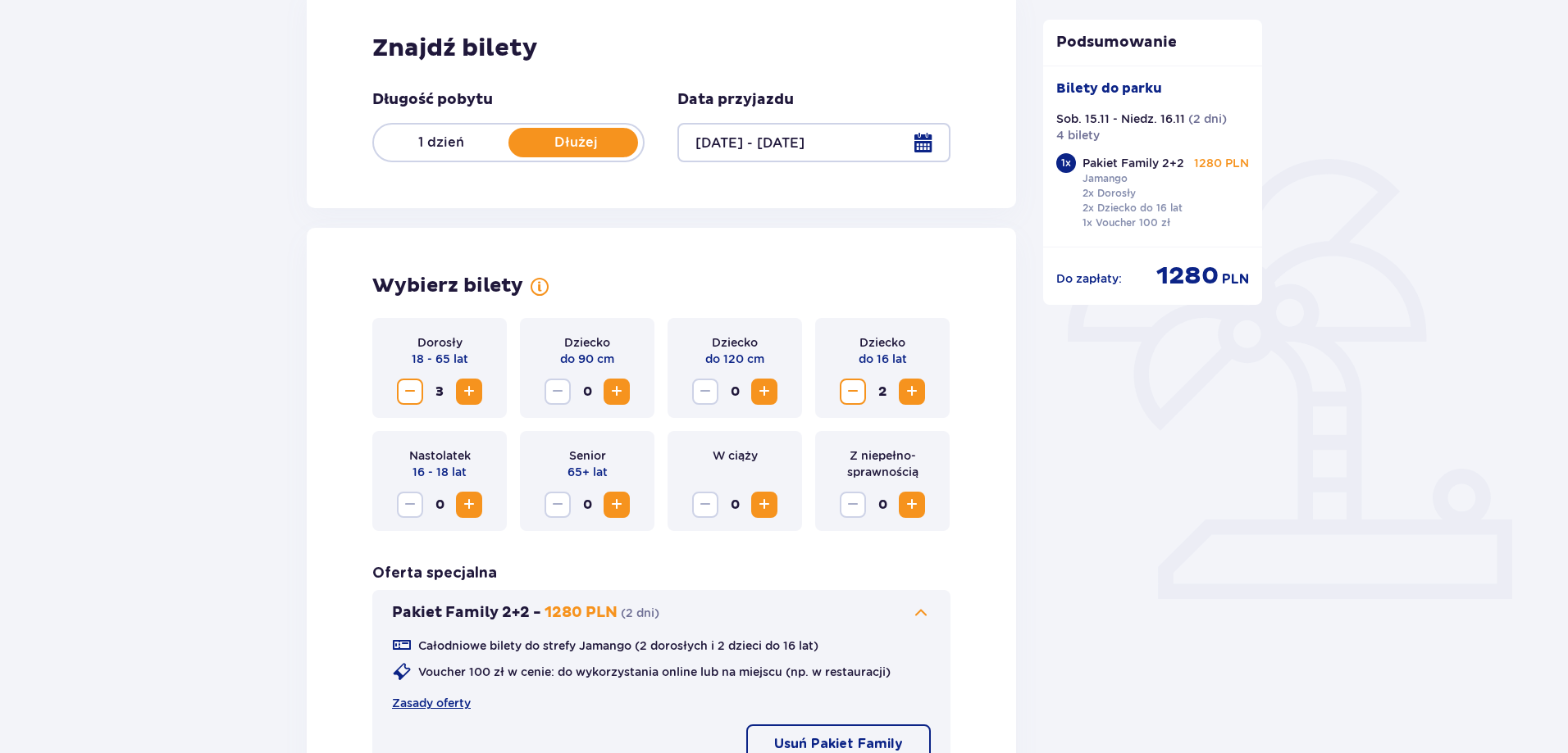
scroll to position [246, 0]
click at [405, 390] on span "Zmniejsz" at bounding box center [410, 393] width 20 height 20
click at [465, 387] on span "Zwiększ" at bounding box center [469, 393] width 20 height 20
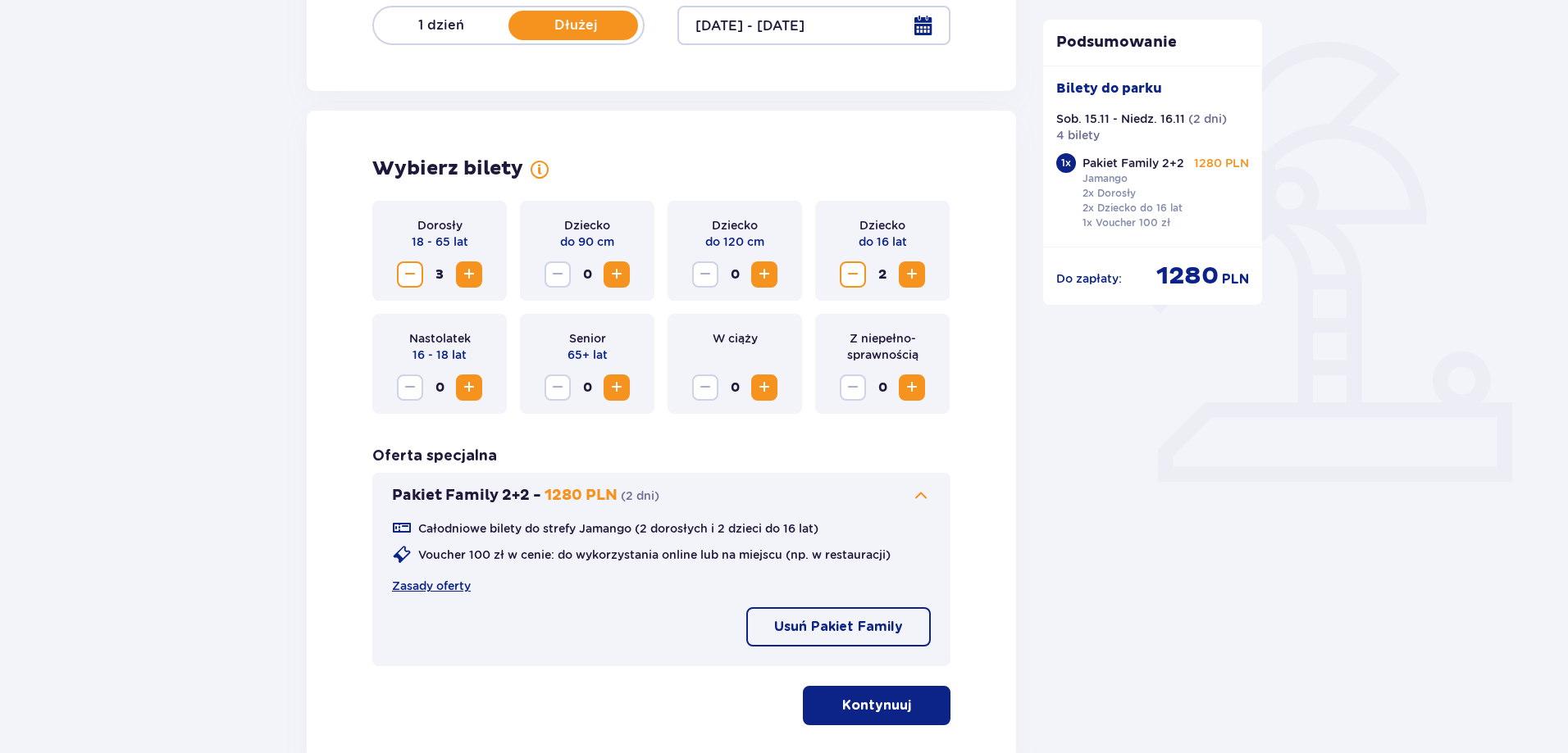
scroll to position [738, 0]
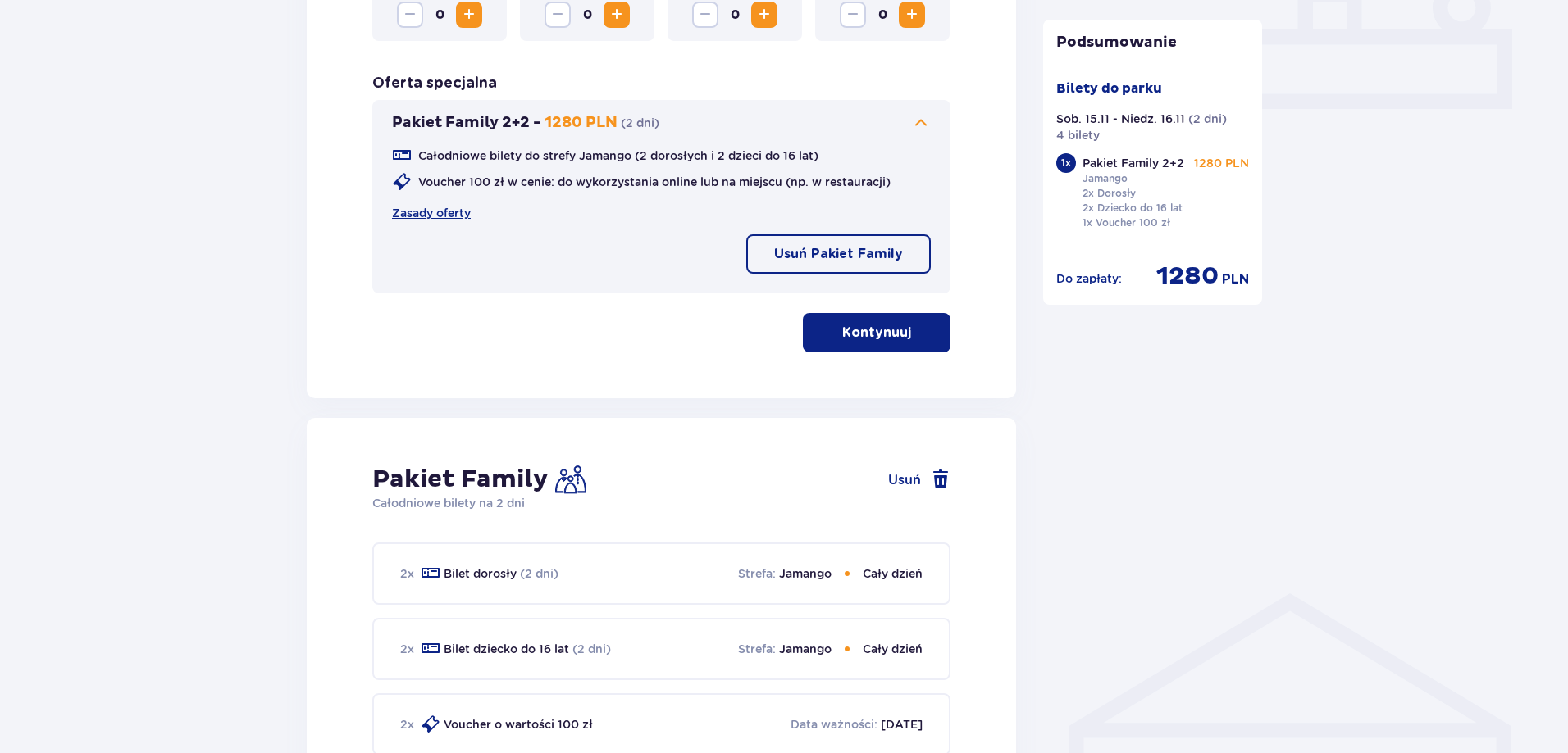
click at [448, 223] on div "Całodniowe bilety do strefy Jamango (2 dorosłych i 2 dzieci do 16 lat) Voucher …" at bounding box center [661, 207] width 539 height 148
click at [448, 218] on link "Zasady oferty" at bounding box center [431, 213] width 79 height 16
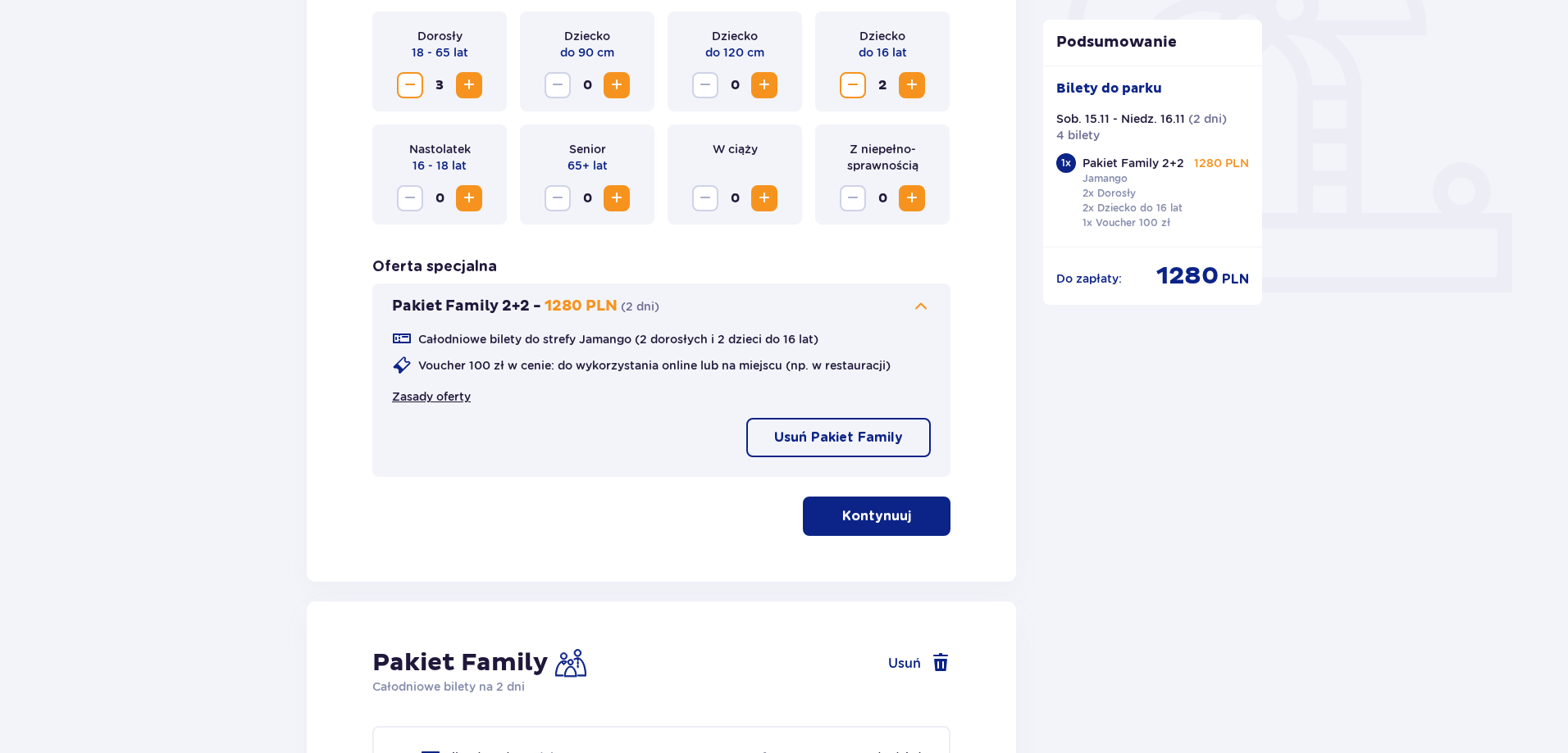
scroll to position [410, 0]
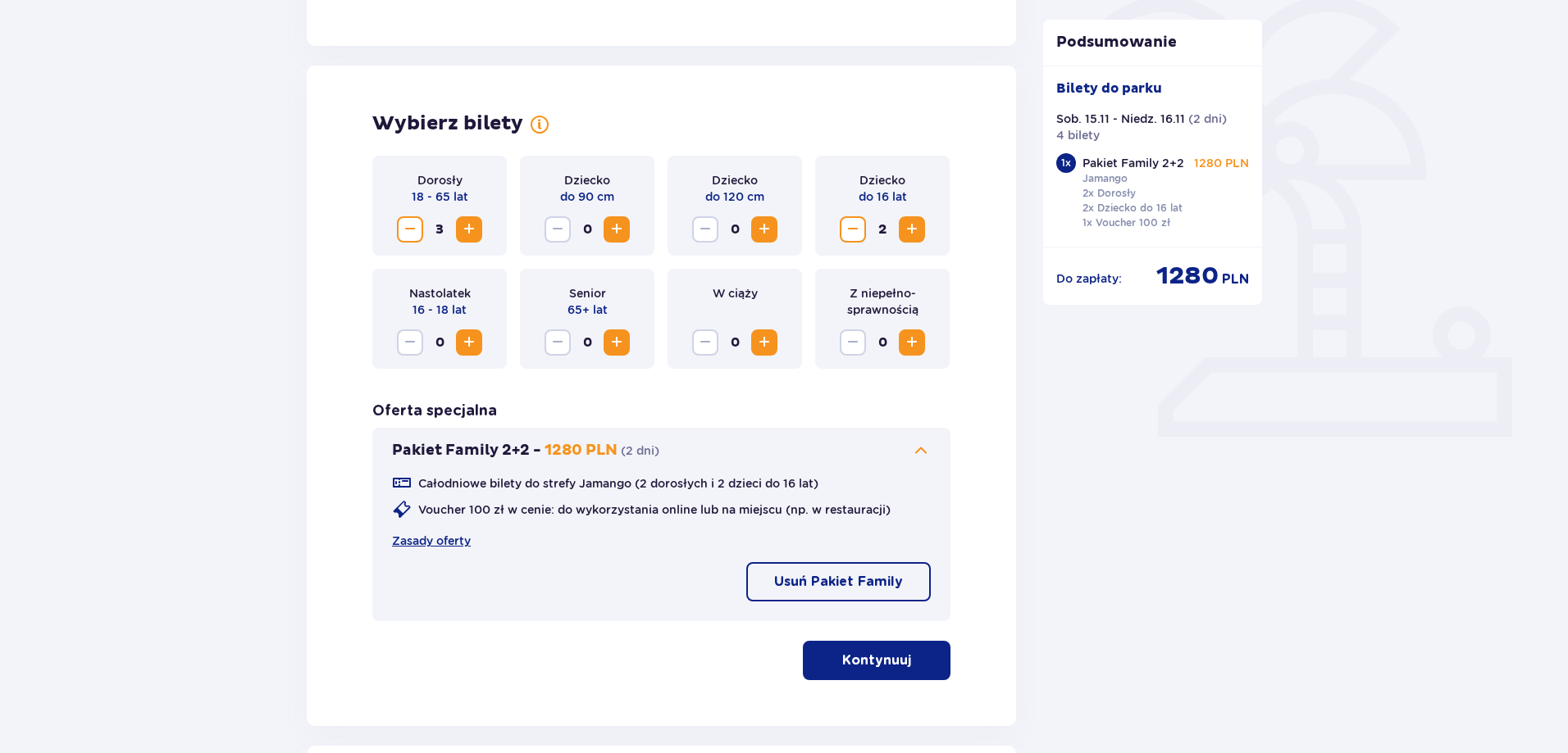
click at [414, 228] on span "Zmniejsz" at bounding box center [410, 229] width 20 height 20
click at [414, 227] on span "Zmniejsz" at bounding box center [410, 229] width 20 height 20
click at [857, 228] on span "Zmniejsz" at bounding box center [852, 229] width 20 height 20
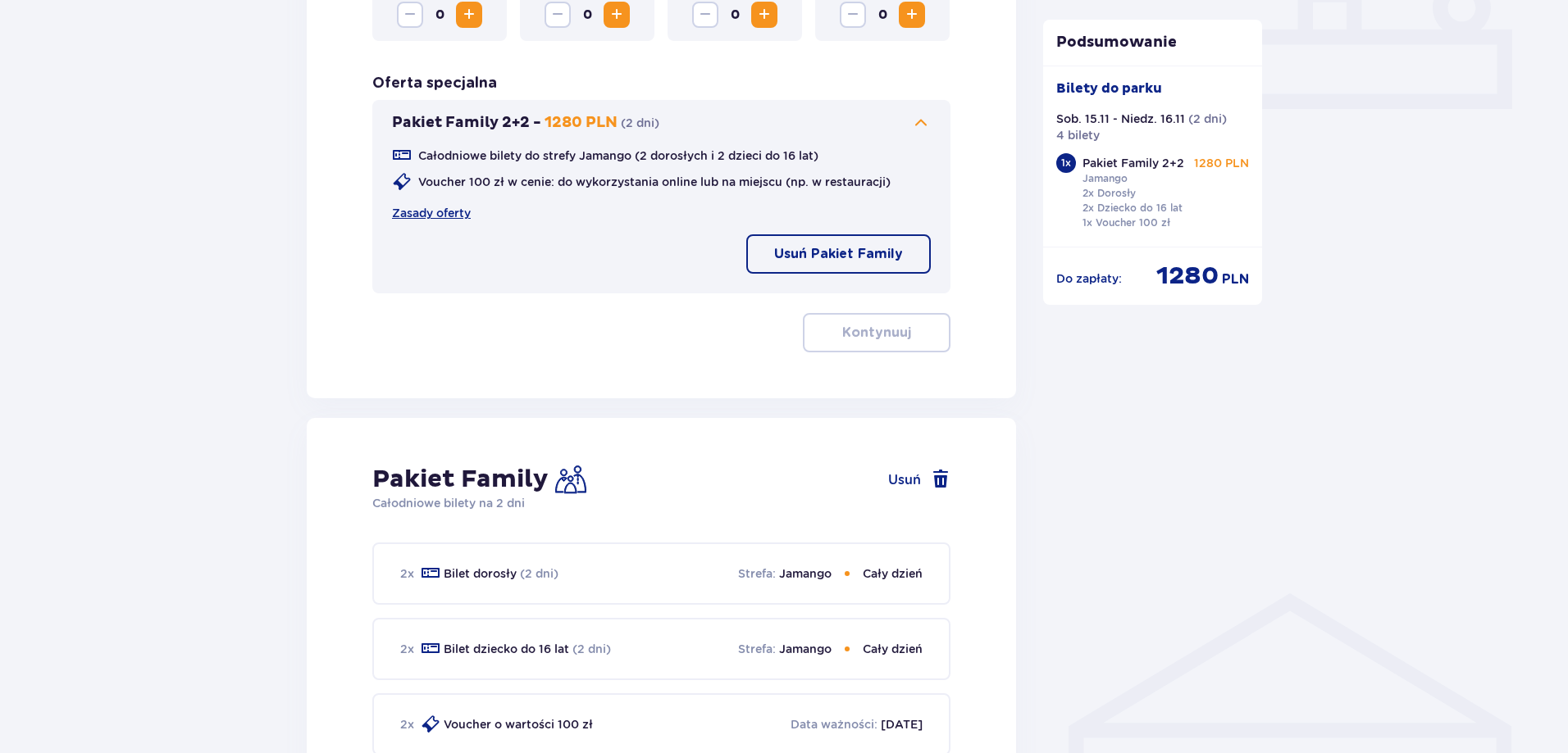
click at [583, 350] on div "Dorosły 18 - 65 lat 0 Dziecko do 90 cm 0 Dziecko do 120 cm 0 Dziecko do 16 lat …" at bounding box center [661, 90] width 578 height 525
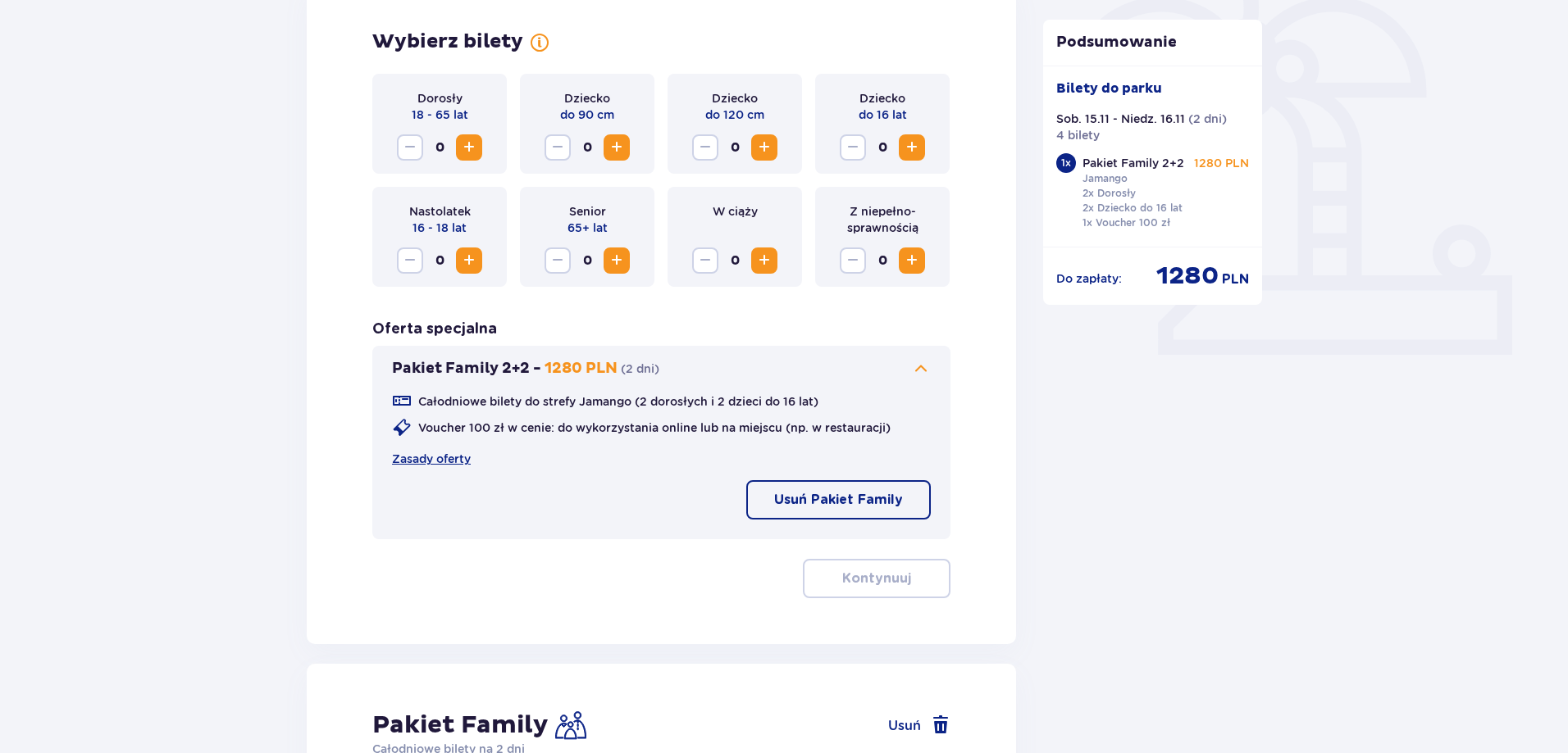
scroll to position [820, 0]
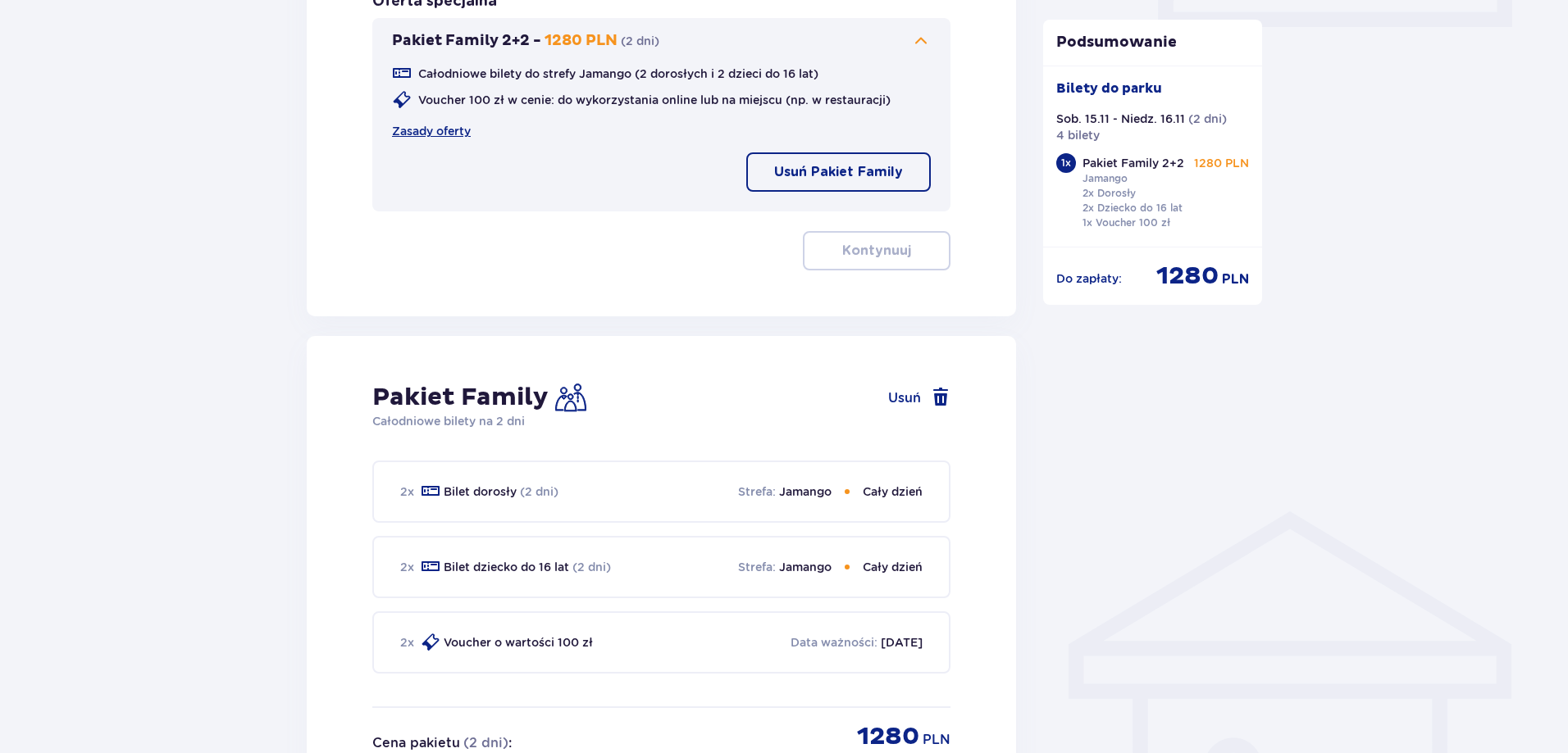
click at [938, 408] on div "Pakiet Family Usuń" at bounding box center [661, 398] width 578 height 31
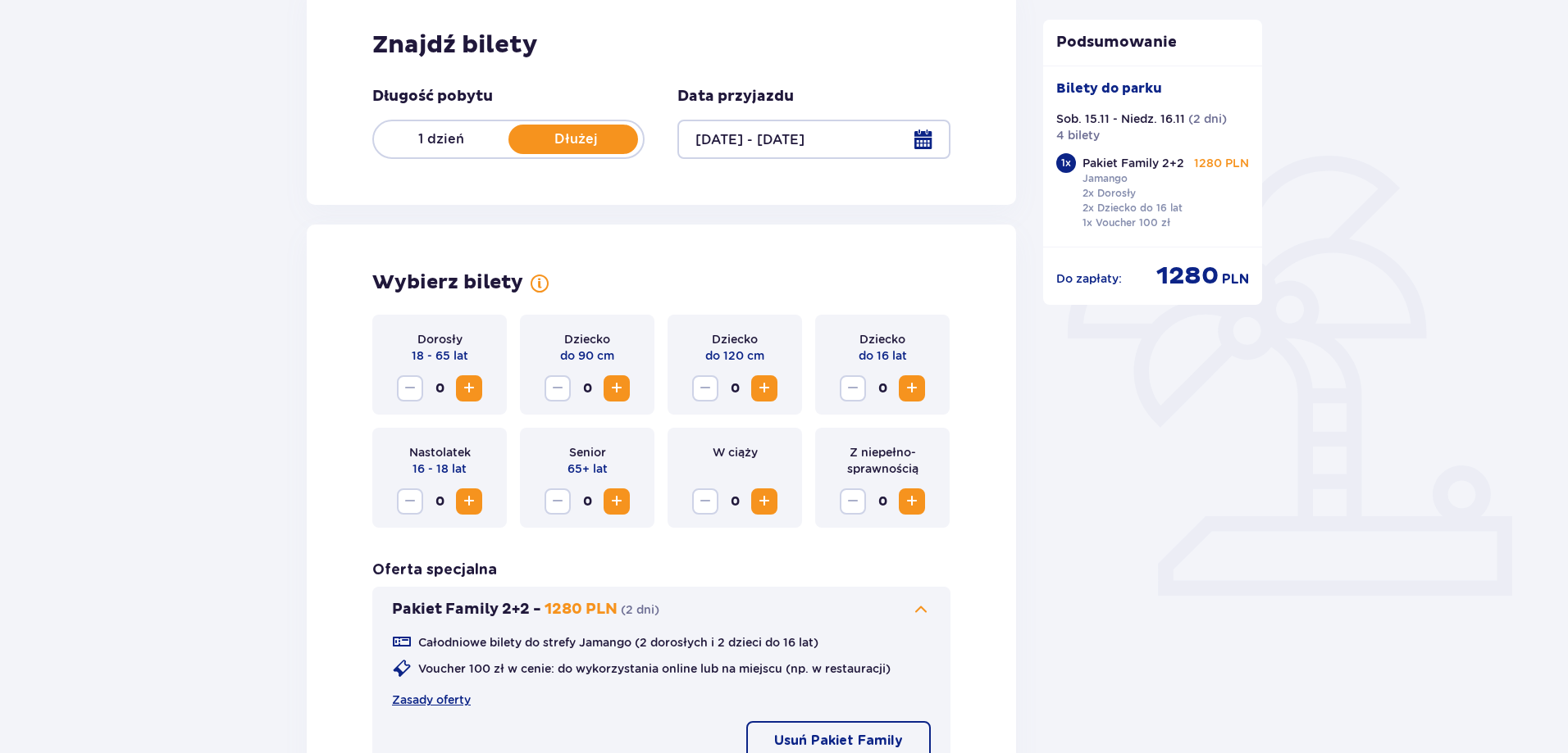
scroll to position [574, 0]
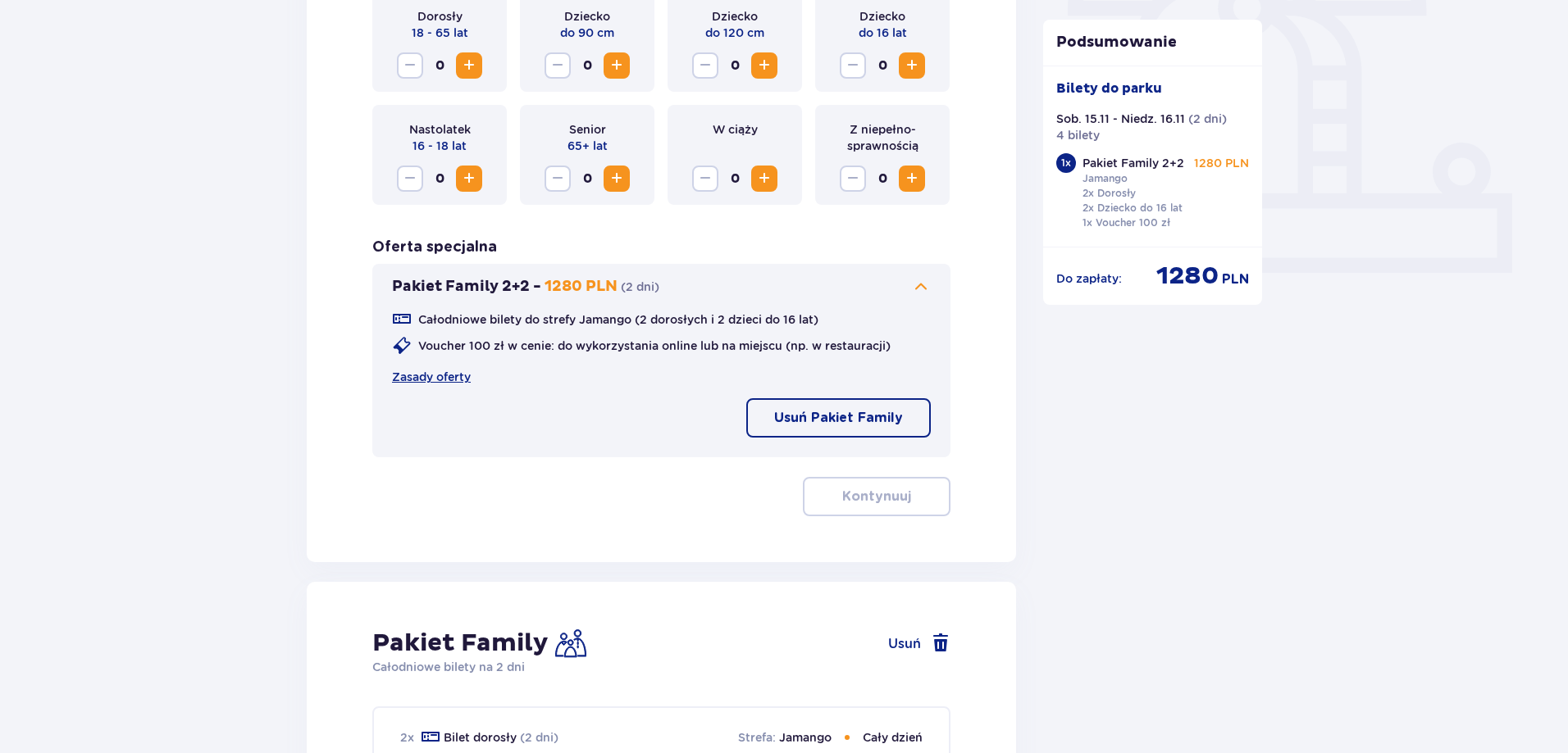
click at [836, 424] on p "Usuń Pakiet Family" at bounding box center [839, 417] width 129 height 18
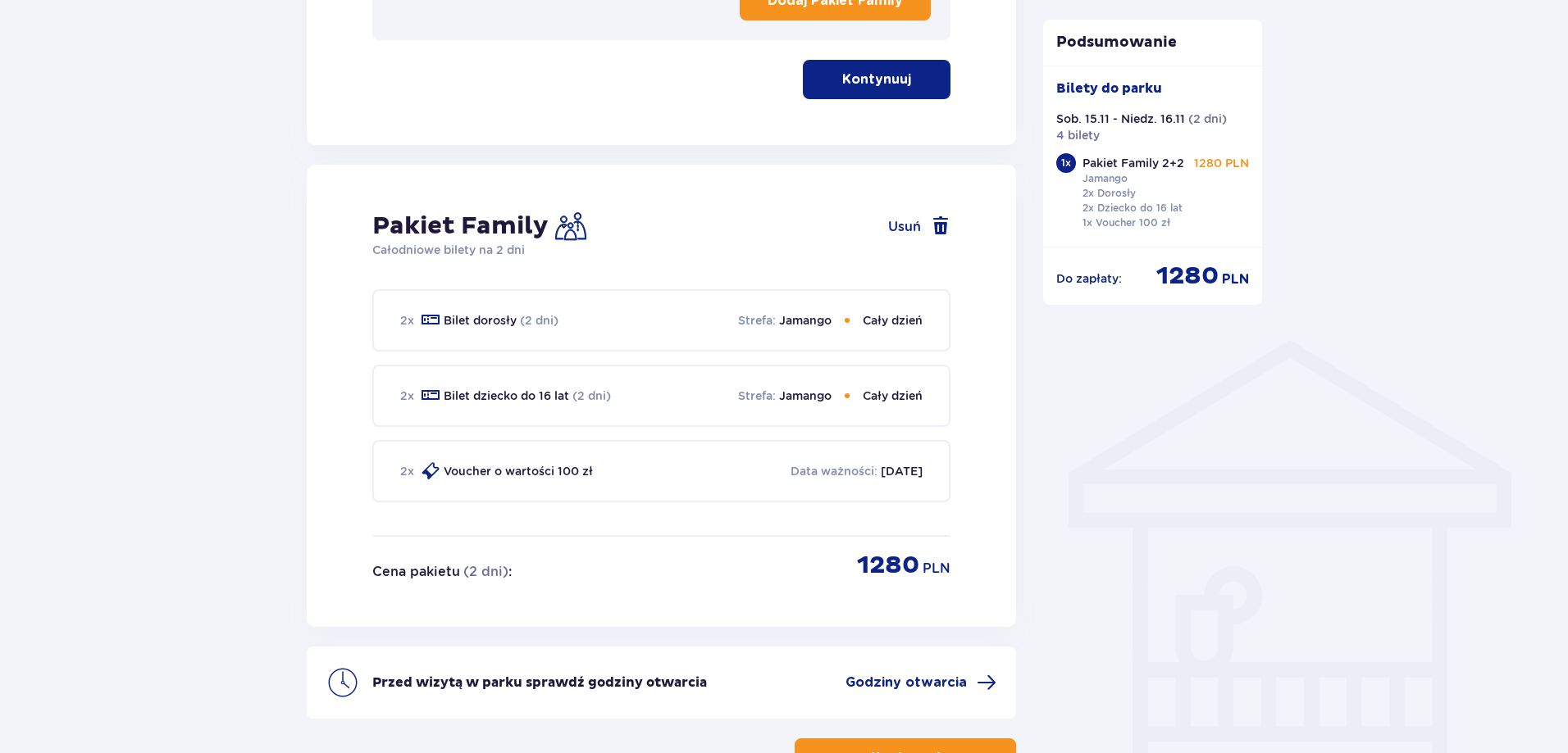
scroll to position [1066, 0]
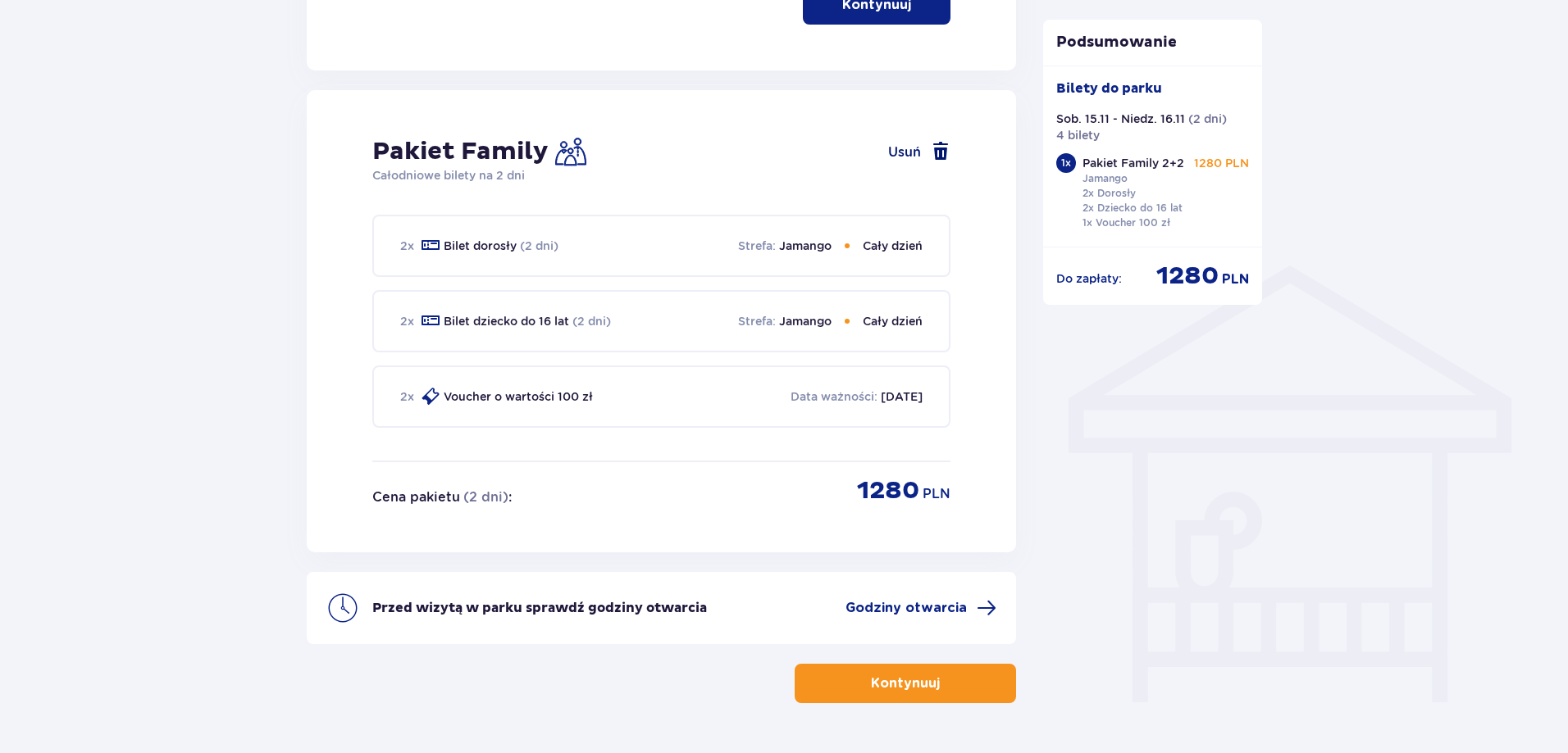
click at [940, 153] on span at bounding box center [940, 151] width 20 height 20
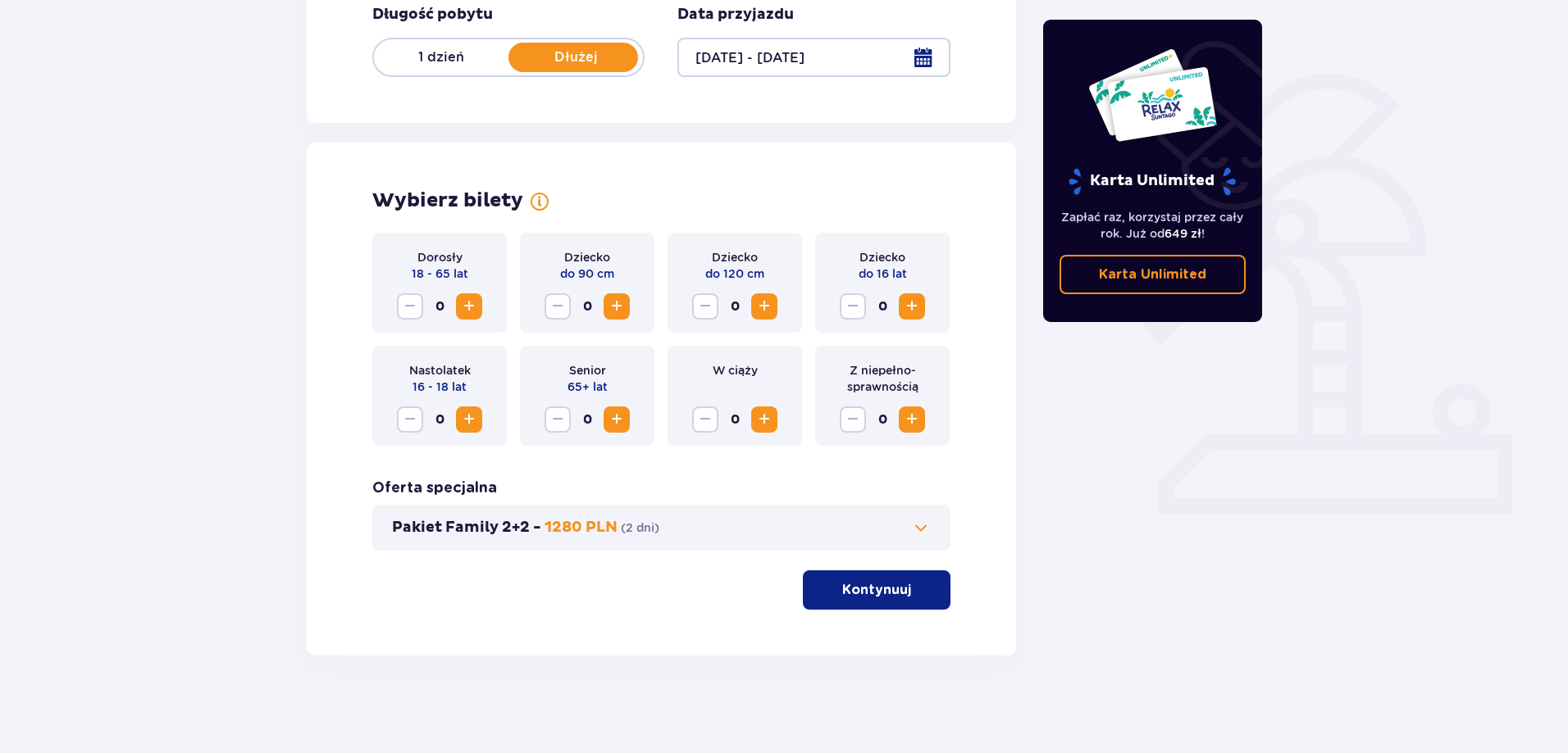
scroll to position [333, 0]
click at [915, 529] on span at bounding box center [920, 526] width 20 height 20
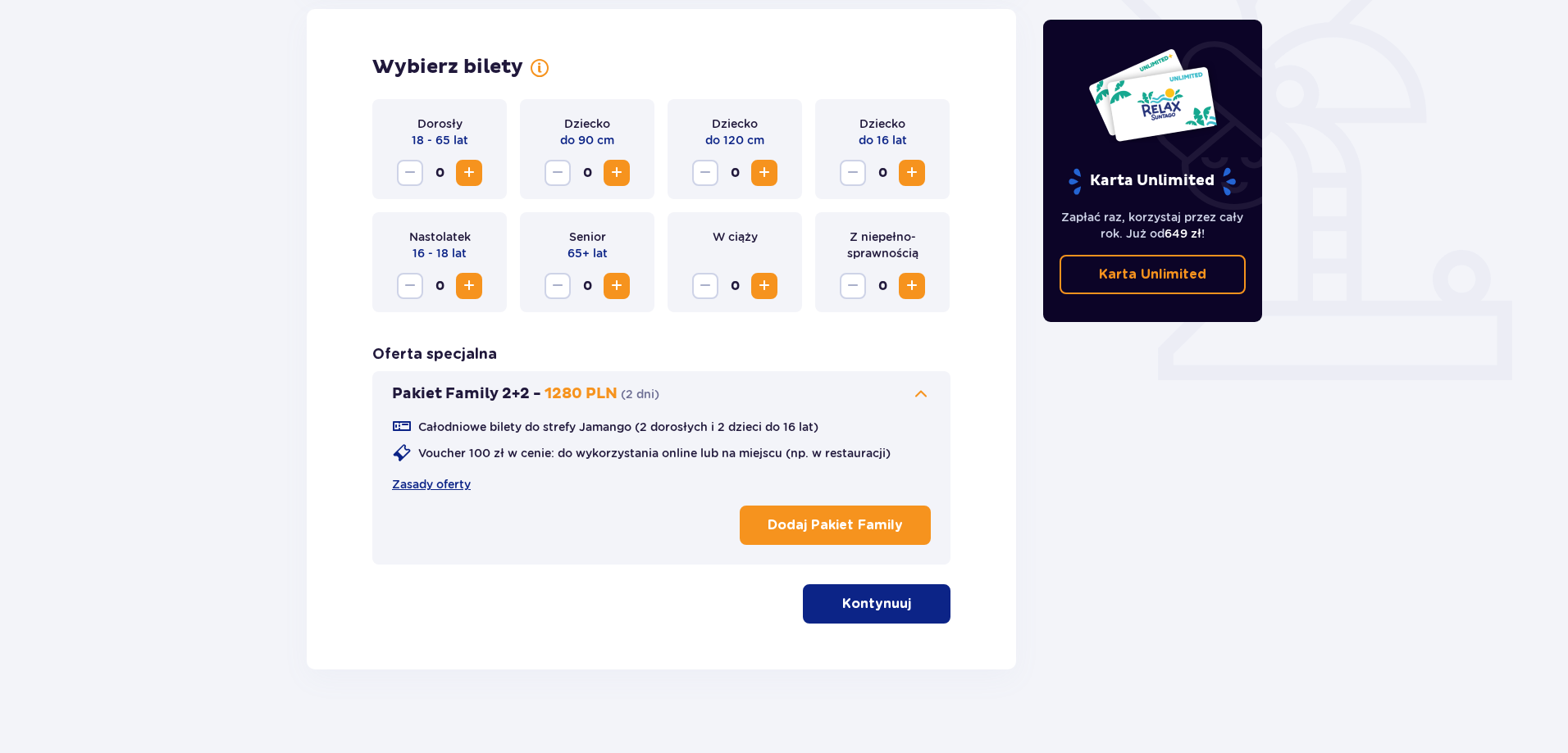
scroll to position [481, 0]
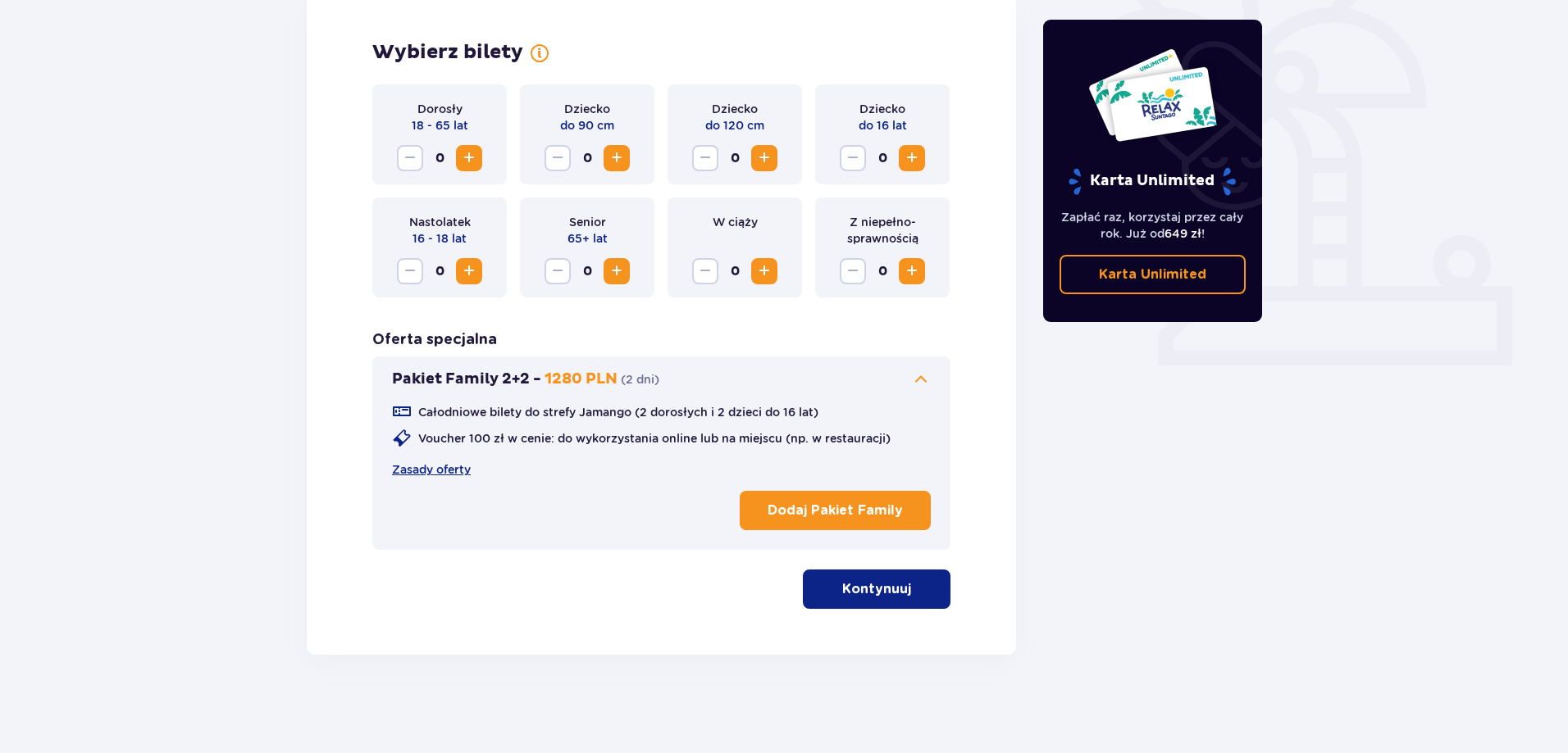
click at [802, 513] on p "Dodaj Pakiet Family" at bounding box center [834, 510] width 135 height 18
click at [912, 169] on button "Zwiększ" at bounding box center [912, 158] width 27 height 27
click at [877, 582] on p "Kontynuuj" at bounding box center [876, 589] width 69 height 18
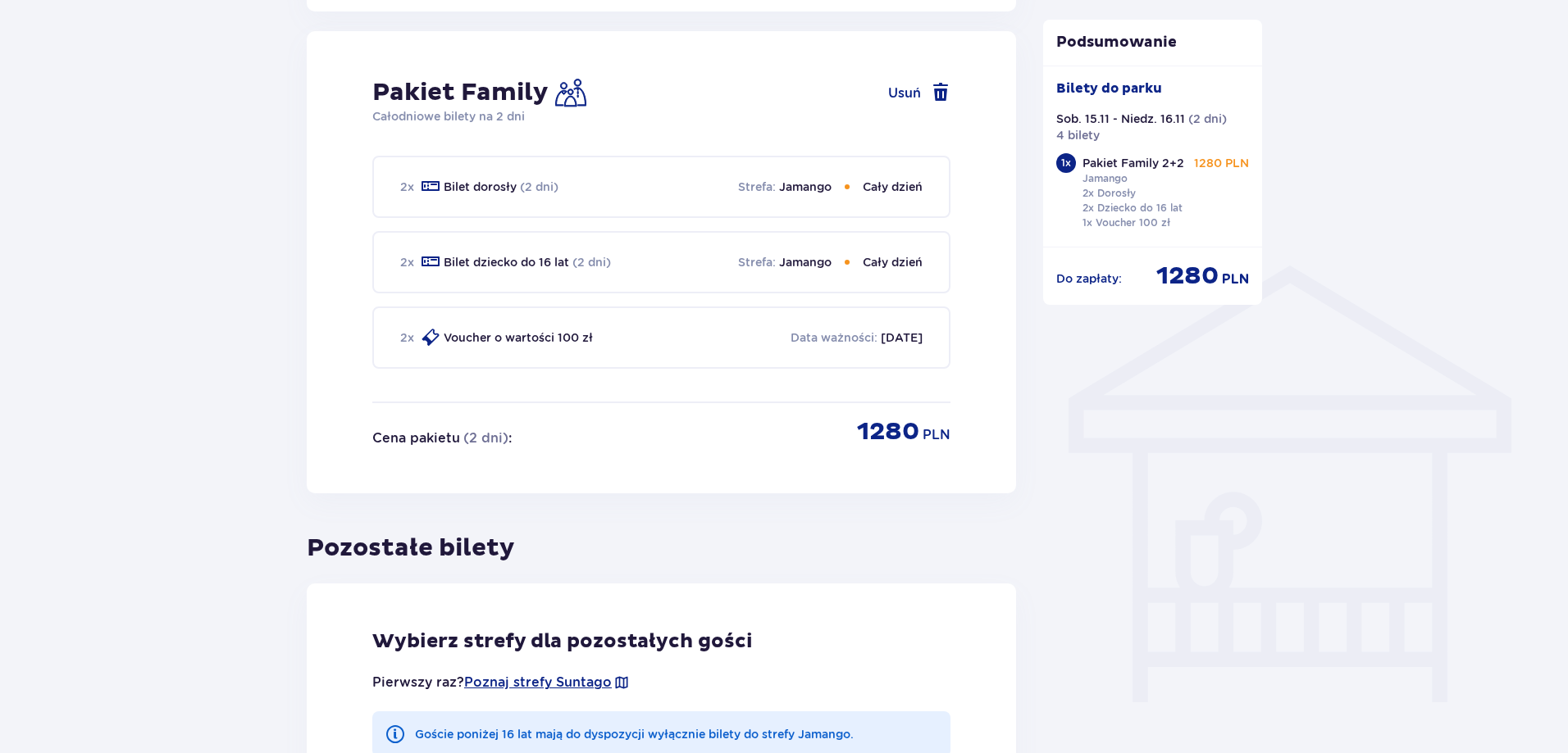
scroll to position [1077, 0]
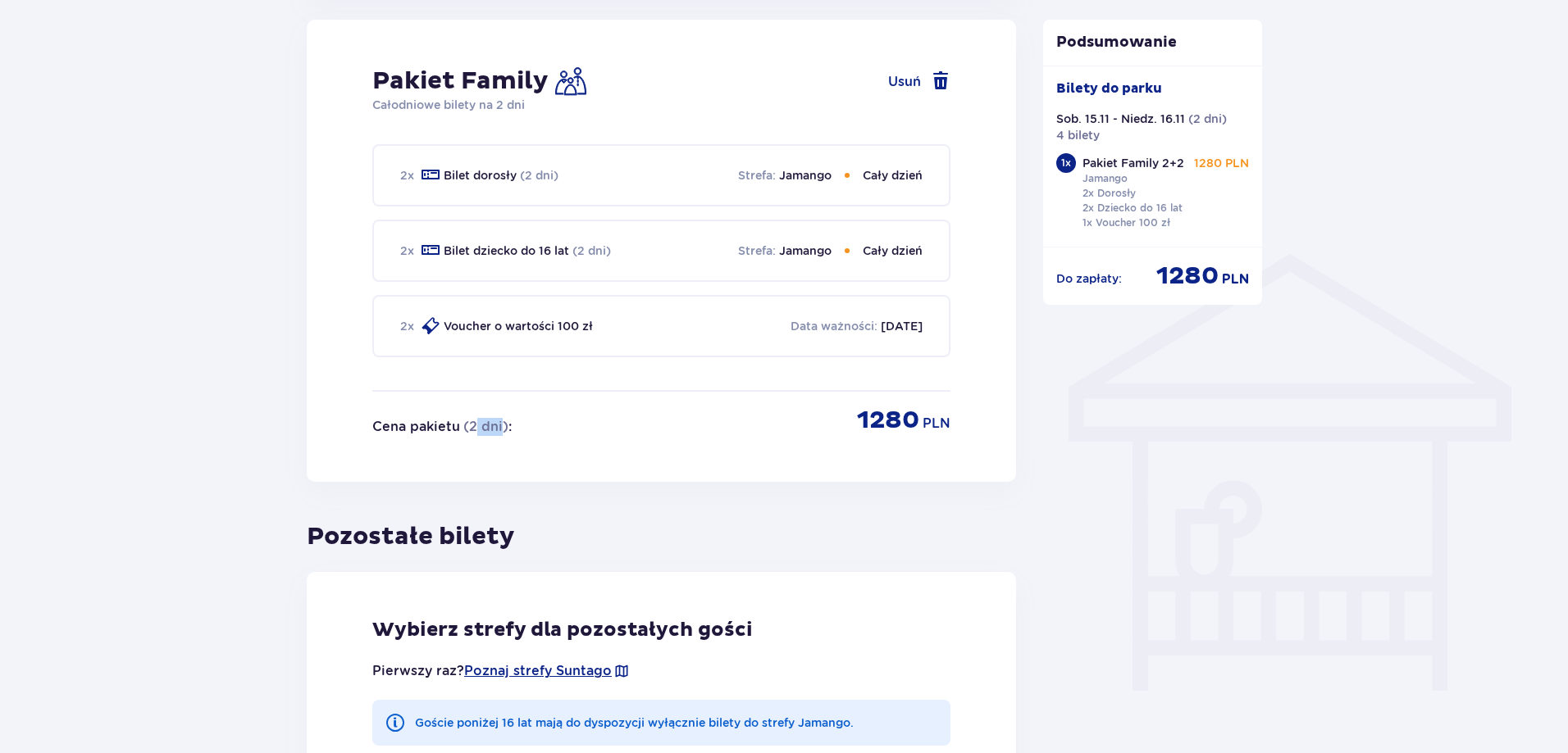
drag, startPoint x: 473, startPoint y: 429, endPoint x: 503, endPoint y: 432, distance: 30.1
click at [503, 432] on p "( 2 dni )" at bounding box center [485, 427] width 45 height 18
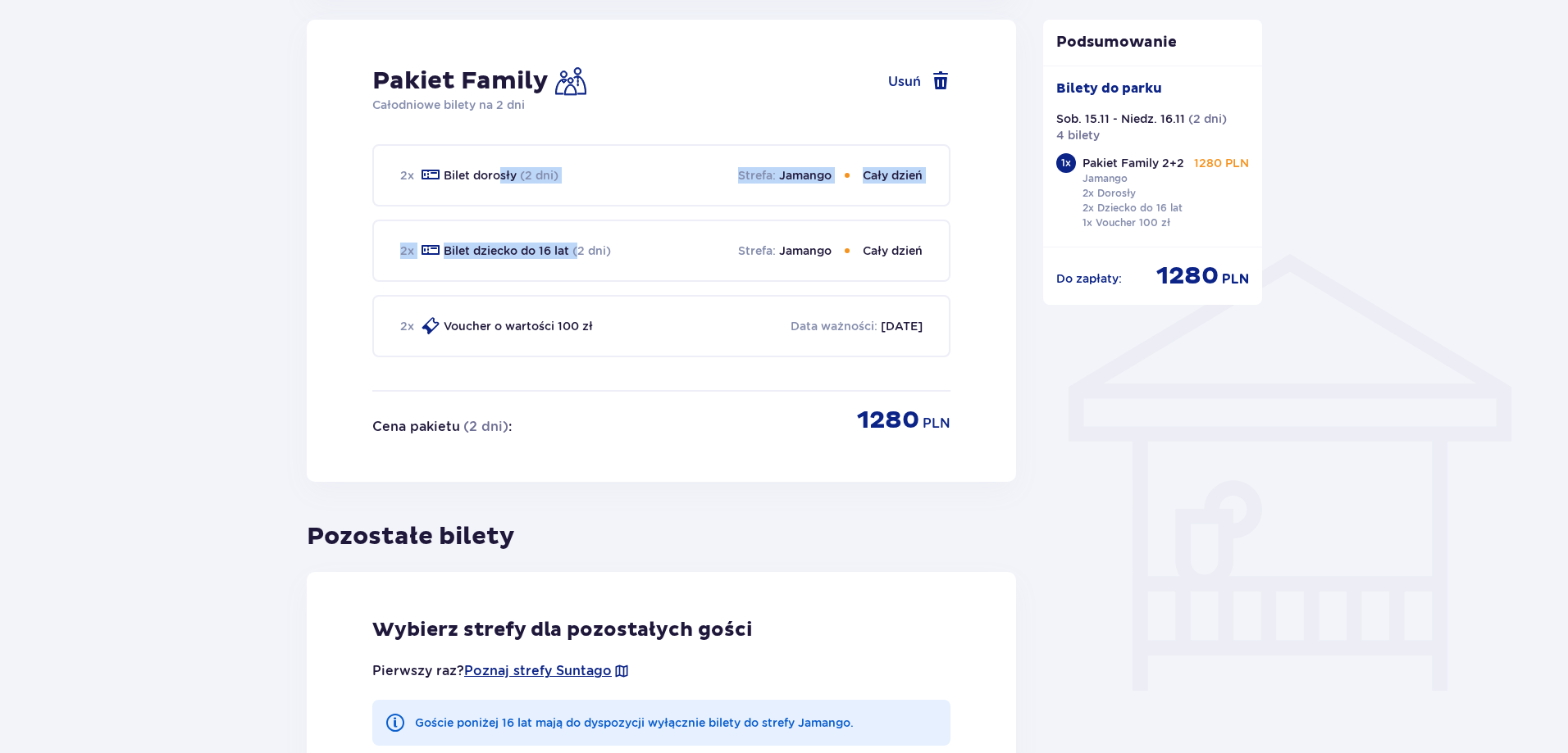
drag, startPoint x: 497, startPoint y: 196, endPoint x: 589, endPoint y: 226, distance: 96.8
click at [589, 226] on div "2 x Bilet dorosły (2 dni) Strefa : Jamango Cały dzień 2 x Bilet dziecko do 16 l…" at bounding box center [661, 267] width 578 height 246
click at [546, 292] on div "2 x Bilet dorosły (2 dni) Strefa : Jamango Cały dzień 2 x Bilet dziecko do 16 l…" at bounding box center [661, 267] width 578 height 246
click at [690, 272] on div "2 x Bilet dziecko do 16 lat (2 dni) Strefa : Jamango Cały dzień" at bounding box center [661, 251] width 578 height 63
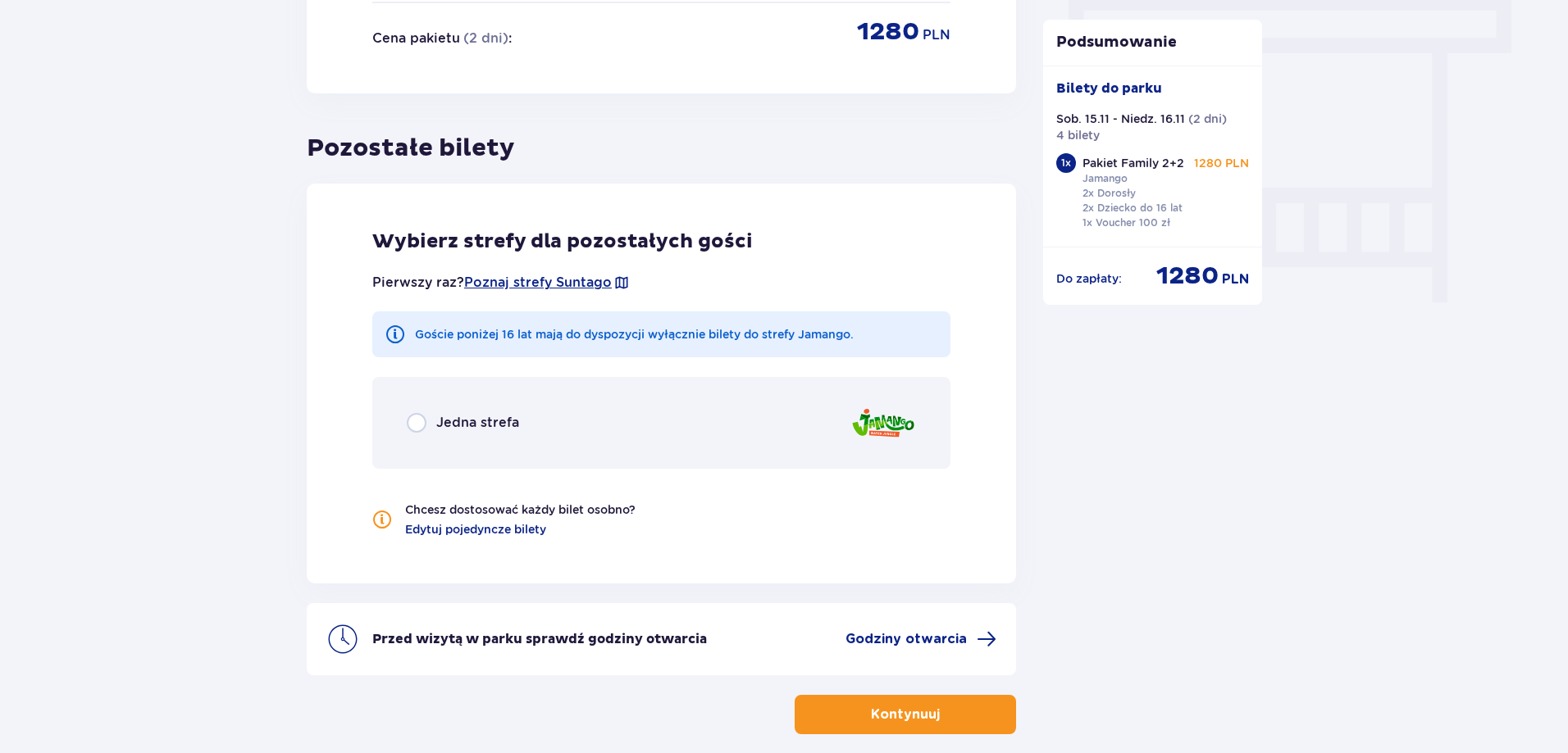
scroll to position [1545, 0]
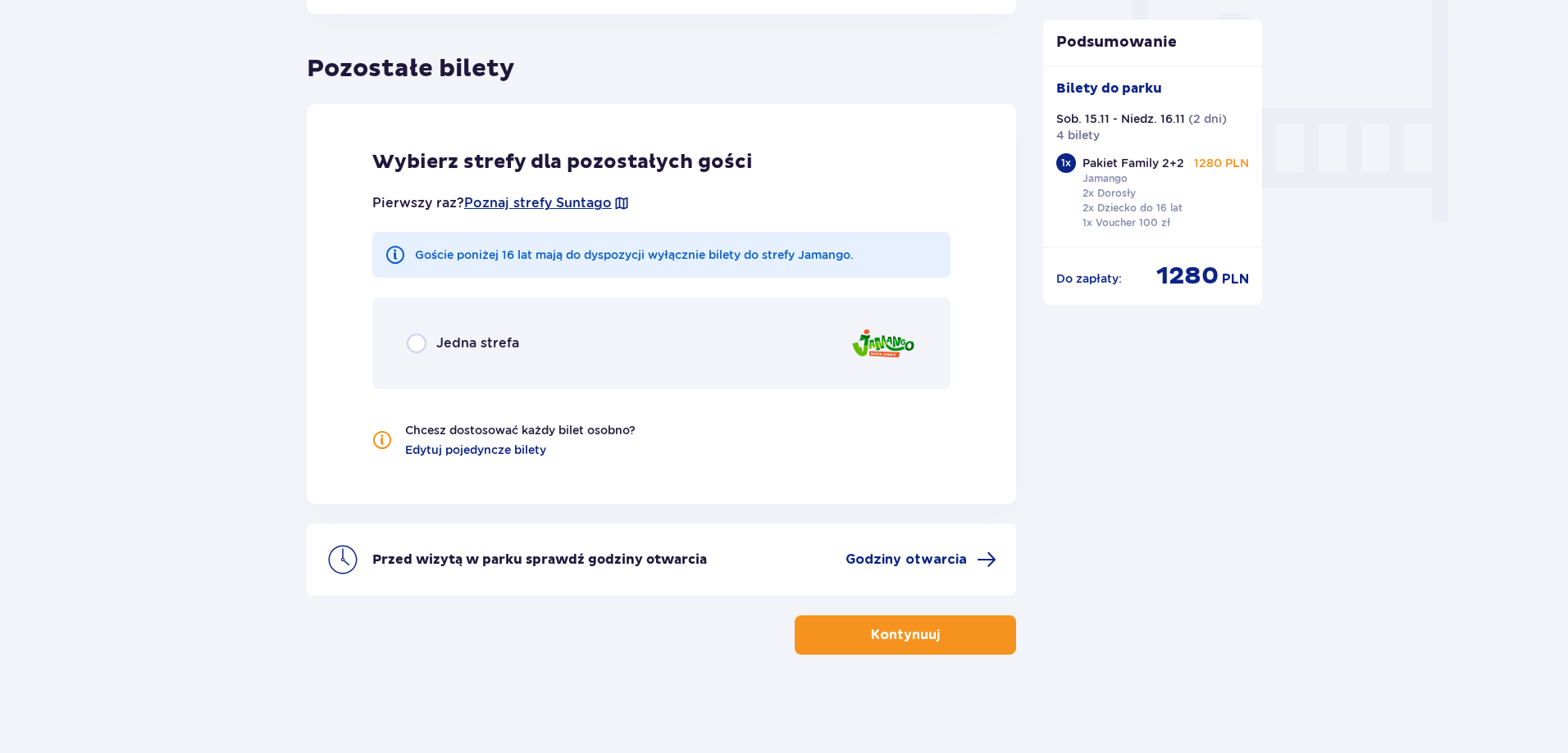
click at [403, 343] on div "Jedna strefa" at bounding box center [661, 343] width 578 height 92
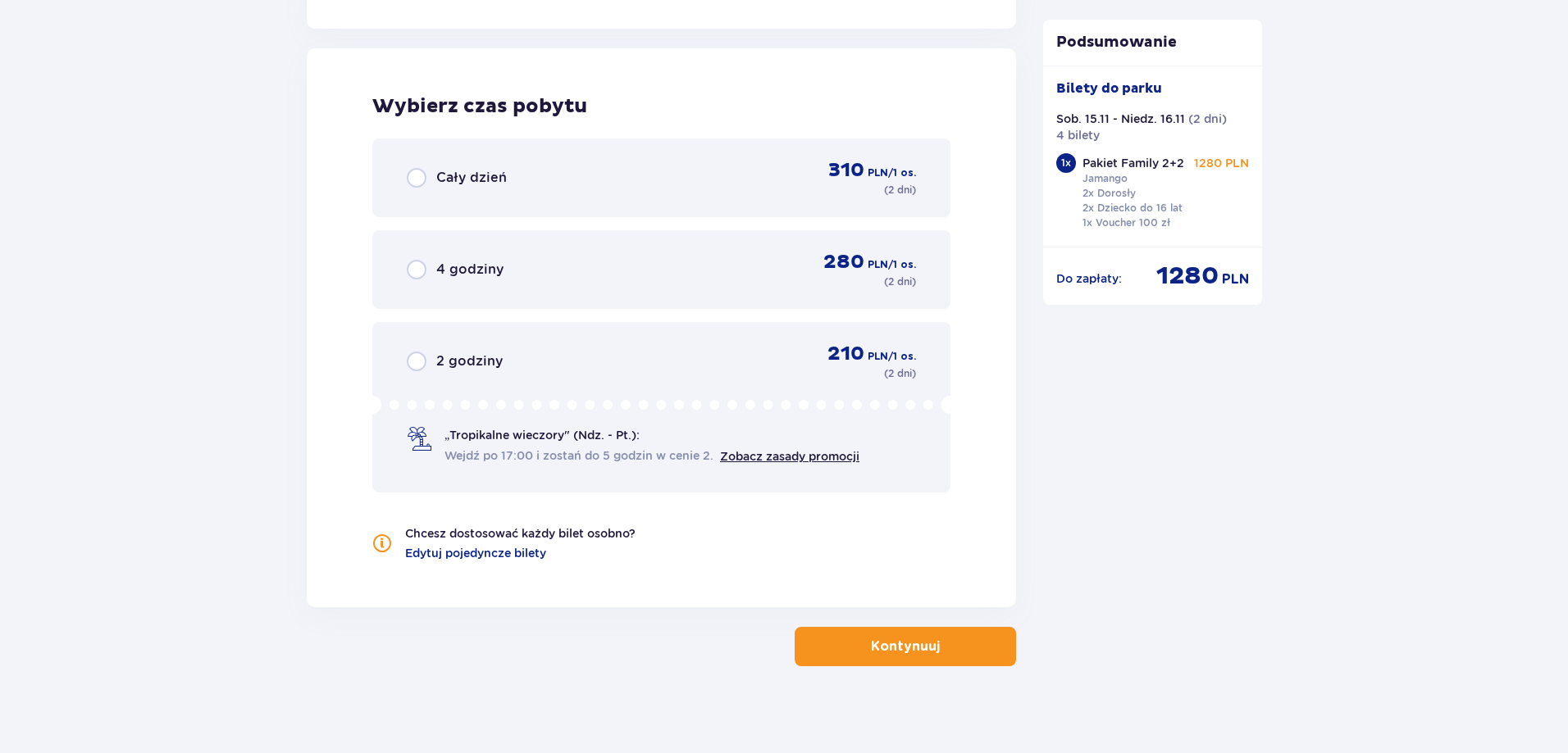
scroll to position [2029, 0]
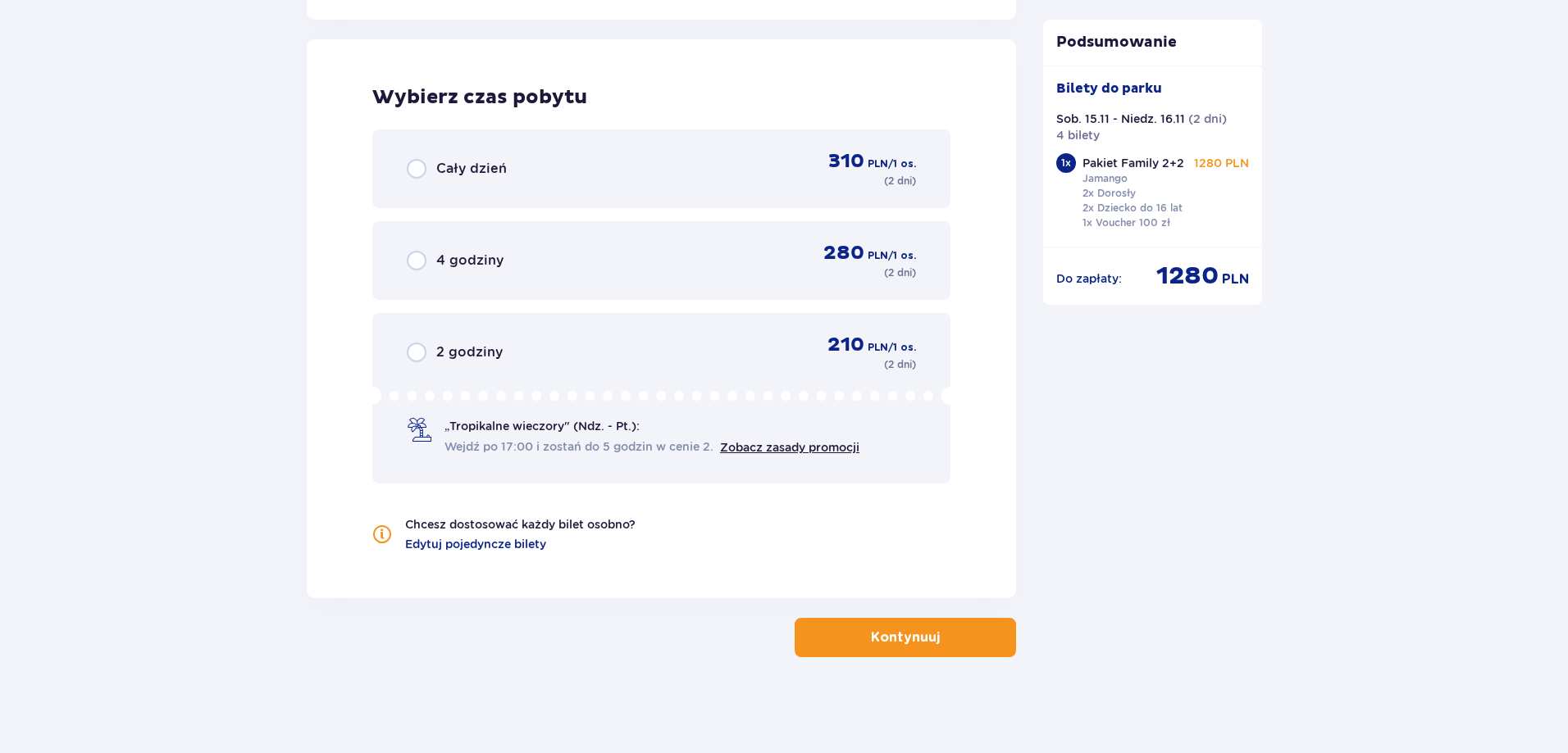
click at [413, 166] on input "radio" at bounding box center [416, 168] width 20 height 20
radio input "true"
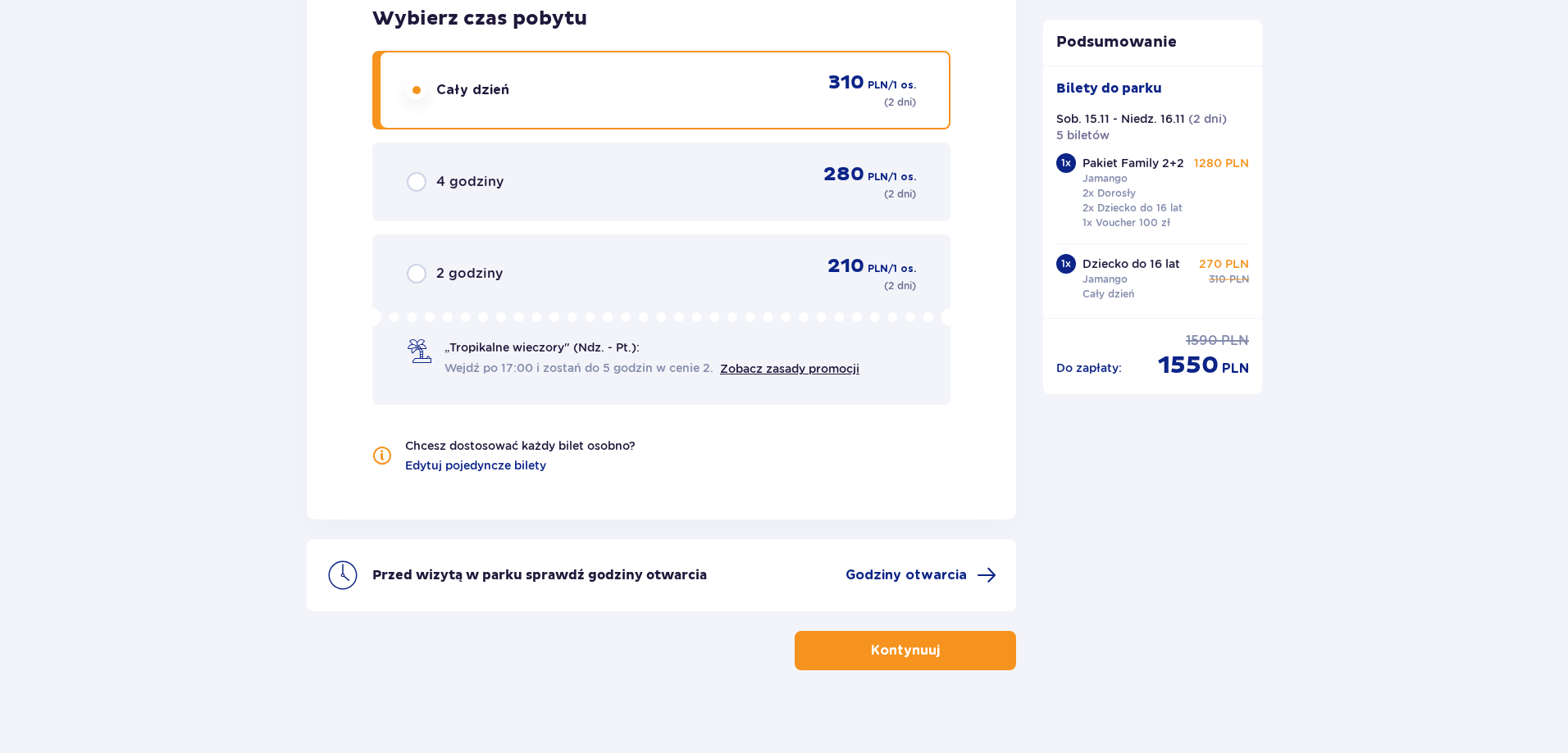
scroll to position [2123, 0]
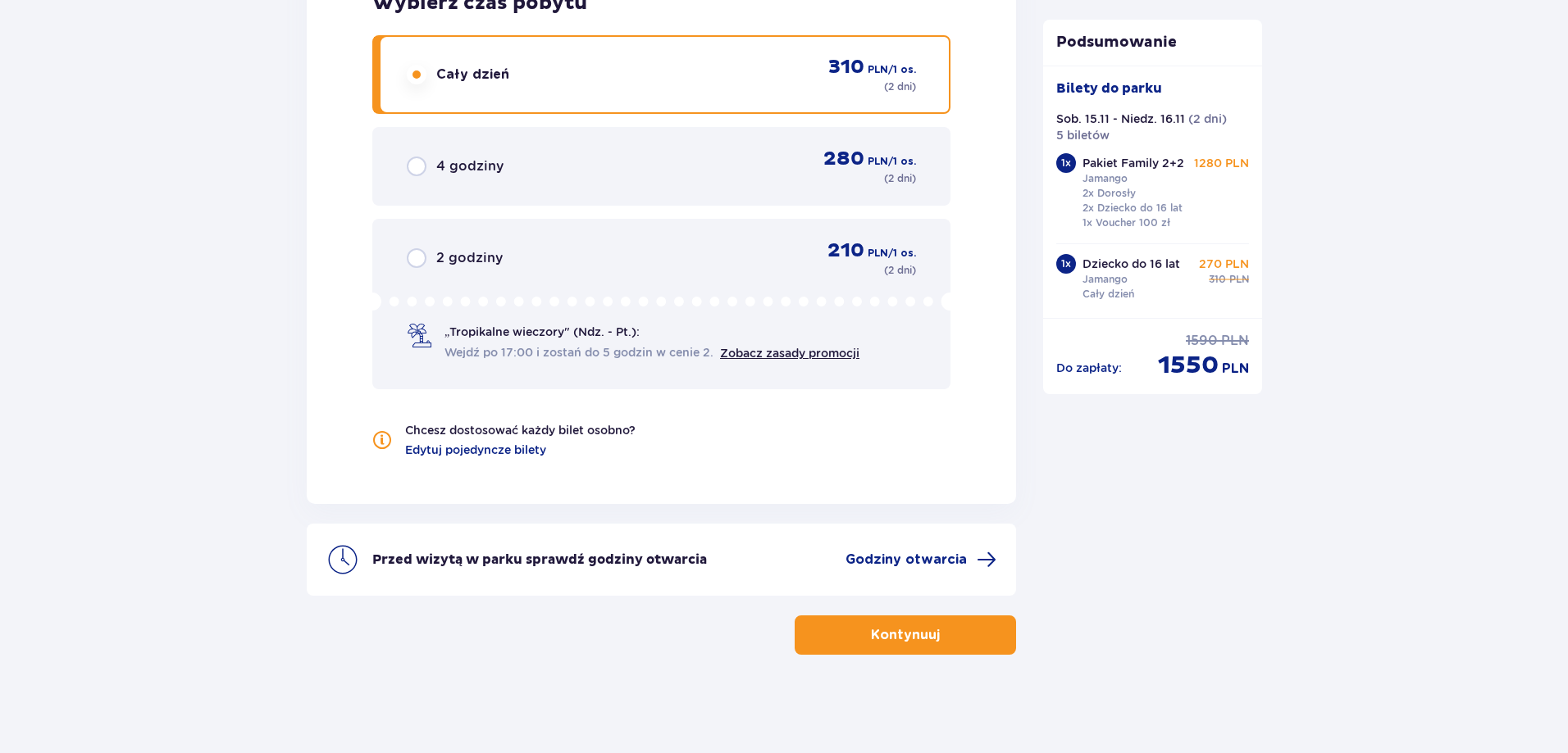
click at [949, 639] on span "button" at bounding box center [943, 635] width 20 height 20
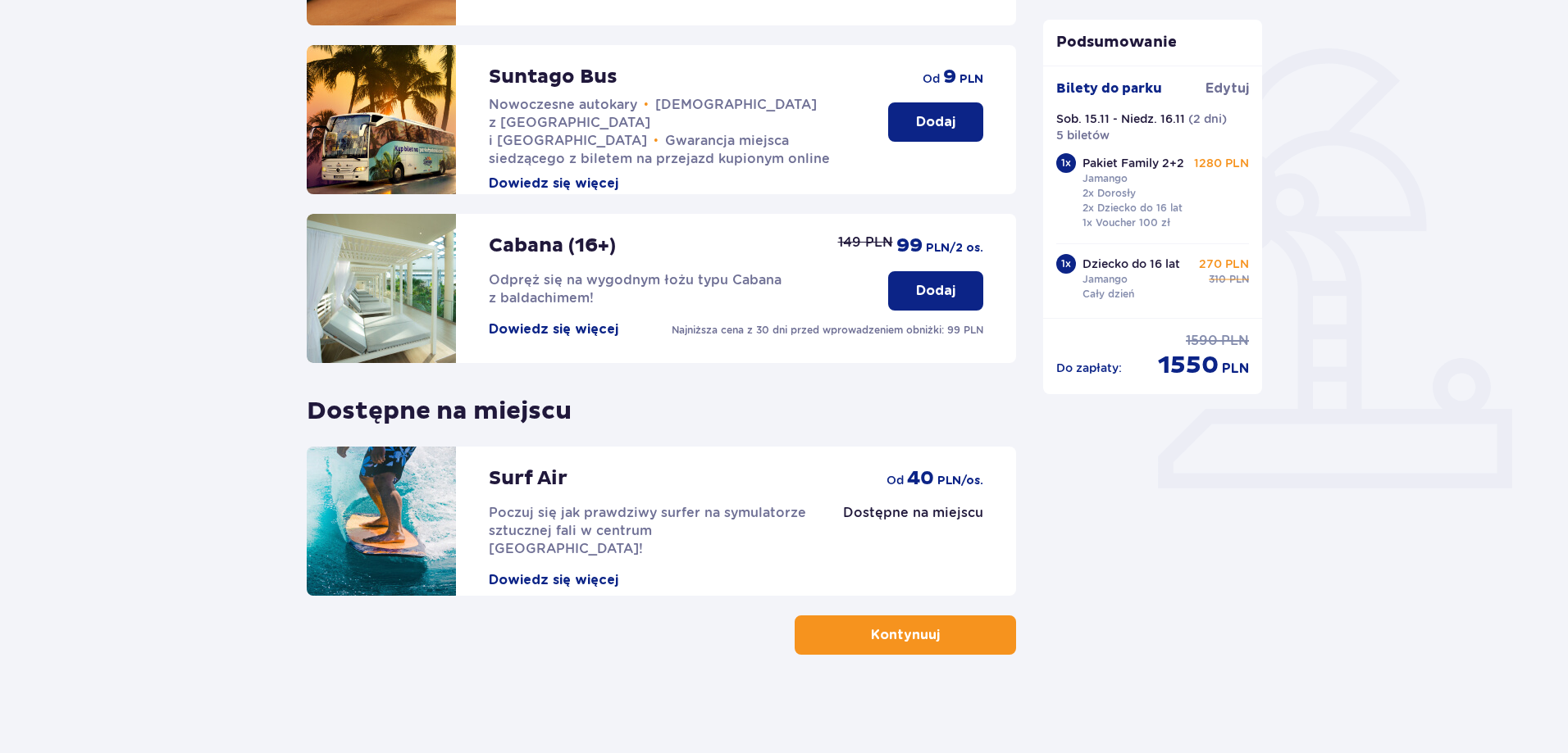
click at [906, 631] on p "Kontynuuj" at bounding box center [906, 635] width 69 height 18
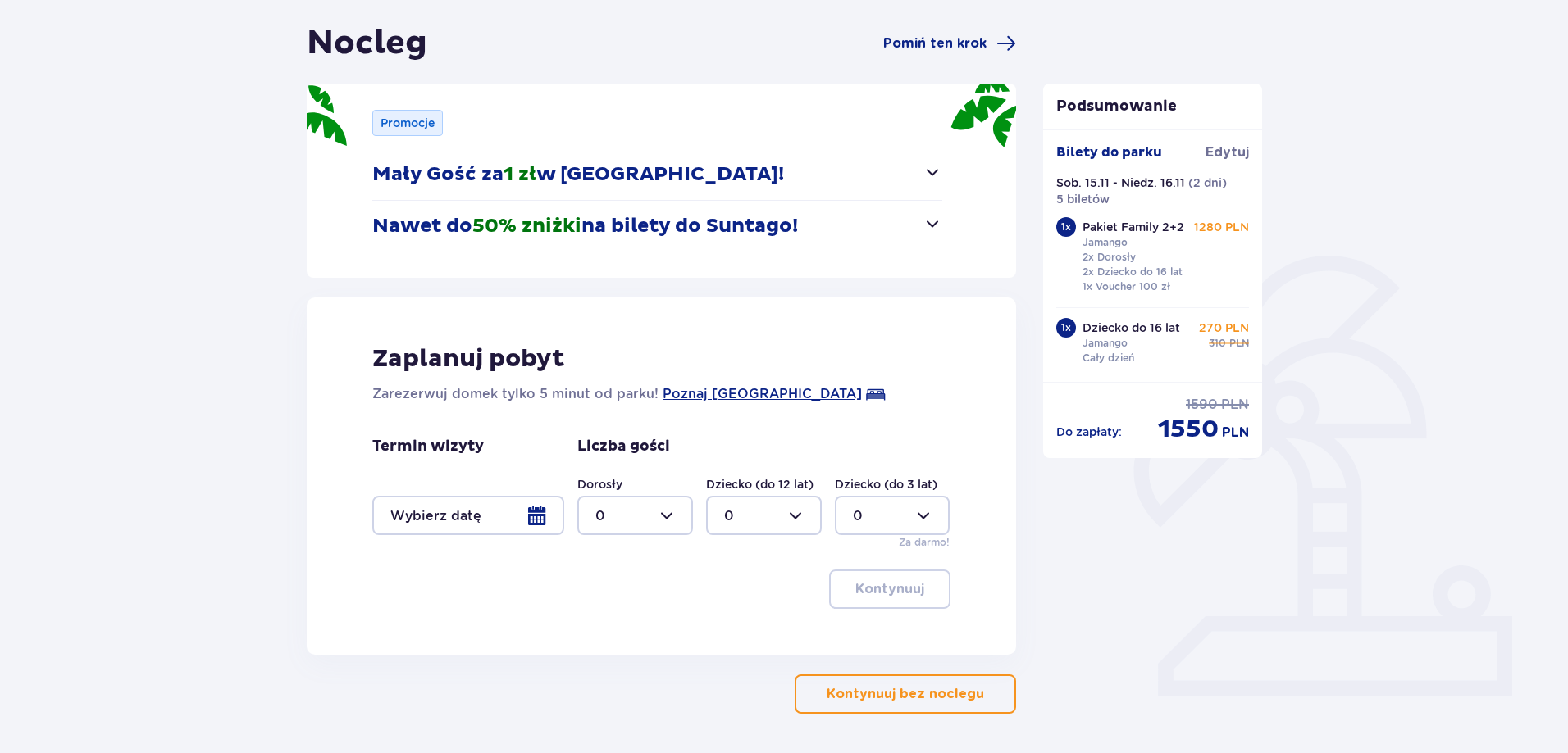
scroll to position [210, 0]
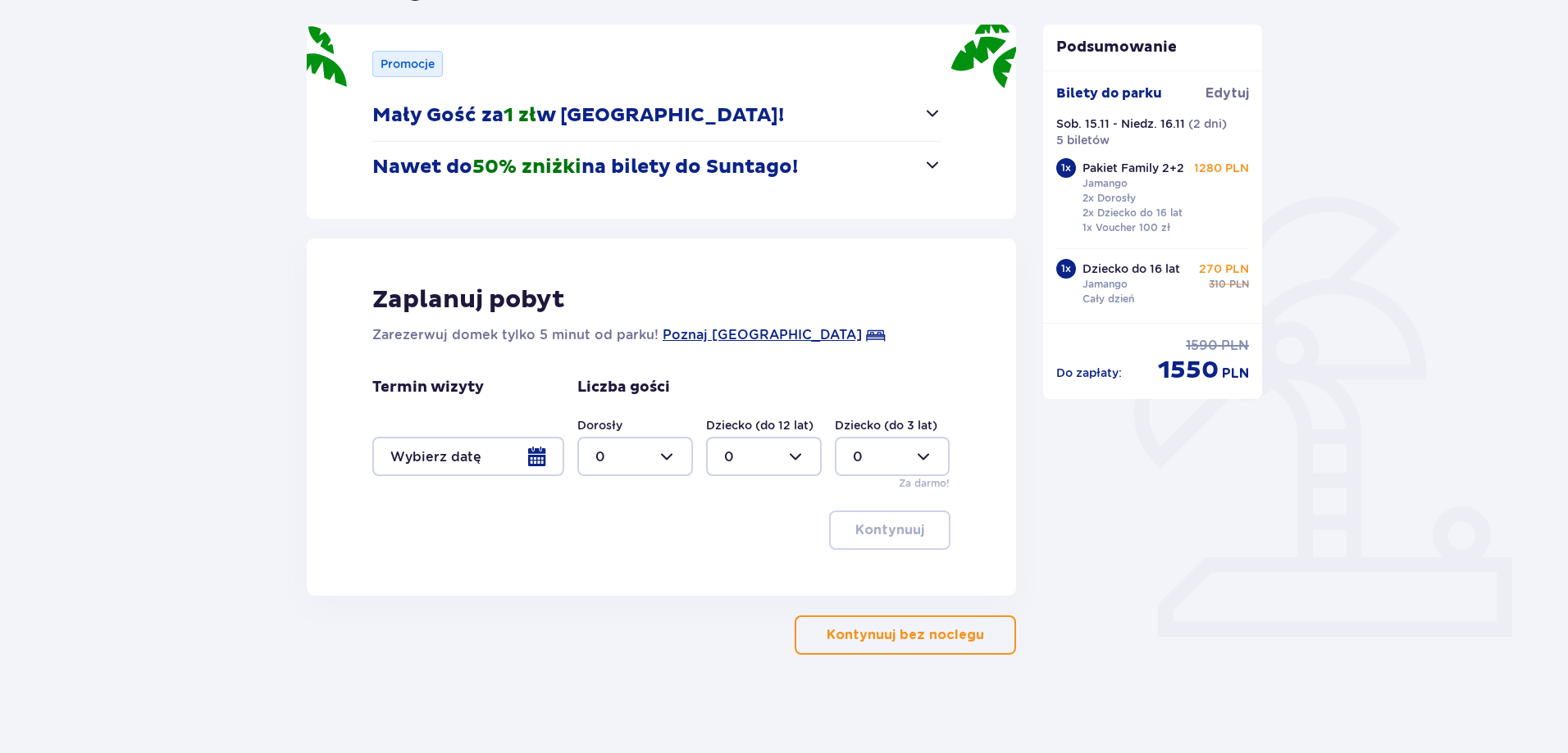
click at [881, 622] on button "Kontynuuj bez noclegu" at bounding box center [906, 635] width 222 height 39
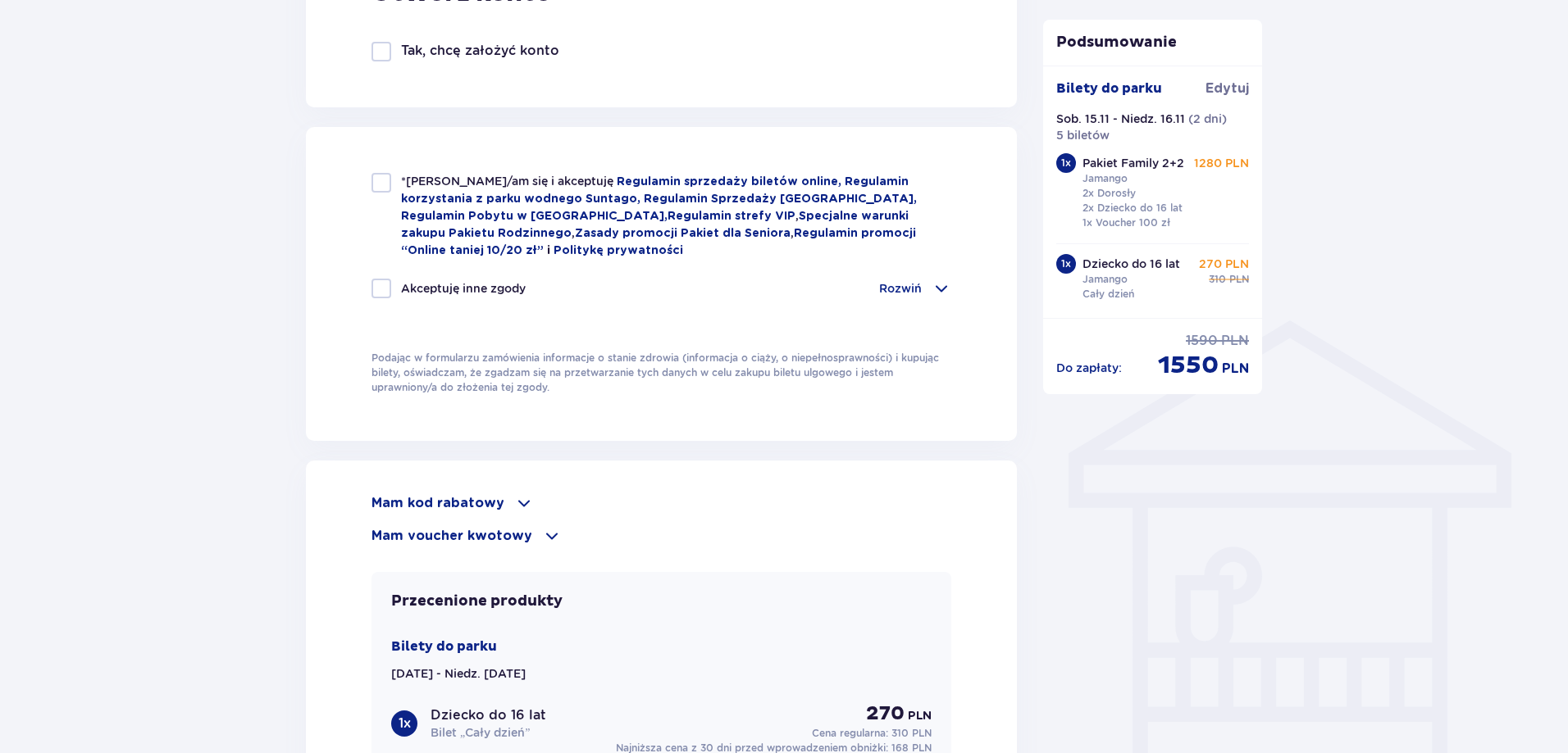
scroll to position [1271, 0]
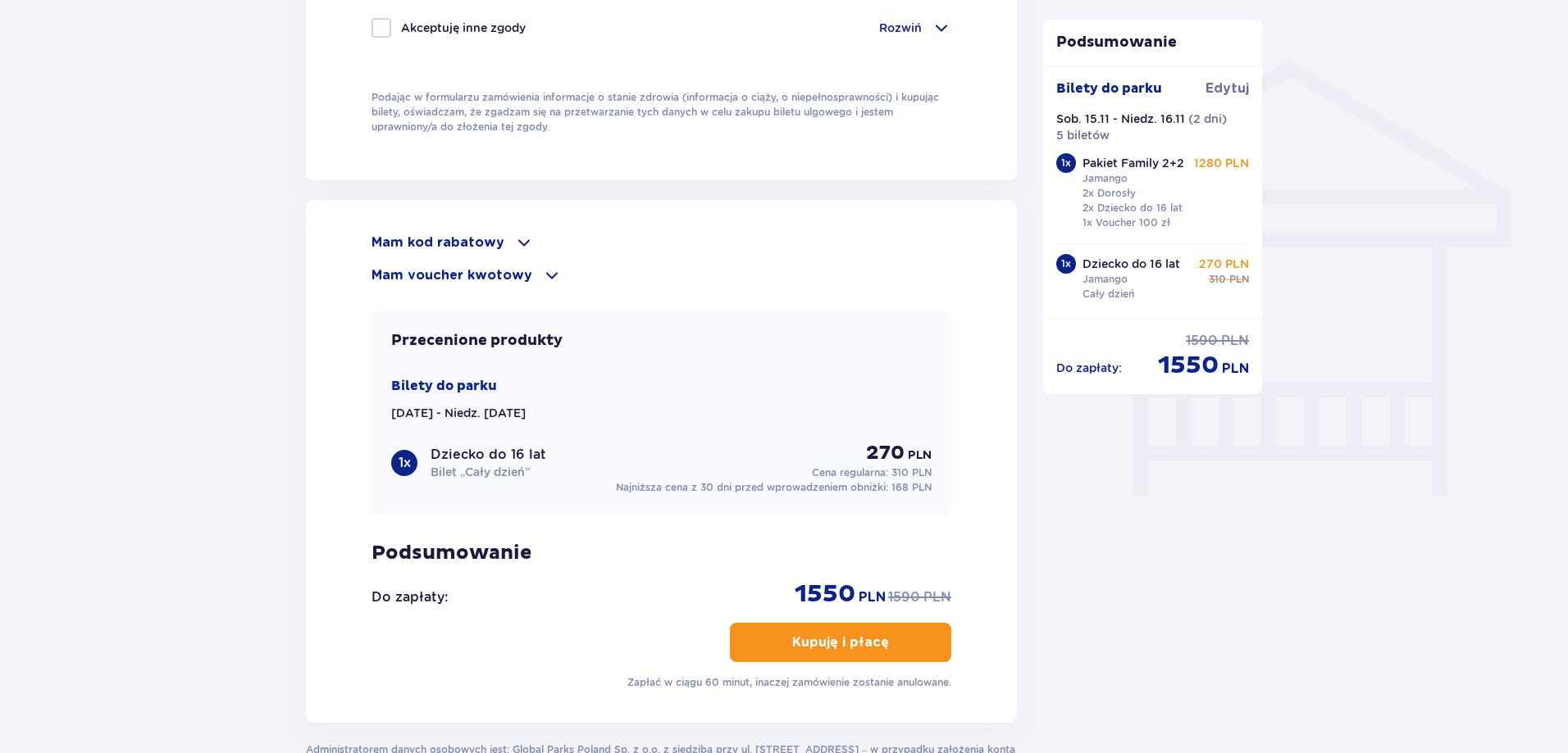
click at [448, 239] on p "Mam kod rabatowy" at bounding box center [437, 242] width 133 height 18
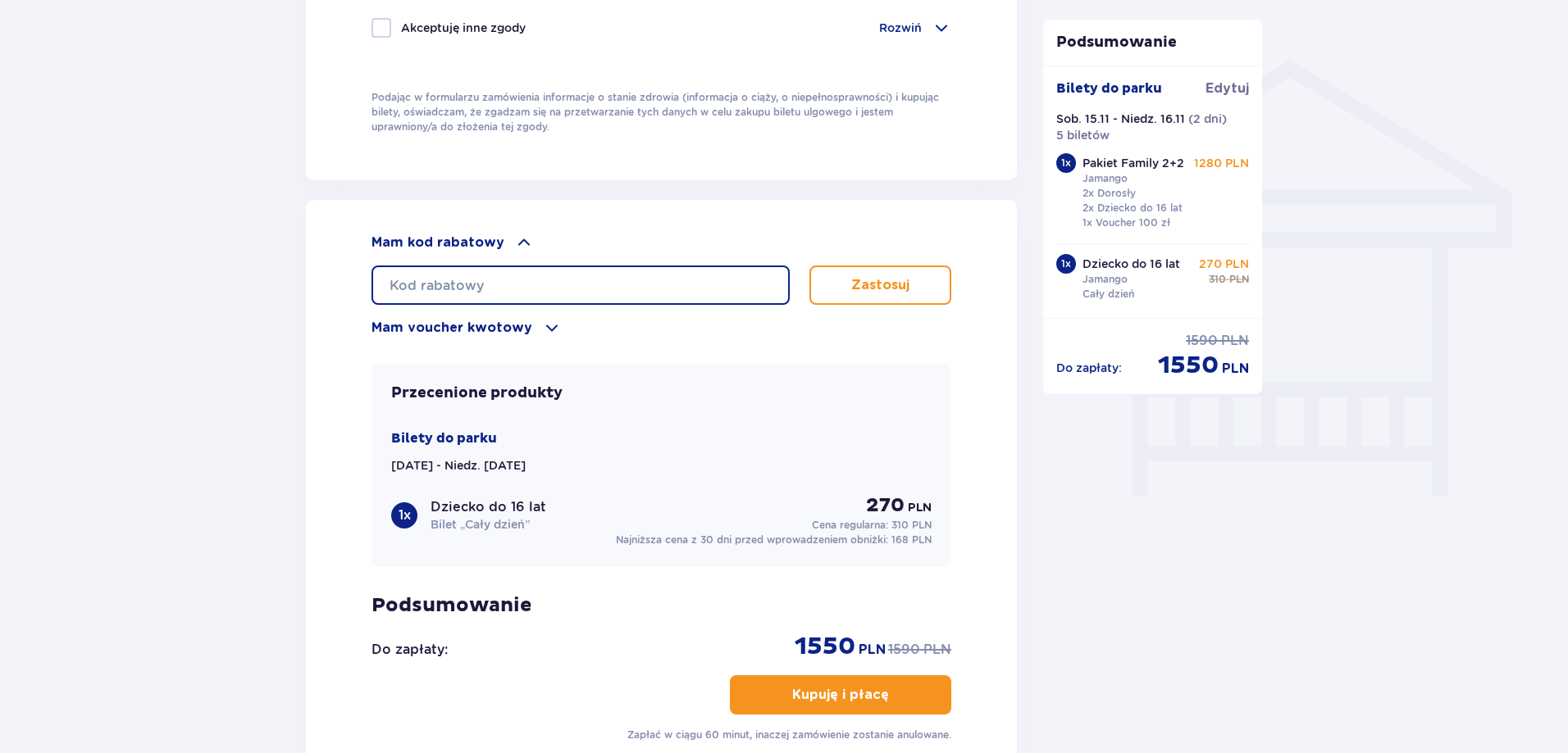
click at [459, 282] on input "text" at bounding box center [580, 285] width 418 height 39
paste input "LDD9KMVV6JSYCY"
type input "LDD9KMVV6JSYCY"
click at [898, 284] on p "Zastosuj" at bounding box center [881, 285] width 58 height 18
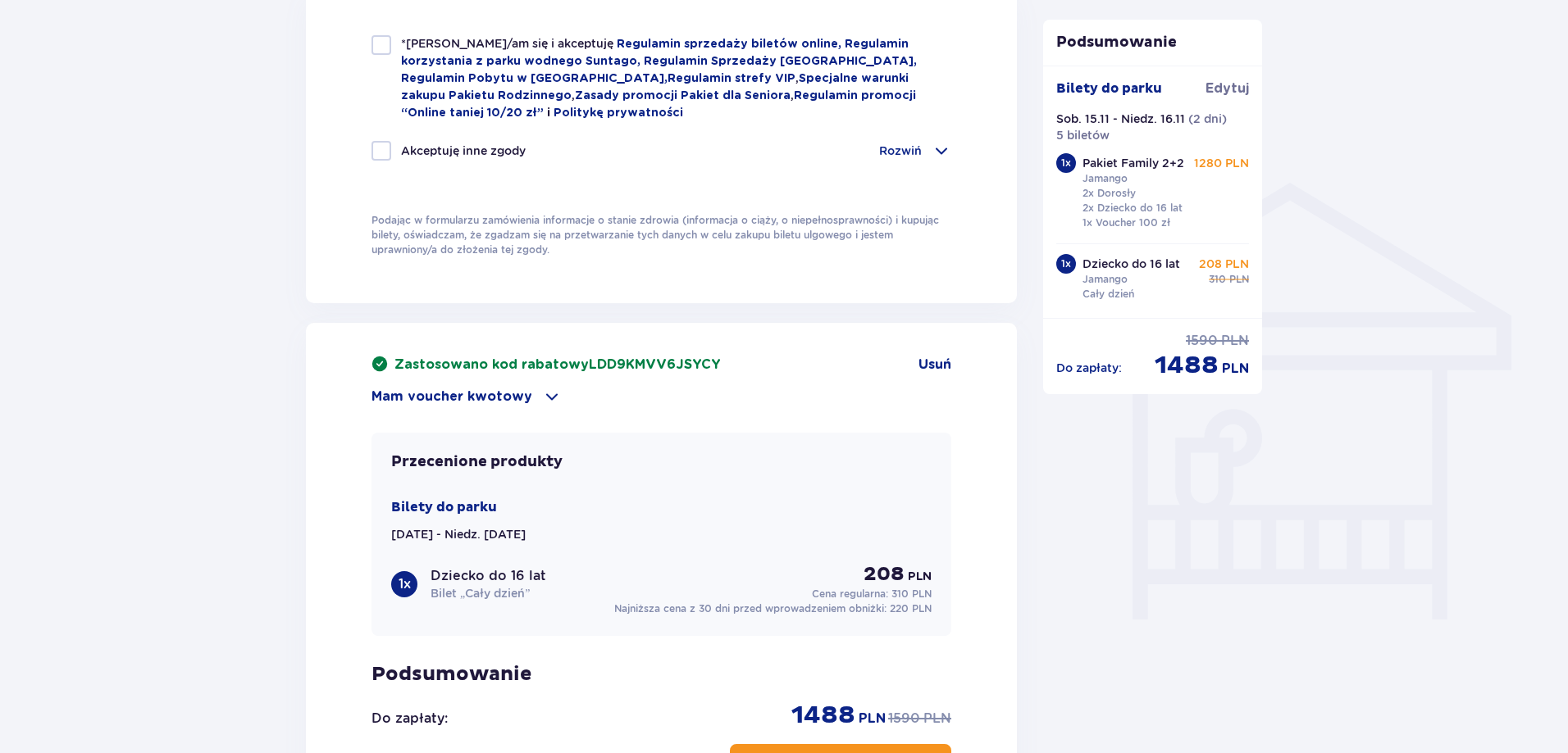
scroll to position [856, 0]
